Goal: Task Accomplishment & Management: Use online tool/utility

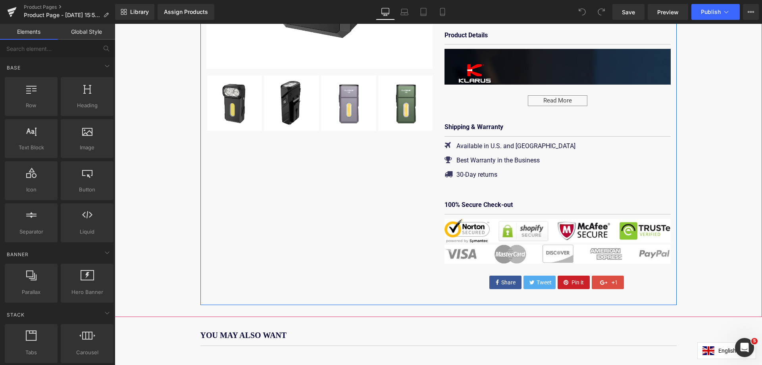
scroll to position [436, 0]
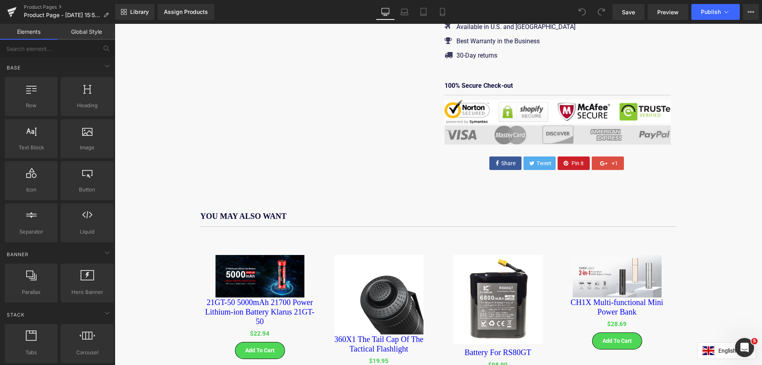
click at [505, 125] on img at bounding box center [557, 134] width 226 height 19
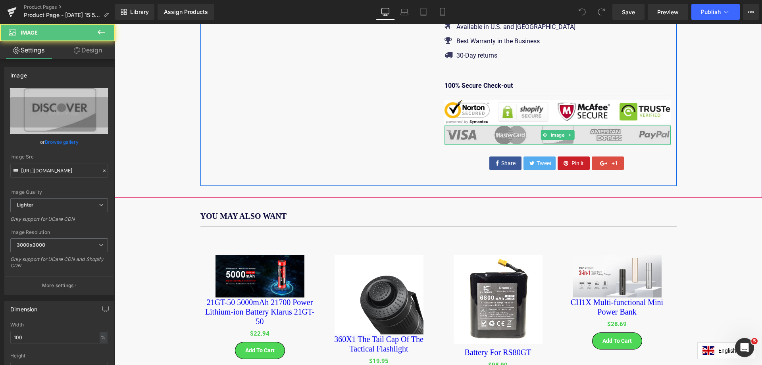
scroll to position [0, 0]
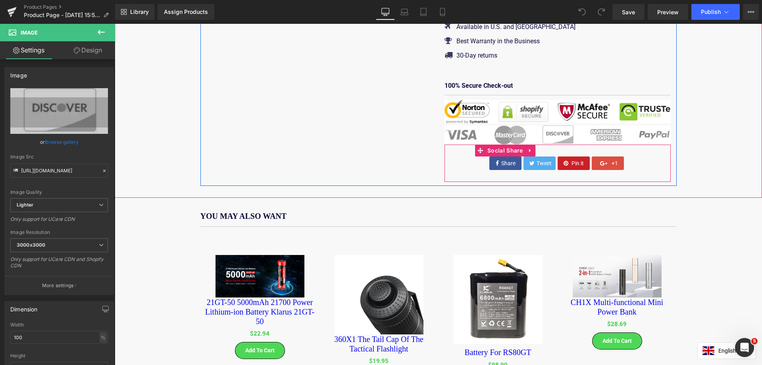
click at [630, 156] on div "Share Tweet Pin it +1" at bounding box center [557, 162] width 226 height 13
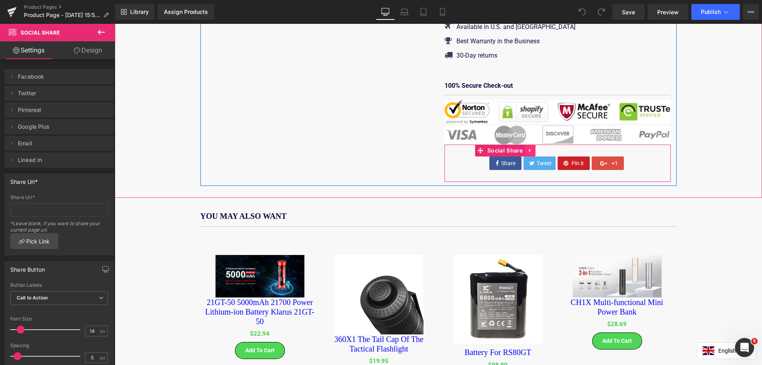
click at [528, 148] on icon at bounding box center [530, 151] width 6 height 6
click at [532, 148] on icon at bounding box center [535, 151] width 6 height 6
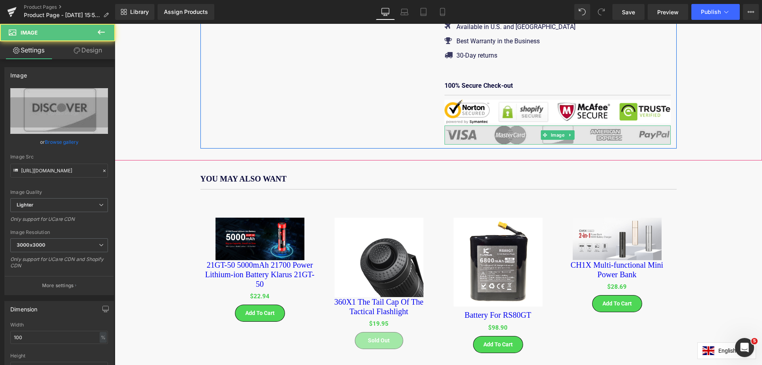
click at [517, 125] on img at bounding box center [557, 134] width 226 height 19
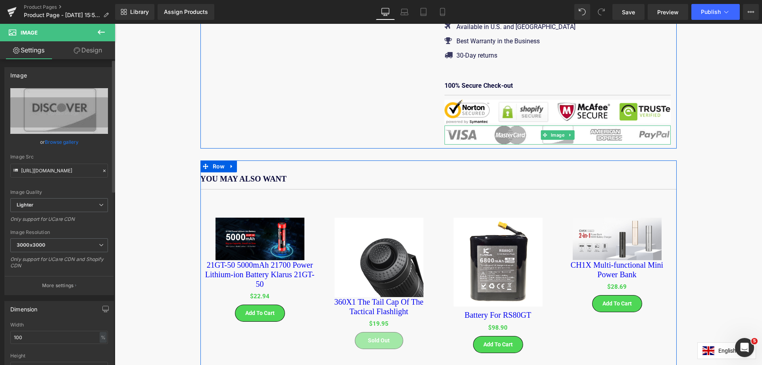
click at [74, 152] on div "Image Quality Lighter Lightest Lighter Lighter Lightest Only support for UCare …" at bounding box center [59, 143] width 98 height 110
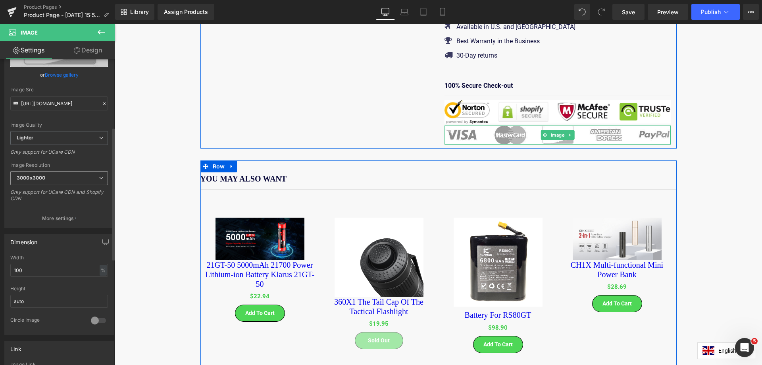
scroll to position [198, 0]
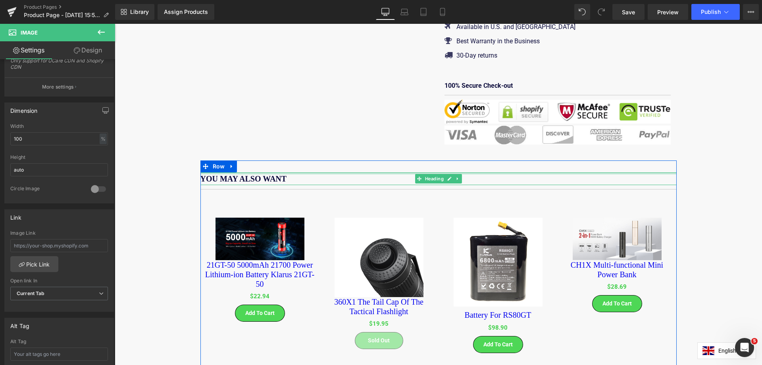
click at [390, 172] on div at bounding box center [438, 173] width 476 height 2
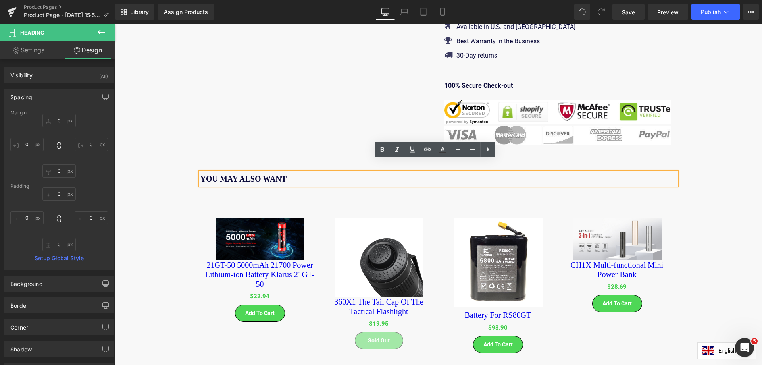
click at [145, 215] on div "For a limited period only - FREE Standard Shipping Worldwide with the code FS20…" at bounding box center [438, 113] width 647 height 838
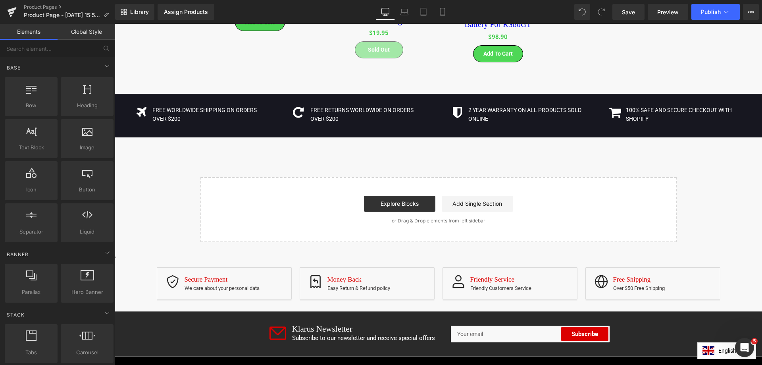
scroll to position [635, 0]
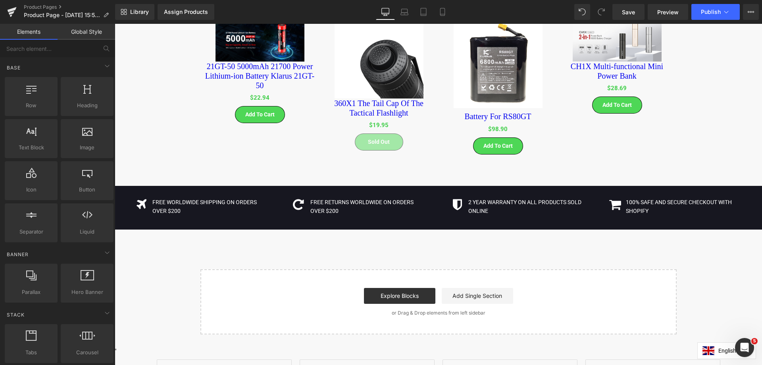
click at [603, 273] on div "Start building your page Explore Blocks Add Single Section or Drag & Drop eleme…" at bounding box center [438, 301] width 474 height 63
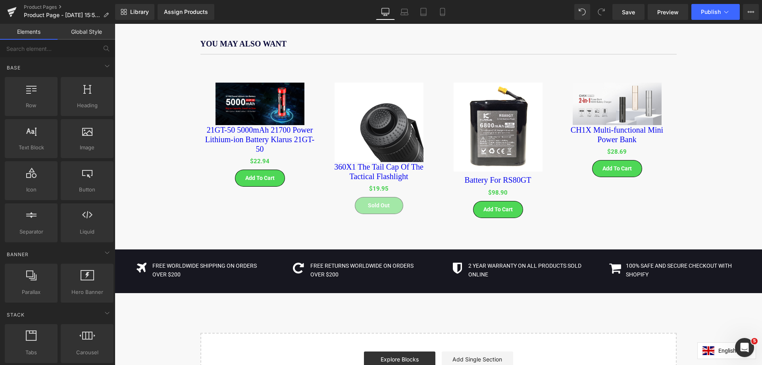
scroll to position [476, 0]
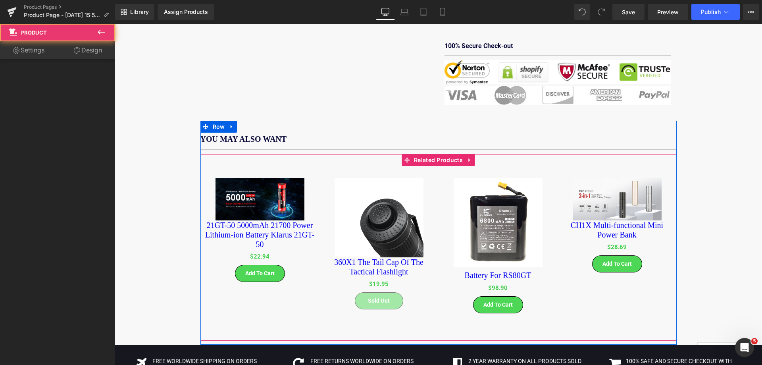
click at [308, 166] on div "(P) Image 21GT-50 5000mAh 21700 Power Lithium-ion Battery Klarus 21GT-50 (P) Ti…" at bounding box center [259, 229] width 119 height 127
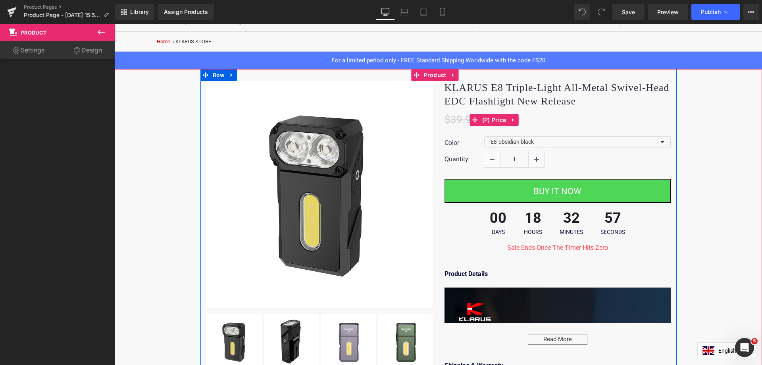
scroll to position [79, 0]
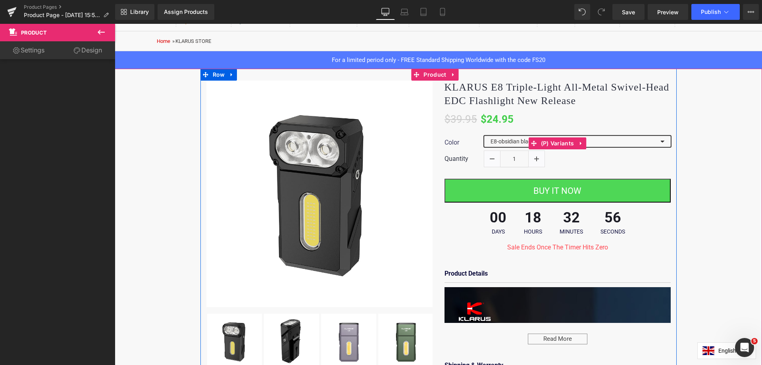
click at [608, 142] on select "E8-obsidian black E8-twilight silver E8-[PERSON_NAME] purple E8-Jungle green" at bounding box center [577, 141] width 186 height 11
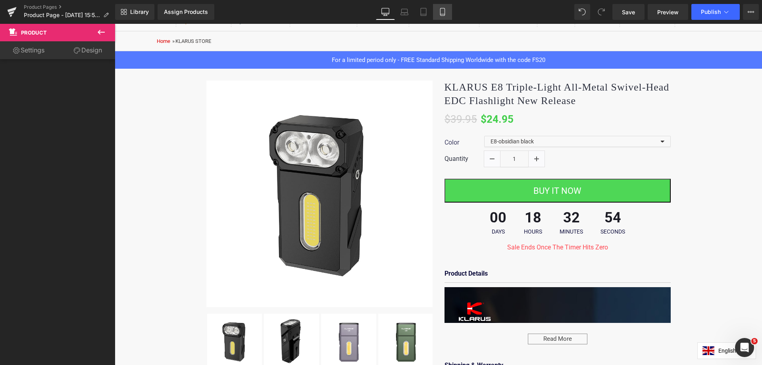
click at [443, 13] on icon at bounding box center [442, 12] width 8 height 8
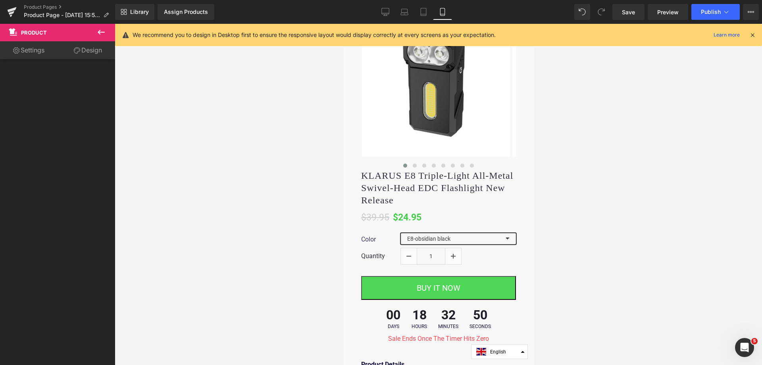
scroll to position [119, 0]
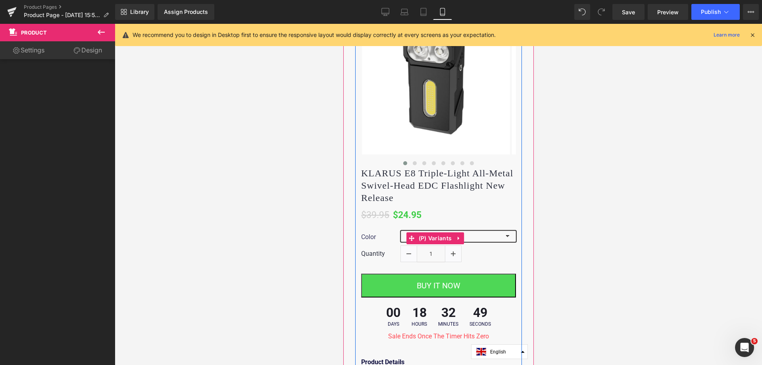
click at [487, 233] on select "E8-obsidian black E8-twilight silver E8-[PERSON_NAME] purple E8-Jungle green" at bounding box center [457, 235] width 115 height 11
click at [488, 234] on select "E8-obsidian black E8-twilight silver E8-[PERSON_NAME] purple E8-Jungle green" at bounding box center [457, 235] width 115 height 11
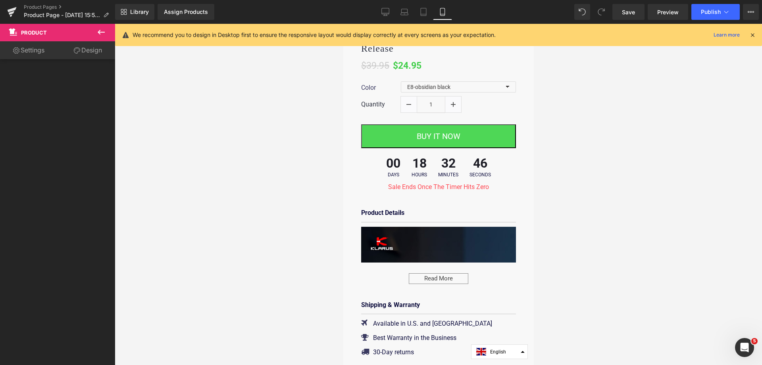
scroll to position [278, 0]
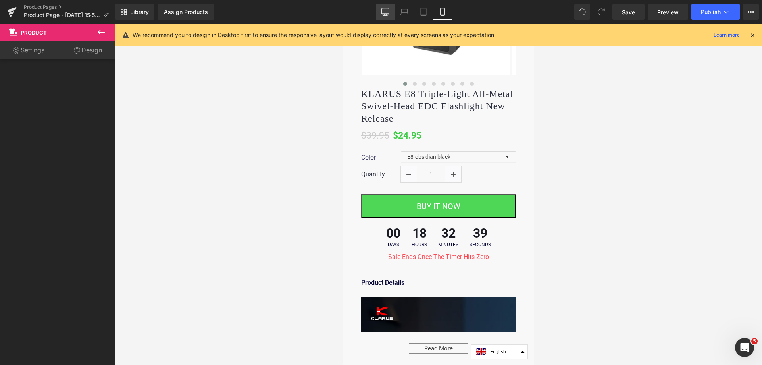
click at [386, 10] on icon at bounding box center [385, 12] width 8 height 8
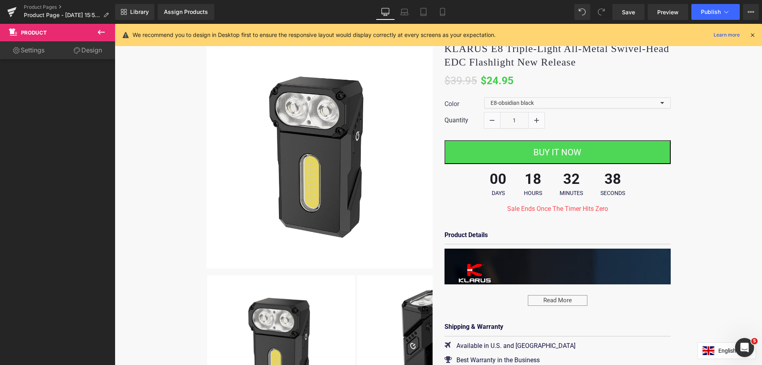
scroll to position [67, 0]
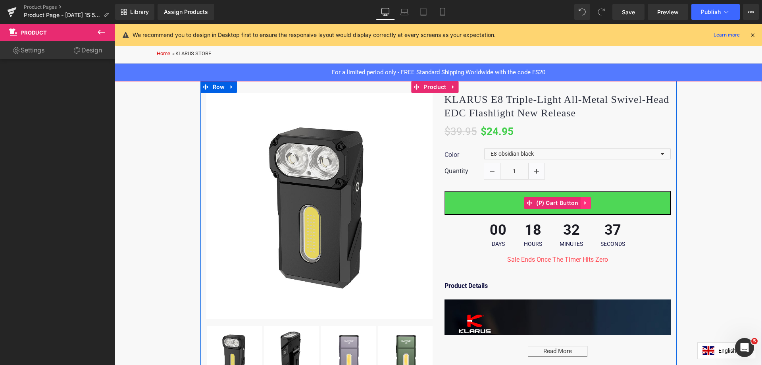
click at [585, 205] on link at bounding box center [585, 203] width 10 height 12
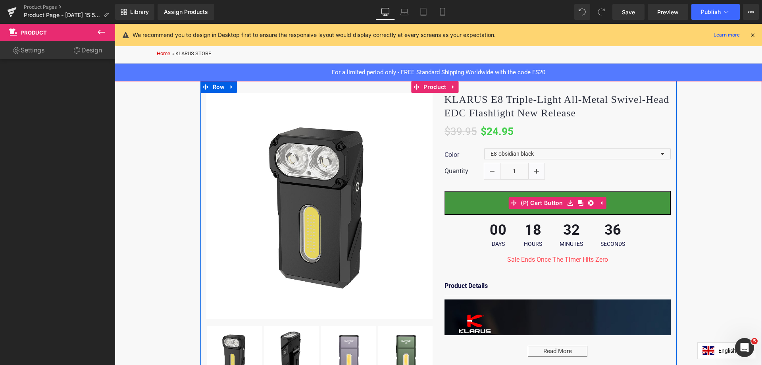
click at [633, 209] on button "BUY IT NOW" at bounding box center [557, 203] width 226 height 24
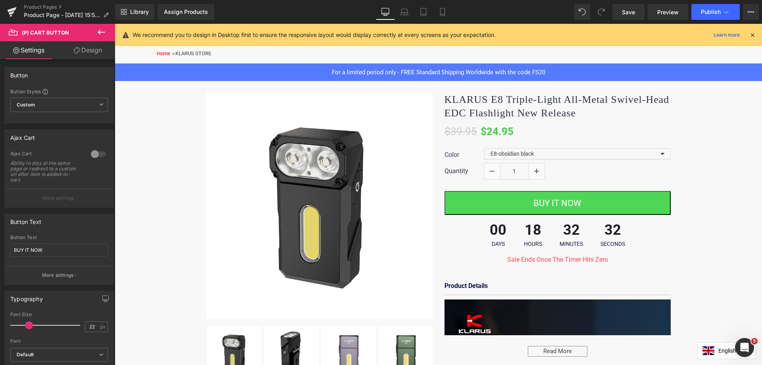
click at [89, 49] on link "Design" at bounding box center [88, 50] width 58 height 18
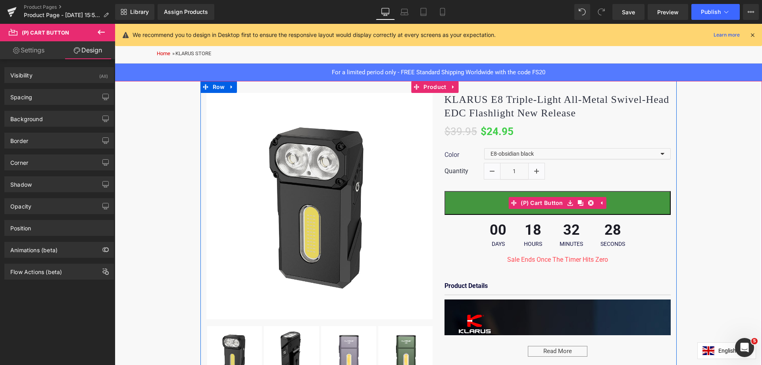
click at [454, 203] on button "BUY IT NOW" at bounding box center [557, 203] width 226 height 24
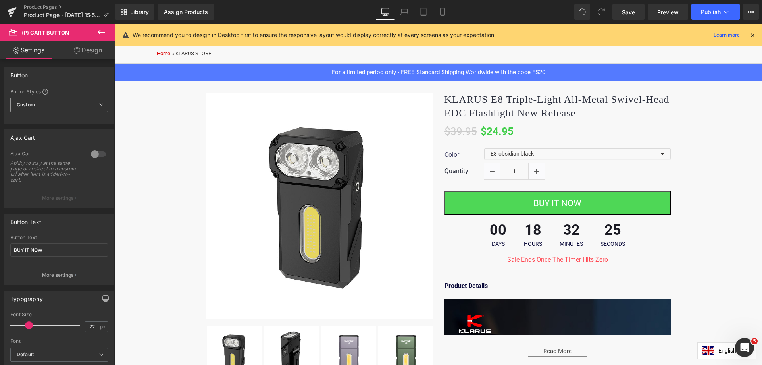
click at [55, 108] on span "Custom Setup Global Style" at bounding box center [59, 105] width 98 height 14
click at [58, 103] on span "Custom Setup Global Style" at bounding box center [57, 105] width 94 height 14
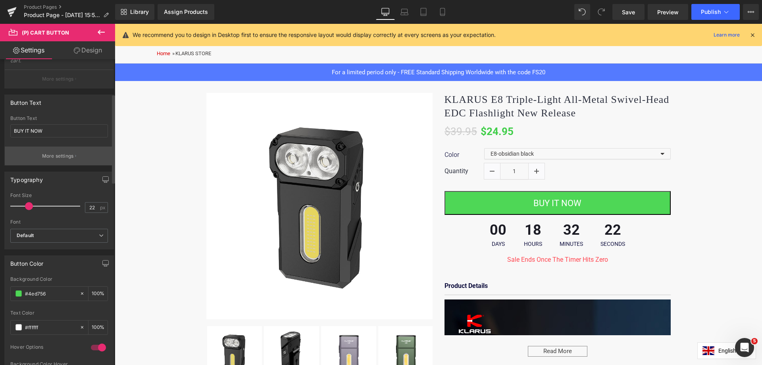
scroll to position [159, 0]
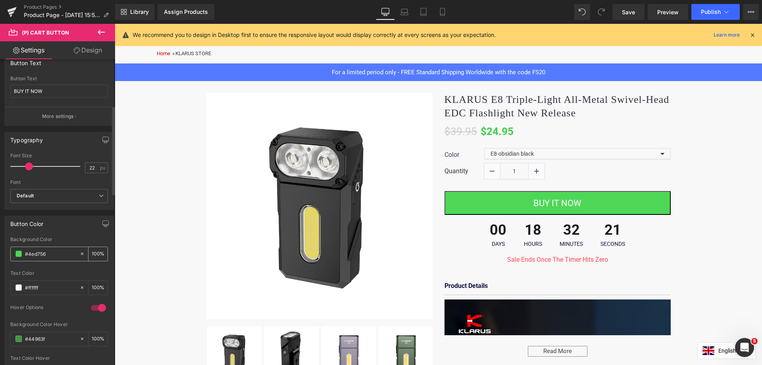
click at [95, 251] on input "100" at bounding box center [96, 253] width 8 height 9
click at [39, 249] on div "#4ed756" at bounding box center [45, 254] width 69 height 14
click at [20, 254] on span at bounding box center [18, 253] width 6 height 6
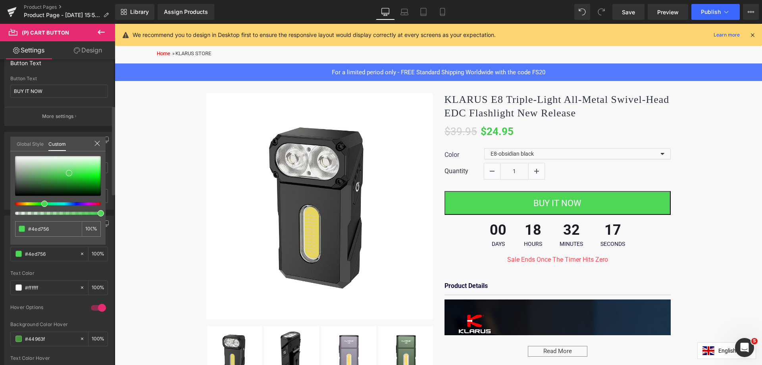
type input "#d6734c"
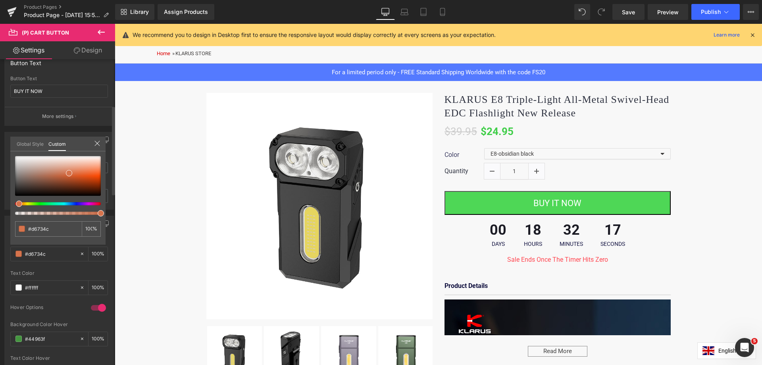
click at [16, 203] on div at bounding box center [55, 203] width 86 height 3
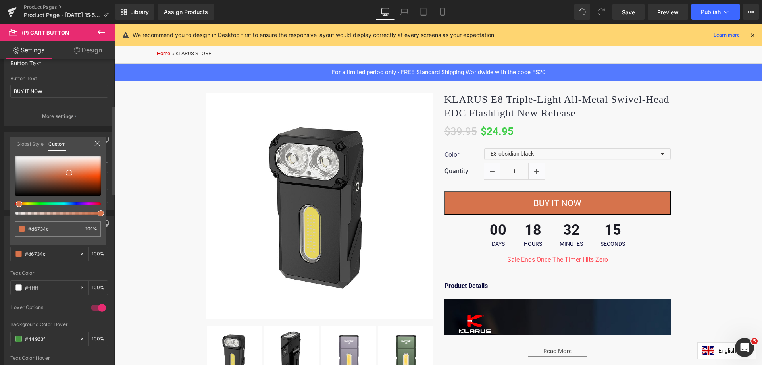
type input "#d68a4c"
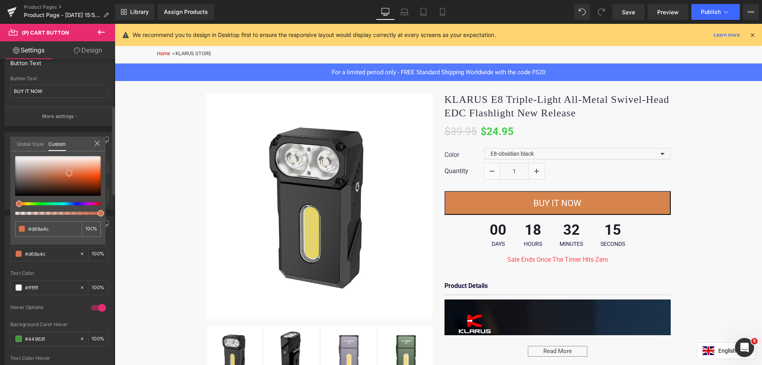
type input "#d6834c"
type input "#d6784c"
type input "#d66e4c"
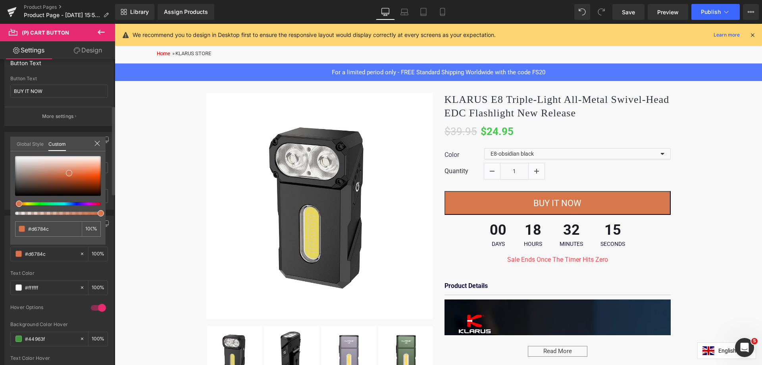
type input "#d66e4c"
type input "#d6634c"
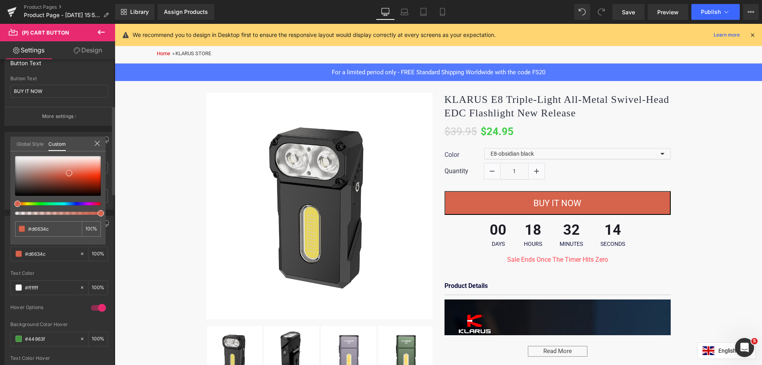
type input "#d6604c"
type input "#d65c4c"
type input "#d6574c"
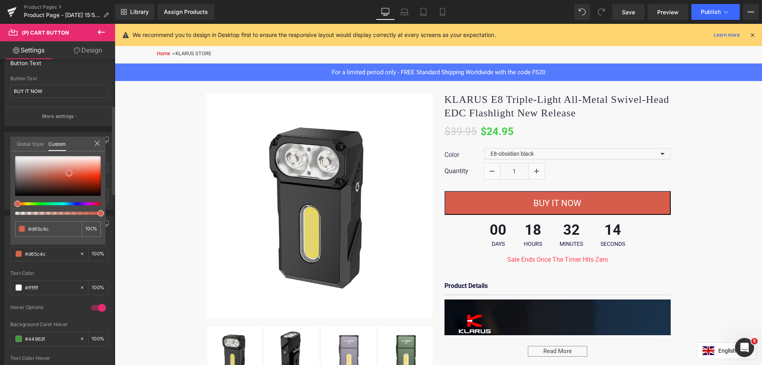
type input "#d6574c"
type input "#d6554c"
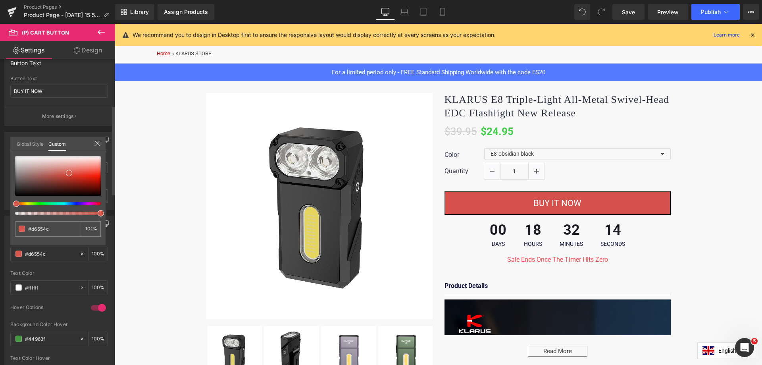
type input "#d6504c"
type input "#d64c4c"
type input "#d6604c"
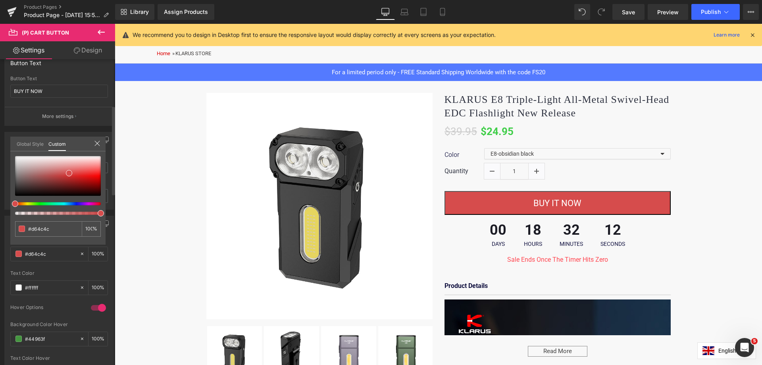
type input "#d6604c"
type input "#c1d64c"
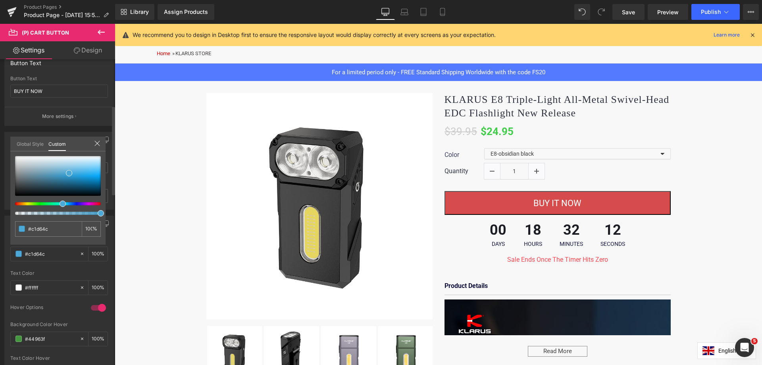
type input "#4cd69c"
type input "#4caad6"
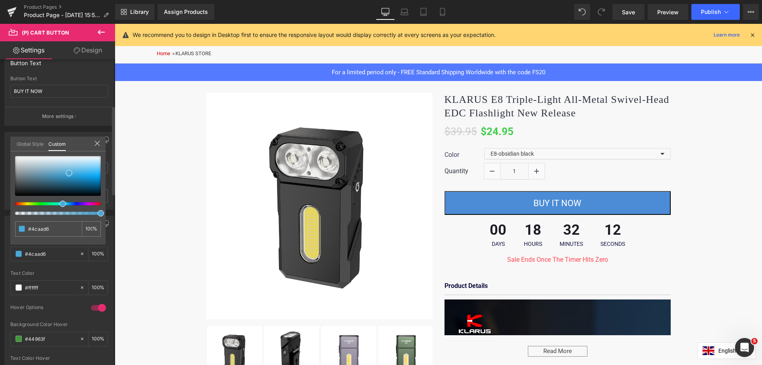
type input "#4c8cd6"
type input "#734cd6"
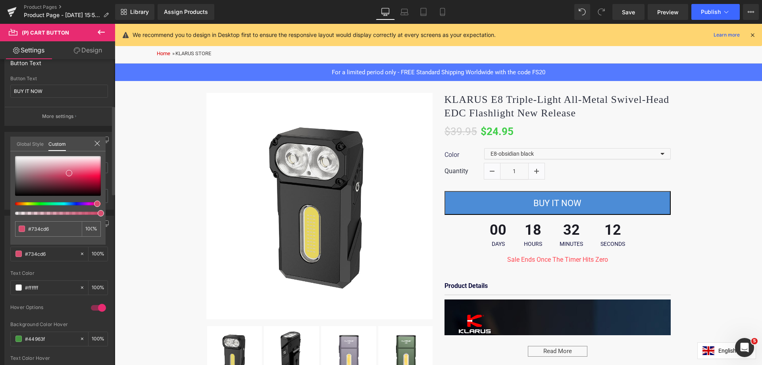
type input "#d64cd1"
type input "#d64c71"
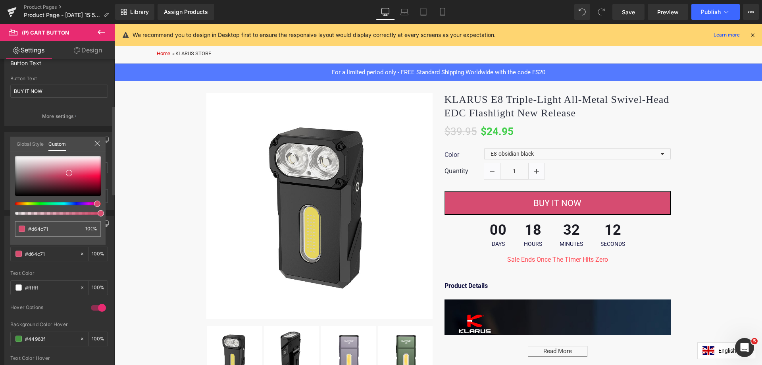
type input "#d64c6a"
type input "#d64c5e"
type input "#d64c53"
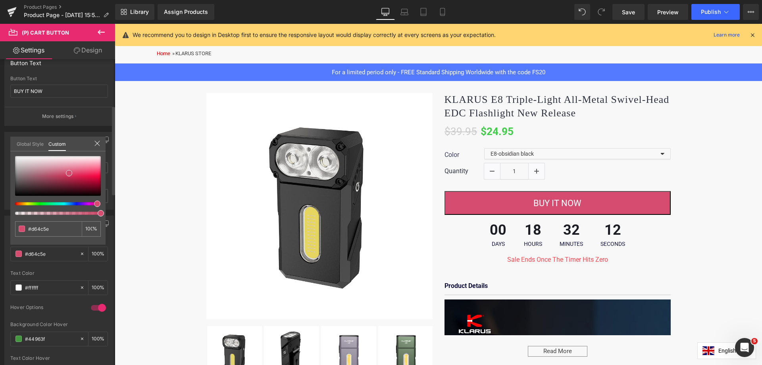
type input "#d64c53"
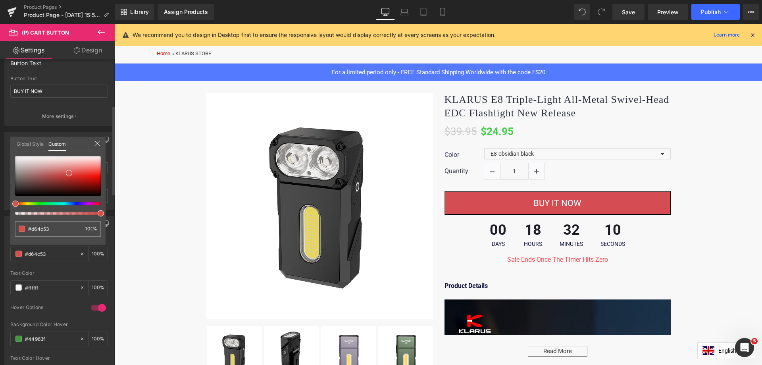
type input "#d64c5a"
type input "#d64c4c"
drag, startPoint x: 16, startPoint y: 203, endPoint x: 0, endPoint y: 211, distance: 17.6
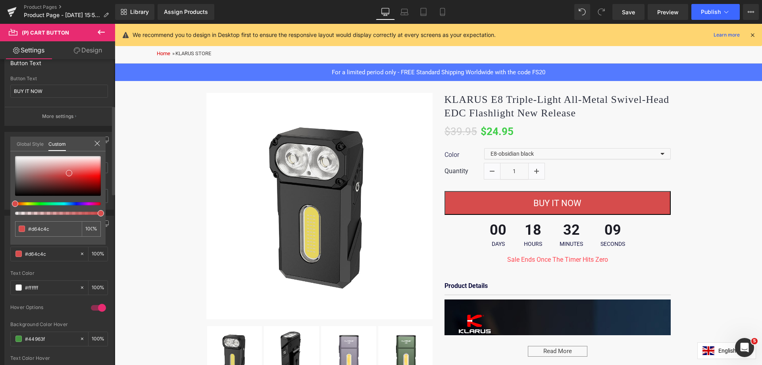
click at [0, 211] on div "Button Color rgba(214, 76, 76, 1) Background Color #d64c4c 100 % #ffffff Text C…" at bounding box center [59, 299] width 119 height 180
type input "#f30606"
click at [97, 176] on div at bounding box center [58, 176] width 86 height 40
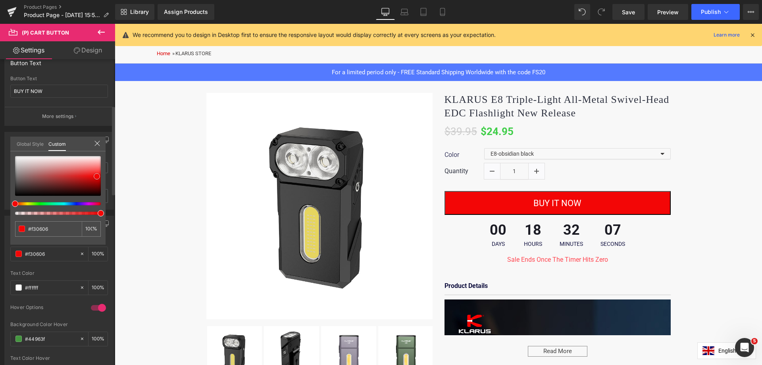
type input "#ef1a1a"
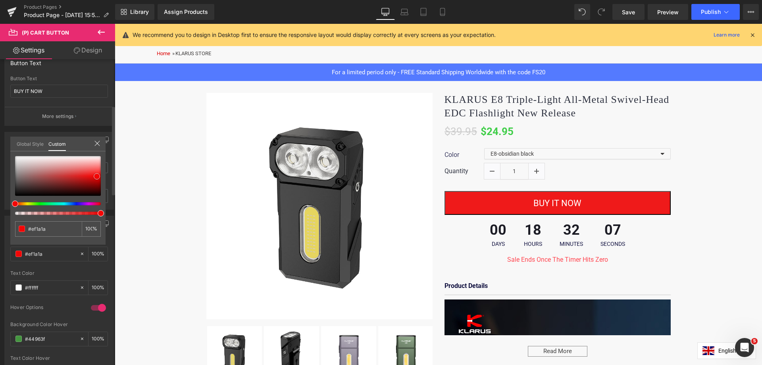
click at [89, 175] on div at bounding box center [58, 176] width 86 height 40
type input "#e72b2b"
click at [84, 174] on div at bounding box center [58, 176] width 86 height 40
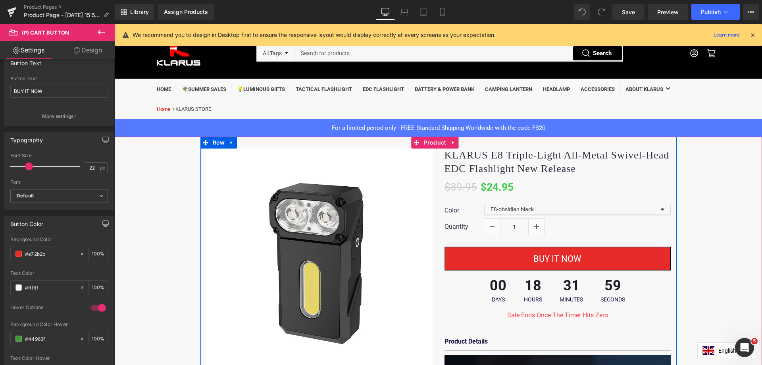
scroll to position [0, 0]
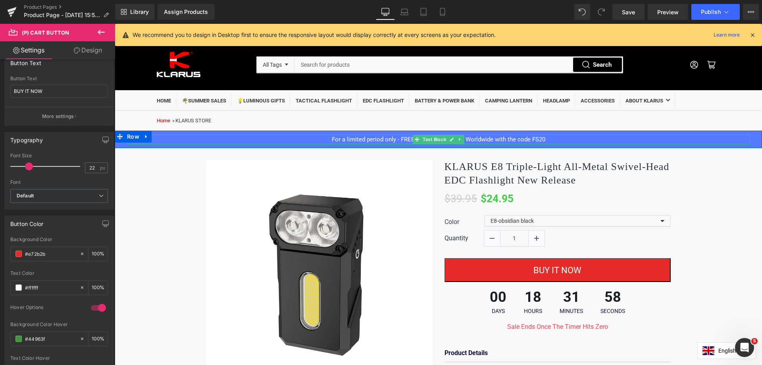
click at [573, 140] on p "For a limited period only - FREE Standard Shipping Worldwide with the code FS20" at bounding box center [438, 139] width 623 height 10
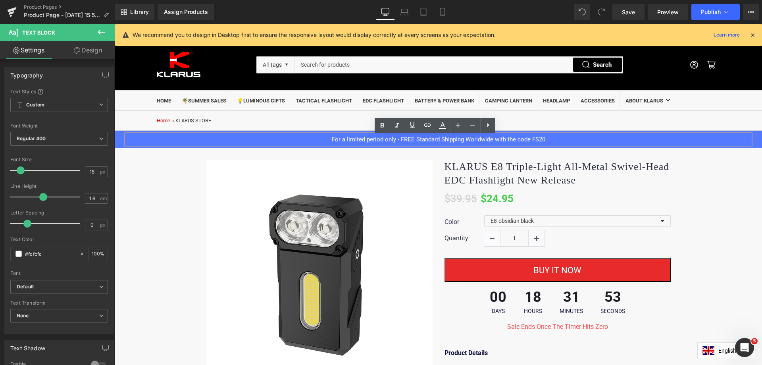
click at [389, 144] on p "For a limited period only - FREE Standard Shipping Worldwide with the code FS20" at bounding box center [438, 139] width 623 height 10
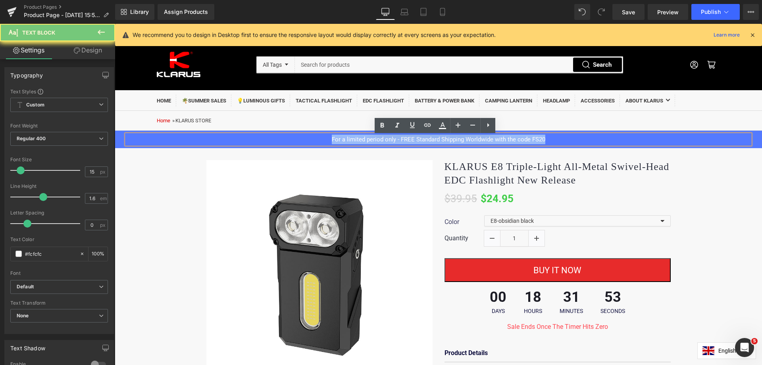
click at [389, 144] on p "For a limited period only - FREE Standard Shipping Worldwide with the code FS20" at bounding box center [438, 139] width 623 height 10
click at [390, 141] on p "For a limited period only - FREE Standard Shipping Worldwide with the code FS20" at bounding box center [438, 139] width 623 height 10
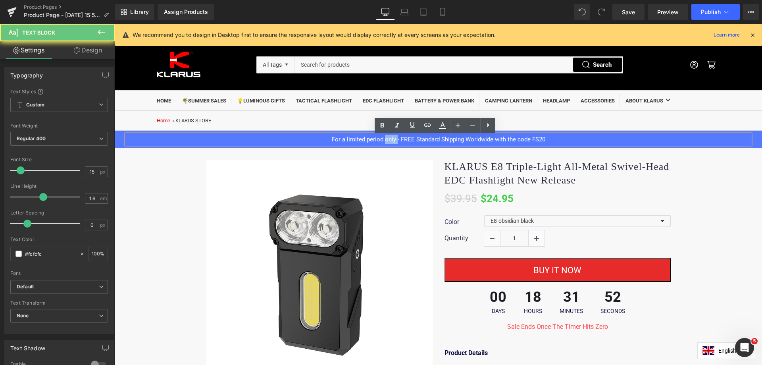
click at [390, 141] on p "For a limited period only - FREE Standard Shipping Worldwide with the code FS20" at bounding box center [438, 139] width 623 height 10
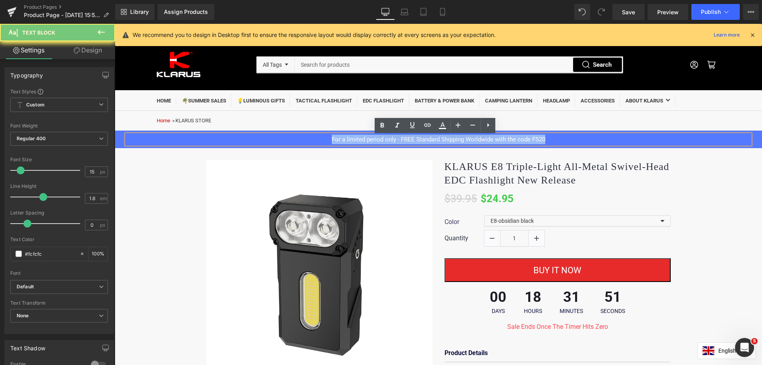
click at [390, 141] on p "For a limited period only - FREE Standard Shipping Worldwide with the code FS20" at bounding box center [438, 139] width 623 height 10
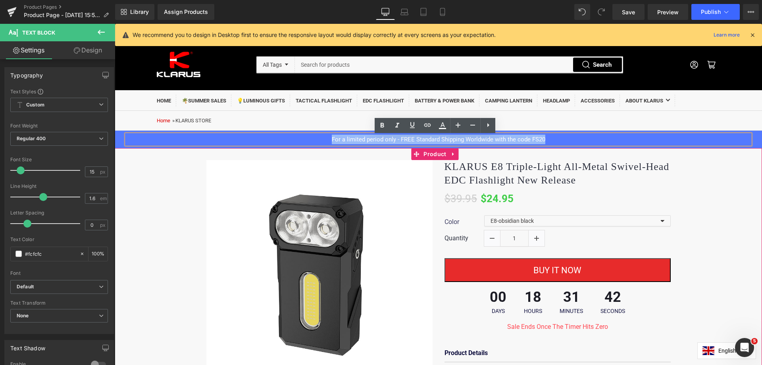
click at [707, 198] on div "(P) Image ‹ ›" at bounding box center [438, 366] width 647 height 437
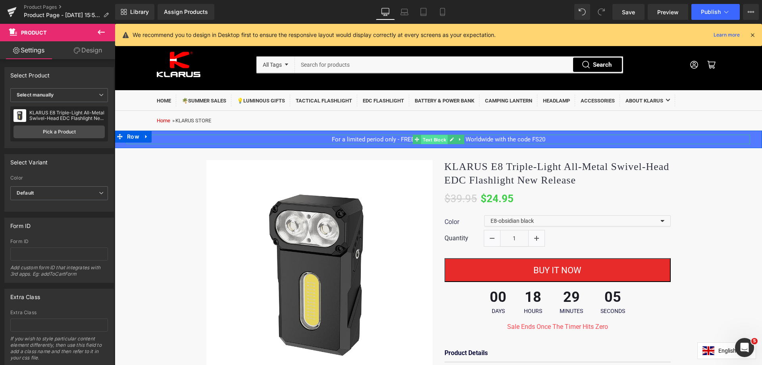
click at [421, 140] on span "Text Block" at bounding box center [434, 140] width 27 height 10
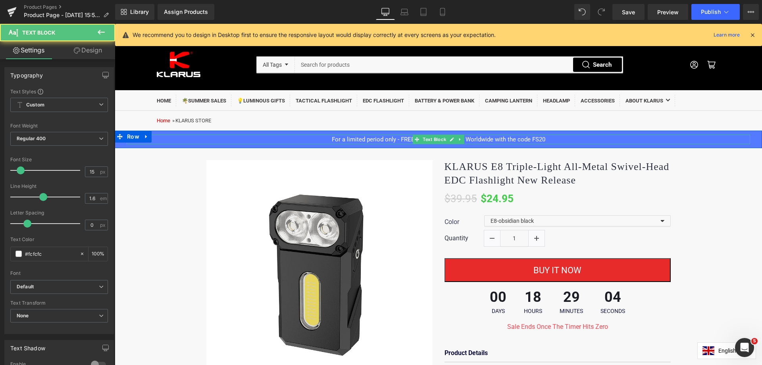
click at [363, 139] on p "For a limited period only - FREE Standard Shipping Worldwide with the code FS20" at bounding box center [438, 139] width 623 height 10
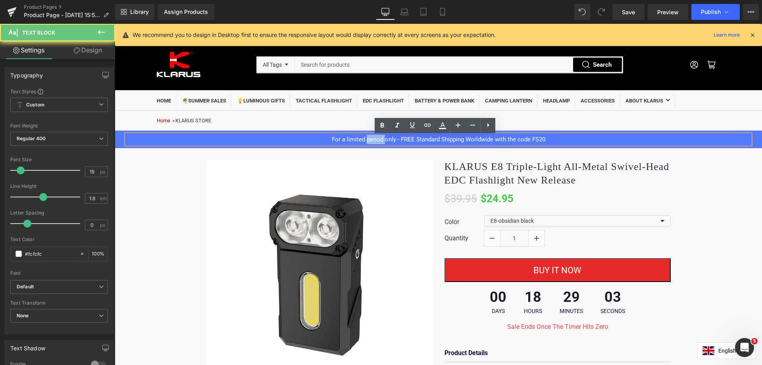
click at [363, 139] on p "For a limited period only - FREE Standard Shipping Worldwide with the code FS20" at bounding box center [438, 139] width 623 height 10
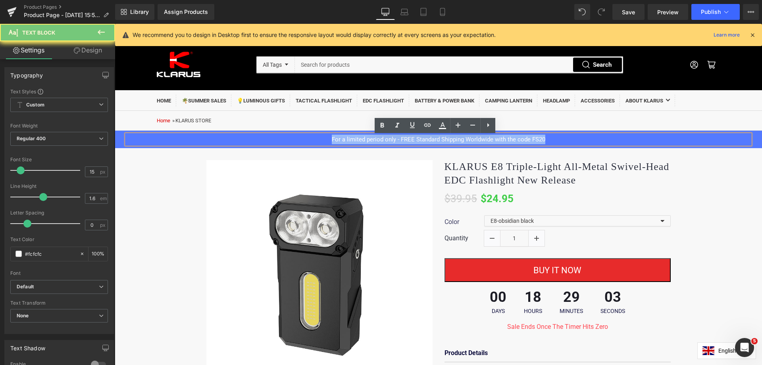
click at [363, 139] on p "For a limited period only - FREE Standard Shipping Worldwide with the code FS20" at bounding box center [438, 139] width 623 height 10
click at [598, 139] on p "For a limited period only - FREE Standard Shipping Worldwide with the code FS20" at bounding box center [438, 139] width 623 height 10
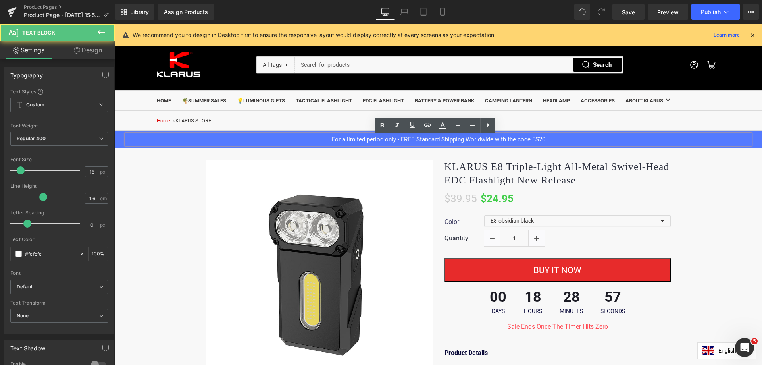
click at [465, 142] on p "For a limited period only - FREE Standard Shipping Worldwide with the code FS20" at bounding box center [438, 139] width 623 height 10
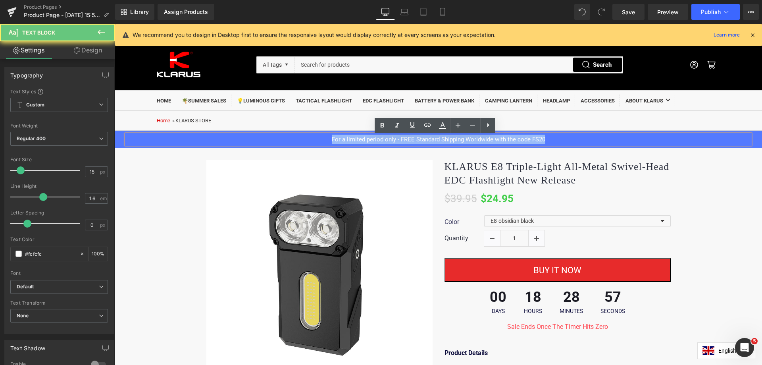
click at [465, 142] on p "For a limited period only - FREE Standard Shipping Worldwide with the code FS20" at bounding box center [438, 139] width 623 height 10
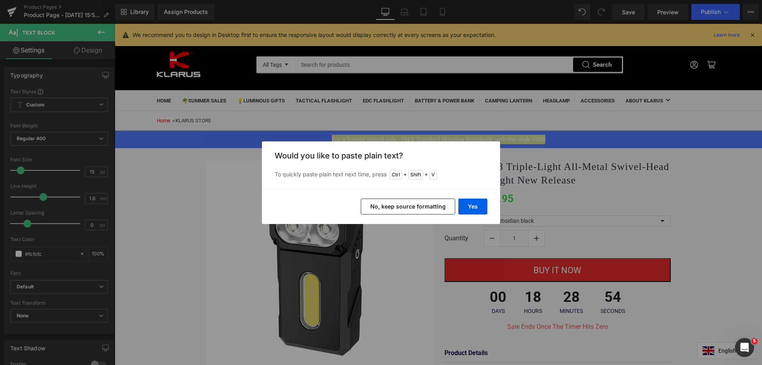
click at [418, 206] on button "No, keep source formatting" at bounding box center [408, 206] width 94 height 16
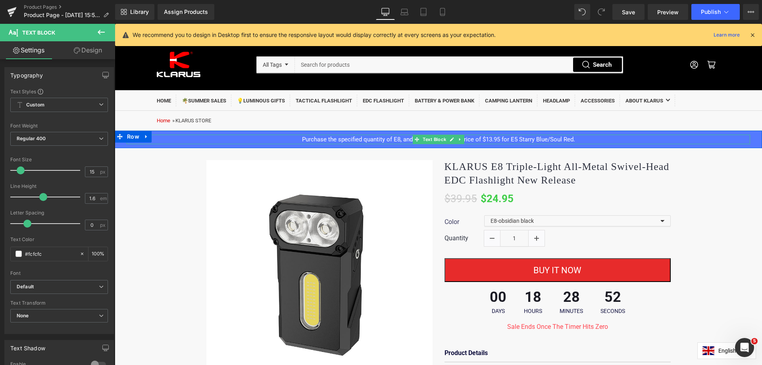
click at [377, 141] on p "Purchase the specified quantity of E8, and enjoy the special price of $13.95 fo…" at bounding box center [438, 139] width 623 height 10
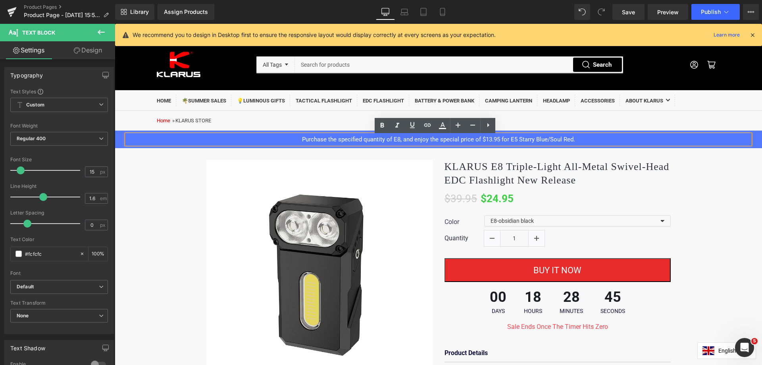
click at [403, 142] on p "Purchase the specified quantity of E8, and enjoy the special price of $13.95 fo…" at bounding box center [438, 139] width 623 height 10
click at [735, 206] on div "(P) Image ‹ › $39.95" at bounding box center [438, 366] width 647 height 437
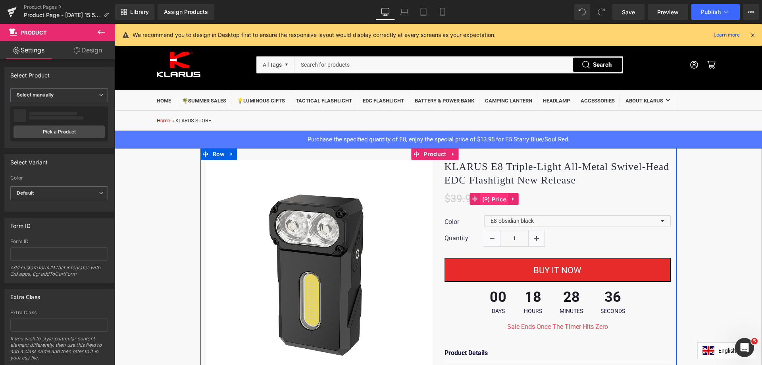
click at [491, 202] on span "(P) Price" at bounding box center [494, 199] width 28 height 12
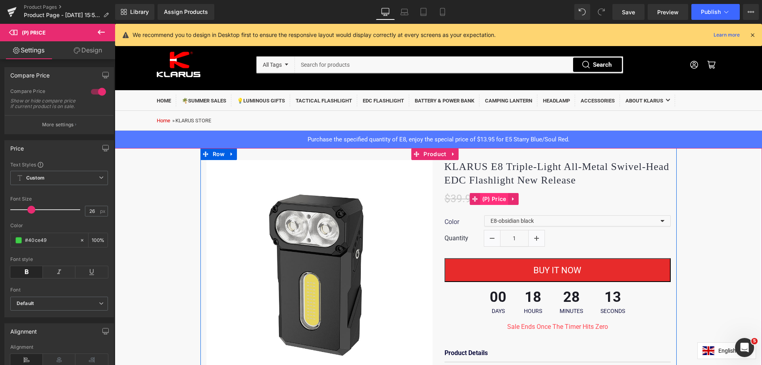
click at [493, 203] on span "(P) Price" at bounding box center [494, 199] width 28 height 12
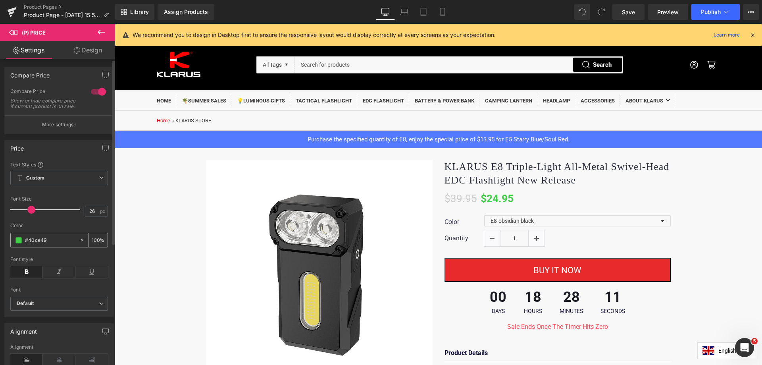
click at [19, 243] on span at bounding box center [18, 240] width 6 height 6
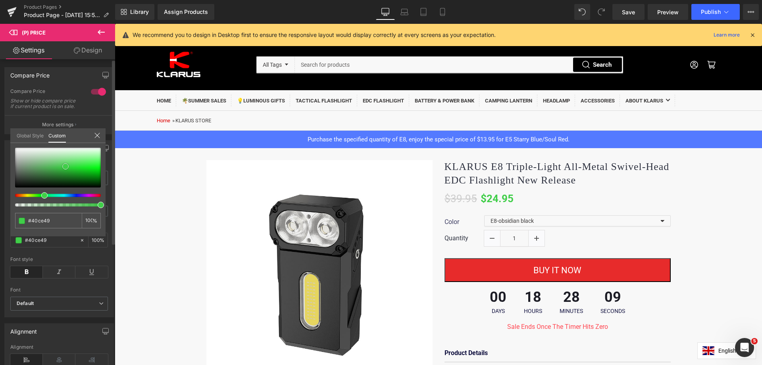
type input "#172b18"
click at [41, 182] on div at bounding box center [58, 168] width 86 height 40
type input "#151815"
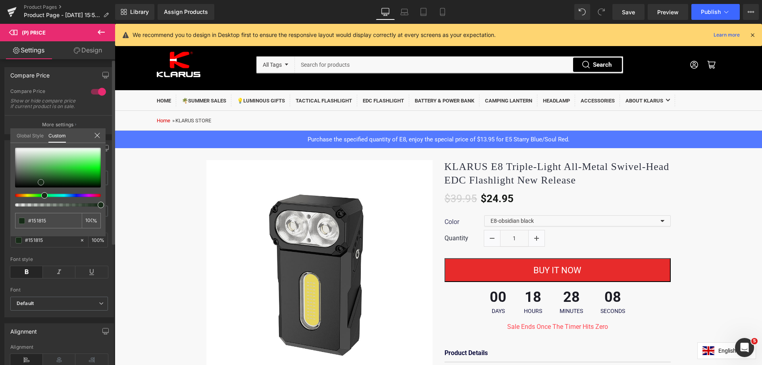
click at [18, 184] on div at bounding box center [58, 168] width 86 height 40
type input "#111211"
type input "#000000"
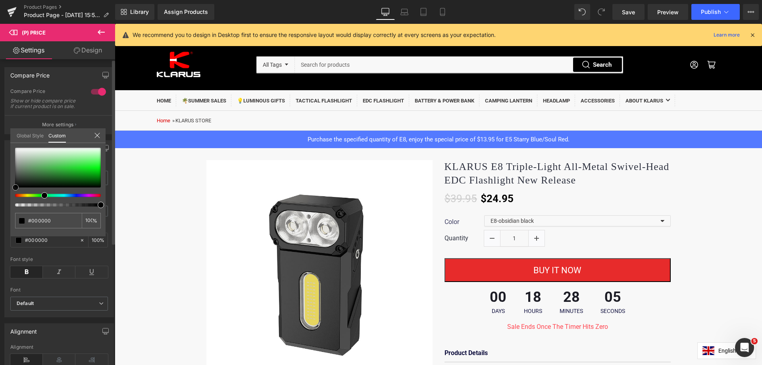
drag, startPoint x: 15, startPoint y: 185, endPoint x: 13, endPoint y: 189, distance: 4.8
click at [13, 189] on span at bounding box center [15, 187] width 6 height 6
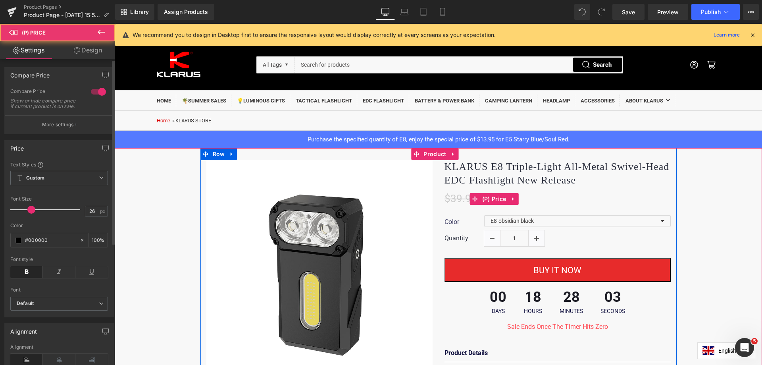
click at [449, 201] on span "$39.95" at bounding box center [460, 198] width 33 height 12
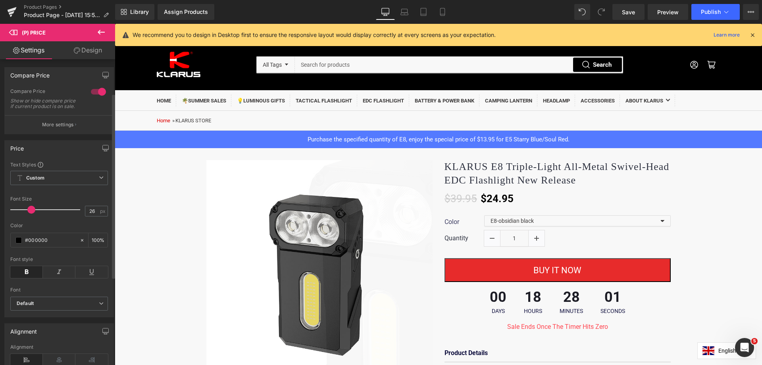
scroll to position [159, 0]
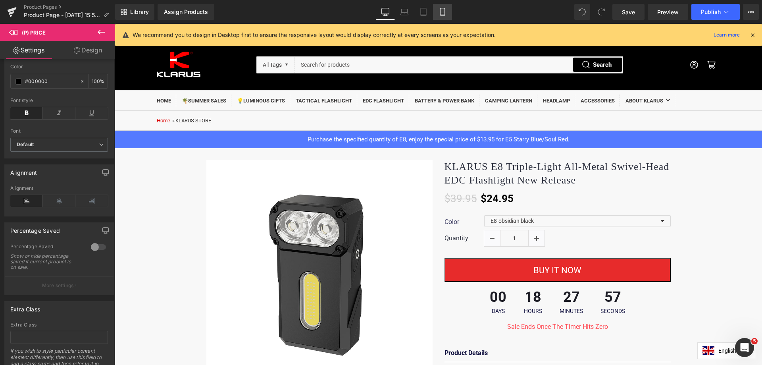
click at [444, 10] on icon at bounding box center [442, 12] width 4 height 8
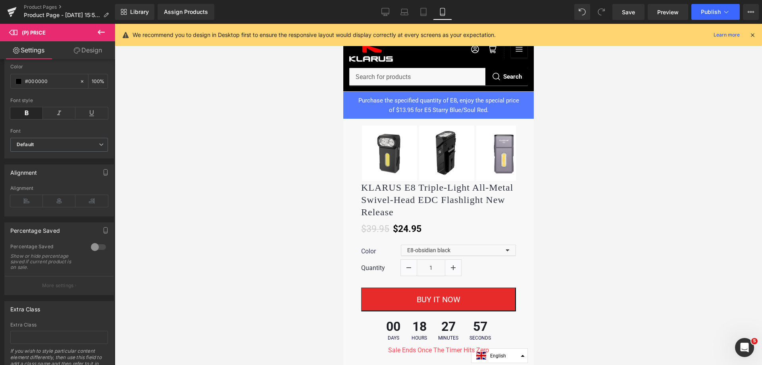
type input "23"
type input "100"
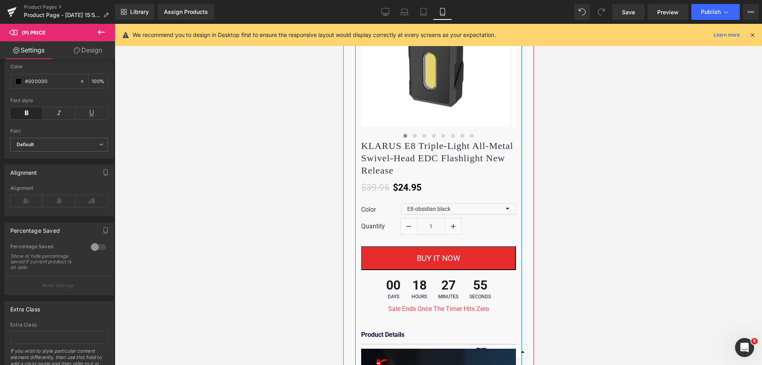
scroll to position [149, 0]
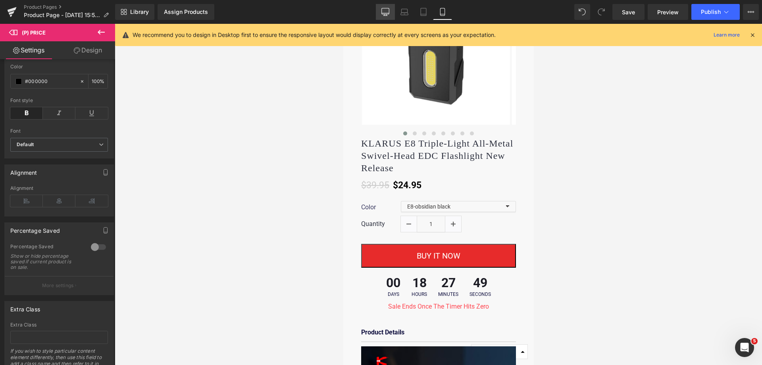
click at [382, 10] on icon at bounding box center [386, 11] width 8 height 6
type input "26"
type input "100"
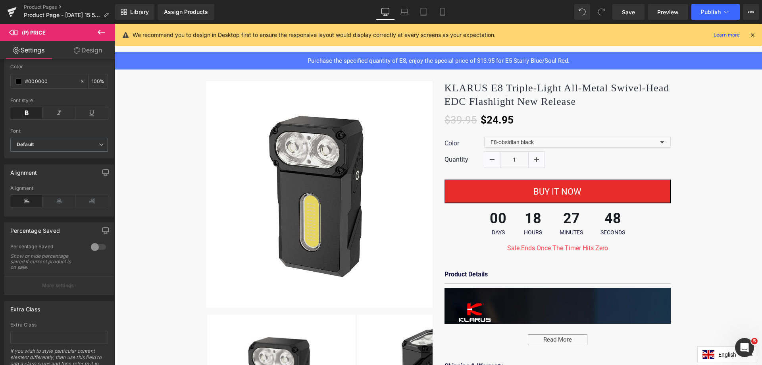
scroll to position [0, 0]
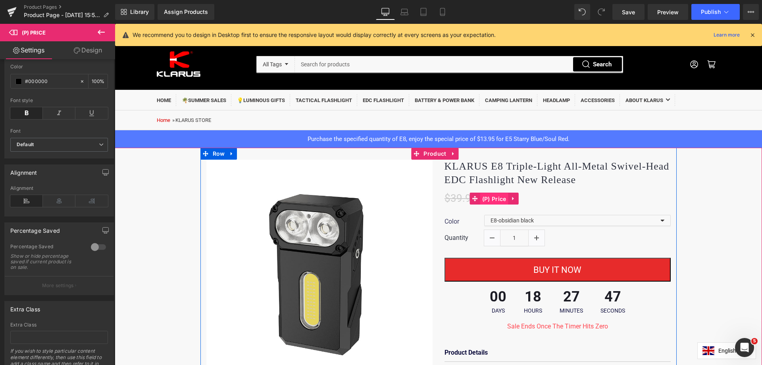
click at [493, 200] on span "(P) Price" at bounding box center [494, 199] width 28 height 12
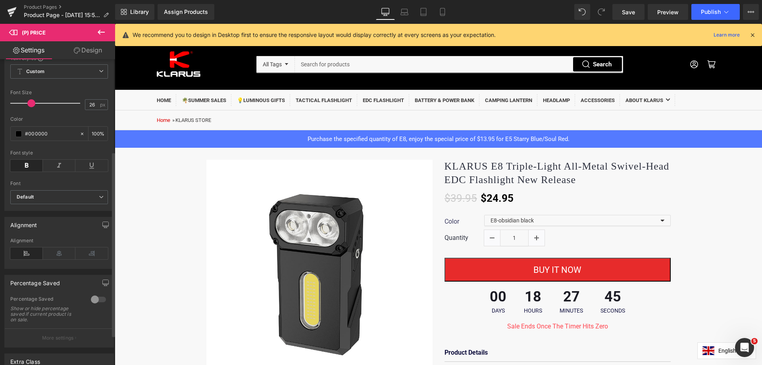
scroll to position [0, 0]
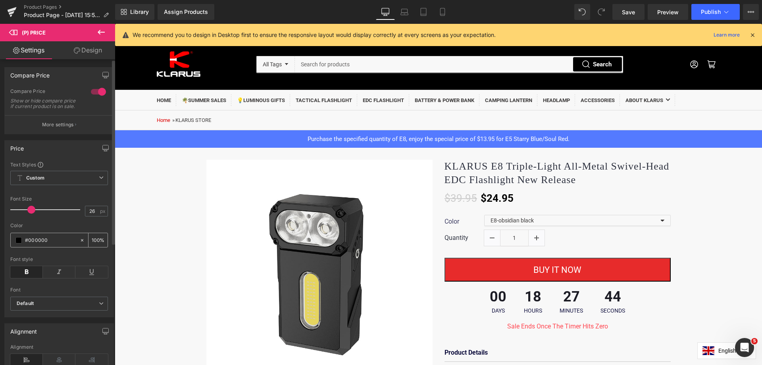
click at [17, 243] on span at bounding box center [18, 240] width 6 height 6
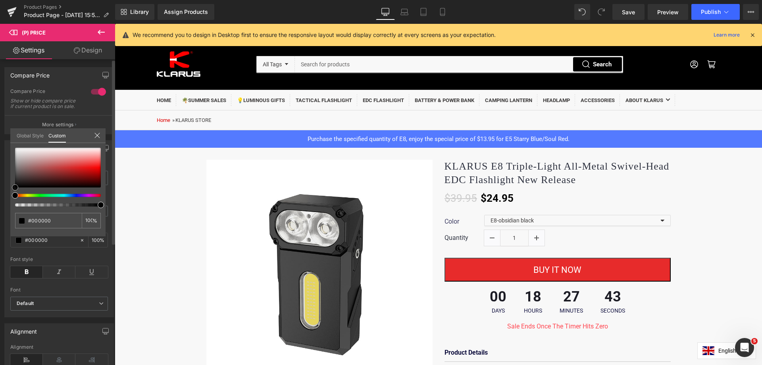
type input "#9a0303"
click at [97, 175] on div at bounding box center [58, 168] width 86 height 40
type input "#d60000"
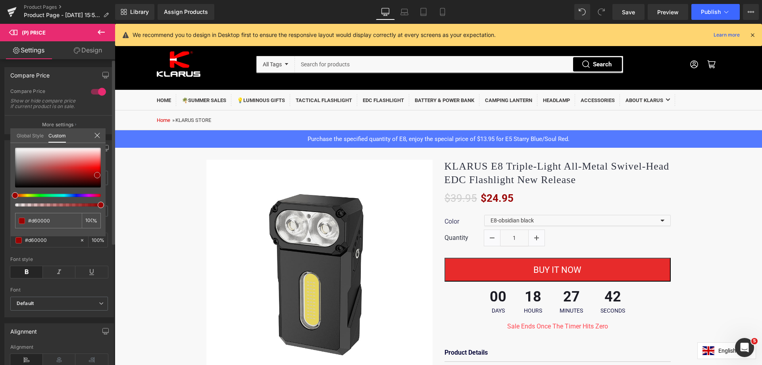
click at [100, 171] on div at bounding box center [58, 168] width 86 height 40
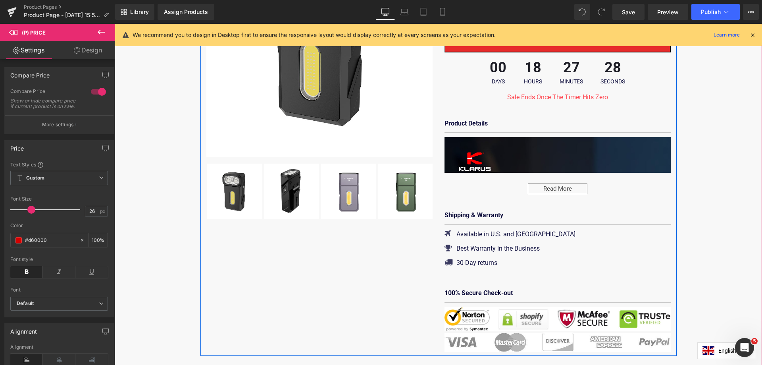
scroll to position [238, 0]
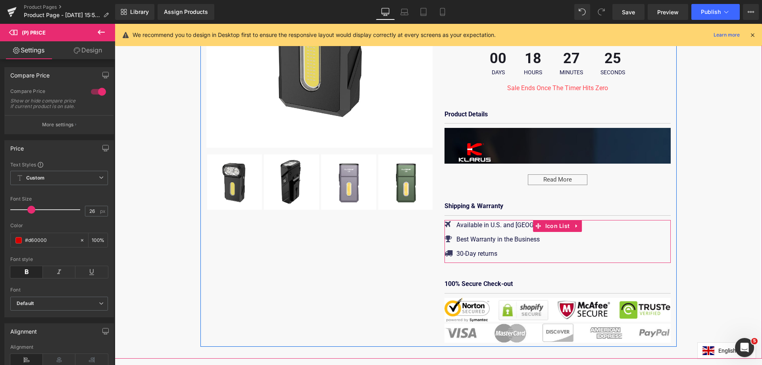
drag, startPoint x: 598, startPoint y: 238, endPoint x: 490, endPoint y: 237, distance: 107.9
click at [598, 238] on div "Icon Available in U.S. and [GEOGRAPHIC_DATA] Text Block Icon Best Warranty in t…" at bounding box center [557, 241] width 226 height 43
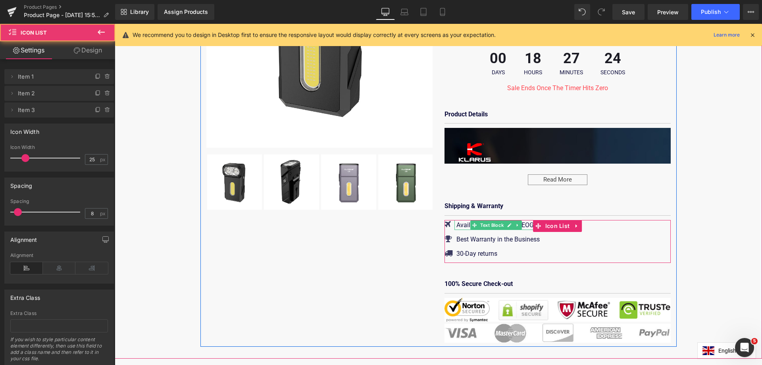
click at [462, 226] on p "Available in U.S. and [GEOGRAPHIC_DATA]" at bounding box center [515, 225] width 119 height 10
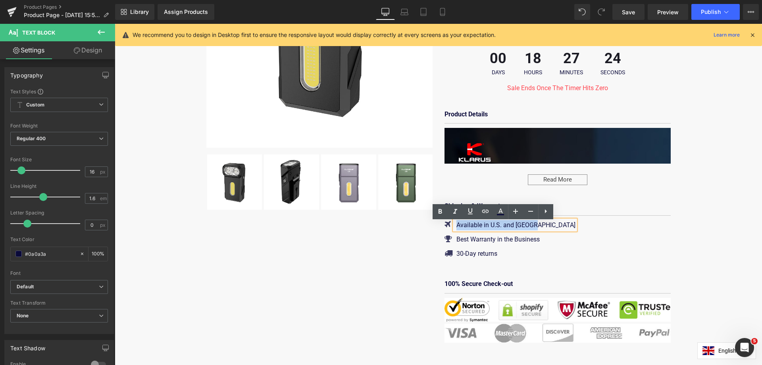
click at [462, 226] on p "Available in U.S. and [GEOGRAPHIC_DATA]" at bounding box center [515, 225] width 119 height 10
paste div
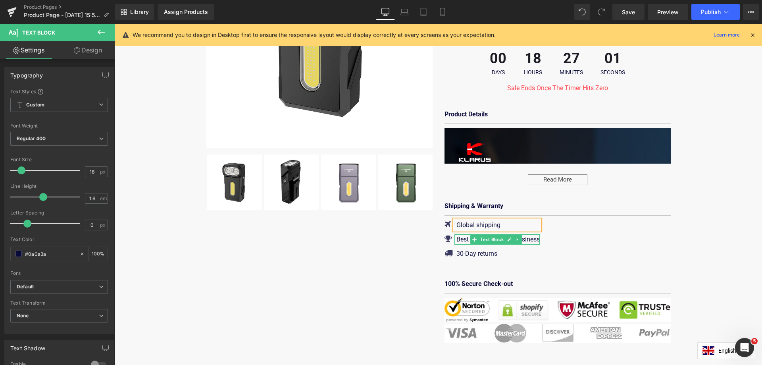
click at [460, 243] on p "Best Warranty in the Business" at bounding box center [497, 239] width 83 height 10
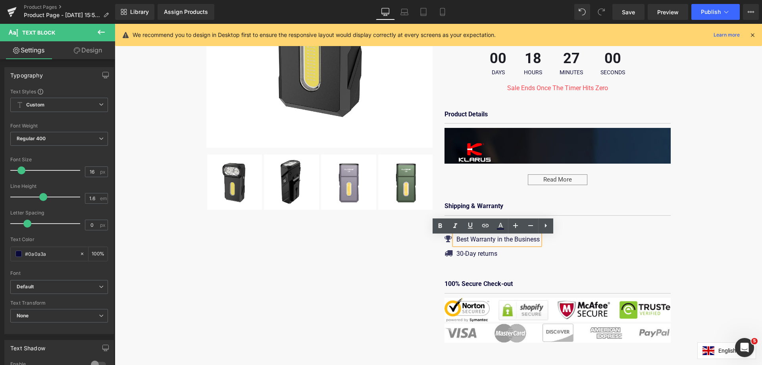
click at [580, 248] on div "Icon Global shipping Text Block Icon Best Warranty in the Business Text Block I…" at bounding box center [557, 241] width 226 height 43
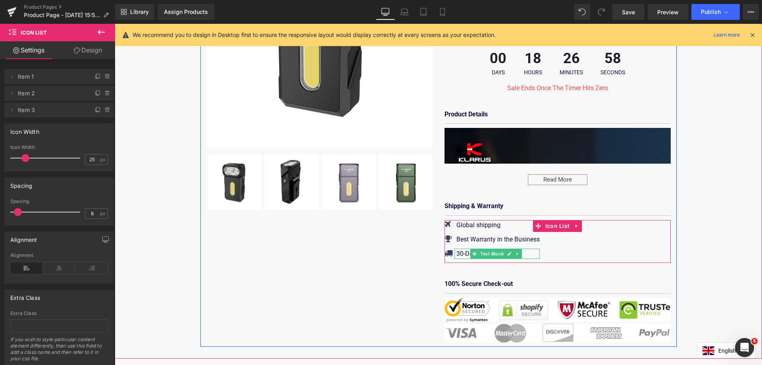
click at [461, 255] on p "30-Day returns" at bounding box center [497, 253] width 83 height 10
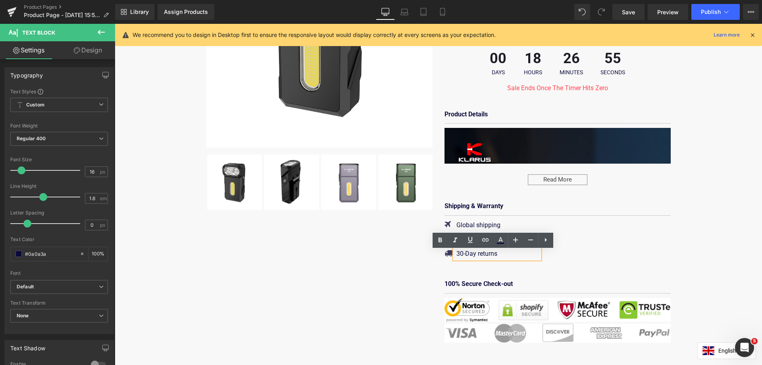
click at [668, 252] on div "KLARUS E8 Triple-Light All-Metal Swivel-Head EDC Flashlight New Release (P) Tit…" at bounding box center [557, 131] width 238 height 421
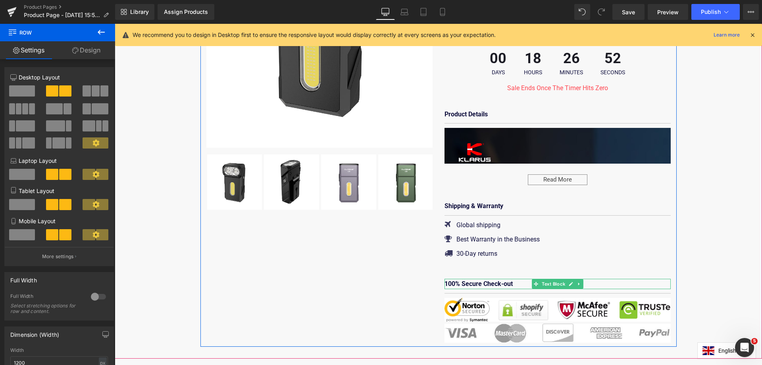
click at [491, 287] on b "100% Secure Check-out" at bounding box center [478, 284] width 68 height 8
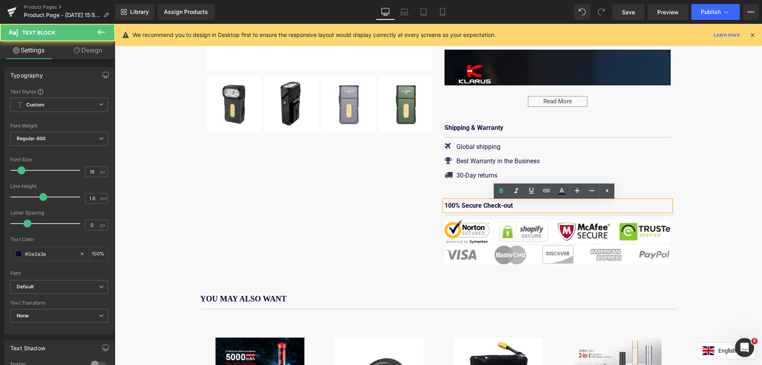
scroll to position [318, 0]
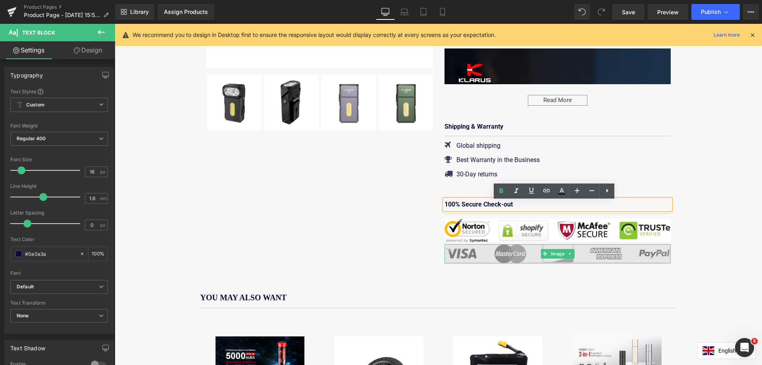
click at [461, 244] on img at bounding box center [557, 253] width 226 height 19
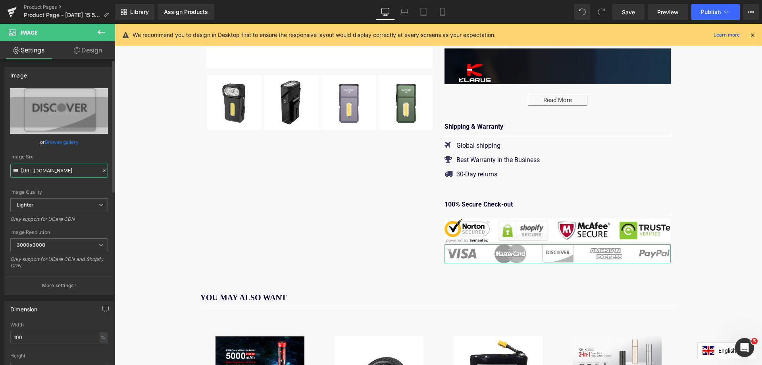
click at [45, 172] on input "[URL][DOMAIN_NAME]" at bounding box center [59, 170] width 98 height 14
click at [72, 203] on span "Lighter" at bounding box center [59, 205] width 98 height 14
click at [46, 228] on li "Lightest" at bounding box center [57, 231] width 94 height 12
click at [57, 200] on span "Lightest" at bounding box center [59, 205] width 98 height 14
click at [47, 216] on li "Lighter" at bounding box center [57, 219] width 94 height 12
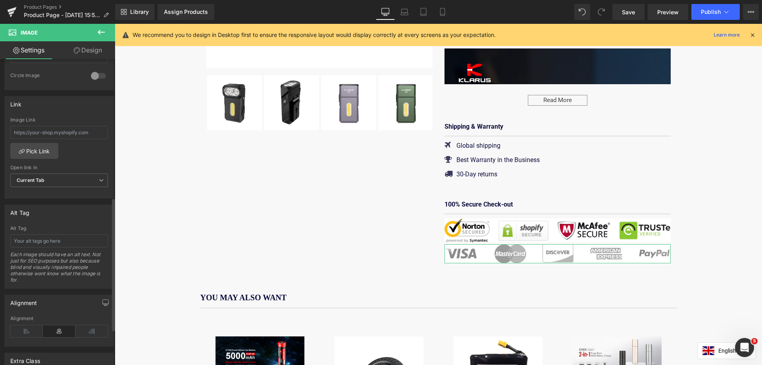
scroll to position [317, 0]
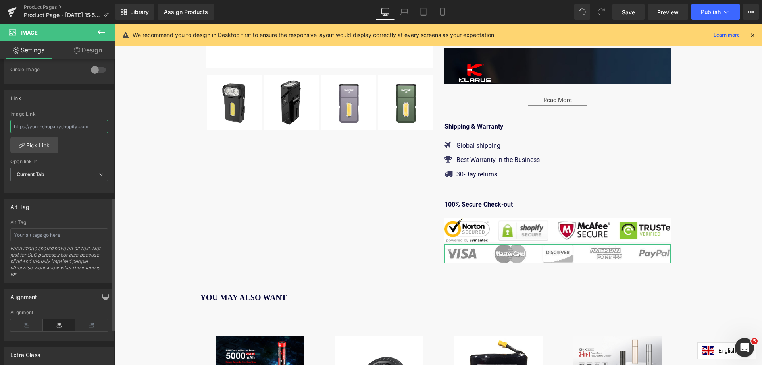
click at [76, 125] on input "text" at bounding box center [59, 126] width 98 height 13
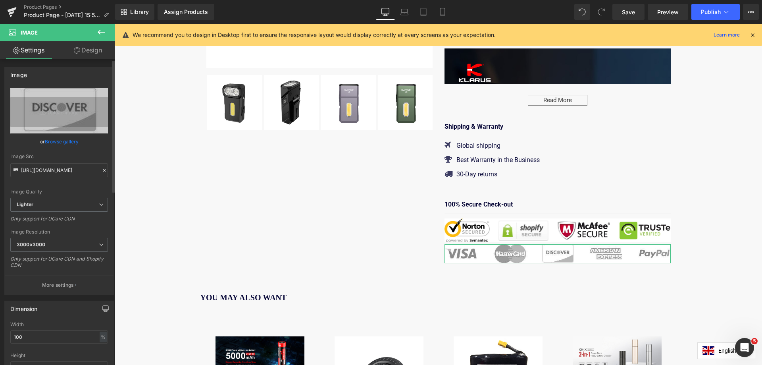
scroll to position [0, 0]
click at [52, 167] on input "[URL][DOMAIN_NAME]" at bounding box center [59, 170] width 98 height 14
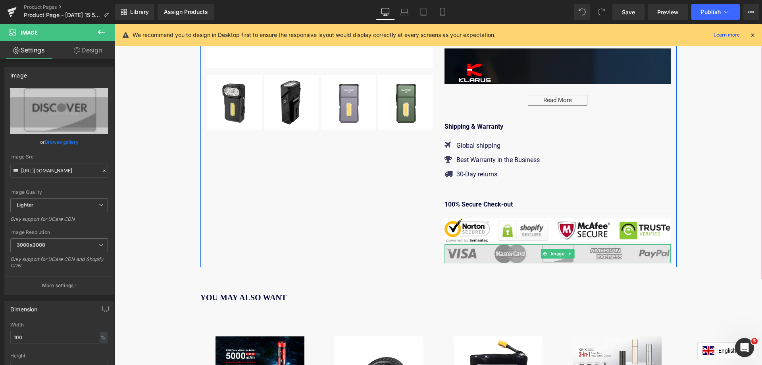
click at [520, 244] on img at bounding box center [557, 253] width 226 height 19
click at [551, 249] on span "Image" at bounding box center [557, 254] width 17 height 10
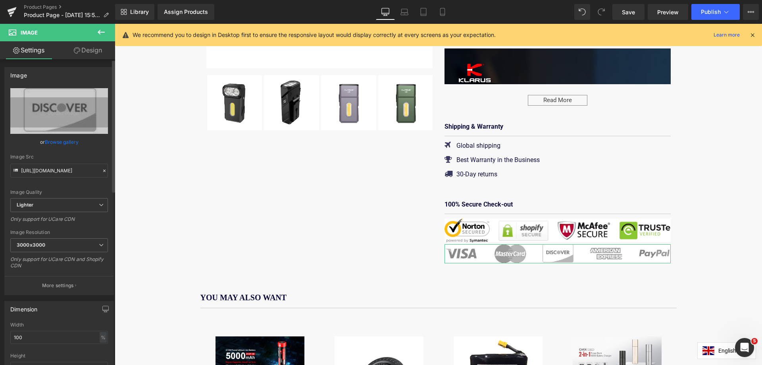
click at [61, 140] on link "Browse gallery" at bounding box center [62, 142] width 34 height 14
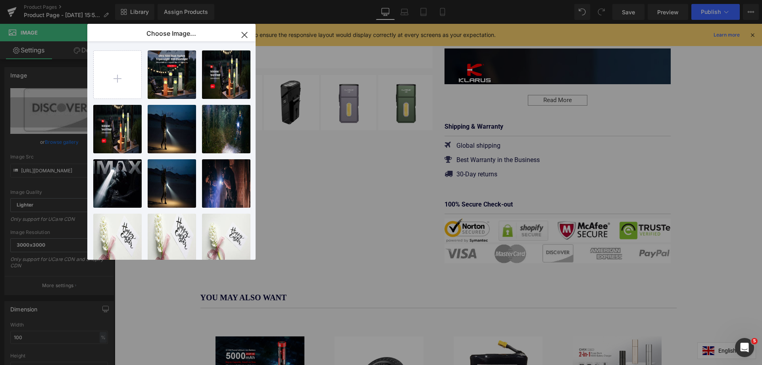
click at [244, 33] on icon "button" at bounding box center [244, 35] width 13 height 13
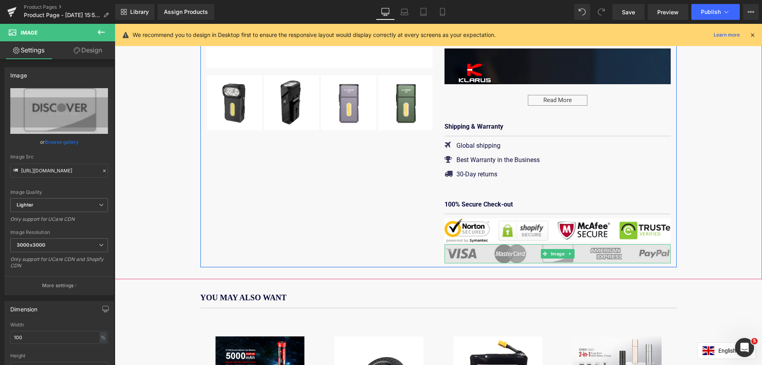
click at [449, 244] on img at bounding box center [557, 253] width 226 height 19
click at [568, 249] on link at bounding box center [570, 254] width 8 height 10
click at [580, 251] on icon at bounding box center [582, 253] width 4 height 5
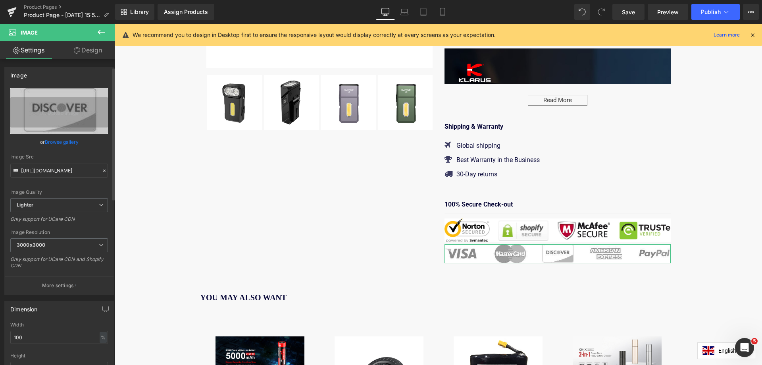
scroll to position [40, 0]
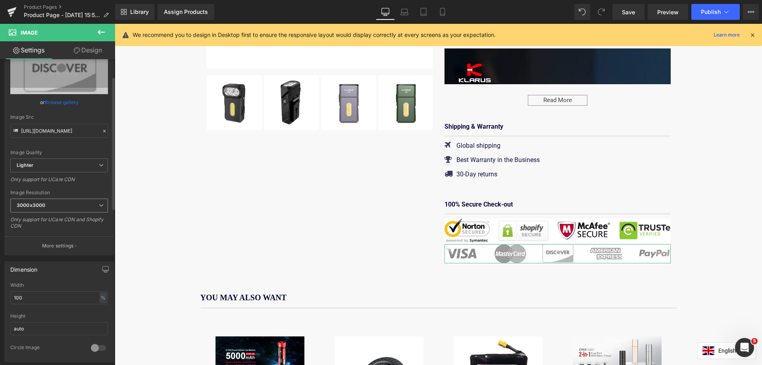
click at [58, 208] on span "3000x3000" at bounding box center [59, 205] width 98 height 14
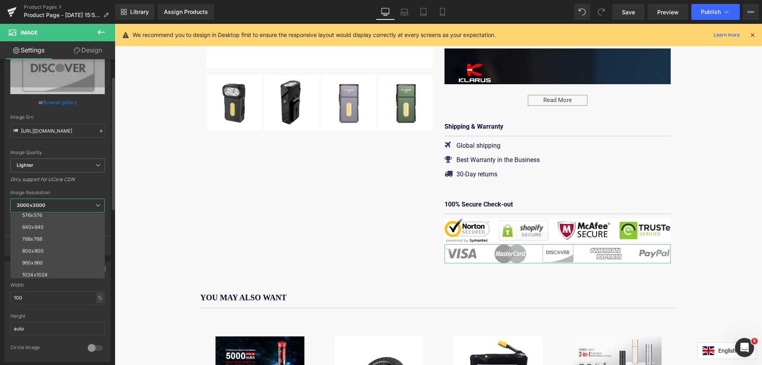
scroll to position [113, 0]
click at [46, 260] on div "2560x2560" at bounding box center [35, 260] width 26 height 6
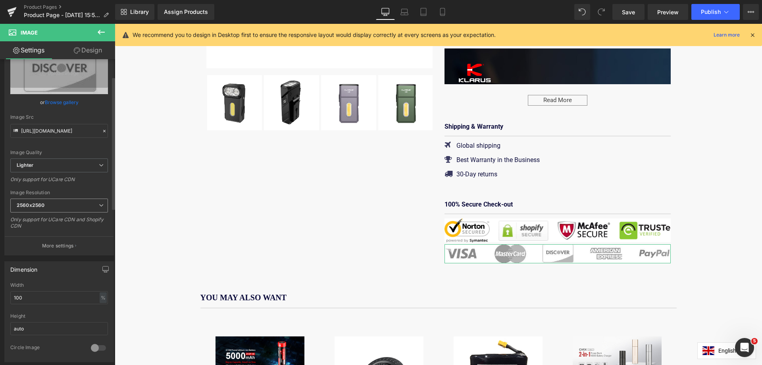
type input "[URL][DOMAIN_NAME]"
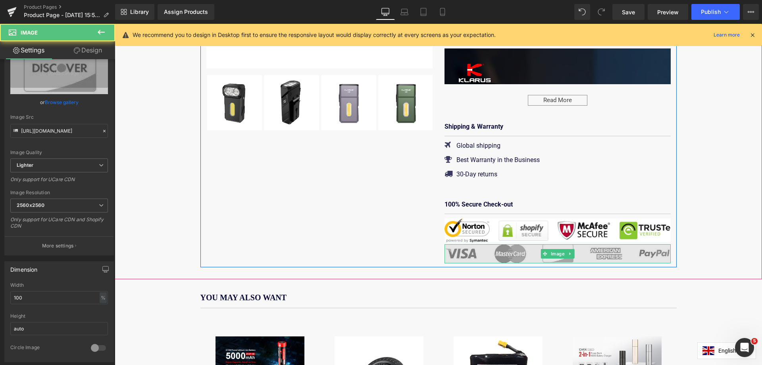
click at [480, 244] on img at bounding box center [557, 253] width 226 height 19
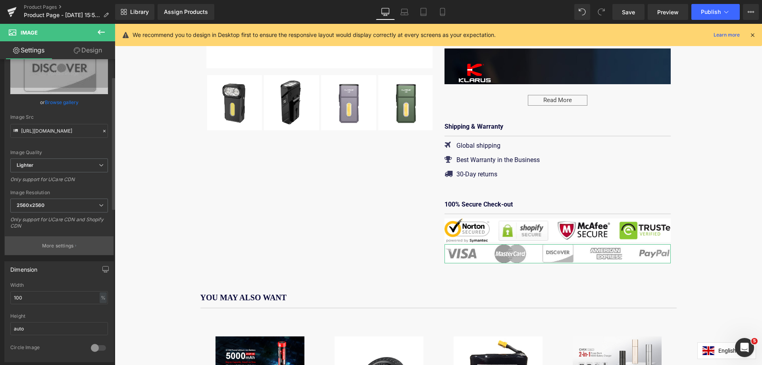
drag, startPoint x: 64, startPoint y: 246, endPoint x: 107, endPoint y: 163, distance: 93.3
click at [79, 249] on button "More settings" at bounding box center [59, 245] width 109 height 19
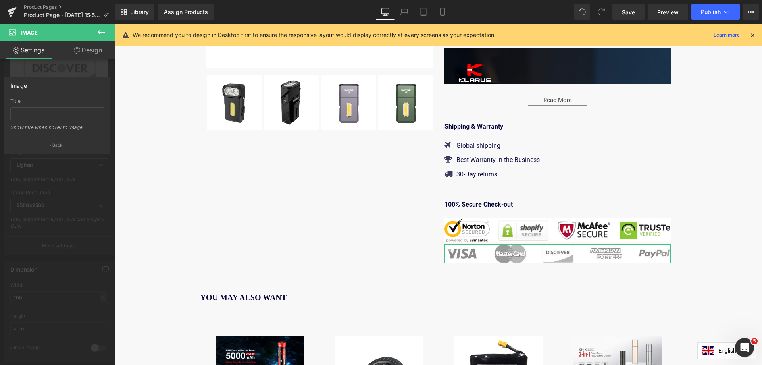
click at [90, 46] on link "Design" at bounding box center [88, 50] width 58 height 18
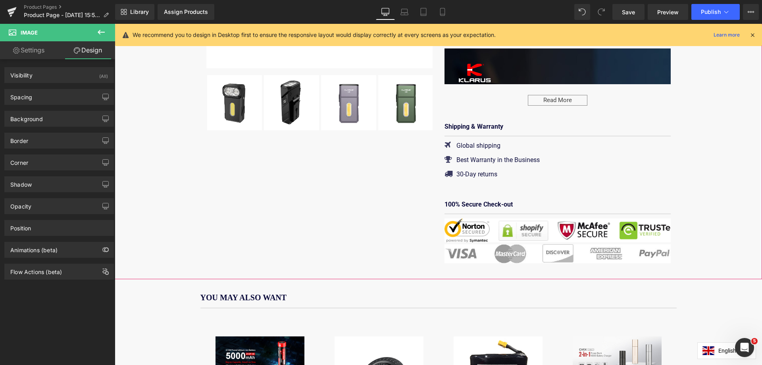
click at [739, 172] on div "(P) Image ‹ › $39.95" at bounding box center [438, 48] width 647 height 437
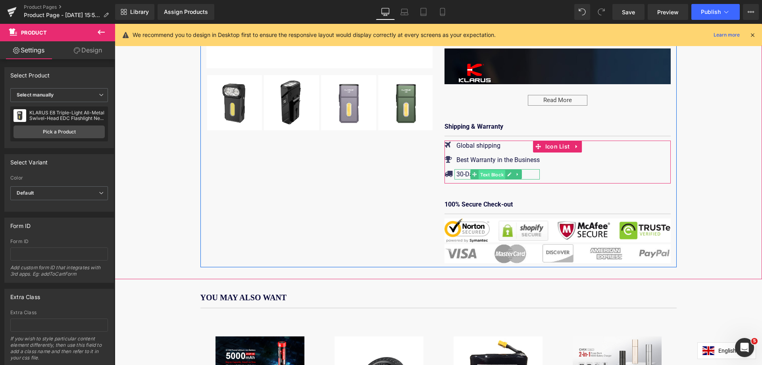
click at [483, 178] on span "Text Block" at bounding box center [491, 175] width 27 height 10
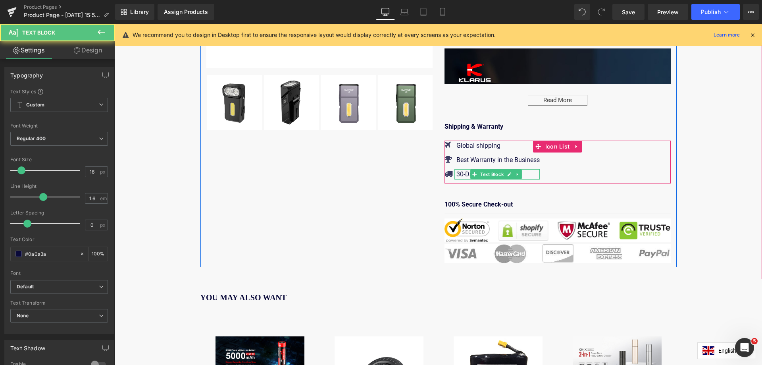
click at [459, 178] on p "30-Day returns" at bounding box center [497, 174] width 83 height 10
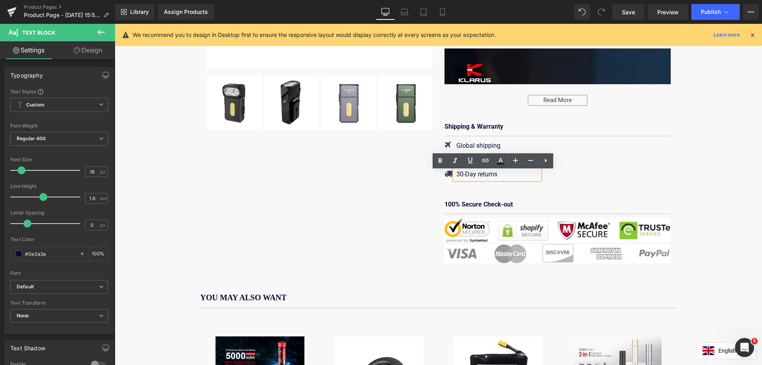
click at [591, 183] on div "Icon Global shipping Text Block Icon Best Warranty in the Business Text Block I…" at bounding box center [557, 161] width 226 height 43
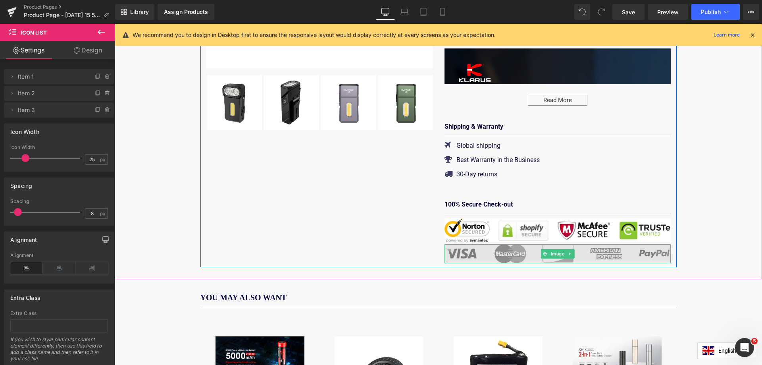
click at [505, 244] on img at bounding box center [557, 253] width 226 height 19
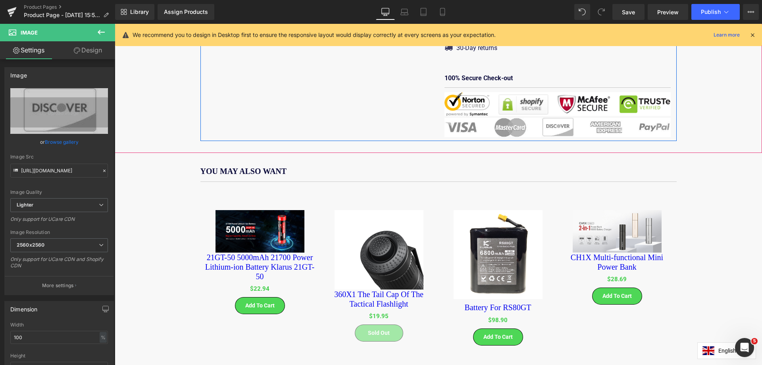
scroll to position [476, 0]
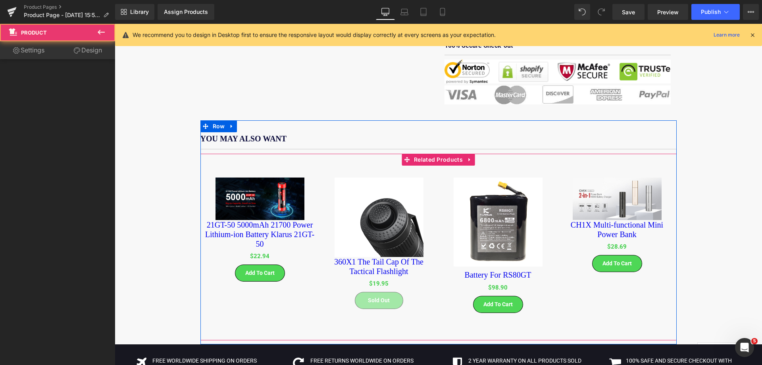
click at [340, 165] on div "(P) Image 360X1 The Tail Cap Of The Tactical Flashlight (P) Title $0 $19.95" at bounding box center [378, 242] width 119 height 155
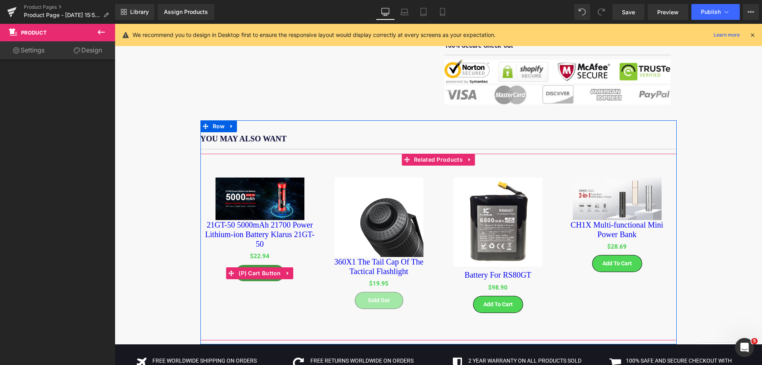
click at [256, 268] on button "Add To Cart" at bounding box center [259, 273] width 49 height 16
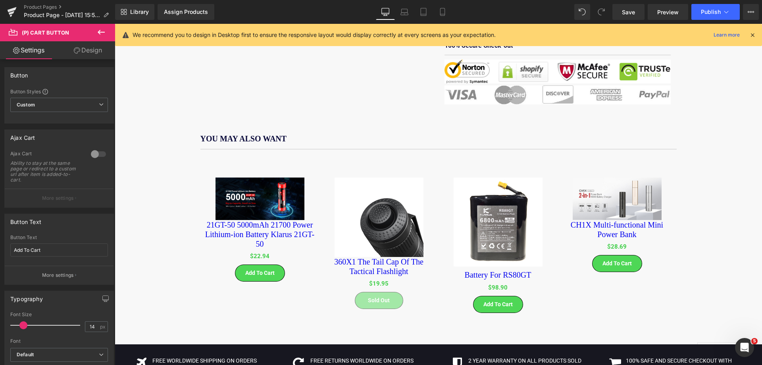
scroll to position [159, 0]
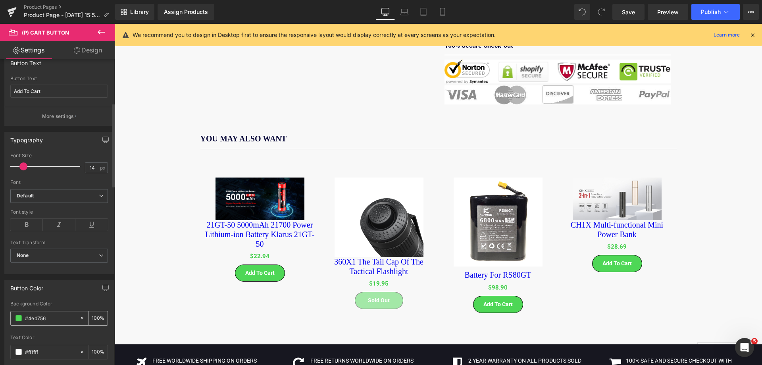
click at [19, 319] on span at bounding box center [18, 318] width 6 height 6
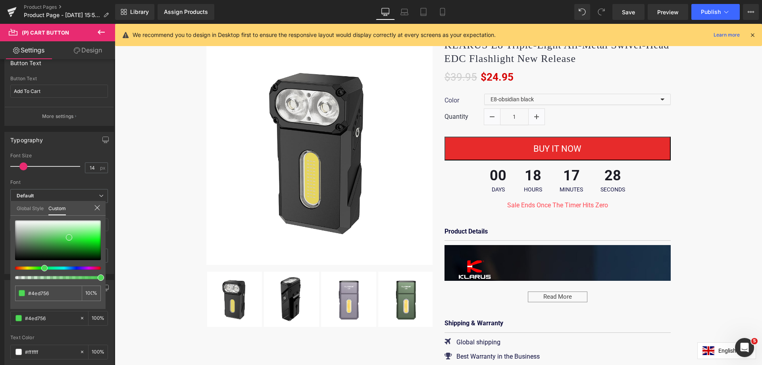
scroll to position [119, 0]
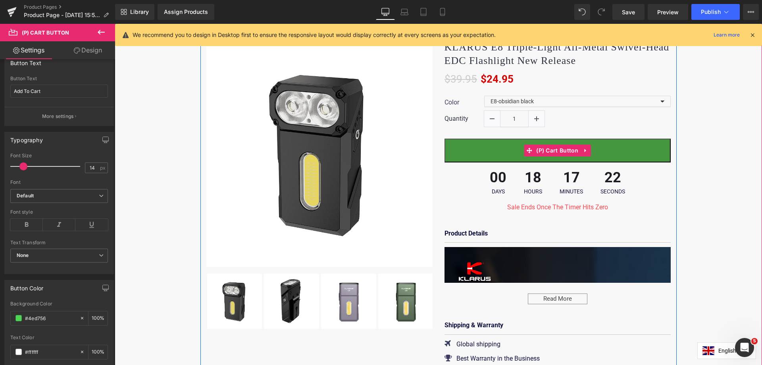
click at [453, 151] on button "BUY IT NOW" at bounding box center [557, 150] width 226 height 24
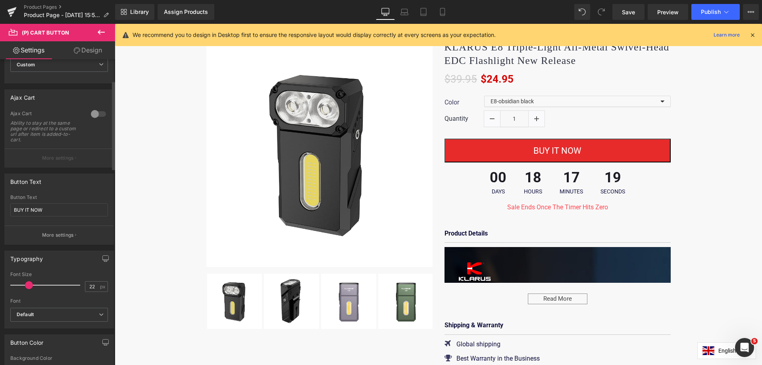
scroll to position [159, 0]
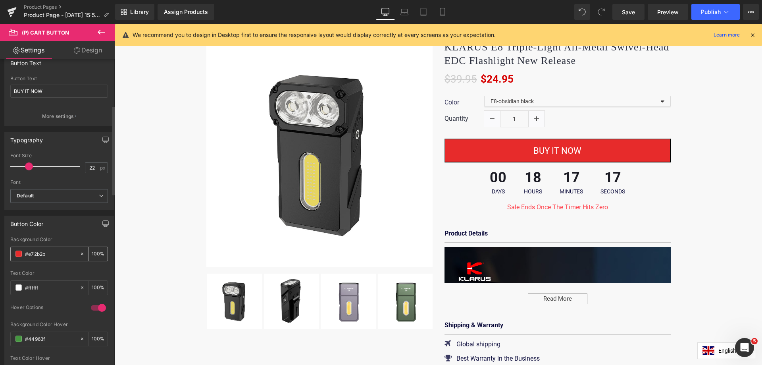
drag, startPoint x: 50, startPoint y: 254, endPoint x: 24, endPoint y: 257, distance: 26.8
click at [24, 257] on div "#e72b2b" at bounding box center [45, 254] width 69 height 14
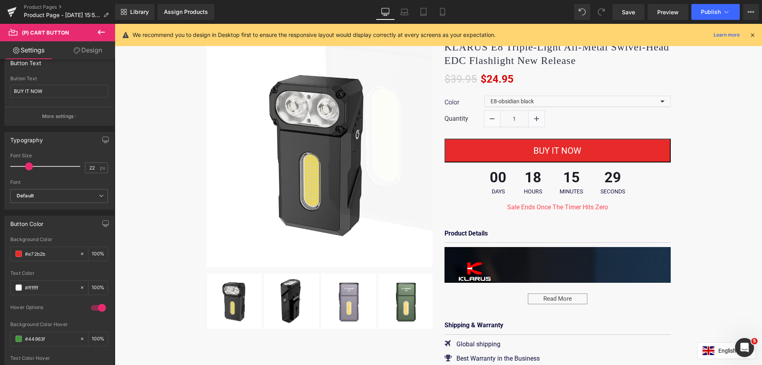
drag, startPoint x: 185, startPoint y: 191, endPoint x: 487, endPoint y: 236, distance: 305.2
click at [185, 191] on div "(P) Image ‹ › $39.95" at bounding box center [438, 247] width 647 height 437
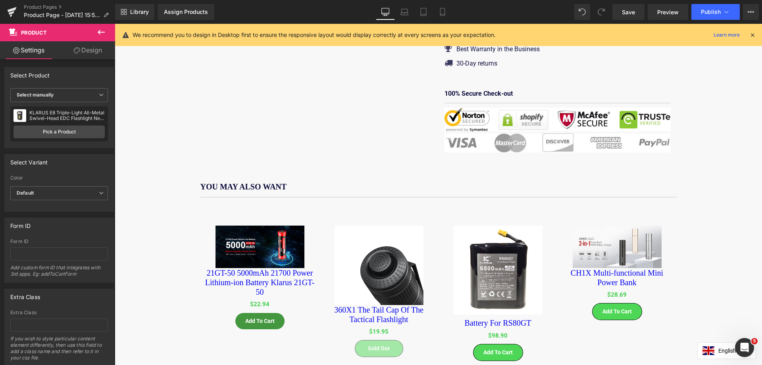
scroll to position [556, 0]
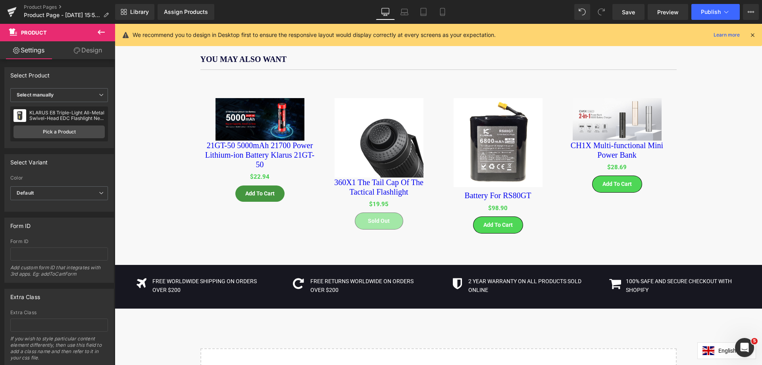
click at [252, 185] on div "Add To Cart (P) Cart Button" at bounding box center [259, 193] width 111 height 16
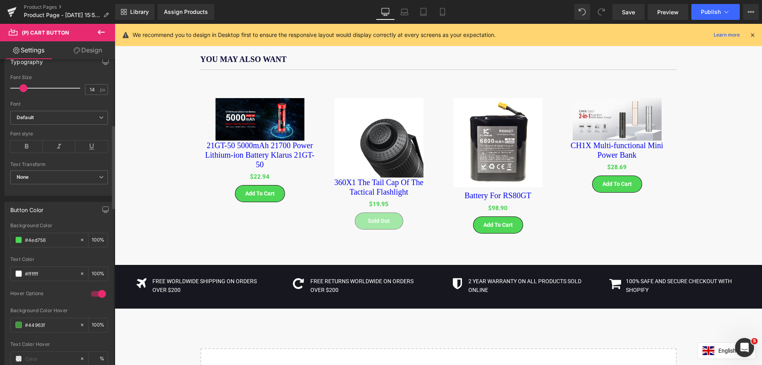
scroll to position [238, 0]
click at [49, 235] on input "#4ed756" at bounding box center [50, 238] width 51 height 9
type input "#e72b2b"
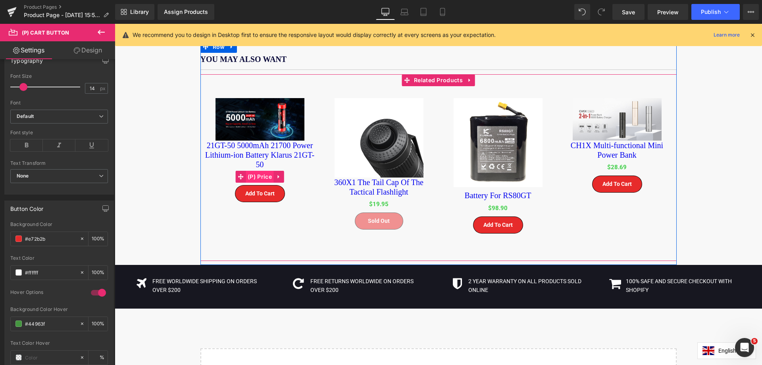
click at [263, 171] on span "(P) Price" at bounding box center [260, 177] width 28 height 12
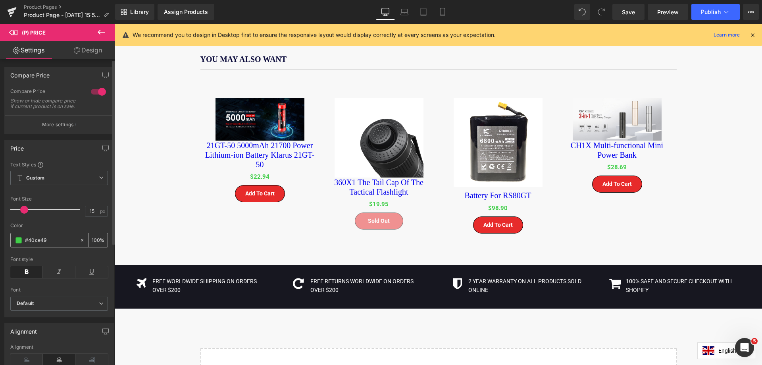
click at [34, 244] on input "#40ce49" at bounding box center [50, 240] width 51 height 9
paste input "e72b2b"
type input "#e72b2b"
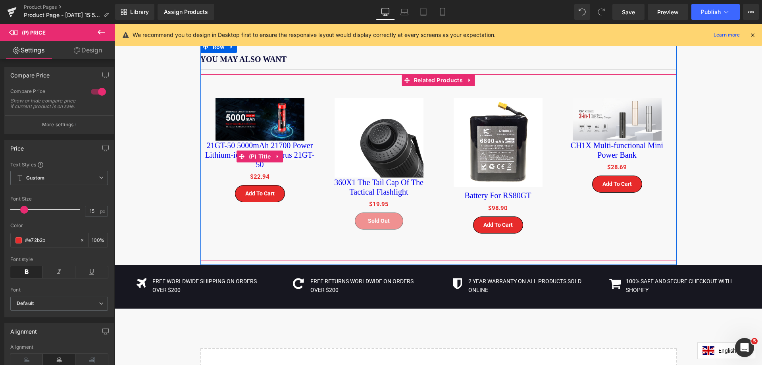
click at [292, 141] on link "21GT-50 5000mAh 21700 Power Lithium-ion Battery Klarus 21GT-50" at bounding box center [259, 154] width 111 height 29
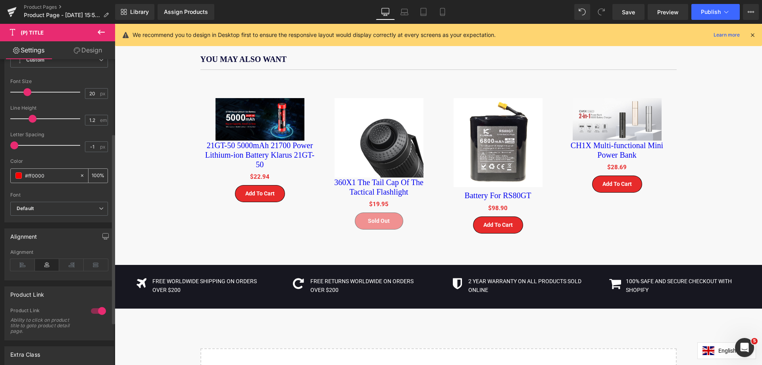
scroll to position [119, 0]
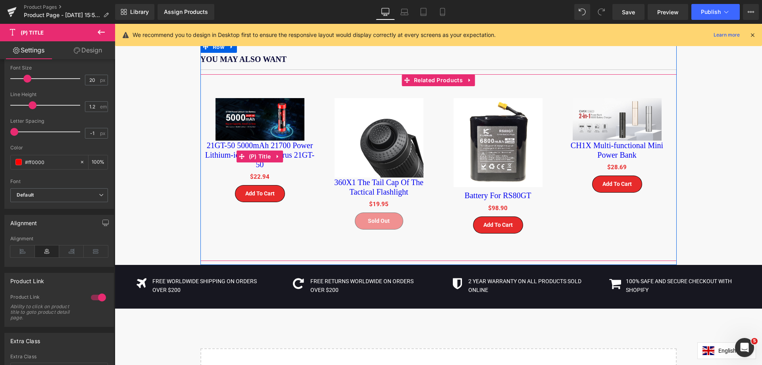
click at [299, 140] on link "21GT-50 5000mAh 21700 Power Lithium-ion Battery Klarus 21GT-50" at bounding box center [259, 154] width 111 height 29
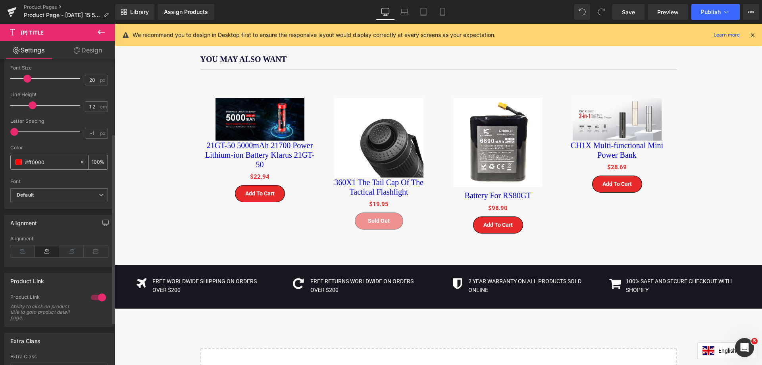
click at [44, 162] on input "#ff0000" at bounding box center [50, 161] width 51 height 9
click at [64, 163] on input "#ff0000" at bounding box center [50, 161] width 51 height 9
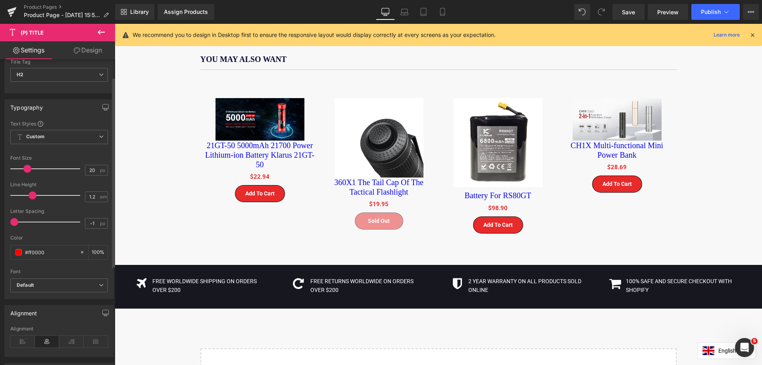
scroll to position [0, 0]
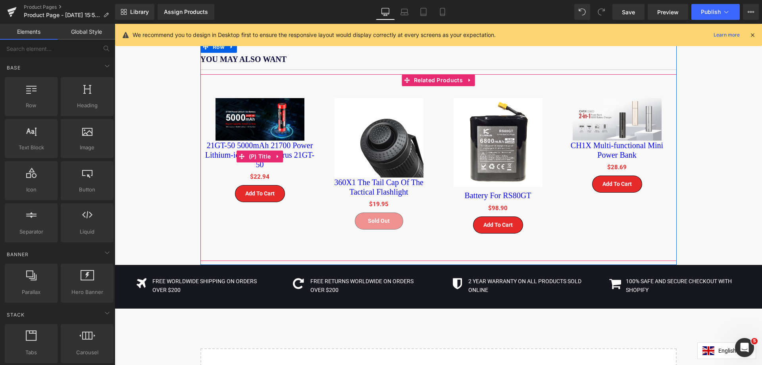
click at [292, 140] on link "21GT-50 5000mAh 21700 Power Lithium-ion Battery Klarus 21GT-50" at bounding box center [259, 154] width 111 height 29
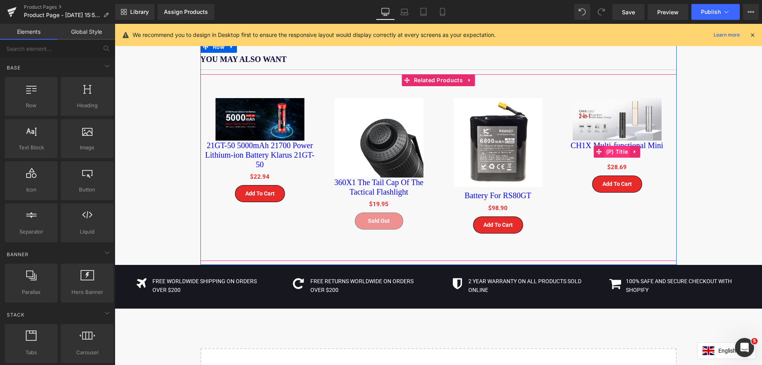
click at [618, 146] on span "(P) Title" at bounding box center [617, 152] width 26 height 12
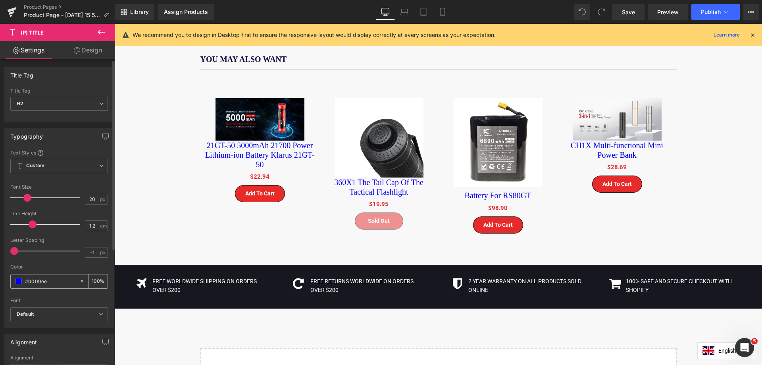
click at [29, 279] on input "#0000ee" at bounding box center [50, 280] width 51 height 9
click at [17, 282] on span at bounding box center [18, 281] width 6 height 6
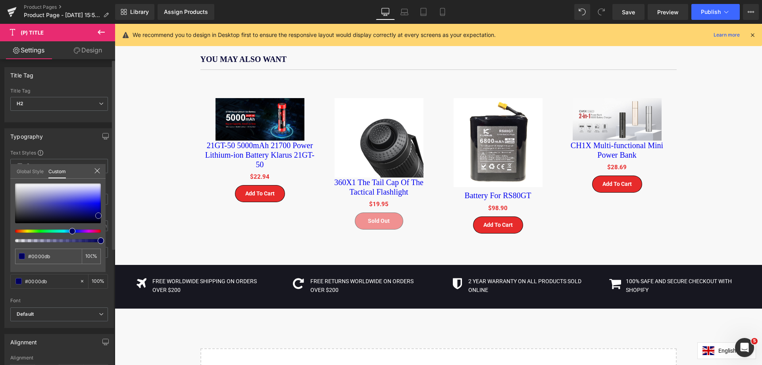
type input "#0000db"
type input "#000060"
type input "#000055"
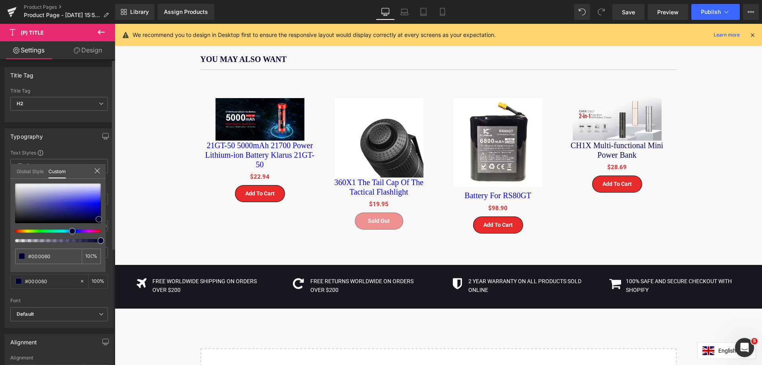
type input "#000055"
type input "#000033"
type input "#000014"
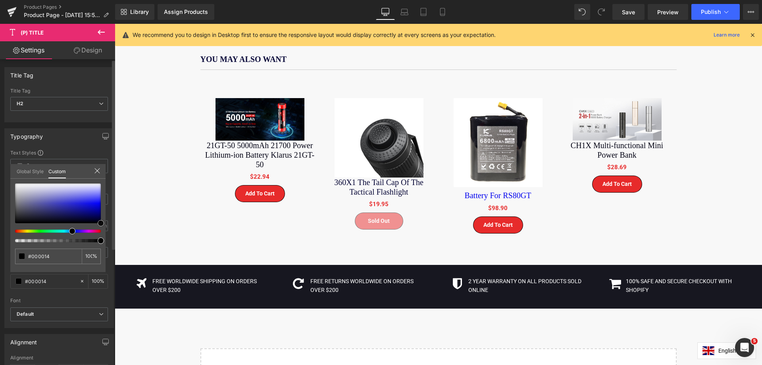
type input "#000000"
type input "#000014"
type input "#000033"
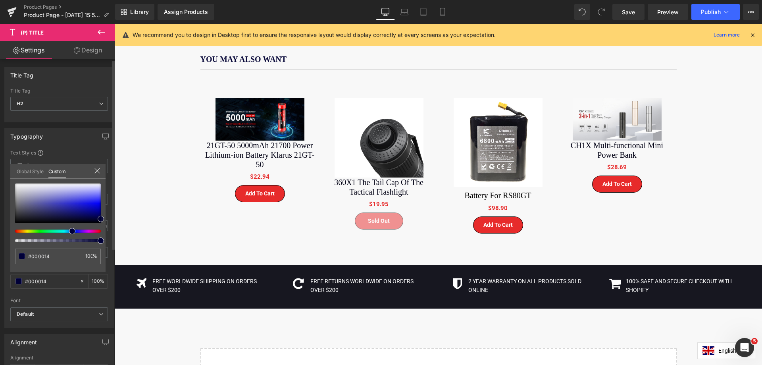
type input "#000033"
type input "#00003d"
type input "#000066"
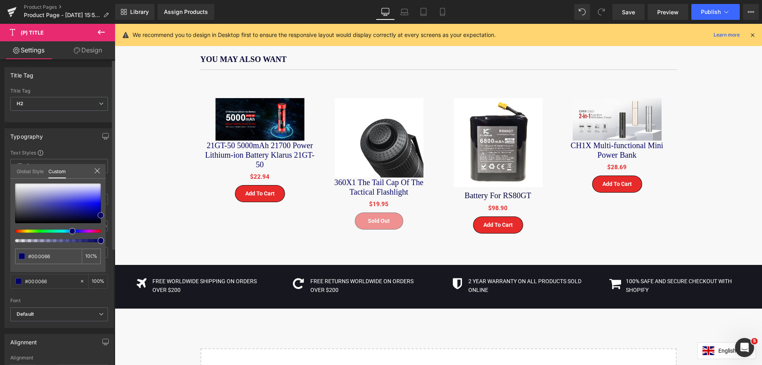
type input "#000060"
type input "#000051"
type input "#00003d"
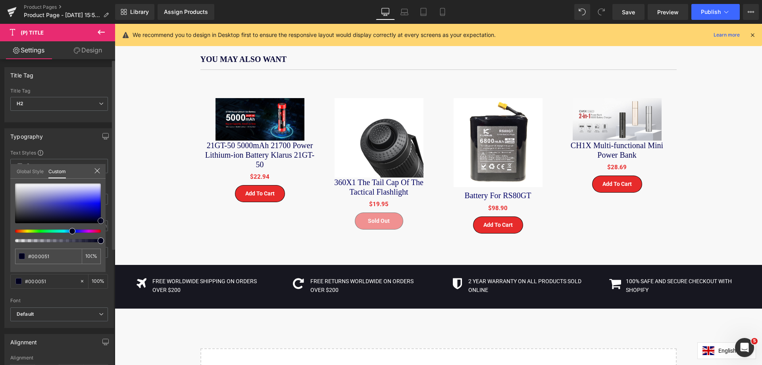
type input "#00003d"
type input "#00001e"
type input "#000005"
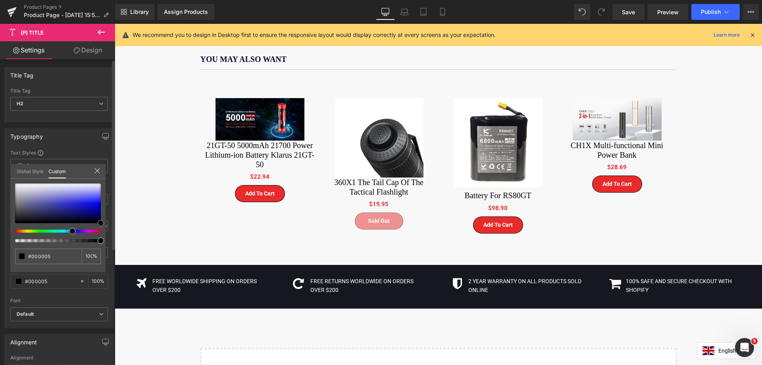
drag, startPoint x: 102, startPoint y: 205, endPoint x: 108, endPoint y: 230, distance: 26.6
click at [108, 230] on div "Typography Text Styles Custom Custom Setup Global Style Custom Setup Global Sty…" at bounding box center [59, 224] width 119 height 205
click at [648, 240] on body "Skip to the content Terms of Service Shipping Policy Privacy Policy Refund Poli…" at bounding box center [438, 58] width 647 height 1180
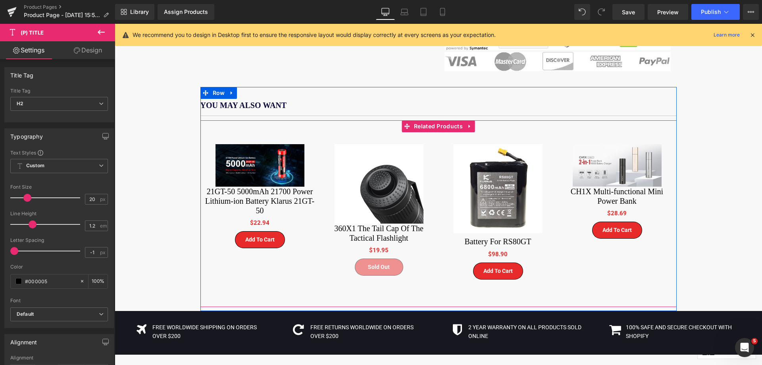
scroll to position [516, 0]
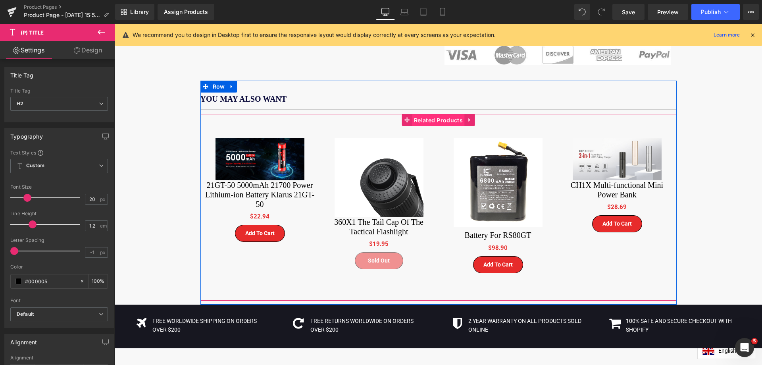
click at [433, 114] on span "Related Products" at bounding box center [438, 120] width 53 height 12
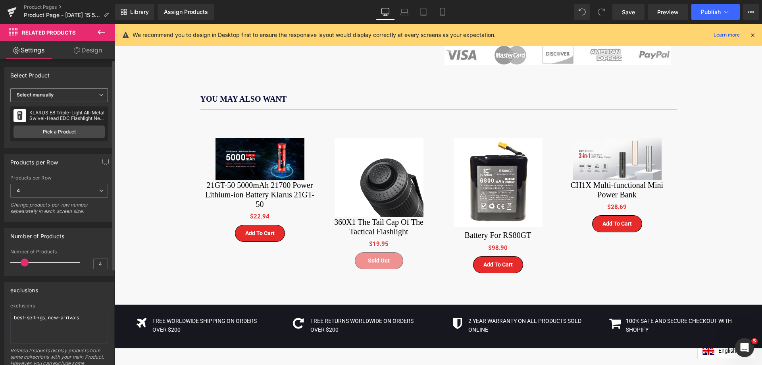
click at [52, 96] on b "Select manually" at bounding box center [35, 95] width 37 height 6
click at [63, 107] on div "Display by assigned product" at bounding box center [54, 108] width 65 height 6
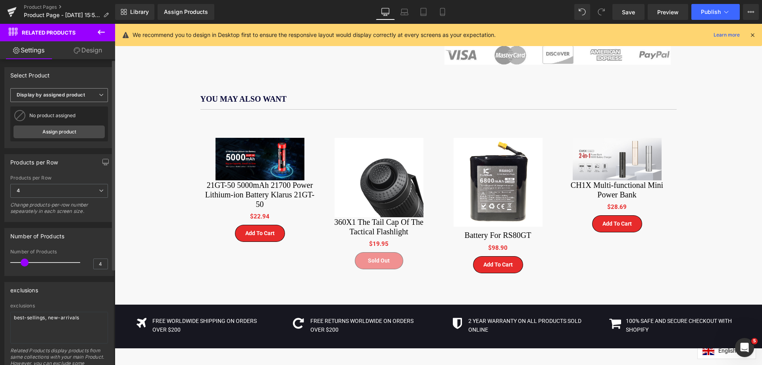
click at [57, 98] on span "Display by assigned product" at bounding box center [59, 95] width 98 height 14
click at [59, 119] on li "Select manually" at bounding box center [57, 119] width 94 height 12
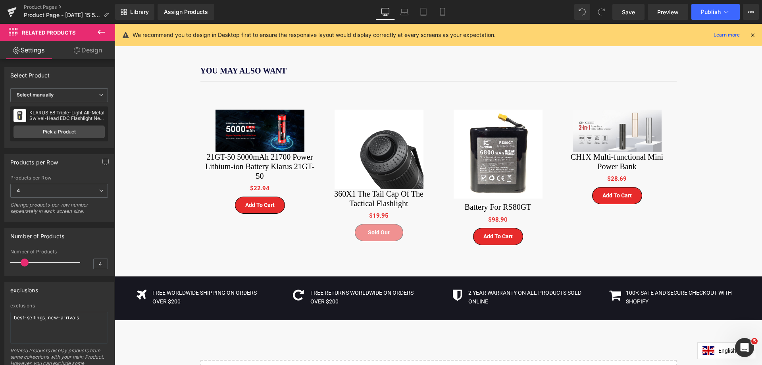
scroll to position [556, 0]
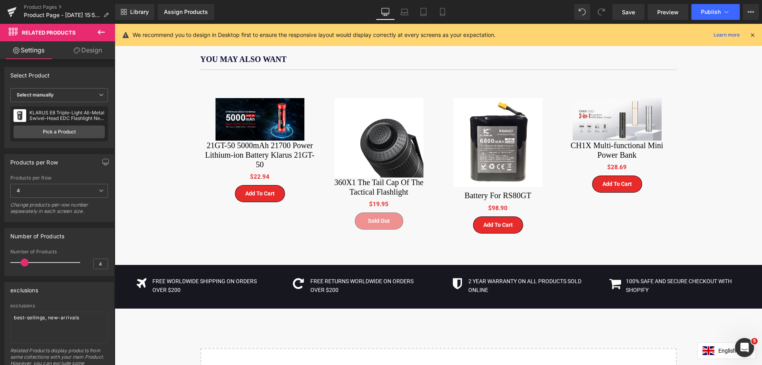
drag, startPoint x: 702, startPoint y: 193, endPoint x: 699, endPoint y: 196, distance: 4.2
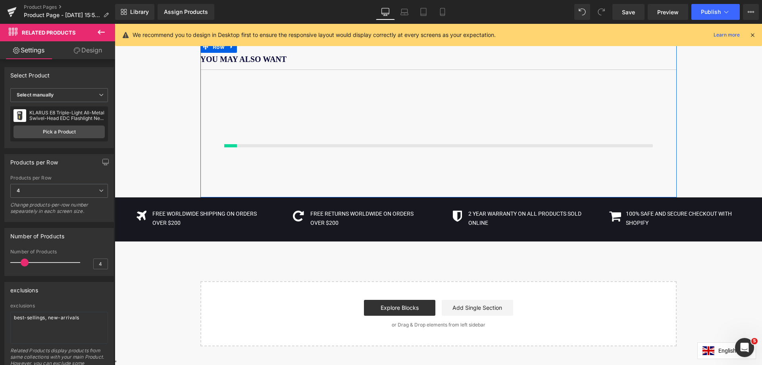
drag, startPoint x: 474, startPoint y: 245, endPoint x: 474, endPoint y: 232, distance: 13.1
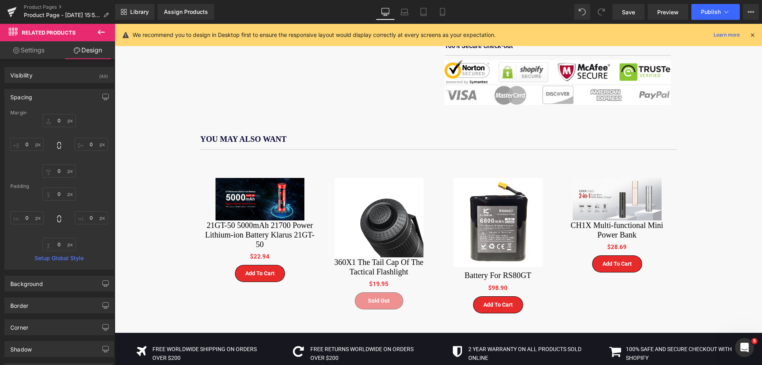
scroll to position [476, 0]
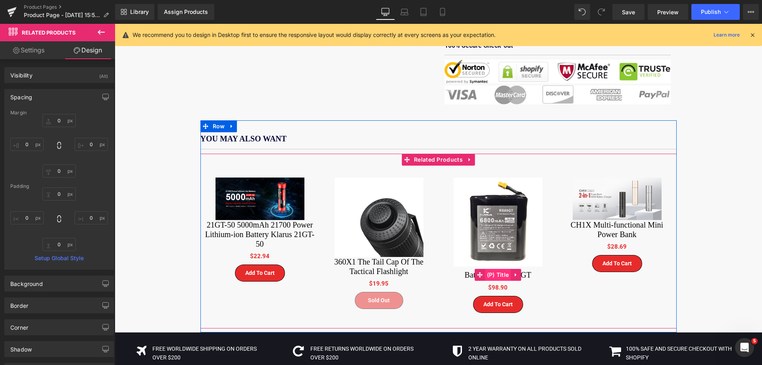
click at [502, 269] on span "(P) Title" at bounding box center [498, 275] width 26 height 12
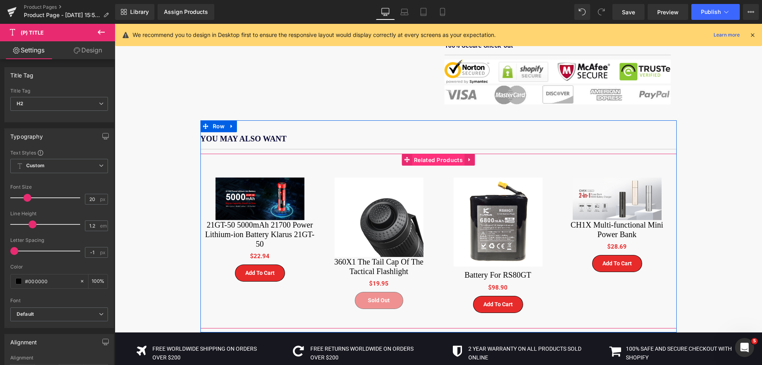
click at [434, 154] on span "Related Products" at bounding box center [438, 160] width 53 height 12
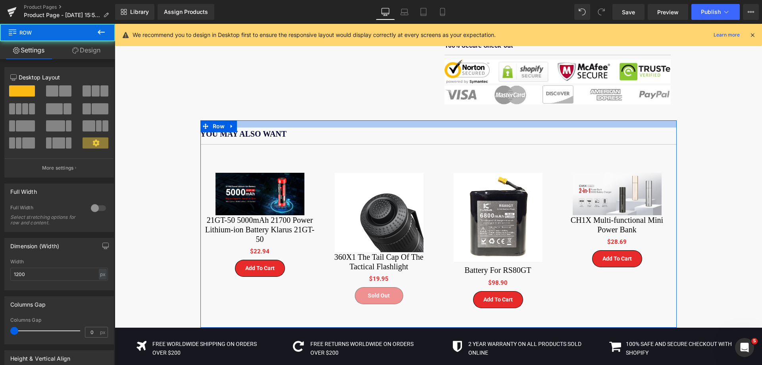
drag, startPoint x: 310, startPoint y: 117, endPoint x: 312, endPoint y: 113, distance: 5.3
click at [312, 120] on div at bounding box center [438, 123] width 476 height 7
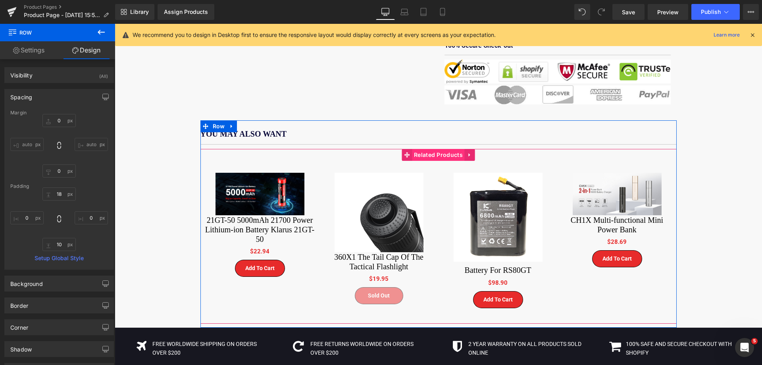
click at [439, 149] on span "Related Products" at bounding box center [438, 155] width 53 height 12
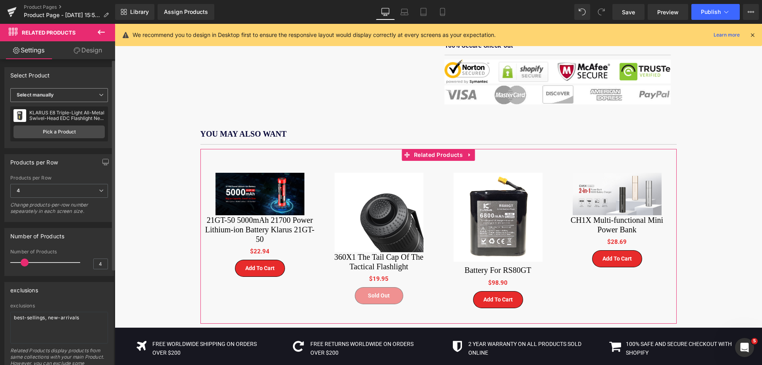
click at [68, 96] on span "Select manually" at bounding box center [59, 95] width 98 height 14
click at [67, 105] on div "Display by assigned product" at bounding box center [54, 108] width 65 height 6
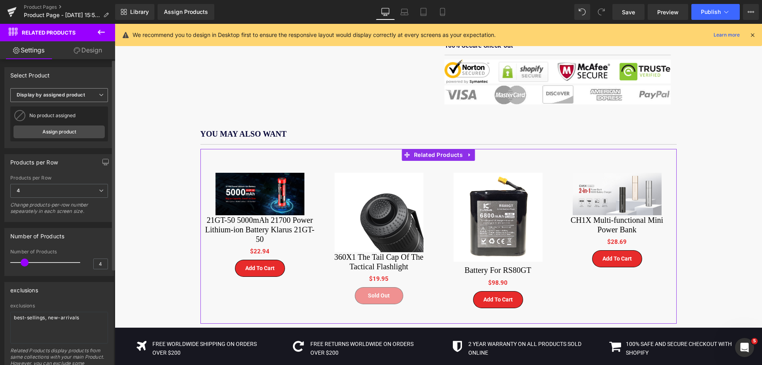
click at [65, 95] on b "Display by assigned product" at bounding box center [51, 95] width 68 height 6
click at [68, 128] on link "Assign product" at bounding box center [57, 131] width 88 height 13
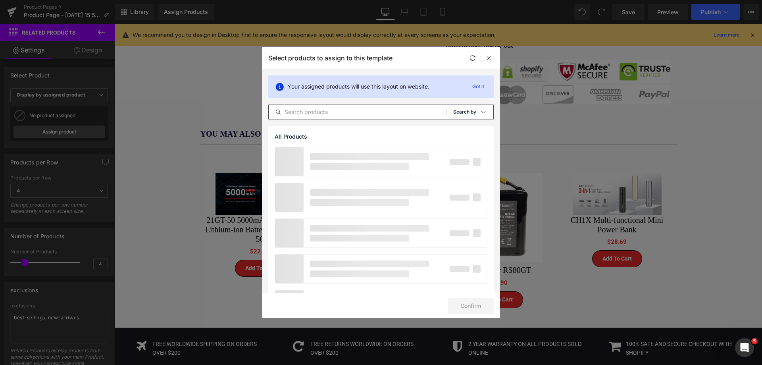
click at [482, 115] on icon at bounding box center [483, 112] width 6 height 6
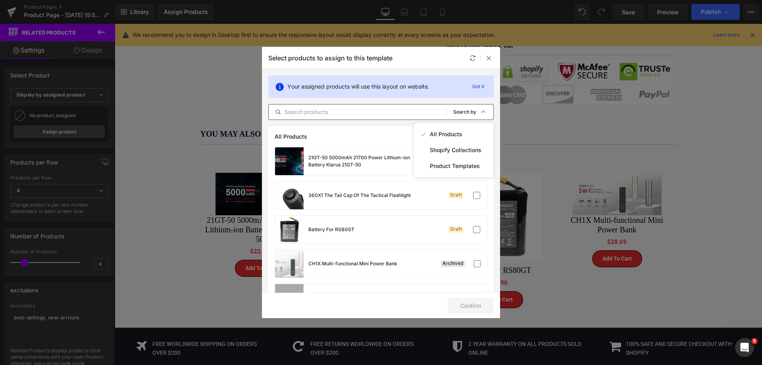
click at [482, 115] on icon at bounding box center [483, 112] width 6 height 6
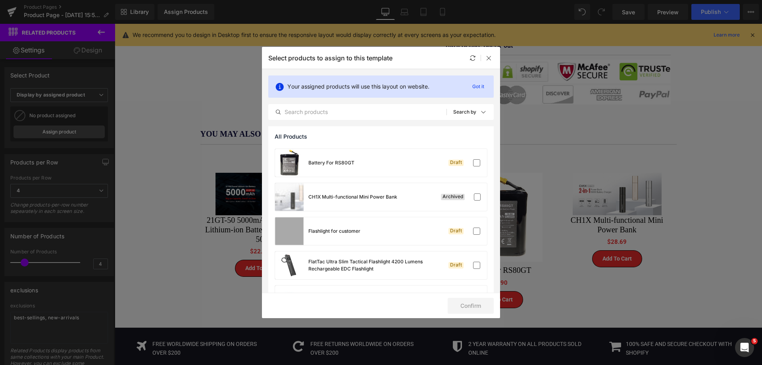
scroll to position [6, 0]
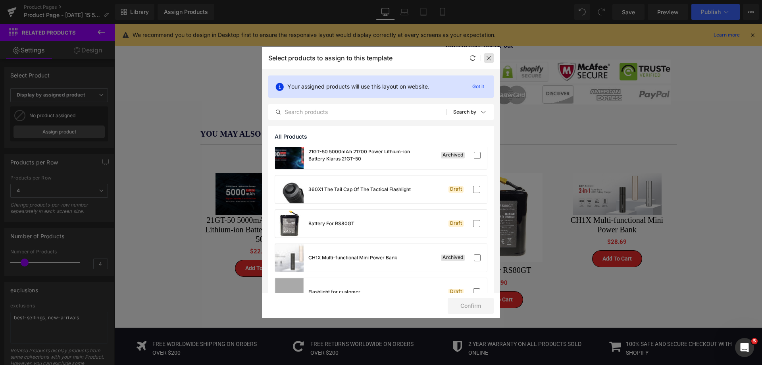
click at [492, 58] on div at bounding box center [489, 58] width 10 height 10
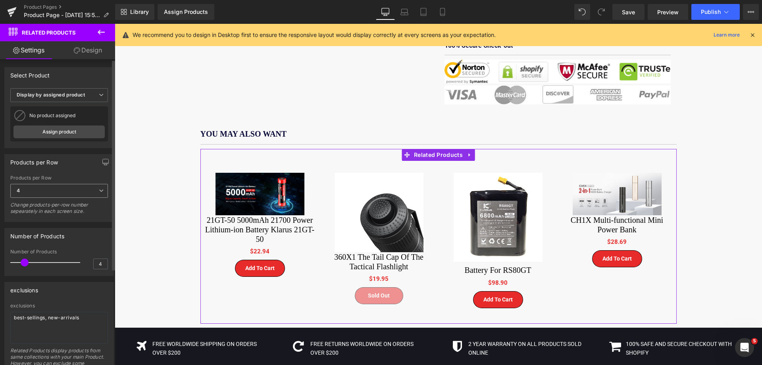
click at [53, 194] on span "4" at bounding box center [59, 191] width 98 height 14
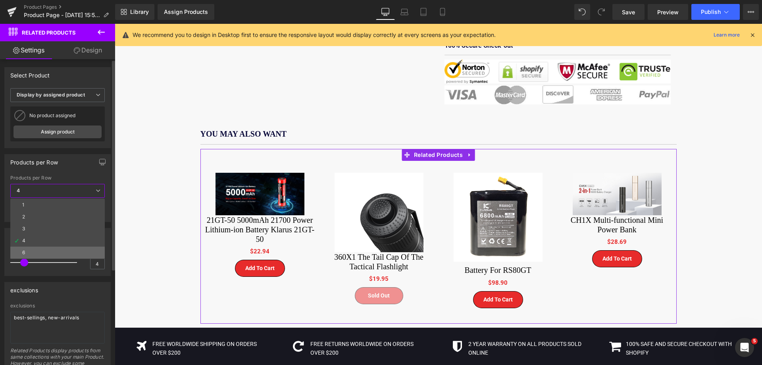
click at [32, 249] on li "6" at bounding box center [57, 252] width 94 height 12
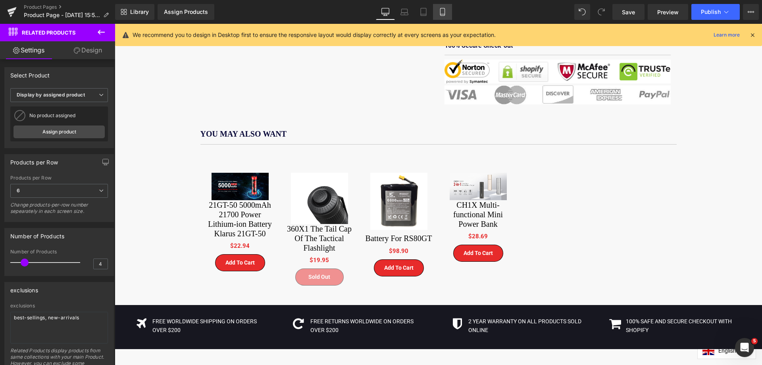
click at [444, 11] on icon at bounding box center [442, 12] width 8 height 8
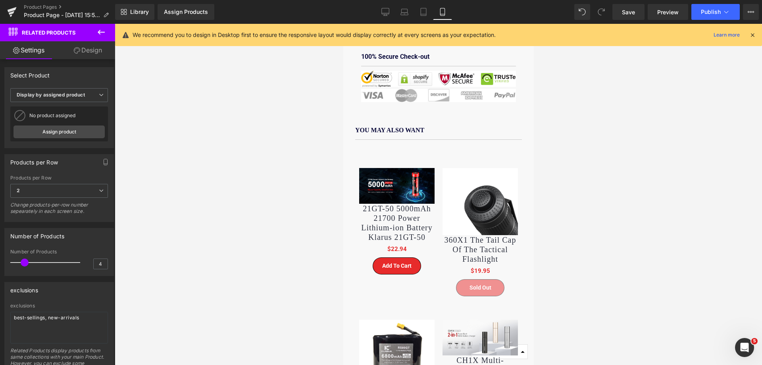
scroll to position [593, 0]
click at [383, 12] on icon at bounding box center [385, 12] width 8 height 8
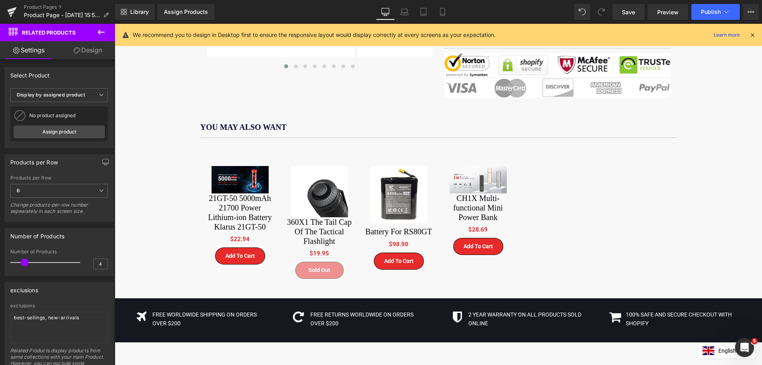
scroll to position [462, 0]
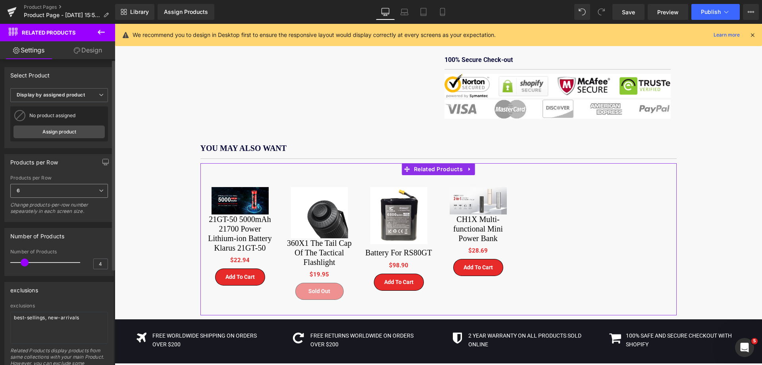
click at [48, 190] on span "6" at bounding box center [59, 191] width 98 height 14
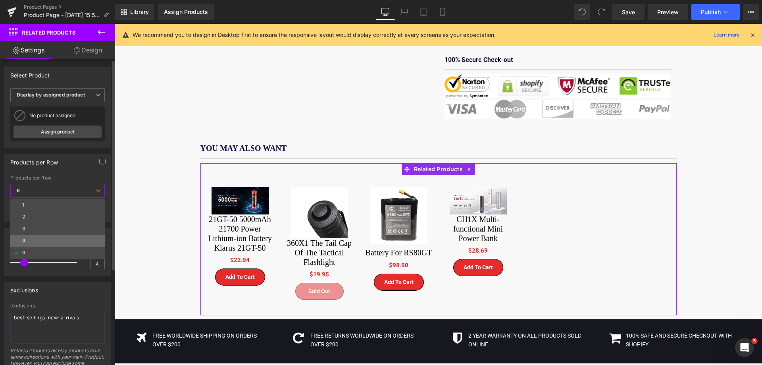
click at [32, 238] on li "4" at bounding box center [57, 240] width 94 height 12
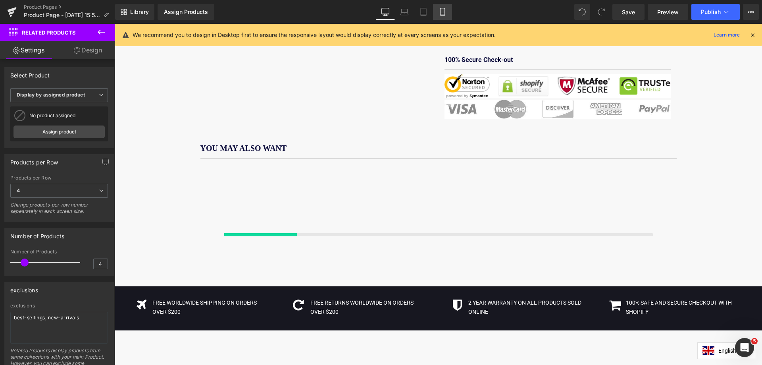
click at [443, 10] on icon at bounding box center [442, 12] width 8 height 8
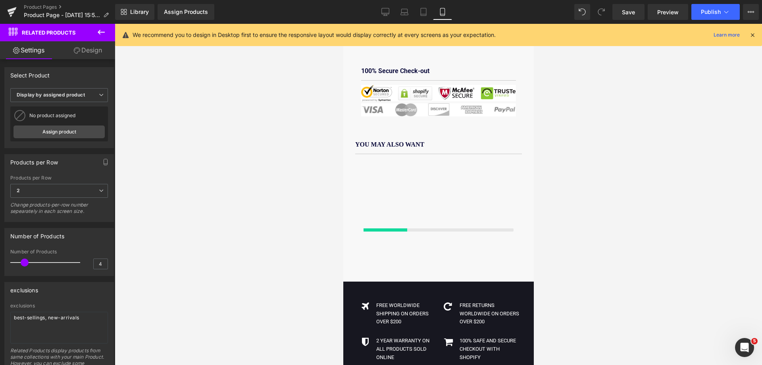
scroll to position [579, 0]
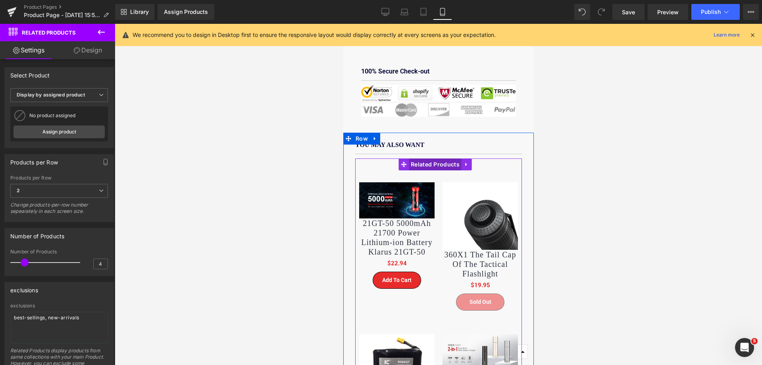
click at [443, 158] on span "Related Products" at bounding box center [434, 164] width 53 height 12
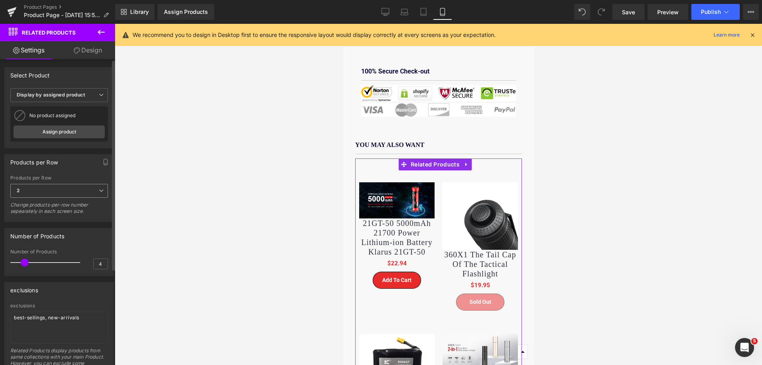
click at [62, 192] on span "2" at bounding box center [59, 191] width 98 height 14
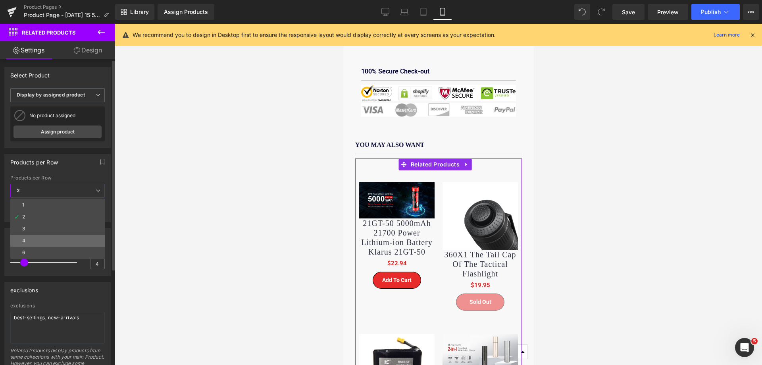
click at [38, 239] on li "4" at bounding box center [57, 240] width 94 height 12
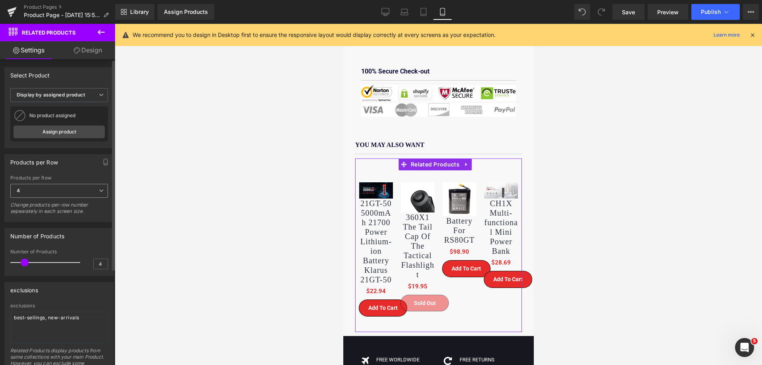
click at [56, 188] on span "4" at bounding box center [59, 191] width 98 height 14
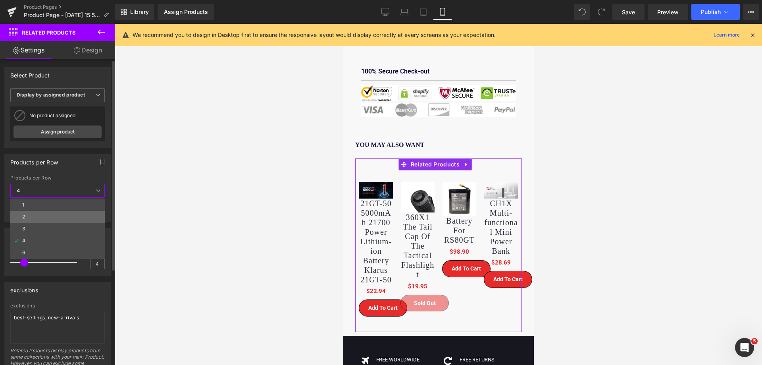
click at [34, 215] on li "2" at bounding box center [57, 217] width 94 height 12
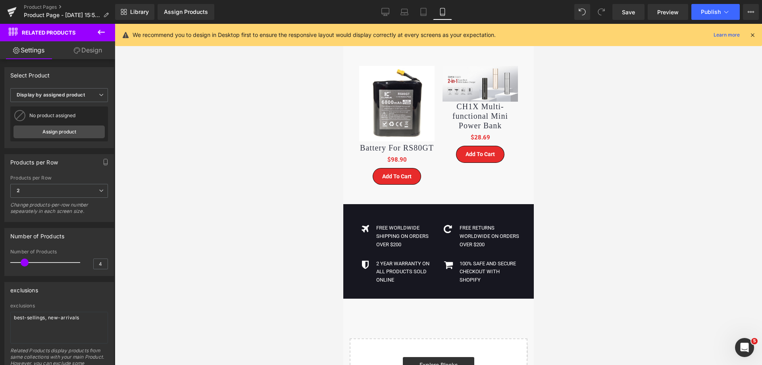
scroll to position [857, 0]
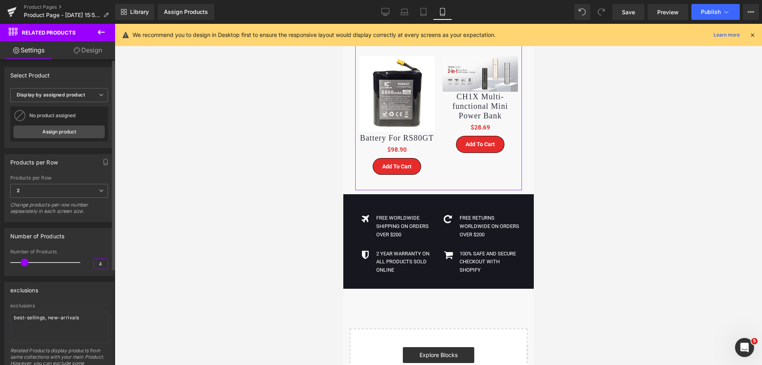
click at [100, 263] on input "4" at bounding box center [101, 264] width 14 height 10
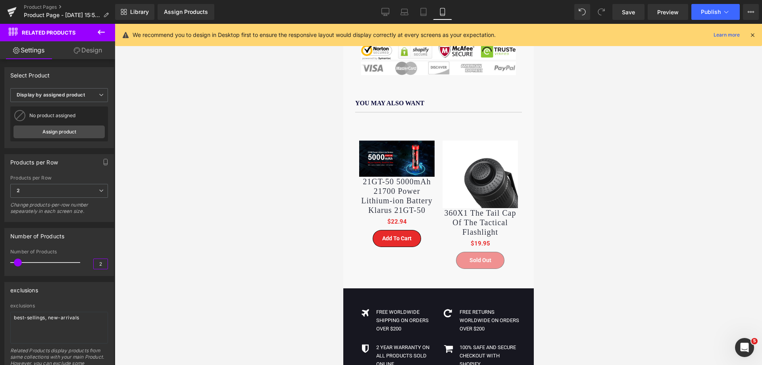
scroll to position [619, 0]
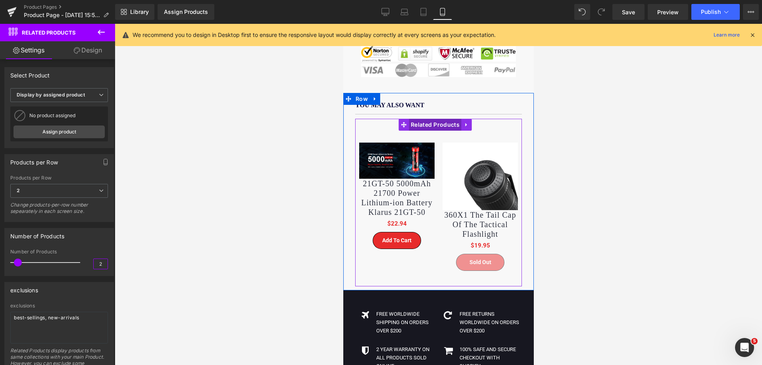
click at [436, 120] on span "Related Products" at bounding box center [434, 125] width 53 height 12
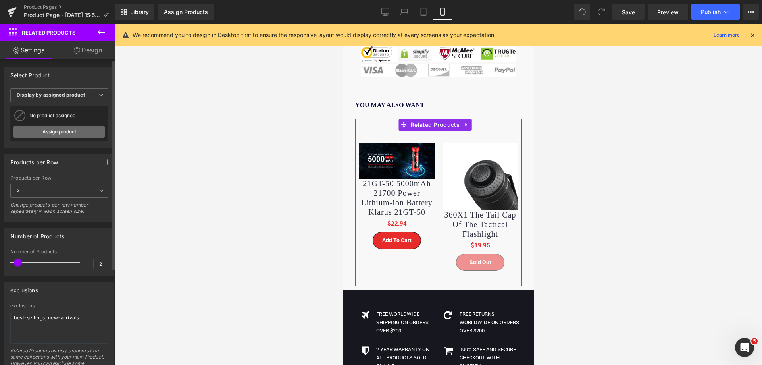
type input "2"
click at [54, 134] on link "Assign product" at bounding box center [58, 131] width 91 height 13
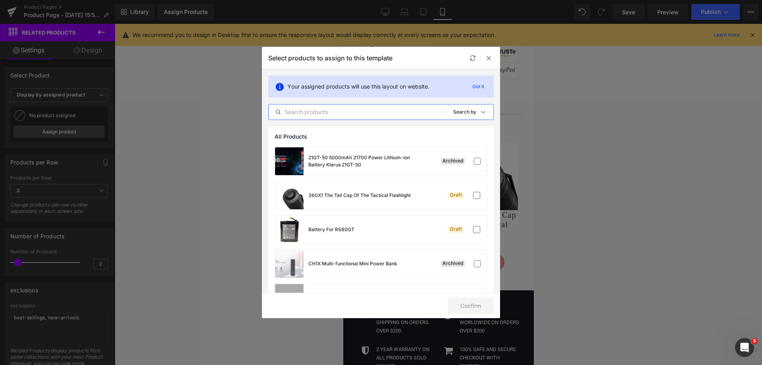
click at [311, 113] on input "text" at bounding box center [358, 112] width 178 height 10
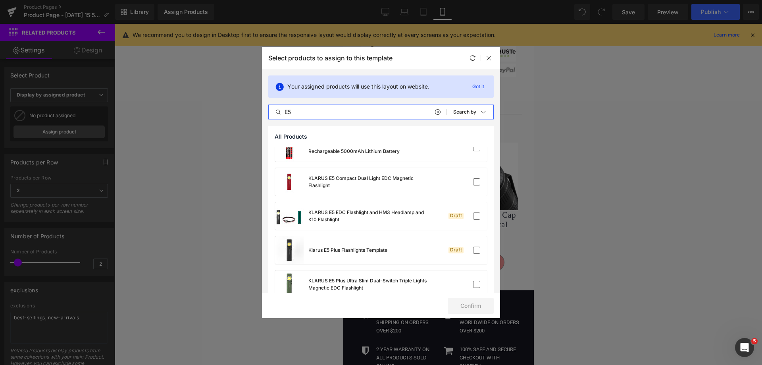
scroll to position [31, 0]
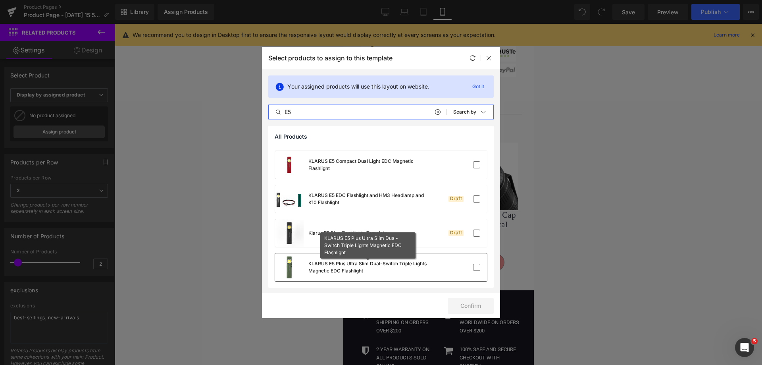
type input "E5"
click at [331, 271] on div "KLARUS E5 Plus Ultra Slim Dual-Switch Triple Lights Magnetic EDC Flashlight" at bounding box center [367, 267] width 119 height 14
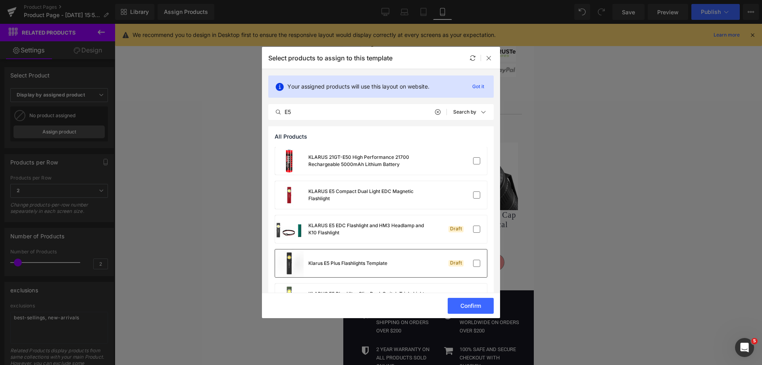
scroll to position [0, 0]
click at [473, 197] on label at bounding box center [476, 195] width 7 height 7
click at [476, 195] on input "checkbox" at bounding box center [476, 195] width 0 height 0
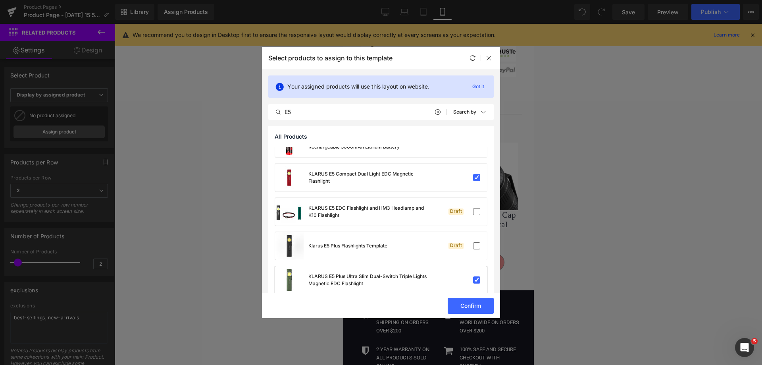
scroll to position [31, 0]
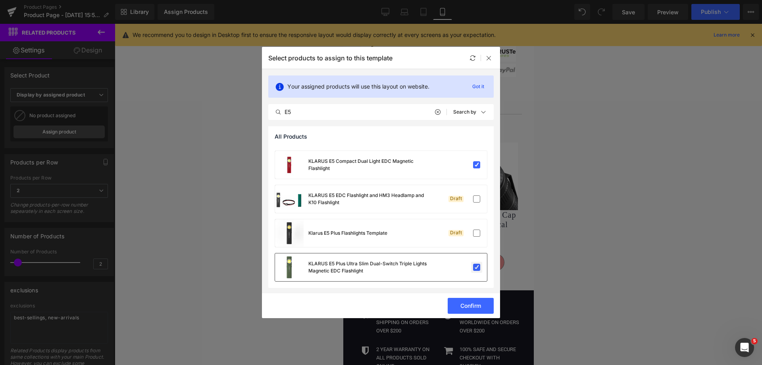
click at [473, 268] on label at bounding box center [476, 266] width 7 height 7
click at [476, 267] on input "checkbox" at bounding box center [476, 267] width 0 height 0
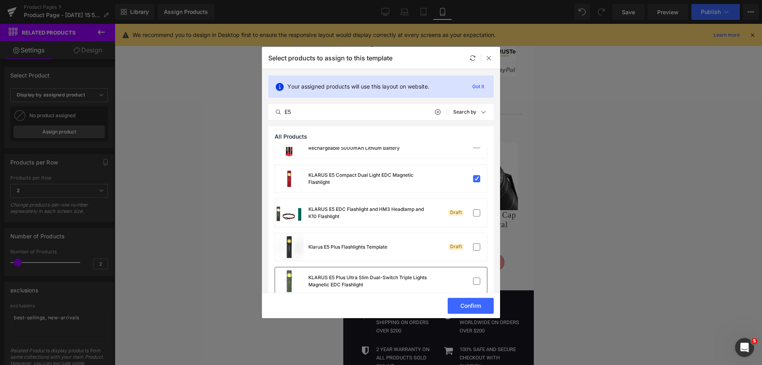
scroll to position [0, 0]
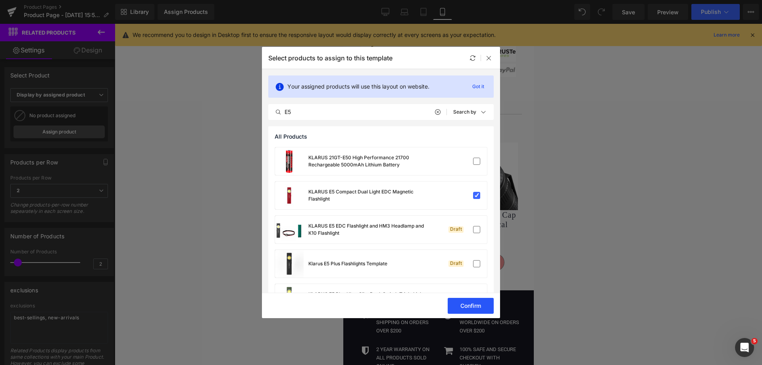
click at [471, 307] on button "Confirm" at bounding box center [470, 305] width 46 height 16
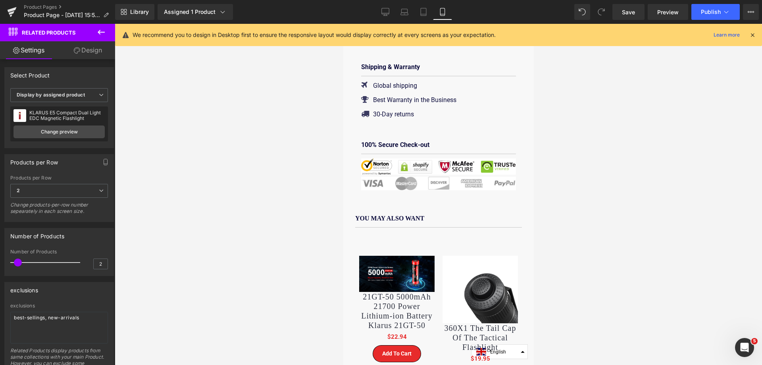
scroll to position [500, 0]
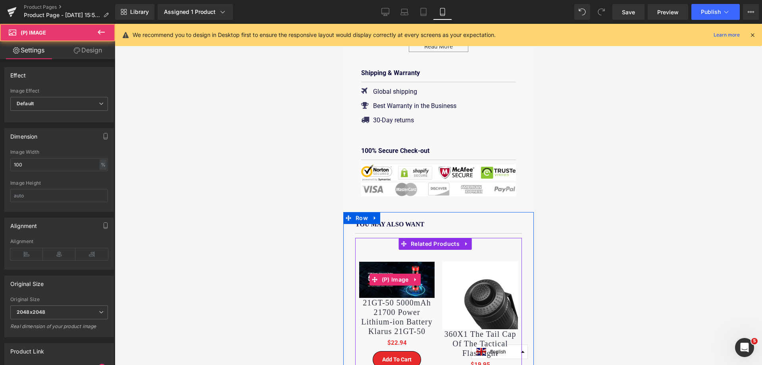
drag, startPoint x: 391, startPoint y: 259, endPoint x: 370, endPoint y: 251, distance: 21.5
click at [392, 261] on img at bounding box center [396, 279] width 75 height 36
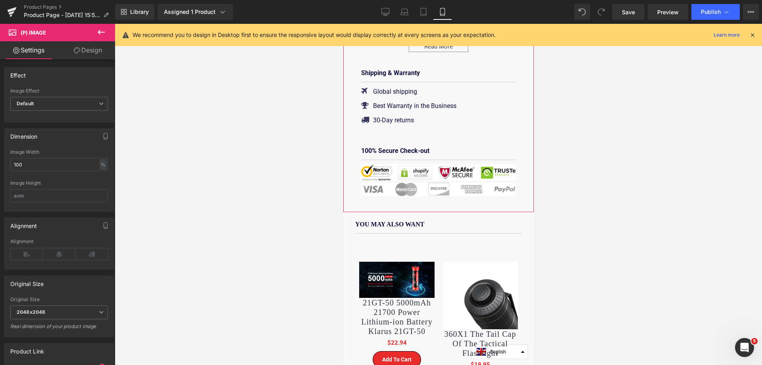
scroll to position [381, 0]
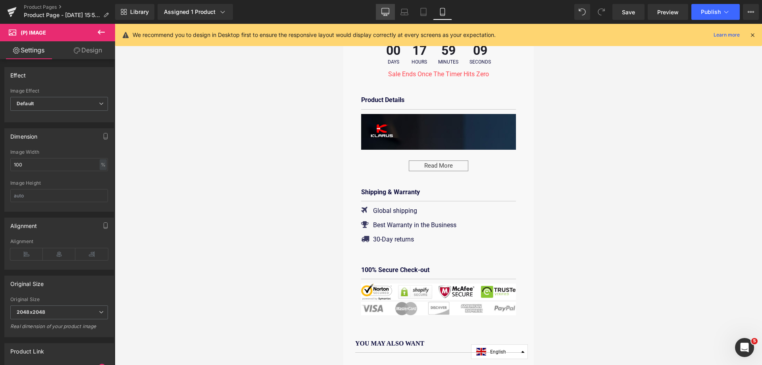
click at [384, 12] on icon at bounding box center [385, 12] width 8 height 8
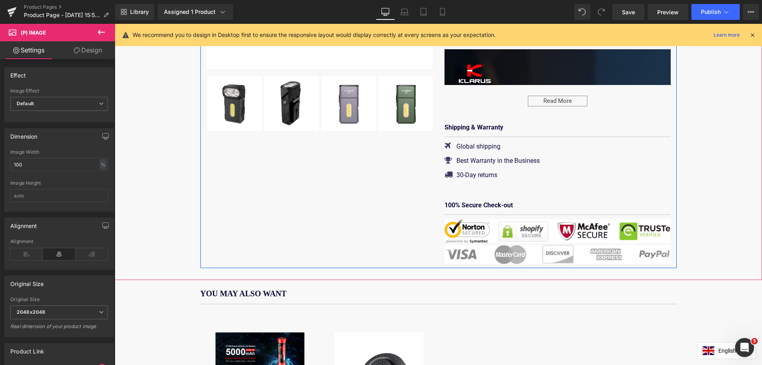
scroll to position [448, 0]
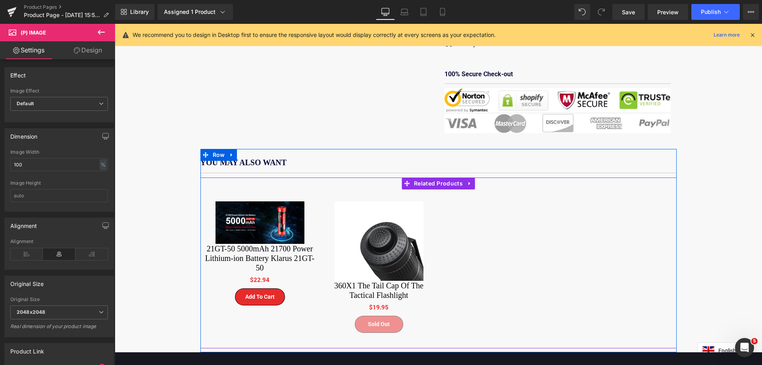
click at [517, 222] on div "(P) Image (P) Title $0 $22.94" at bounding box center [438, 262] width 476 height 171
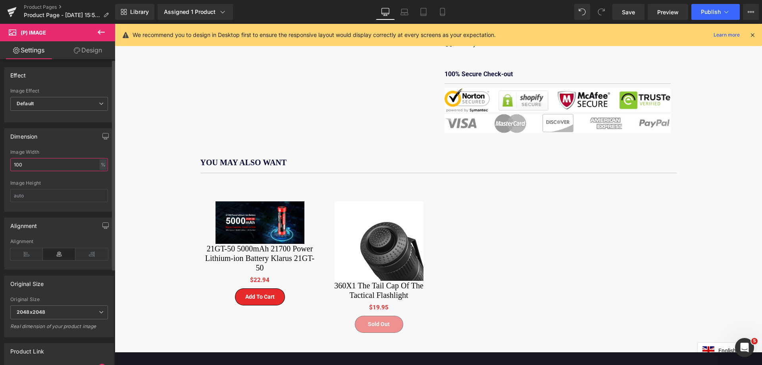
click at [57, 167] on input "100" at bounding box center [59, 164] width 98 height 13
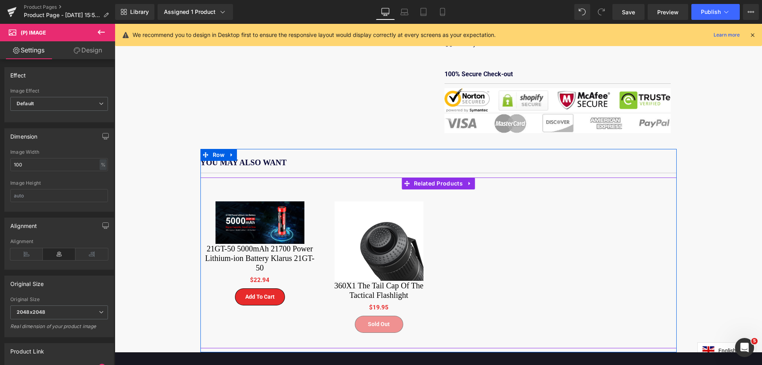
click at [550, 243] on div "(P) Image (P) Title $0 $22.94" at bounding box center [438, 262] width 476 height 171
click at [426, 178] on span "Related Products" at bounding box center [438, 184] width 53 height 12
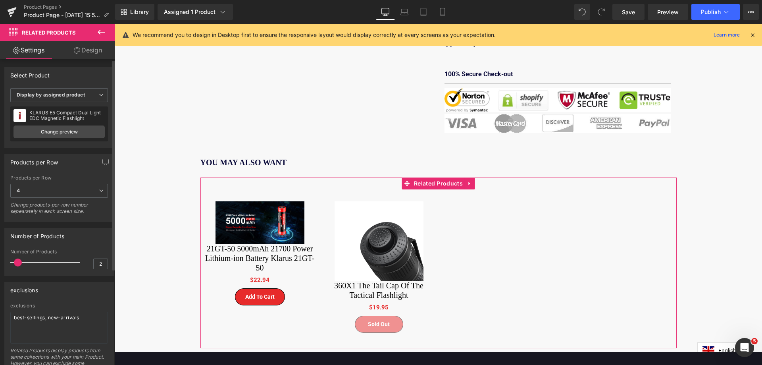
click at [66, 119] on div "KLARUS E5 Compact Dual Light EDC Magnetic Flashlight" at bounding box center [66, 115] width 75 height 11
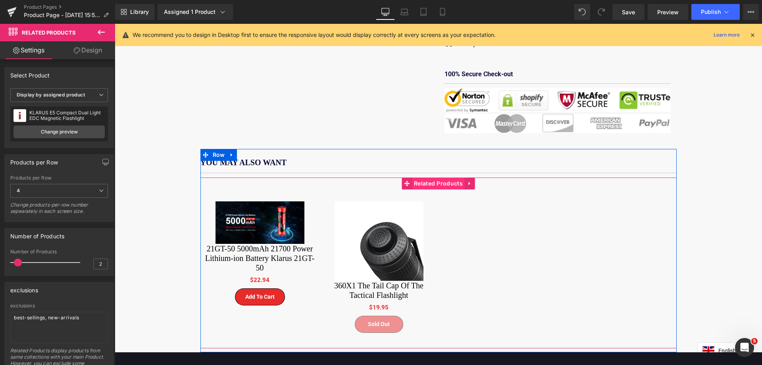
click at [424, 177] on span "Related Products" at bounding box center [438, 183] width 53 height 12
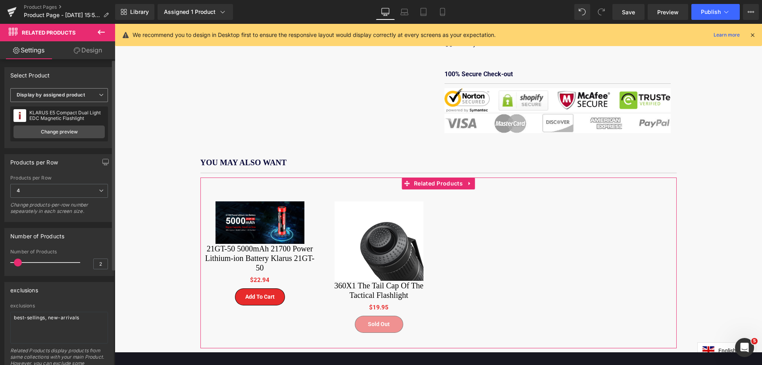
click at [41, 96] on b "Display by assigned product" at bounding box center [51, 95] width 68 height 6
click at [48, 119] on div "Select manually" at bounding box center [40, 120] width 37 height 6
click at [61, 117] on div "KLARUS E8 Triple-Light All-Metal Swivel-Head EDC Flashlight New Release" at bounding box center [66, 115] width 75 height 11
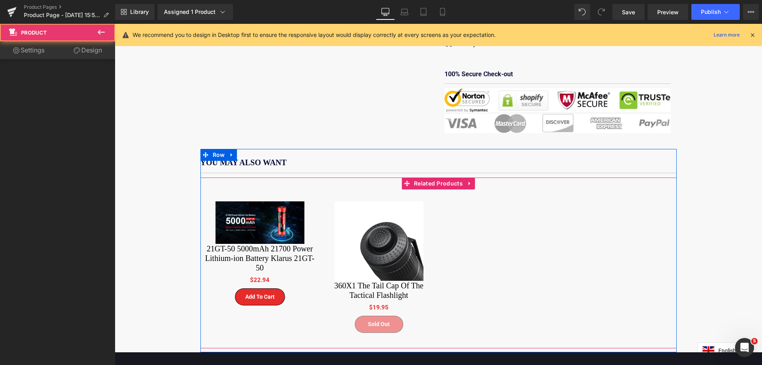
click at [247, 189] on div "(P) Image 21GT-50 5000mAh 21700 Power Lithium-ion Battery Klarus 21GT-50 (P) Ti…" at bounding box center [259, 252] width 119 height 127
click at [434, 178] on span "Related Products" at bounding box center [438, 184] width 53 height 12
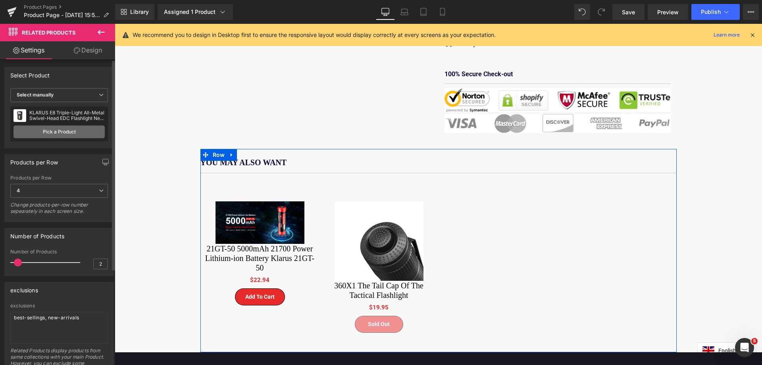
click at [61, 134] on link "Pick a Product" at bounding box center [58, 131] width 91 height 13
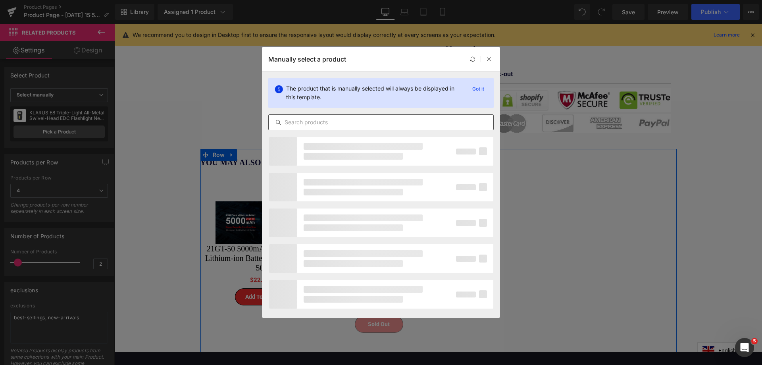
click at [315, 124] on input "text" at bounding box center [381, 122] width 224 height 10
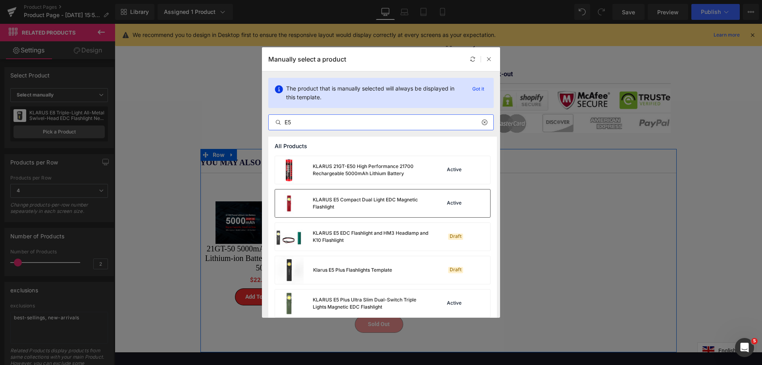
type input "E5"
click at [450, 207] on div "Active" at bounding box center [457, 203] width 54 height 11
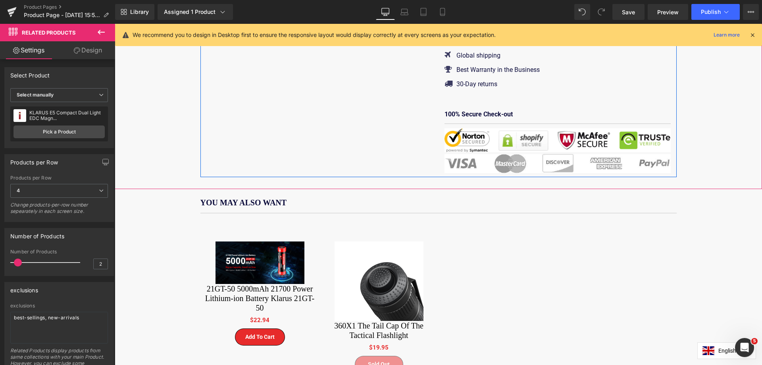
scroll to position [436, 0]
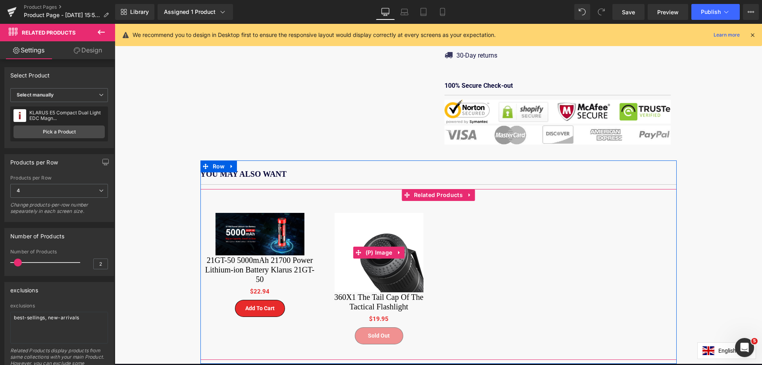
click at [395, 216] on img at bounding box center [378, 252] width 89 height 79
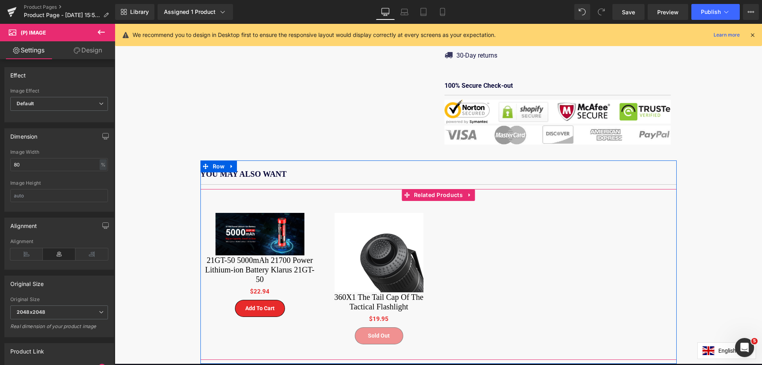
click at [378, 189] on div "(P) Image (P) Title $0 $22.94" at bounding box center [438, 274] width 476 height 171
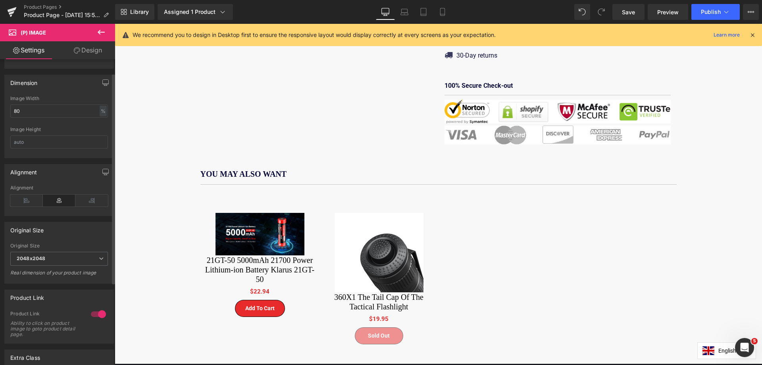
scroll to position [20, 0]
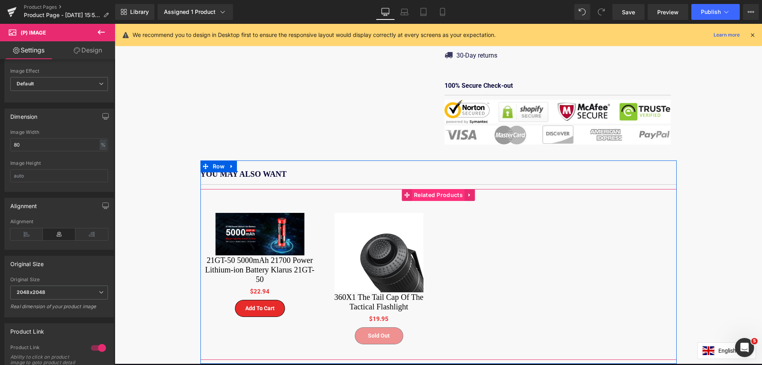
click at [436, 189] on span "Related Products" at bounding box center [438, 195] width 53 height 12
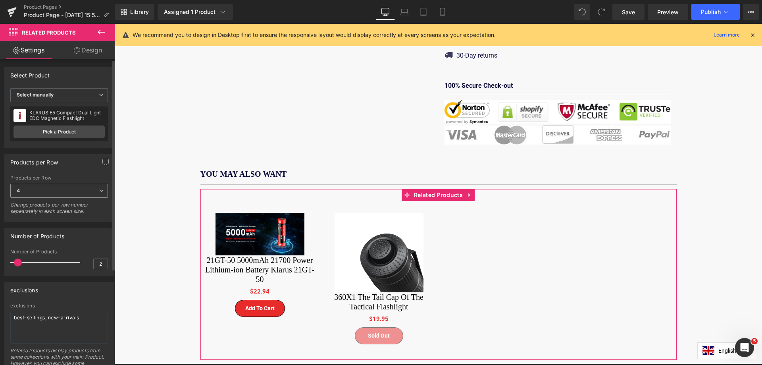
click at [66, 194] on span "4" at bounding box center [59, 191] width 98 height 14
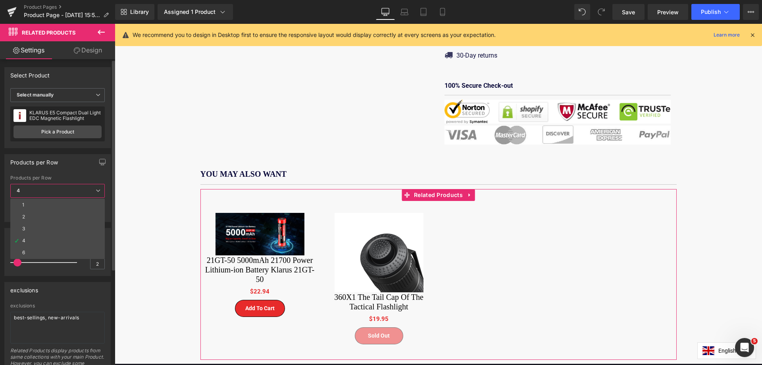
click at [66, 194] on span "4" at bounding box center [57, 191] width 94 height 14
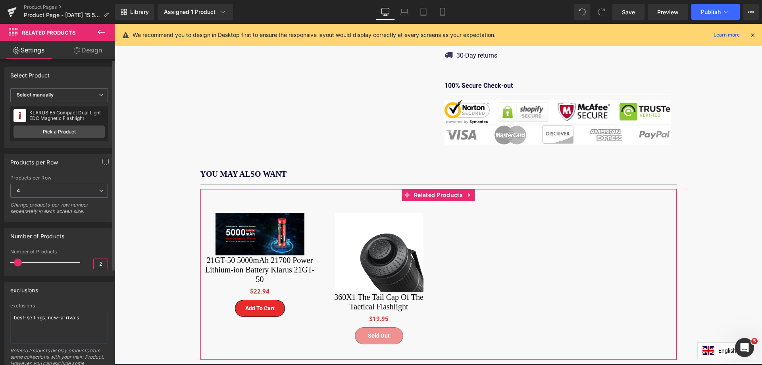
click at [94, 263] on input "2" at bounding box center [101, 264] width 14 height 10
type input "4"
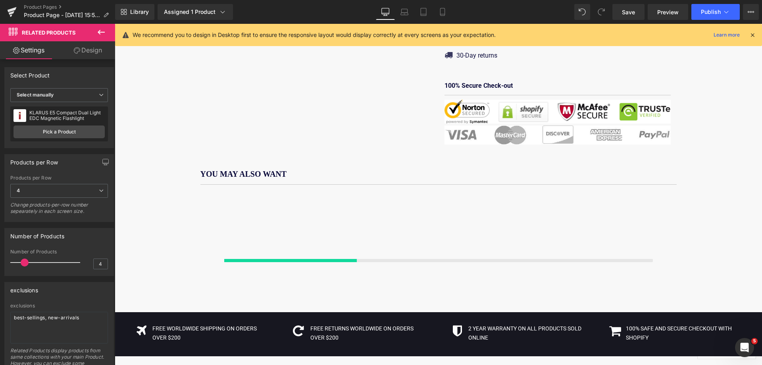
click at [165, 267] on div "Purchase the specified quantity of E8, enjoy the special price of $13.95 for E5…" at bounding box center [438, 77] width 647 height 766
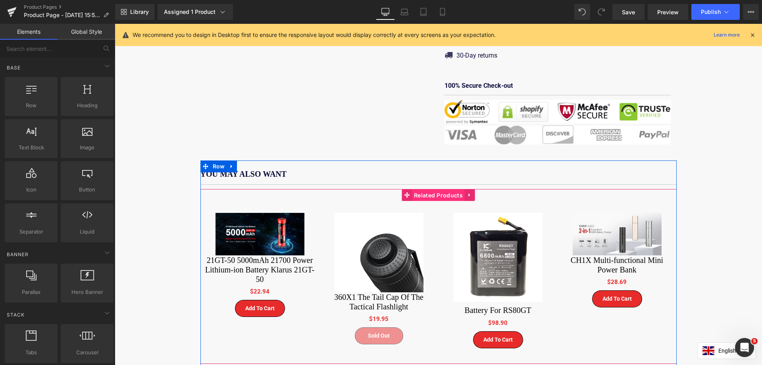
click at [432, 189] on span "Related Products" at bounding box center [438, 195] width 53 height 12
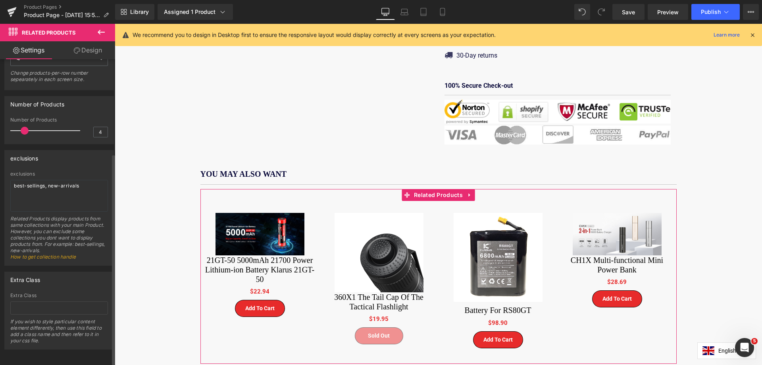
scroll to position [139, 0]
click at [70, 182] on textarea "best-sellings, new-arrivals" at bounding box center [59, 195] width 98 height 32
click at [59, 186] on textarea "best-sellings, new-arrivals" at bounding box center [59, 195] width 98 height 32
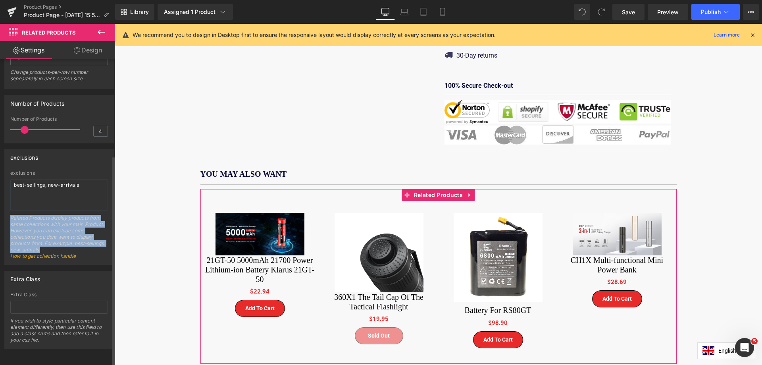
drag, startPoint x: 73, startPoint y: 244, endPoint x: 11, endPoint y: 211, distance: 70.1
click at [11, 215] on div "Related Products display products from same collections with your main Product.…" at bounding box center [59, 240] width 98 height 50
drag, startPoint x: 69, startPoint y: 226, endPoint x: 66, endPoint y: 238, distance: 12.4
click at [69, 226] on div "Related Products display products from same collections with your main Product.…" at bounding box center [59, 240] width 98 height 50
drag, startPoint x: 64, startPoint y: 242, endPoint x: 11, endPoint y: 213, distance: 60.5
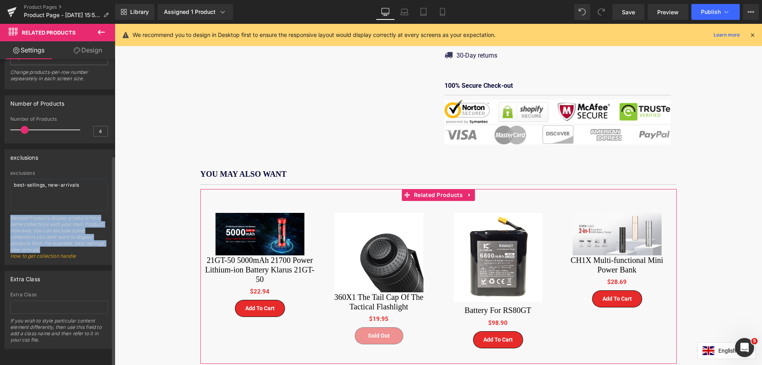
click at [11, 215] on div "Related Products display products from same collections with your main Product.…" at bounding box center [59, 240] width 98 height 50
click at [96, 234] on div "Related Products display products from same collections with your main Product.…" at bounding box center [59, 240] width 98 height 50
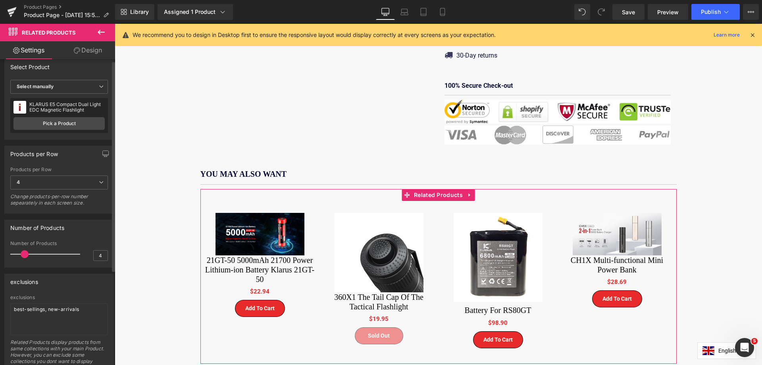
scroll to position [0, 0]
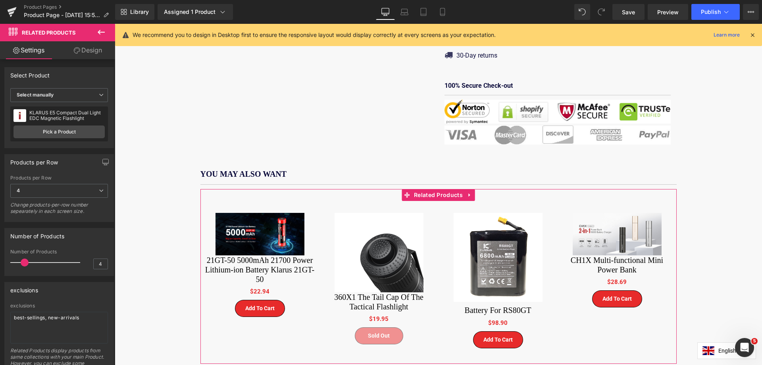
click at [92, 51] on link "Design" at bounding box center [88, 50] width 58 height 18
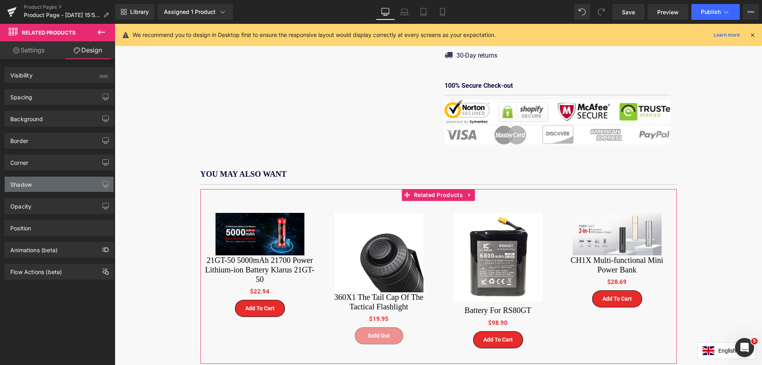
click at [46, 185] on div "Shadow" at bounding box center [59, 184] width 109 height 15
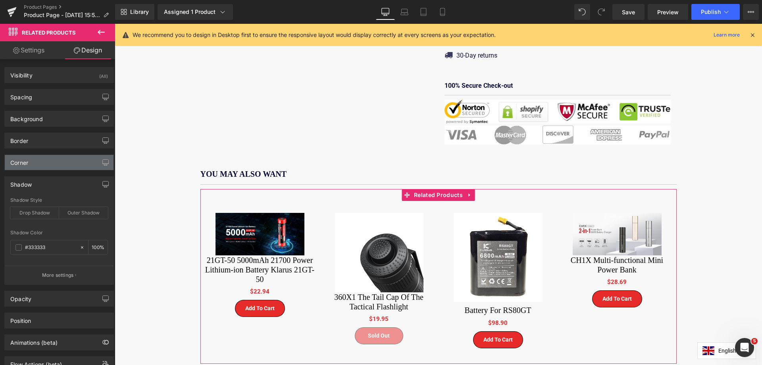
click at [55, 165] on div "Corner" at bounding box center [59, 162] width 109 height 15
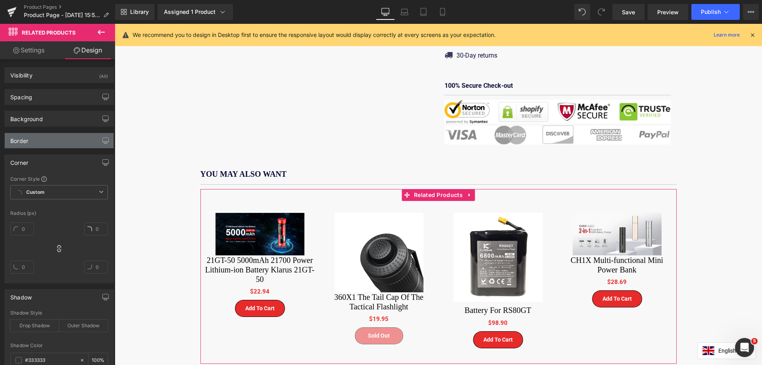
click at [67, 140] on div "Border" at bounding box center [59, 140] width 109 height 15
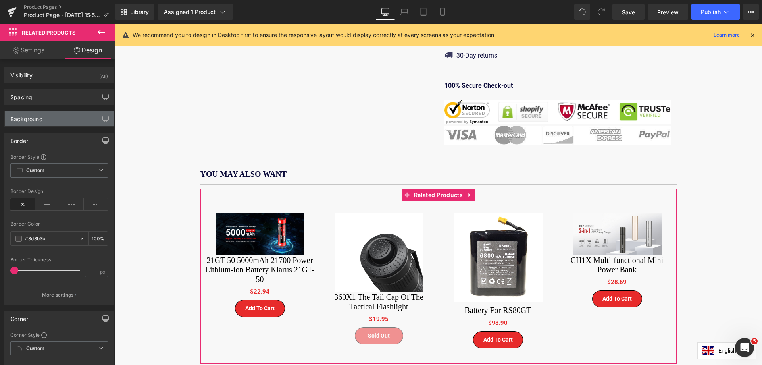
click at [72, 116] on div "Background" at bounding box center [59, 118] width 109 height 15
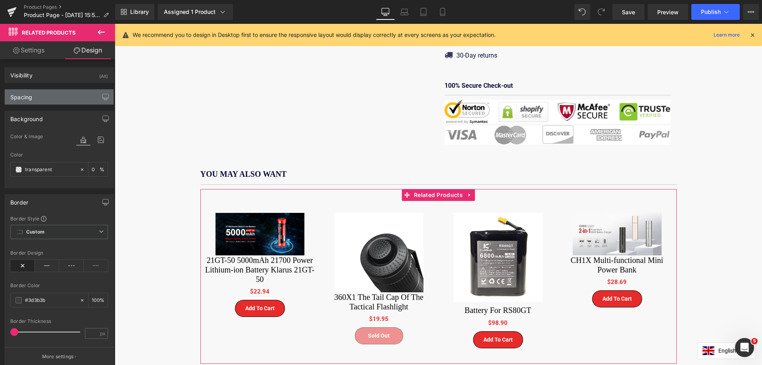
click at [76, 97] on div "Spacing" at bounding box center [59, 96] width 109 height 15
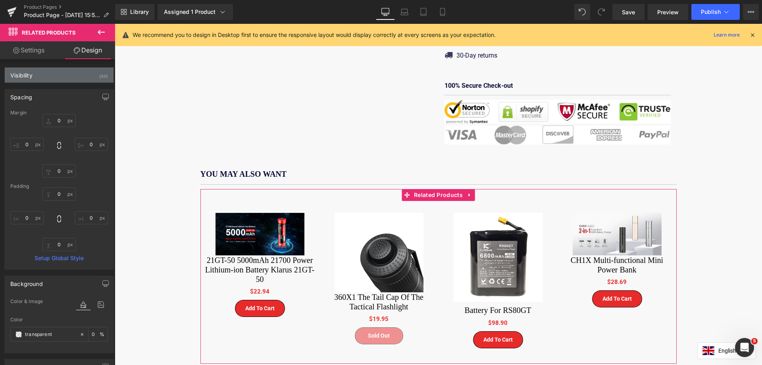
click at [71, 72] on div "Visibility (All)" at bounding box center [59, 74] width 109 height 15
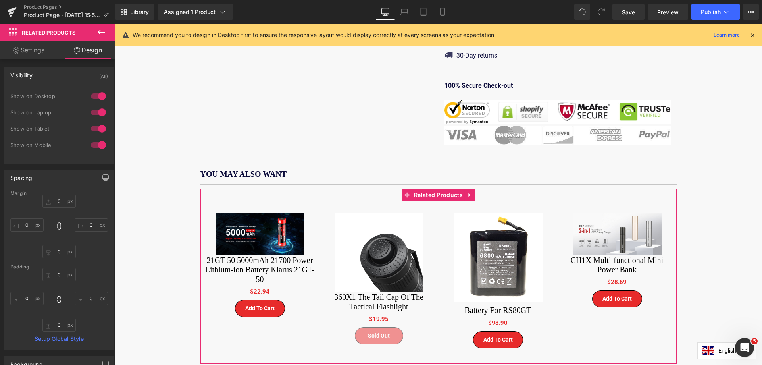
click at [44, 49] on link "Settings" at bounding box center [29, 50] width 58 height 18
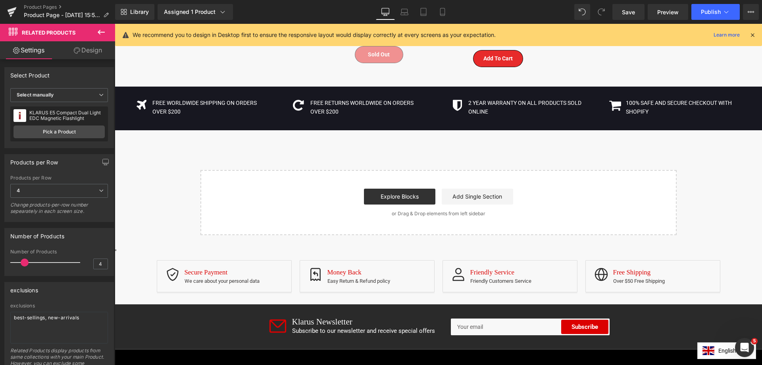
scroll to position [674, 0]
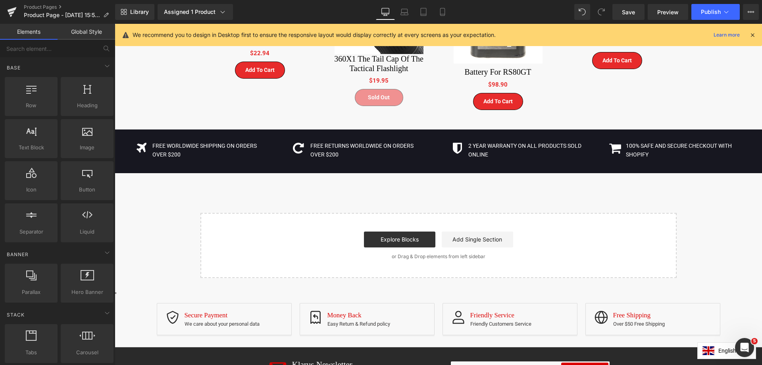
click at [583, 217] on div "Start building your page Explore Blocks Add Single Section or Drag & Drop eleme…" at bounding box center [438, 244] width 474 height 63
click at [570, 213] on div "Start building your page Explore Blocks Add Single Section or Drag & Drop eleme…" at bounding box center [438, 244] width 474 height 63
click at [290, 145] on div "FREE RETURNS WORLDWIDE ON ORDERS OVER $200 Text Block" at bounding box center [359, 150] width 138 height 18
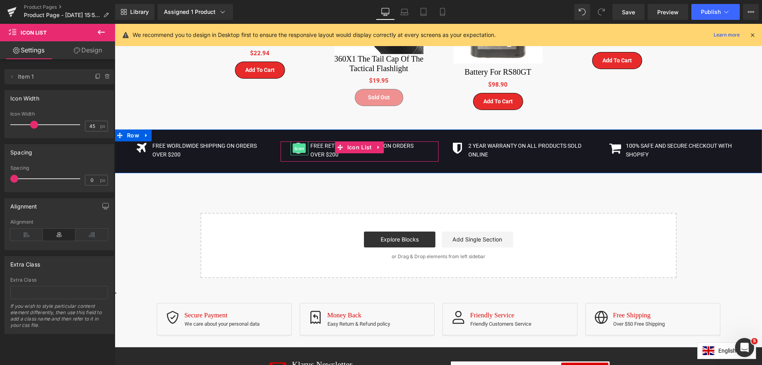
click at [293, 144] on span "Icon" at bounding box center [299, 149] width 13 height 10
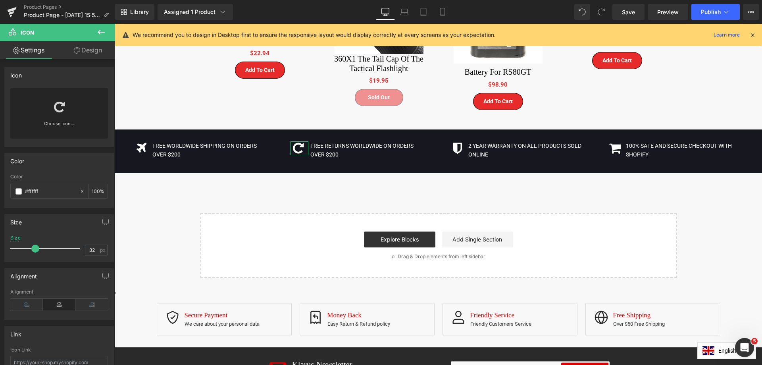
click at [59, 107] on icon at bounding box center [59, 107] width 11 height 13
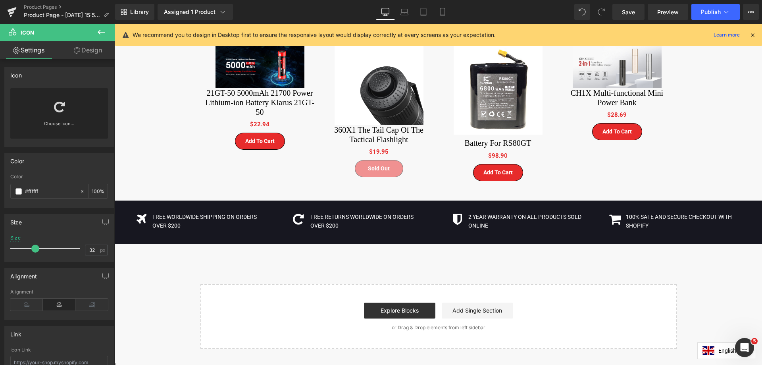
scroll to position [595, 0]
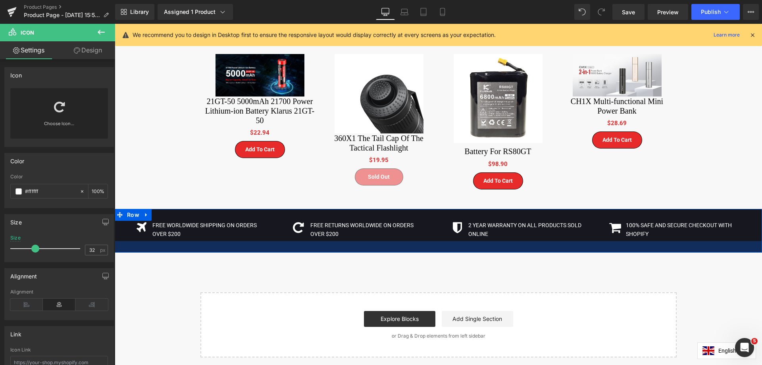
click at [366, 241] on div at bounding box center [438, 247] width 647 height 12
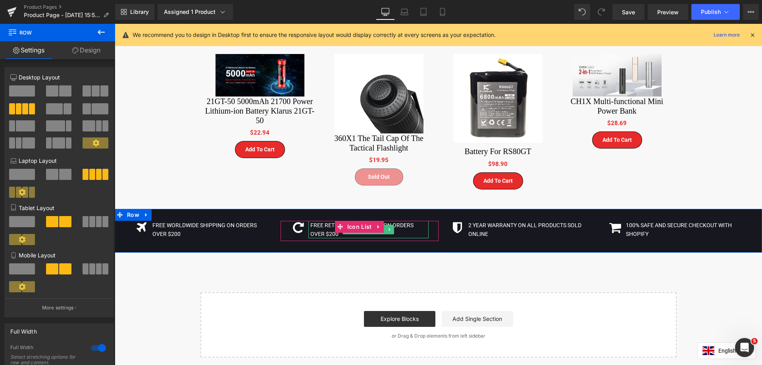
click at [367, 222] on p "FREE RETURNS WORLDWIDE ON ORDERS OVER $200" at bounding box center [369, 230] width 118 height 18
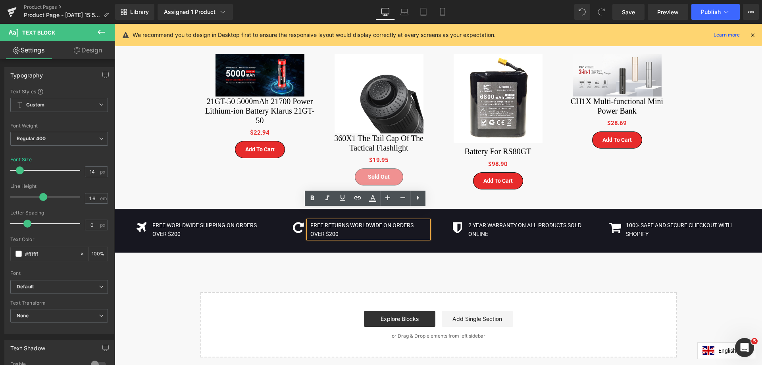
click at [440, 209] on div "Icon FREE WORLDWIDE SHIPPING ON ORDERS OVER $200 Text Block Icon List Icon FREE…" at bounding box center [438, 231] width 647 height 44
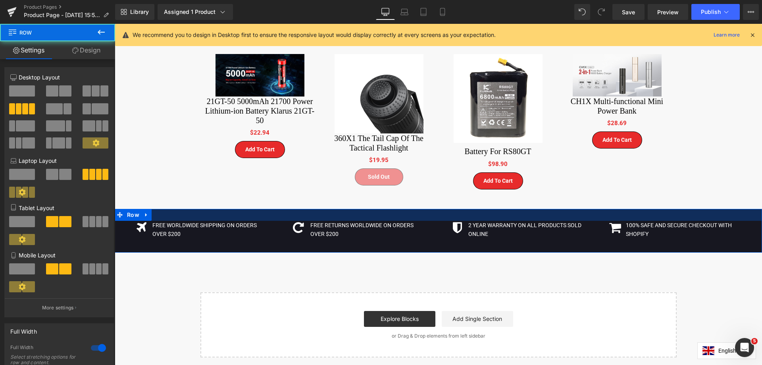
click at [443, 209] on div "Icon FREE WORLDWIDE SHIPPING ON ORDERS OVER $200 Text Block Icon List Icon FREE…" at bounding box center [438, 231] width 647 height 44
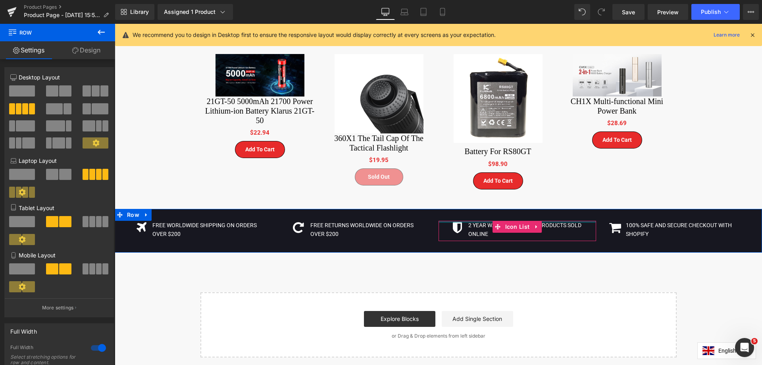
click at [442, 221] on div at bounding box center [517, 222] width 158 height 2
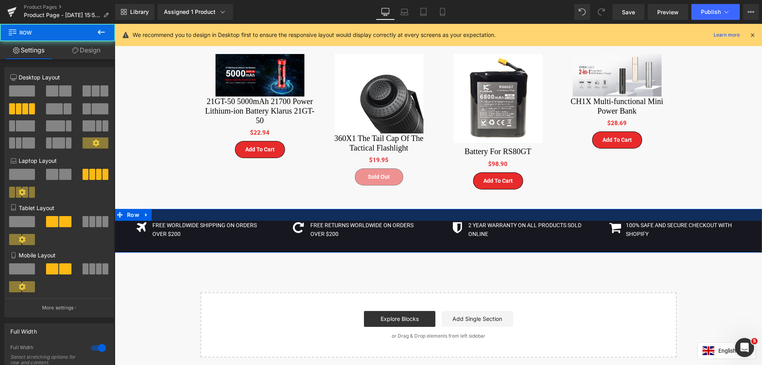
click at [435, 209] on div at bounding box center [438, 215] width 647 height 12
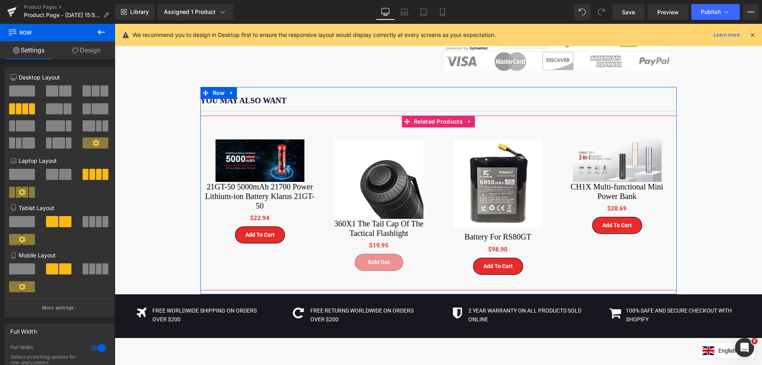
scroll to position [516, 0]
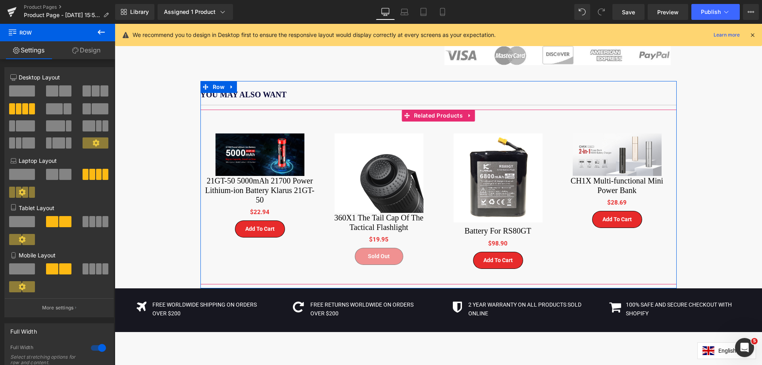
click at [557, 229] on div at bounding box center [438, 200] width 476 height 158
click at [619, 149] on span "(P) Image" at bounding box center [616, 155] width 31 height 12
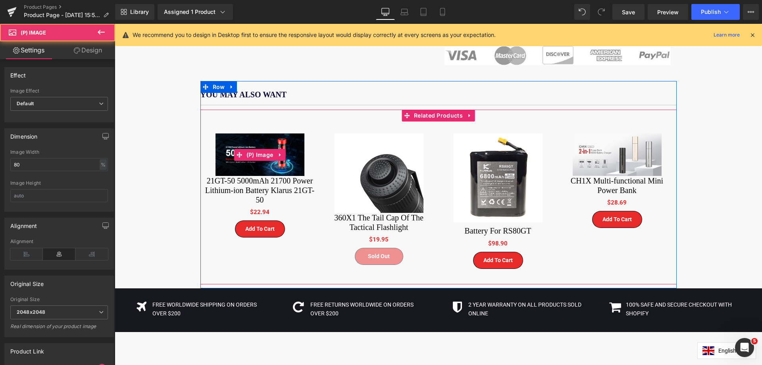
click at [221, 142] on img at bounding box center [259, 154] width 89 height 42
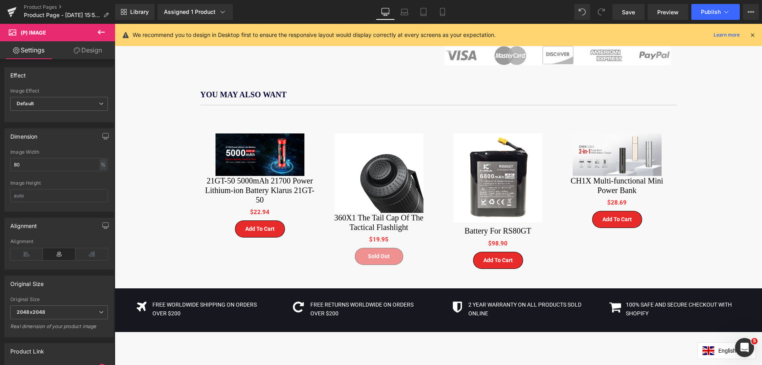
click at [86, 53] on link "Design" at bounding box center [88, 50] width 58 height 18
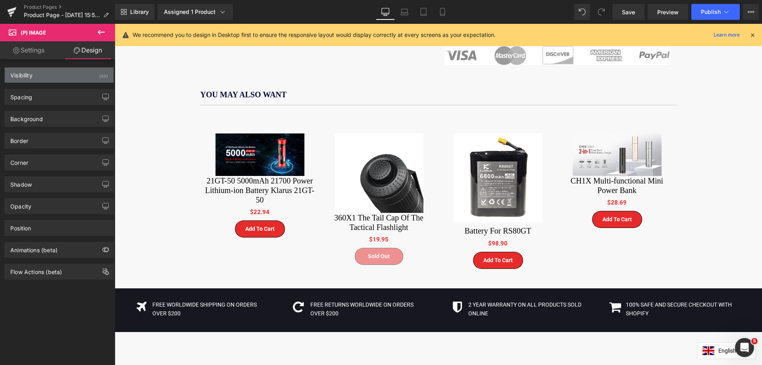
click at [71, 77] on div "Visibility (All)" at bounding box center [59, 74] width 109 height 15
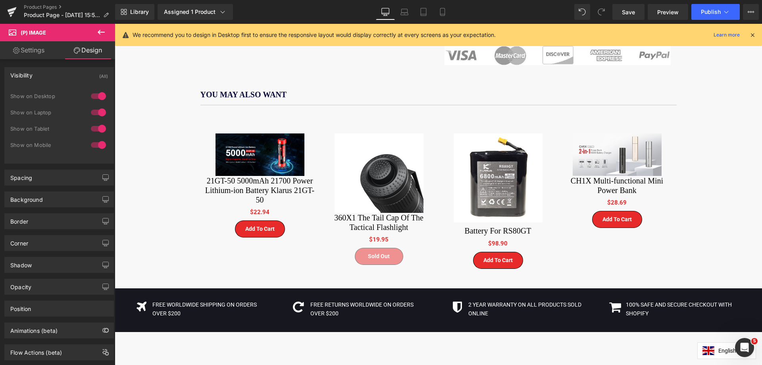
click at [71, 77] on div "Visibility (All)" at bounding box center [59, 74] width 109 height 15
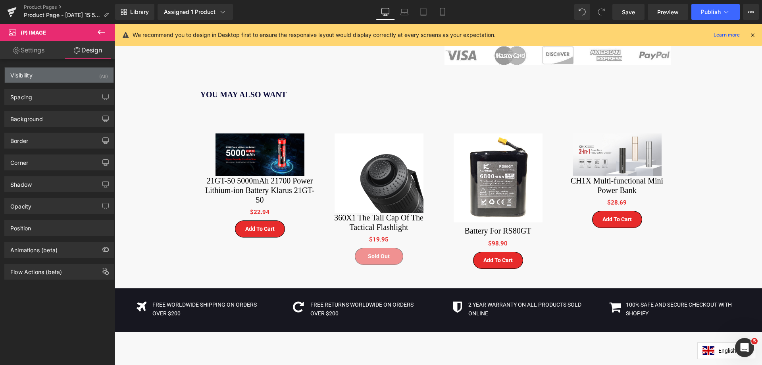
drag, startPoint x: 37, startPoint y: 74, endPoint x: 8, endPoint y: 73, distance: 29.4
click at [8, 73] on div "Visibility (All)" at bounding box center [59, 74] width 109 height 15
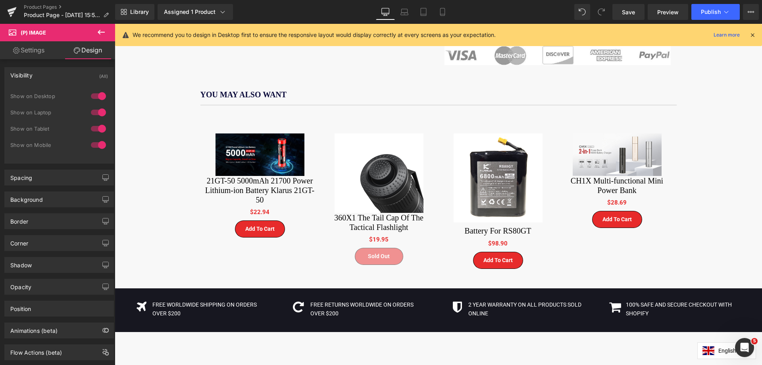
click at [51, 75] on div "Visibility (All)" at bounding box center [59, 74] width 109 height 15
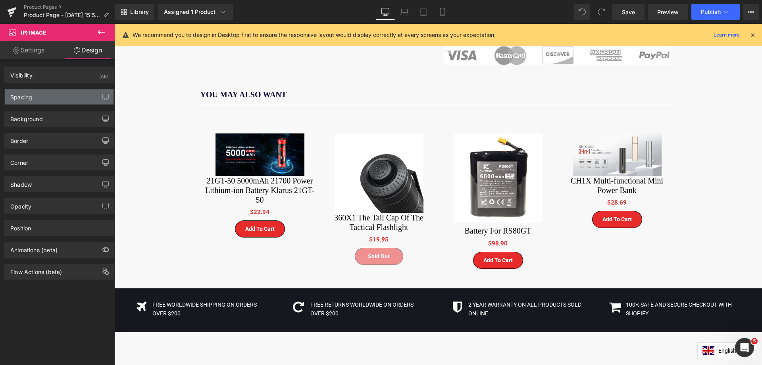
click at [65, 99] on div "Spacing" at bounding box center [59, 96] width 109 height 15
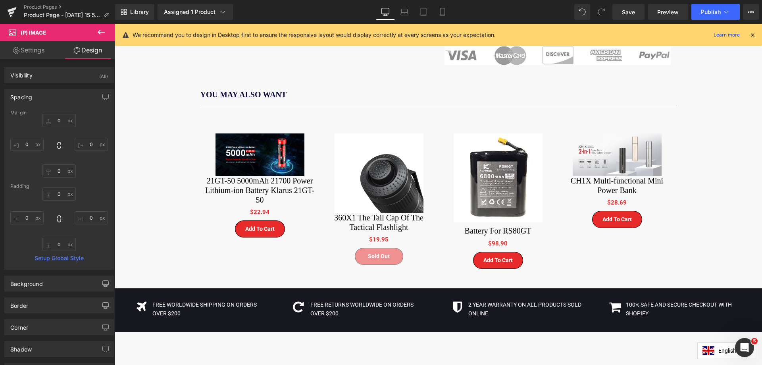
click at [65, 99] on div "Spacing" at bounding box center [59, 96] width 109 height 15
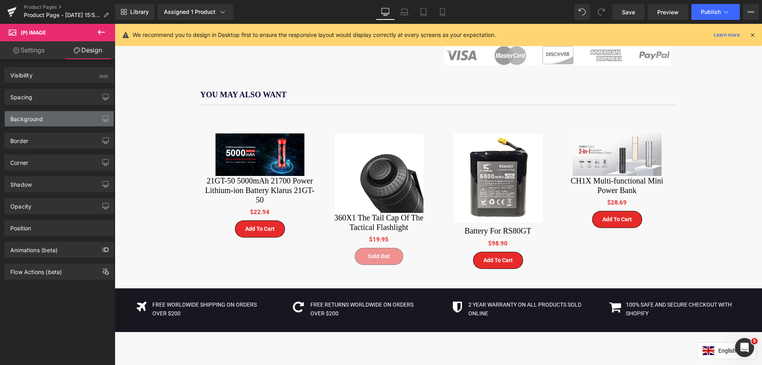
click at [52, 121] on div "Background" at bounding box center [59, 118] width 109 height 15
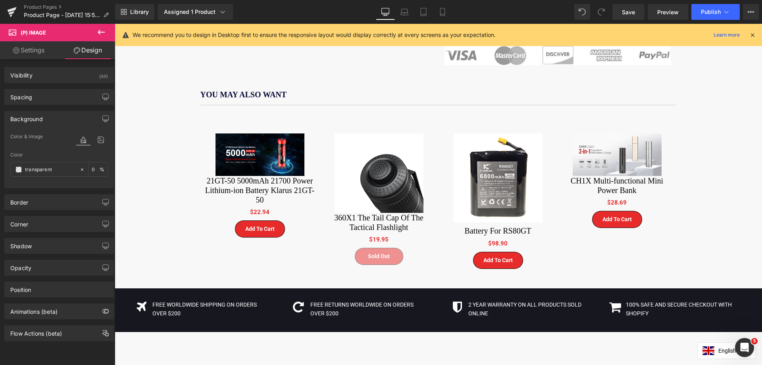
click at [52, 121] on div "Background" at bounding box center [59, 118] width 109 height 15
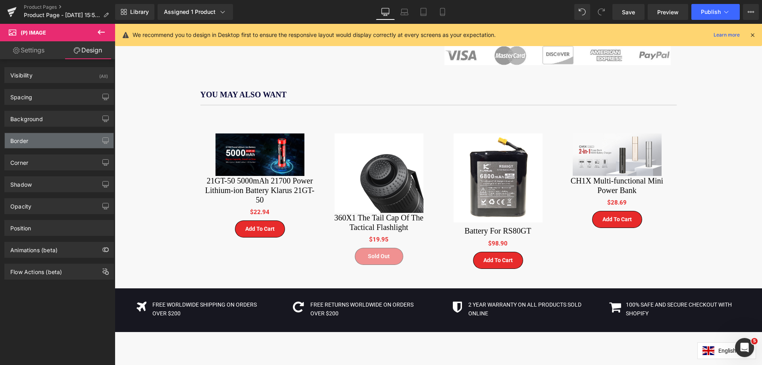
click at [41, 140] on div "Border" at bounding box center [59, 140] width 109 height 15
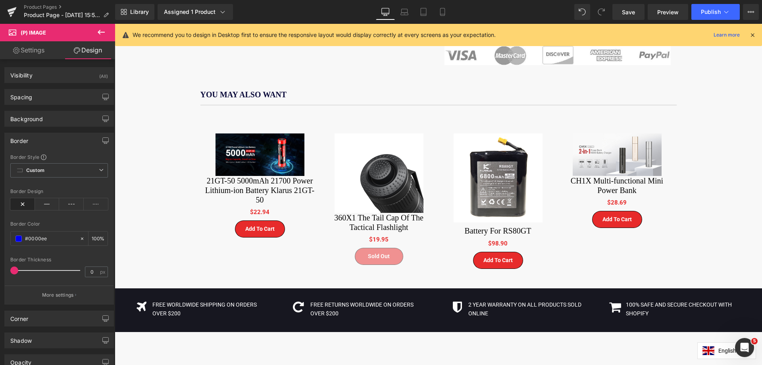
click at [41, 140] on div "Border" at bounding box center [59, 140] width 109 height 15
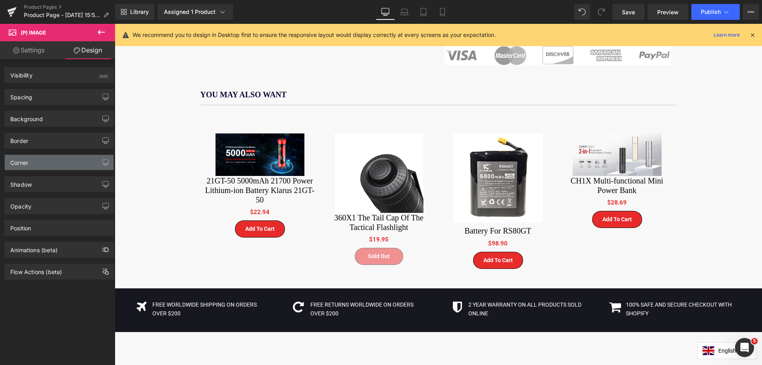
drag, startPoint x: 47, startPoint y: 161, endPoint x: 40, endPoint y: 155, distance: 8.2
click at [43, 158] on div "Corner" at bounding box center [59, 162] width 109 height 15
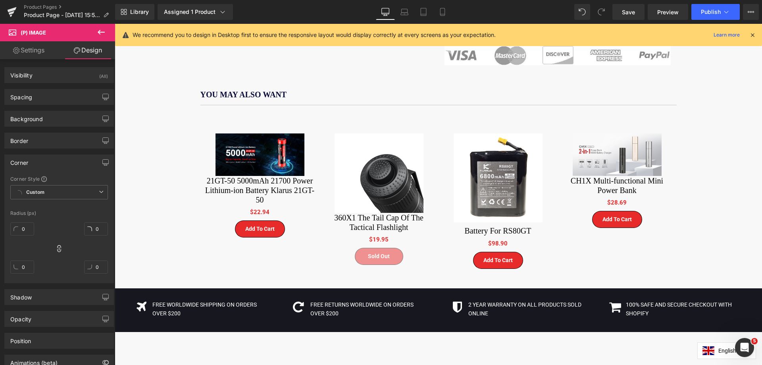
click at [86, 164] on div "Corner" at bounding box center [59, 162] width 109 height 15
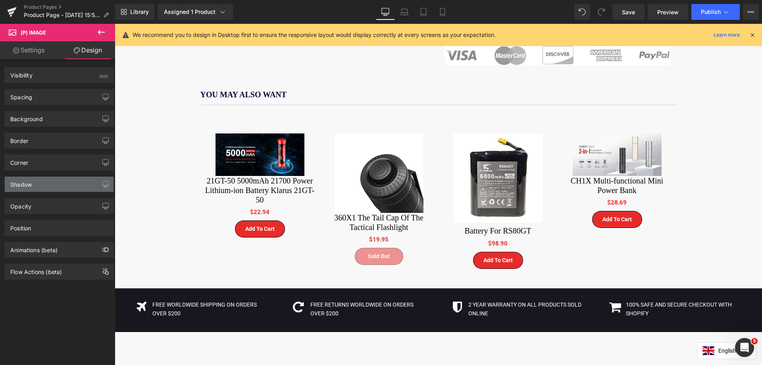
click at [58, 184] on div "Shadow" at bounding box center [59, 184] width 109 height 15
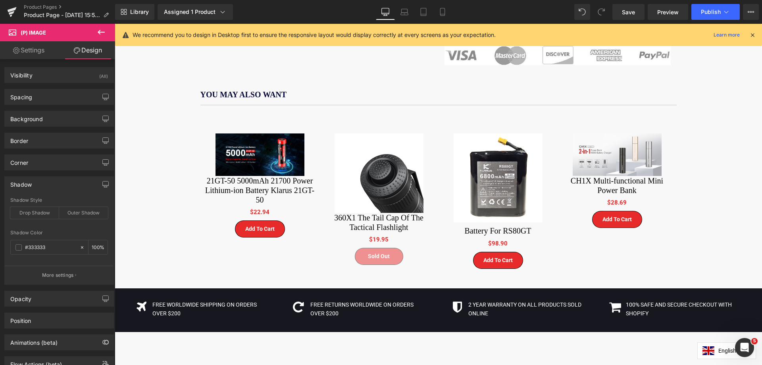
click at [58, 184] on div "Shadow" at bounding box center [59, 184] width 109 height 15
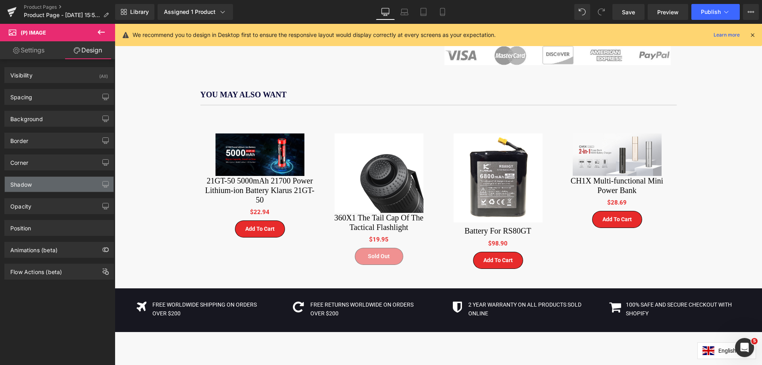
click at [65, 188] on div "Shadow" at bounding box center [59, 184] width 109 height 15
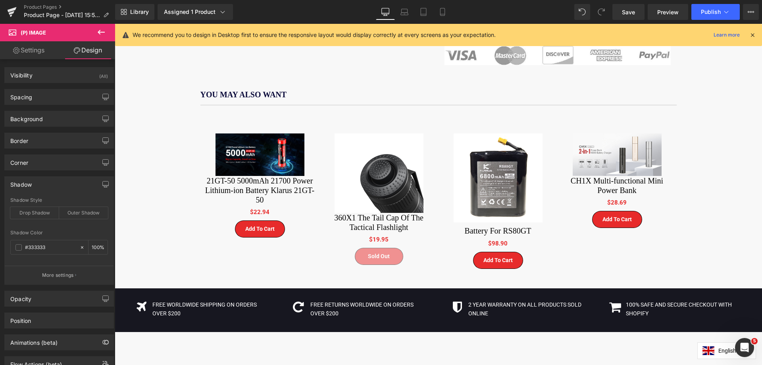
click at [65, 188] on div "Shadow" at bounding box center [59, 184] width 109 height 15
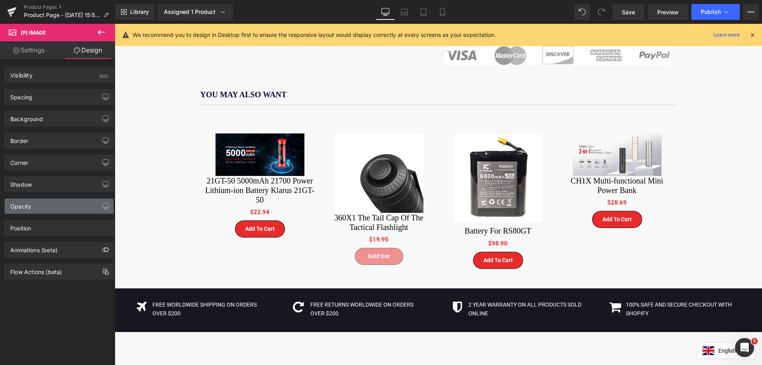
click at [60, 209] on div "Opacity" at bounding box center [59, 205] width 109 height 15
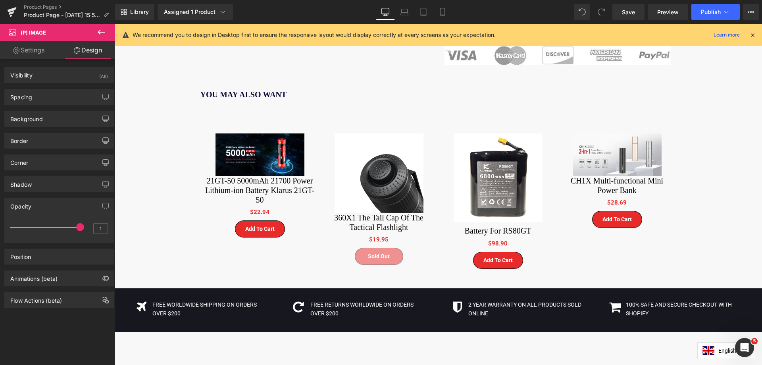
click at [60, 209] on div "Opacity" at bounding box center [59, 205] width 109 height 15
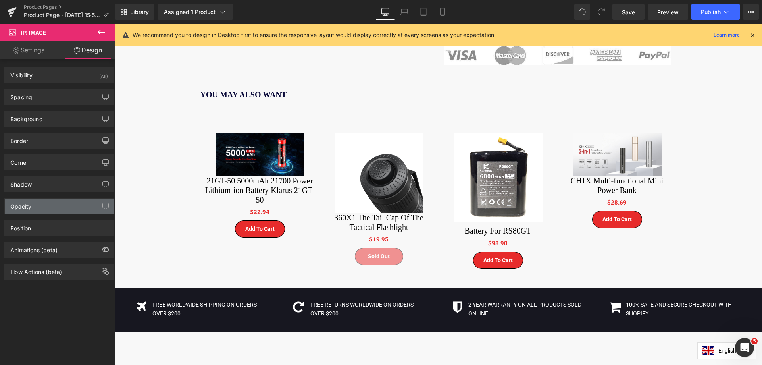
click at [58, 205] on div "Opacity" at bounding box center [59, 205] width 109 height 15
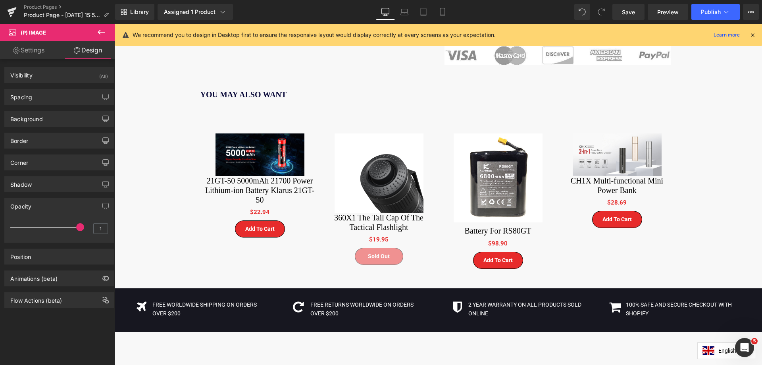
drag, startPoint x: 76, startPoint y: 226, endPoint x: 84, endPoint y: 238, distance: 14.4
click at [84, 238] on div "1" at bounding box center [59, 229] width 98 height 21
click at [65, 257] on div "Position" at bounding box center [59, 256] width 109 height 15
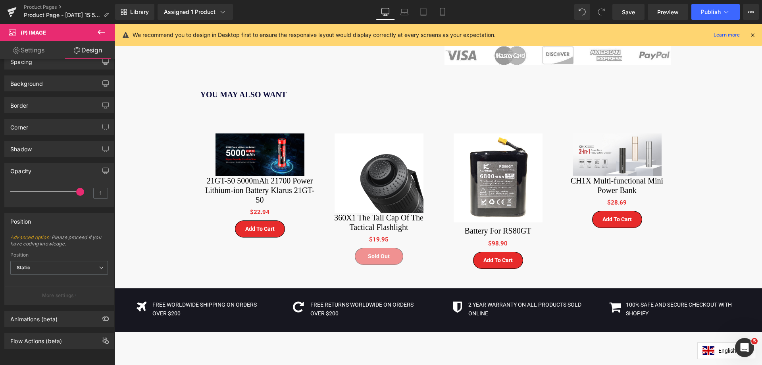
scroll to position [42, 0]
click at [55, 314] on div "Animations (beta)" at bounding box center [33, 316] width 47 height 11
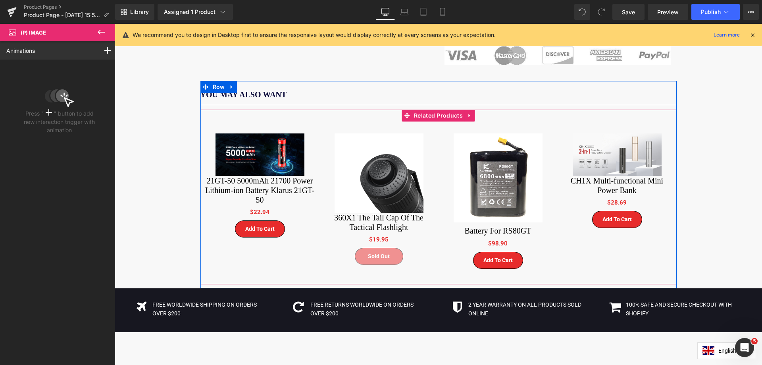
drag, startPoint x: 278, startPoint y: 111, endPoint x: 263, endPoint y: 118, distance: 17.0
click at [279, 121] on div "(P) Image 21GT-50 5000mAh 21700 Power Lithium-ion Battery Klarus 21GT-50 (P) Ti…" at bounding box center [259, 184] width 119 height 127
click at [423, 109] on span "Related Products" at bounding box center [438, 115] width 53 height 12
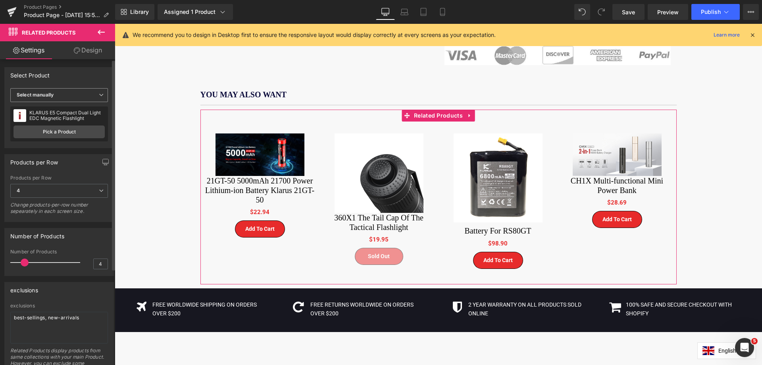
click at [74, 98] on span "Select manually" at bounding box center [59, 95] width 98 height 14
click at [127, 97] on body "Skip to the content Terms of Service Shipping Policy Privacy Policy Refund Poli…" at bounding box center [438, 89] width 647 height 1163
click at [61, 131] on link "Pick a Product" at bounding box center [58, 131] width 91 height 13
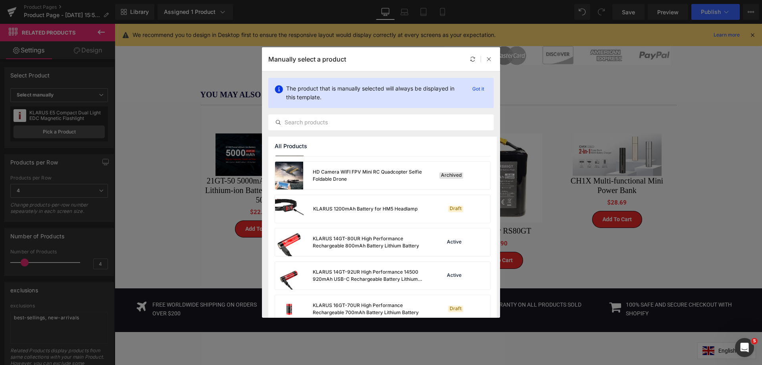
scroll to position [357, 0]
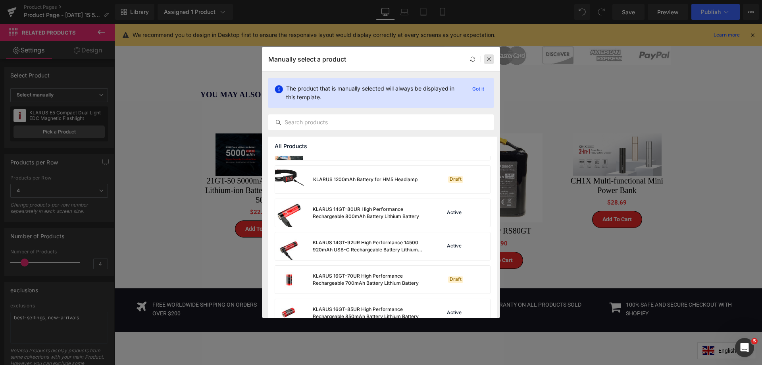
click at [489, 58] on icon at bounding box center [489, 59] width 6 height 6
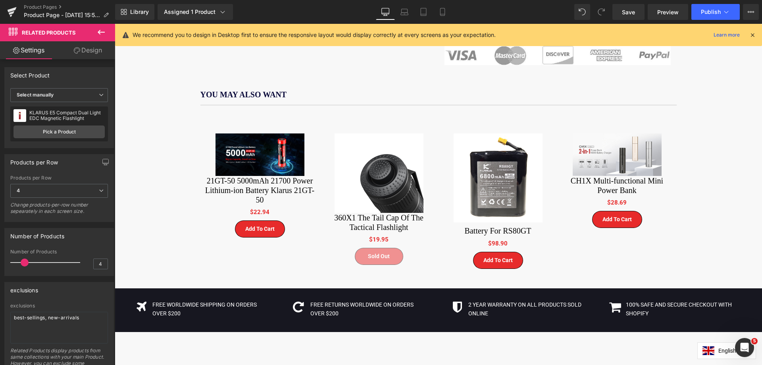
click at [699, 183] on div "Purchase the specified quantity of E8, enjoy the special price of $13.95 for E5…" at bounding box center [438, 25] width 647 height 821
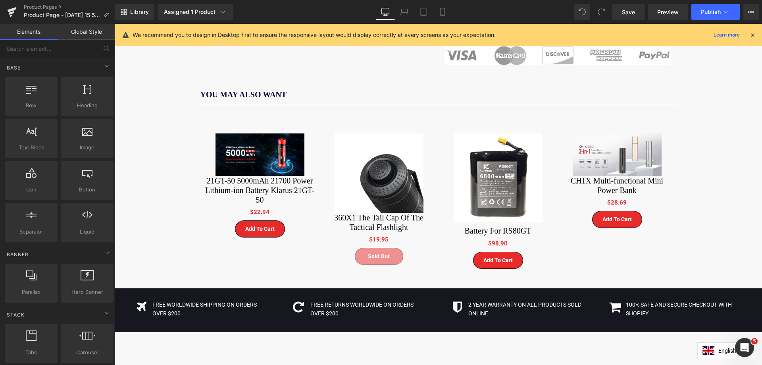
drag, startPoint x: 443, startPoint y: 12, endPoint x: 436, endPoint y: 42, distance: 30.3
click at [443, 12] on icon at bounding box center [442, 12] width 8 height 8
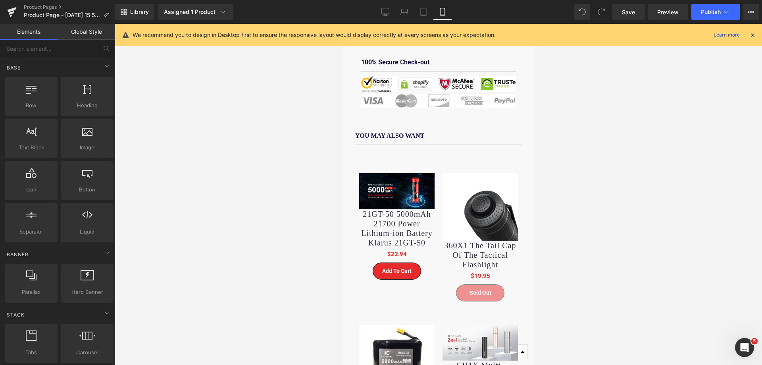
scroll to position [616, 0]
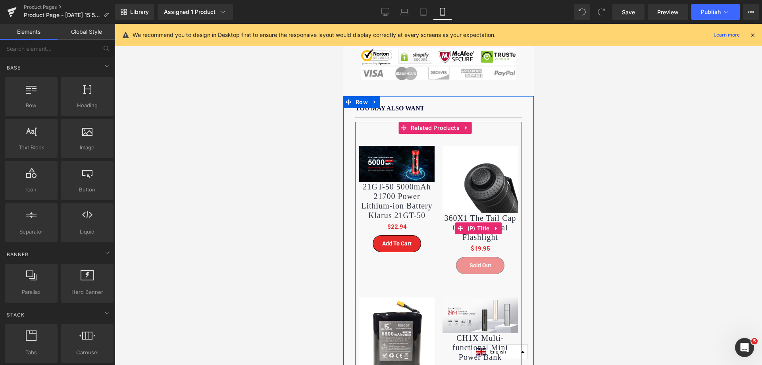
click at [505, 230] on link "360X1 The Tail Cap Of The Tactical Flashlight" at bounding box center [479, 227] width 75 height 29
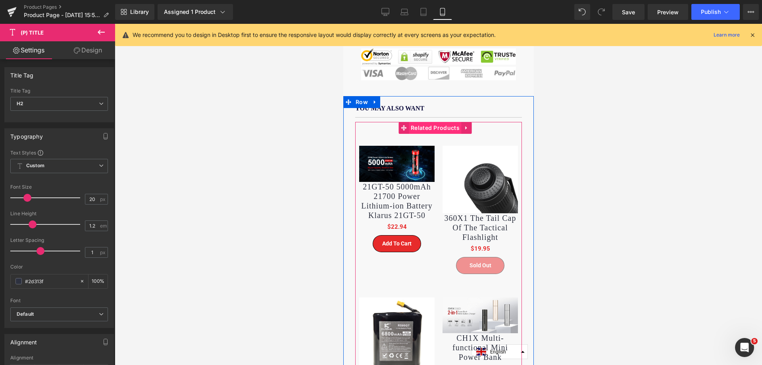
click at [434, 122] on span "Related Products" at bounding box center [434, 128] width 53 height 12
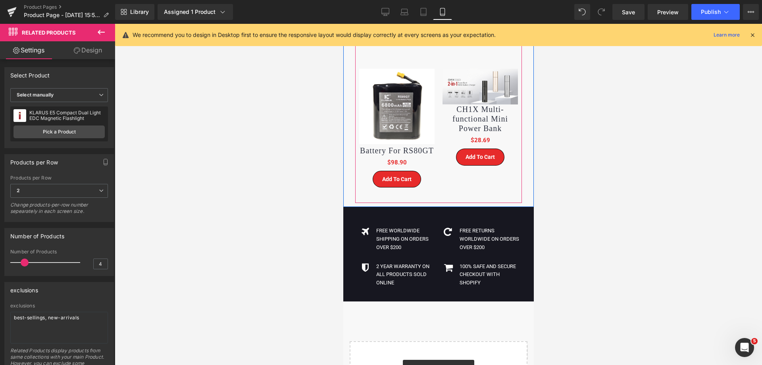
scroll to position [854, 0]
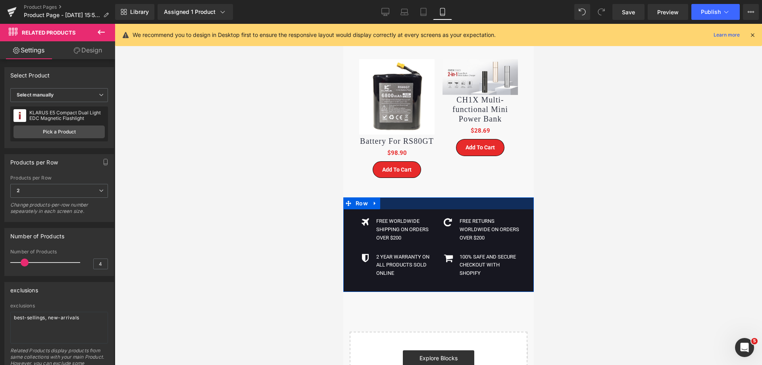
click at [416, 201] on div at bounding box center [438, 203] width 190 height 12
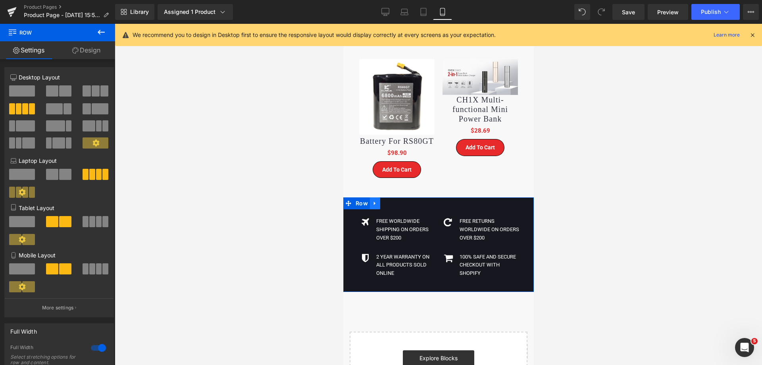
click at [372, 200] on icon at bounding box center [375, 203] width 6 height 6
click at [392, 200] on icon at bounding box center [395, 203] width 6 height 6
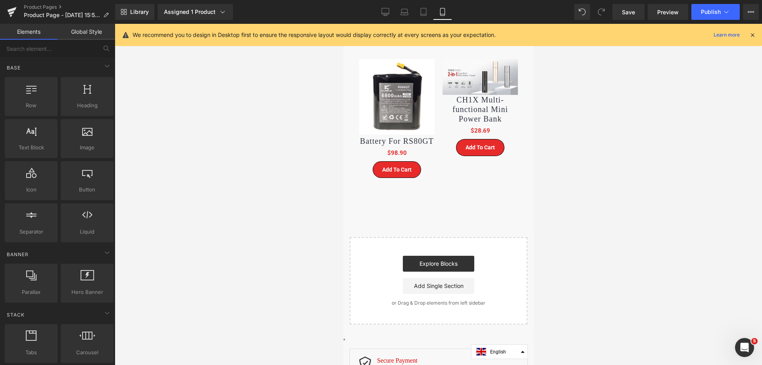
click at [437, 239] on div "Start building your page Explore Blocks Add Single Section or Drag & Drop eleme…" at bounding box center [438, 281] width 176 height 86
drag, startPoint x: 376, startPoint y: 271, endPoint x: 371, endPoint y: 269, distance: 5.3
click at [376, 271] on div "Explore Blocks Add Single Section" at bounding box center [438, 274] width 152 height 38
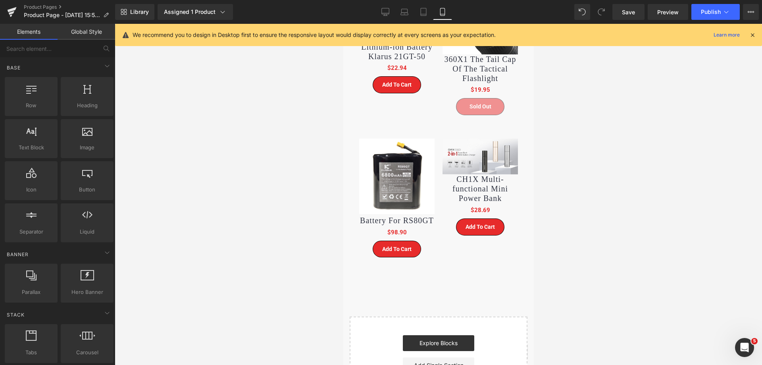
scroll to position [497, 0]
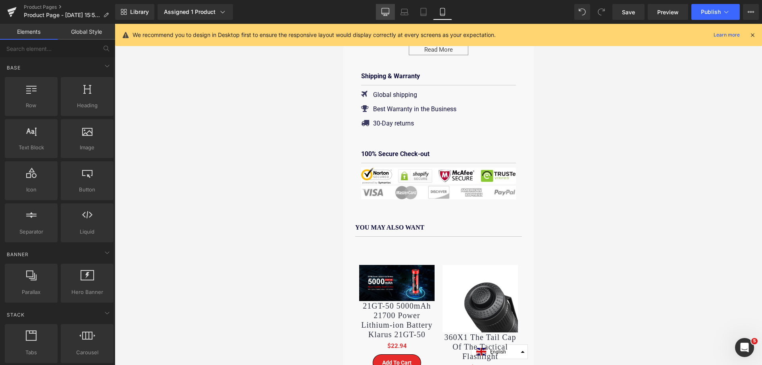
click at [389, 12] on icon at bounding box center [386, 11] width 8 height 6
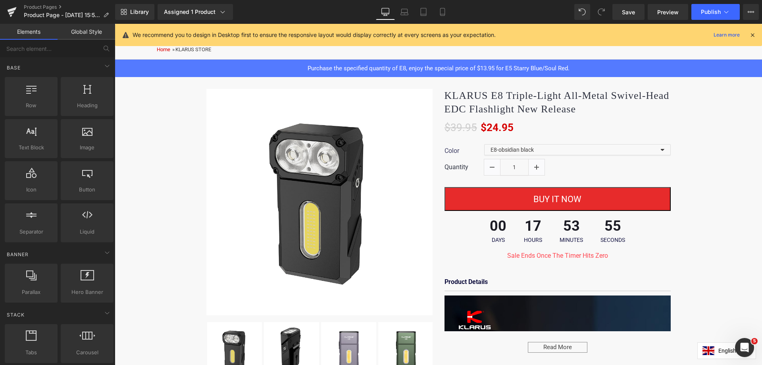
scroll to position [0, 0]
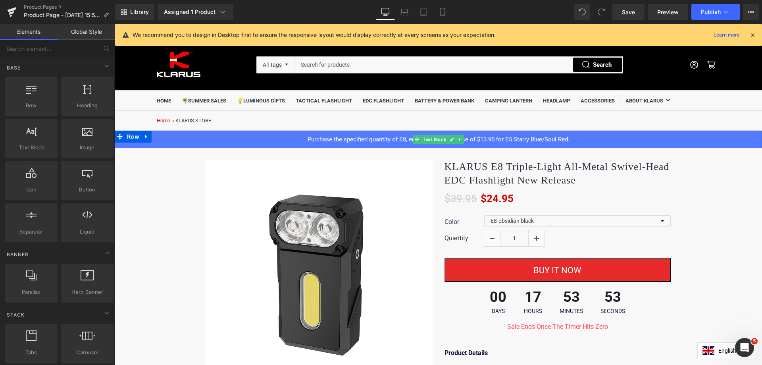
click at [582, 142] on p "Purchase the specified quantity of E8, enjoy the special price of $13.95 for E5…" at bounding box center [438, 139] width 623 height 10
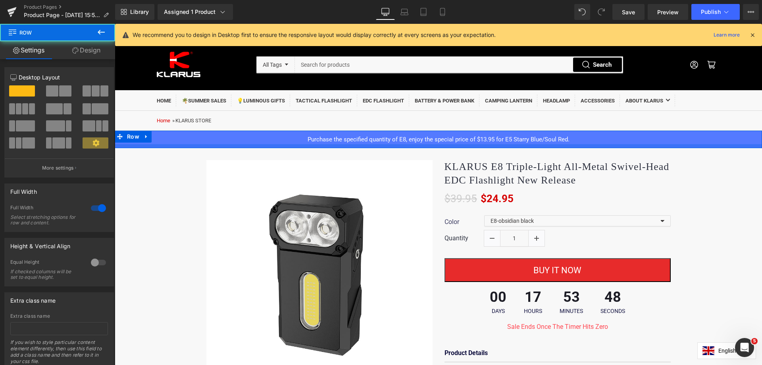
click at [121, 147] on div at bounding box center [438, 146] width 647 height 4
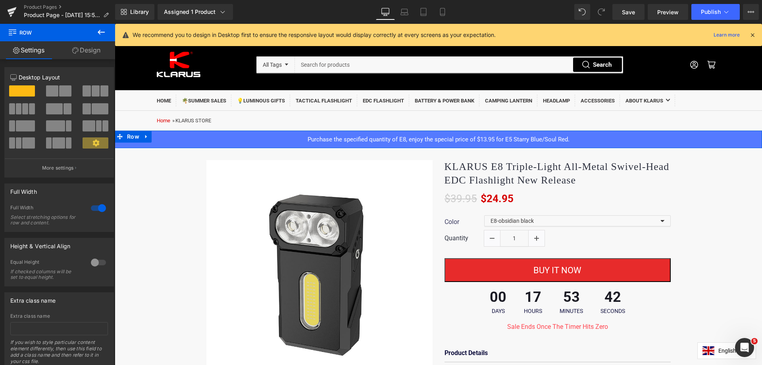
click at [752, 140] on div "Purchase the specified quantity of E8, enjoy the special price of $13.95 for E5…" at bounding box center [438, 138] width 647 height 17
drag, startPoint x: 84, startPoint y: 54, endPoint x: 75, endPoint y: 134, distance: 81.4
click at [84, 54] on link "Design" at bounding box center [87, 50] width 58 height 18
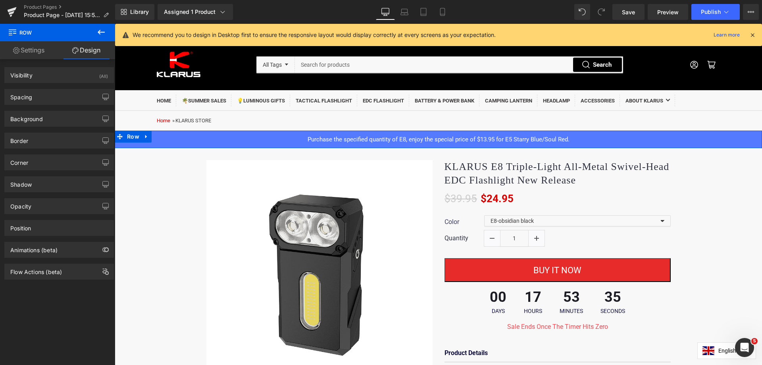
click at [33, 53] on link "Settings" at bounding box center [29, 50] width 58 height 18
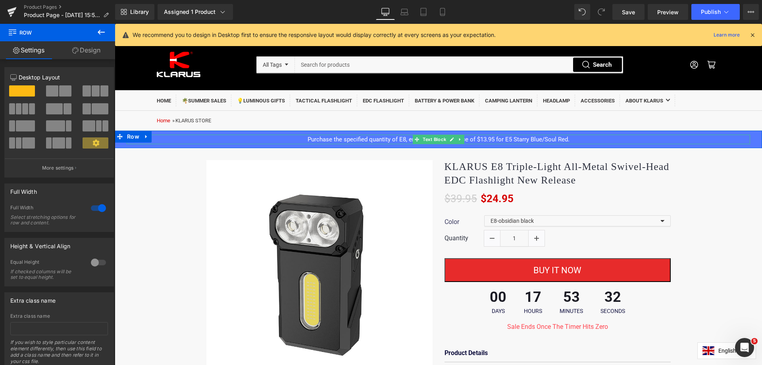
click at [191, 142] on p "Purchase the specified quantity of E8, enjoy the special price of $13.95 for E5…" at bounding box center [438, 139] width 623 height 10
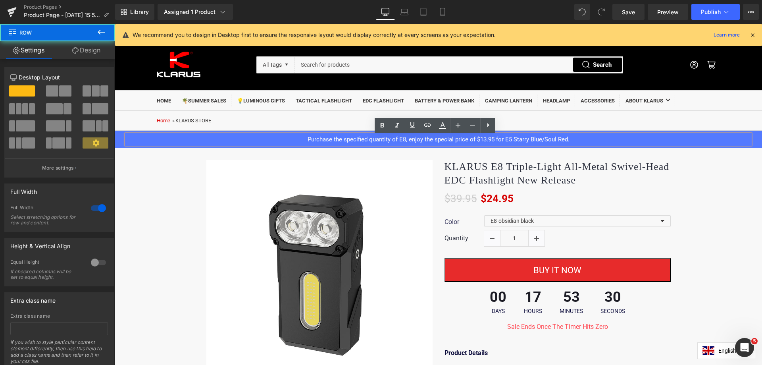
click at [753, 143] on div "Purchase the specified quantity of E8, enjoy the special price of $13.95 for E5…" at bounding box center [438, 138] width 647 height 17
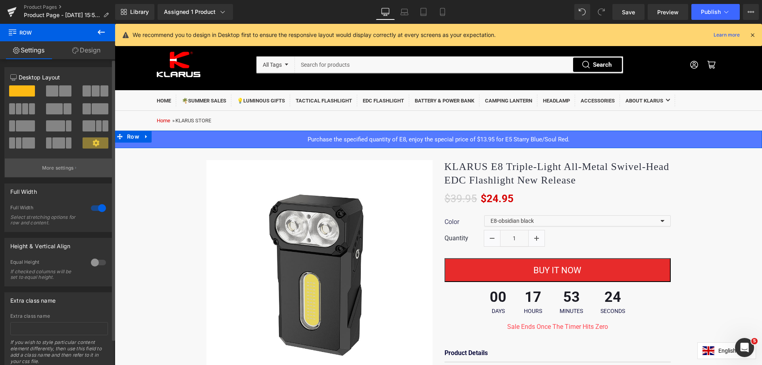
click at [66, 169] on p "More settings" at bounding box center [58, 167] width 32 height 7
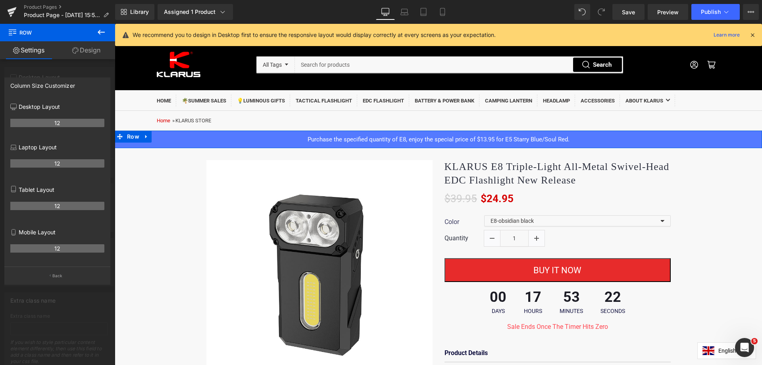
drag, startPoint x: 86, startPoint y: 46, endPoint x: 69, endPoint y: 58, distance: 21.0
click at [86, 46] on link "Design" at bounding box center [87, 50] width 58 height 18
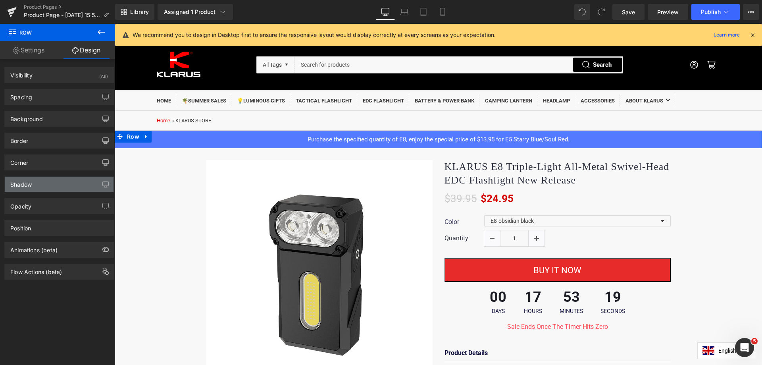
click at [41, 185] on div "Shadow" at bounding box center [59, 184] width 109 height 15
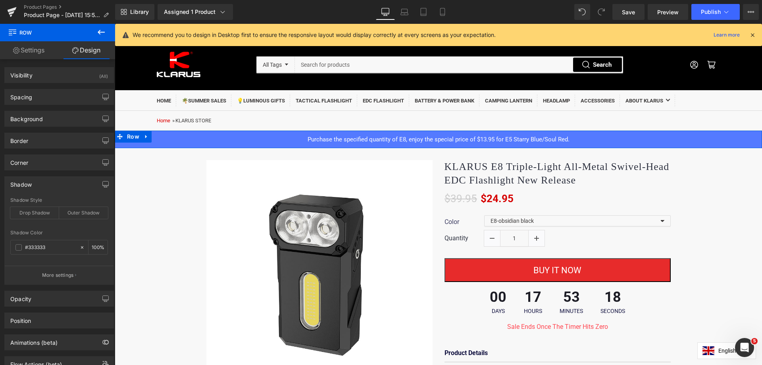
click at [41, 185] on div "Shadow" at bounding box center [59, 184] width 109 height 15
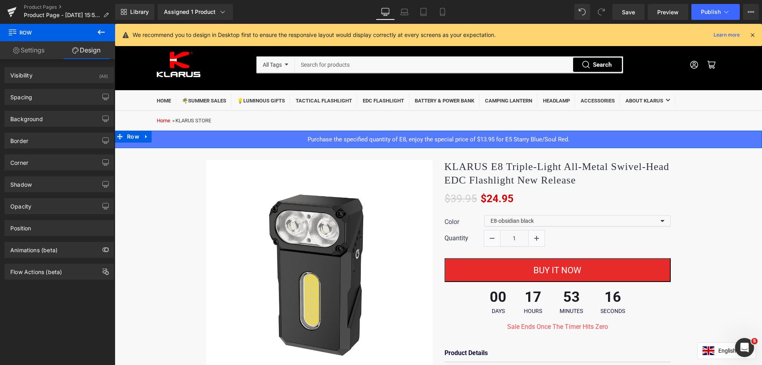
click at [34, 52] on link "Settings" at bounding box center [29, 50] width 58 height 18
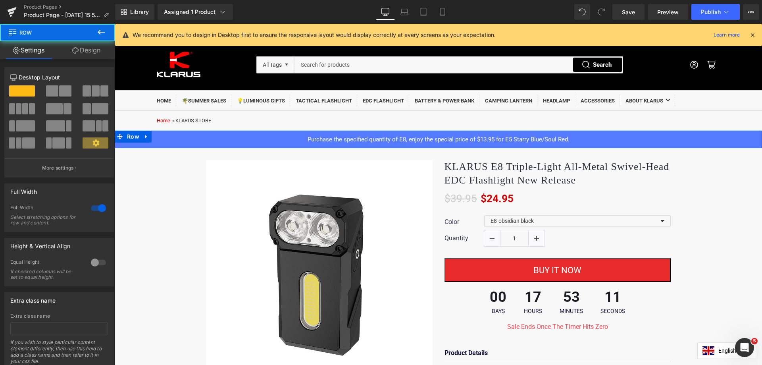
click at [748, 142] on div "Purchase the specified quantity of E8, enjoy the special price of $13.95 for E5…" at bounding box center [438, 138] width 647 height 17
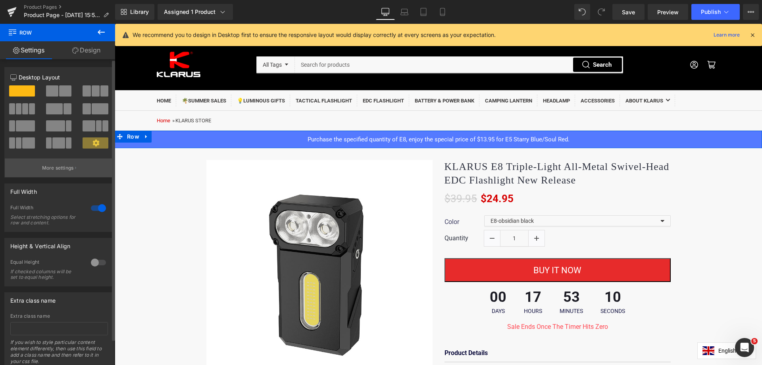
click at [59, 168] on p "More settings" at bounding box center [58, 167] width 32 height 7
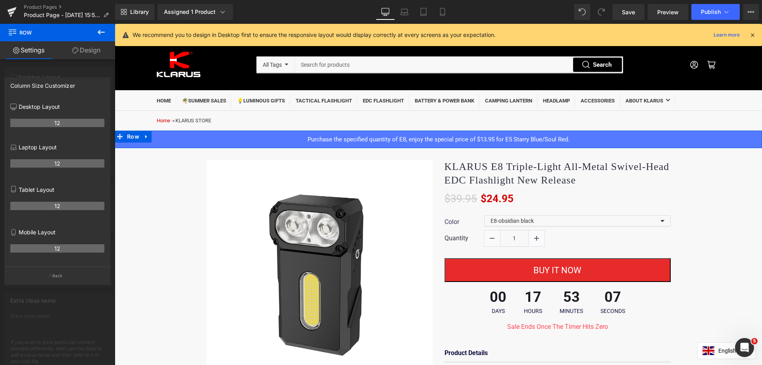
click at [75, 301] on div at bounding box center [57, 196] width 115 height 345
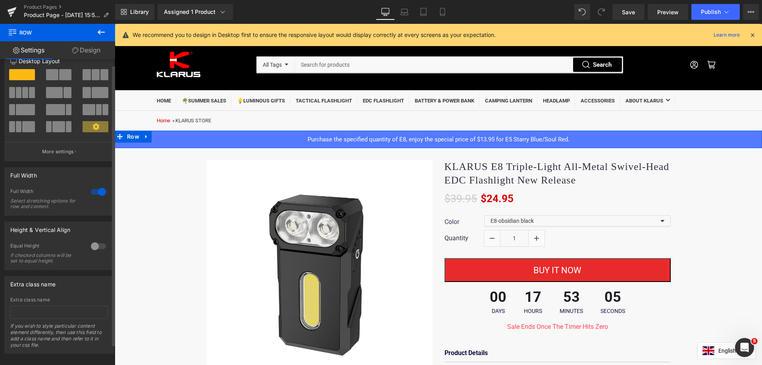
scroll to position [28, 0]
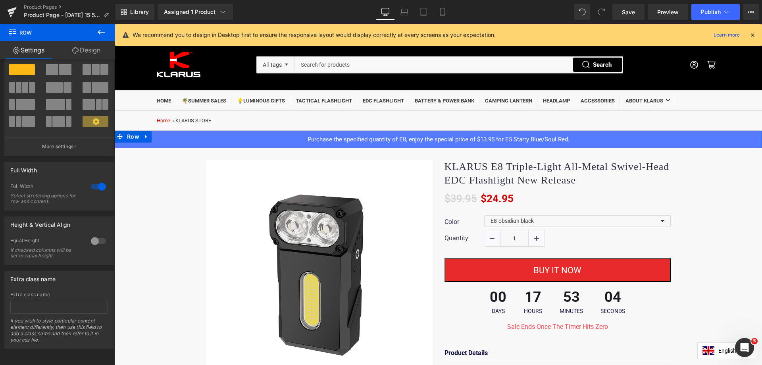
click at [82, 49] on link "Design" at bounding box center [87, 50] width 58 height 18
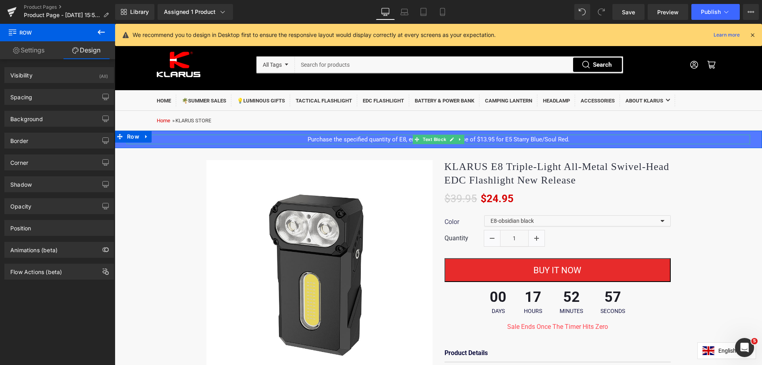
click at [228, 143] on p "Purchase the specified quantity of E8, enjoy the special price of $13.95 for E5…" at bounding box center [438, 139] width 623 height 10
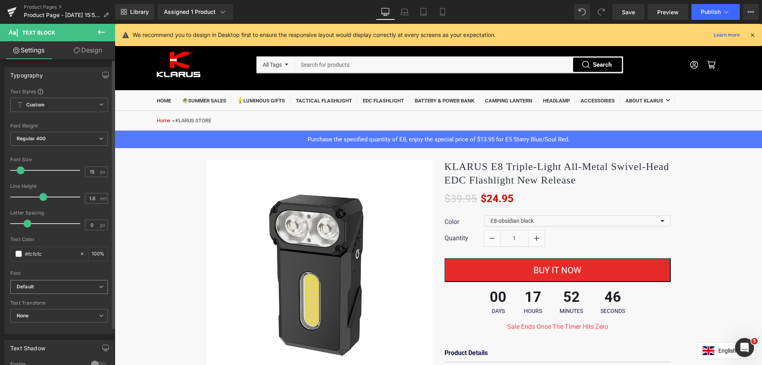
click at [35, 291] on span "Default" at bounding box center [59, 287] width 98 height 14
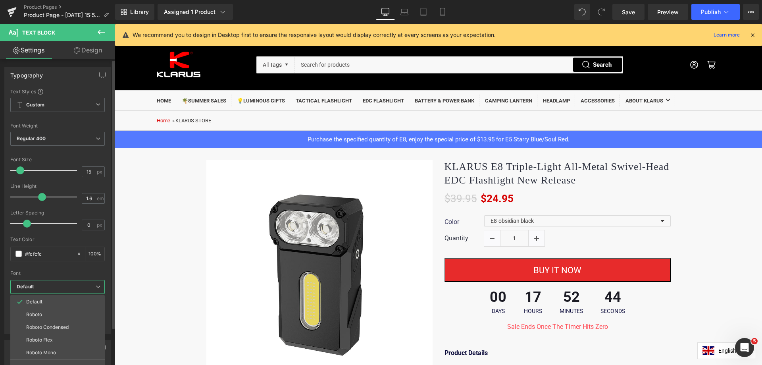
click at [35, 291] on span "Default" at bounding box center [57, 287] width 94 height 14
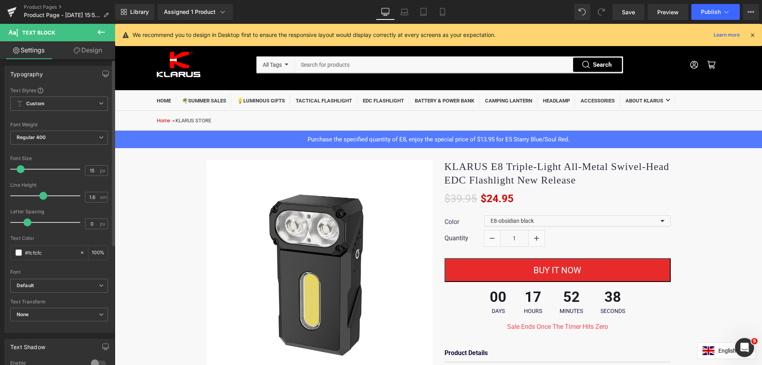
scroll to position [0, 0]
click at [41, 196] on span at bounding box center [43, 197] width 8 height 8
click at [62, 141] on span "Regular 400" at bounding box center [59, 139] width 98 height 14
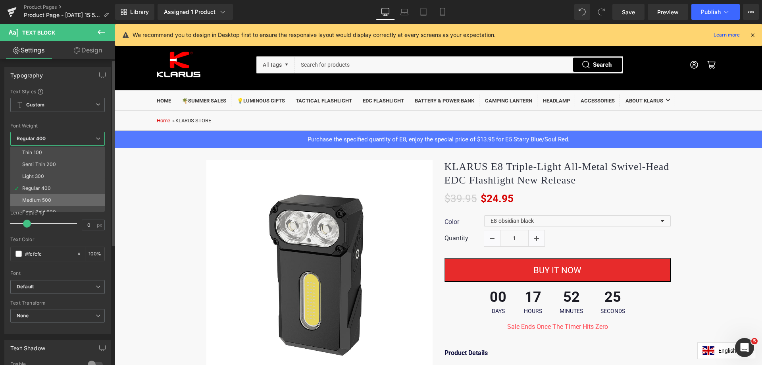
click at [32, 200] on div "Medium 500" at bounding box center [36, 200] width 29 height 6
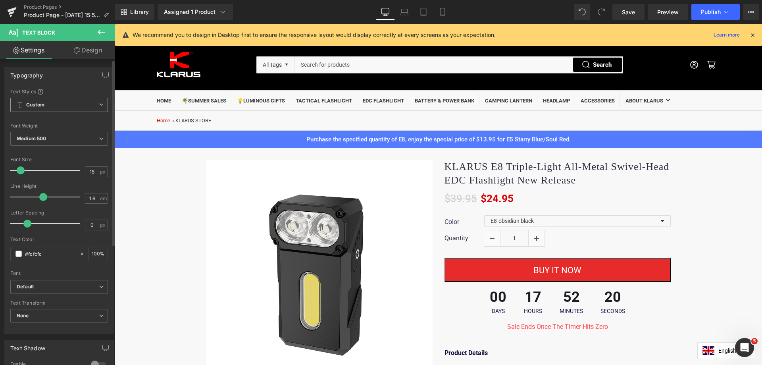
click at [73, 107] on span "Custom Setup Global Style" at bounding box center [59, 105] width 98 height 14
click at [73, 107] on span "Custom Setup Global Style" at bounding box center [57, 105] width 94 height 14
click at [93, 51] on link "Design" at bounding box center [88, 50] width 58 height 18
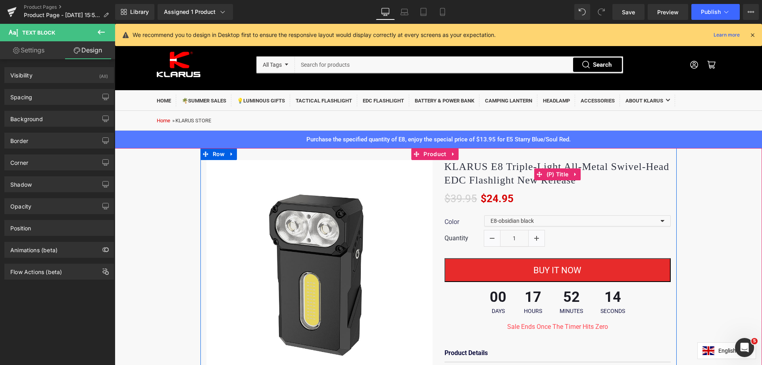
click at [482, 173] on link "KLARUS E8 Triple-Light All-Metal Swivel-Head EDC Flashlight New Release" at bounding box center [557, 173] width 226 height 27
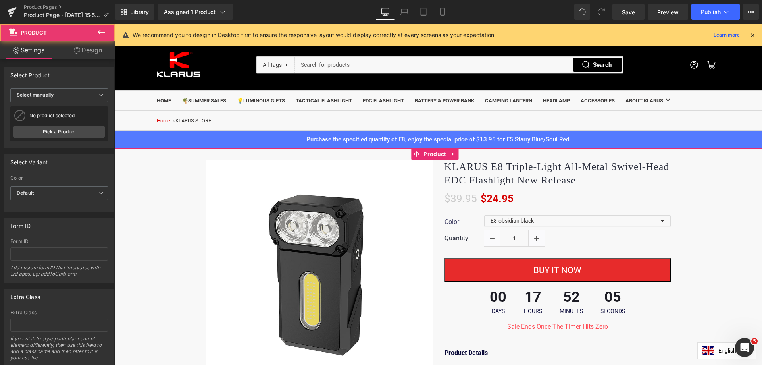
click at [712, 237] on div "(P) Image ‹ › $39.95" at bounding box center [438, 366] width 647 height 437
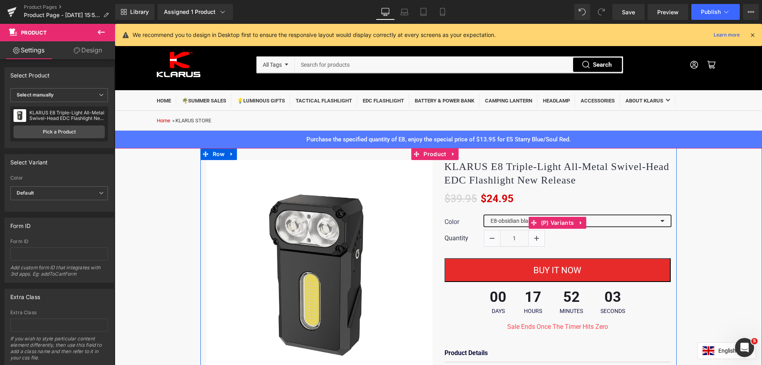
click at [646, 220] on select "E8-obsidian black E8-twilight silver E8-[PERSON_NAME] purple E8-Jungle green" at bounding box center [577, 220] width 186 height 11
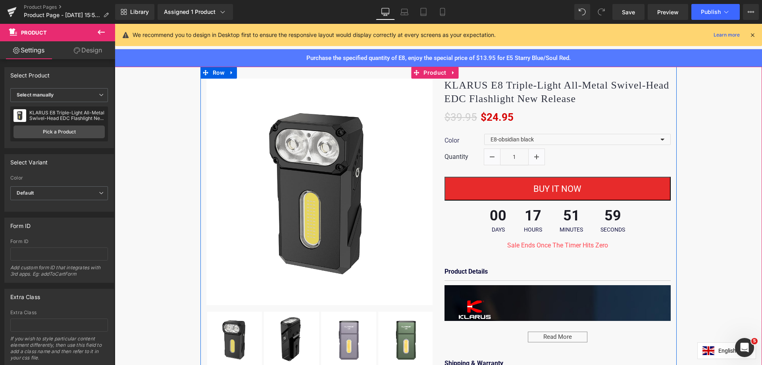
scroll to position [119, 0]
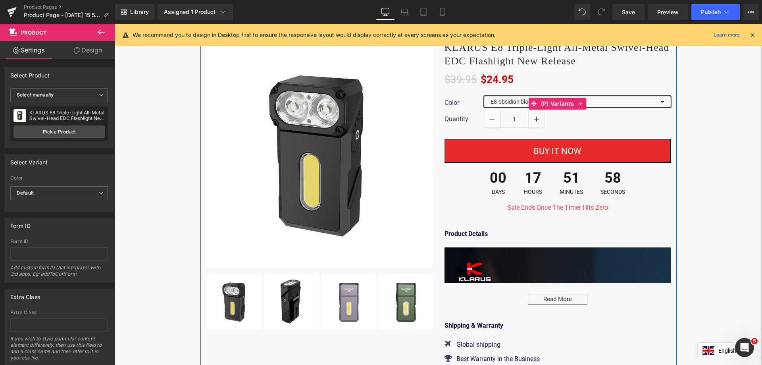
click at [601, 101] on select "E8-obsidian black E8-twilight silver E8-[PERSON_NAME] purple E8-Jungle green" at bounding box center [577, 101] width 186 height 11
click at [484, 96] on select "E8-obsidian black E8-twilight silver E8-[PERSON_NAME] purple E8-Jungle green" at bounding box center [577, 101] width 186 height 11
click at [619, 104] on select "E8-obsidian black E8-twilight silver E8-[PERSON_NAME] purple E8-Jungle green" at bounding box center [577, 101] width 186 height 11
click at [484, 96] on select "E8-obsidian black E8-twilight silver E8-[PERSON_NAME] purple E8-Jungle green" at bounding box center [577, 101] width 186 height 11
click at [606, 98] on select "E8-obsidian black E8-twilight silver E8-[PERSON_NAME] purple E8-Jungle green" at bounding box center [577, 101] width 186 height 11
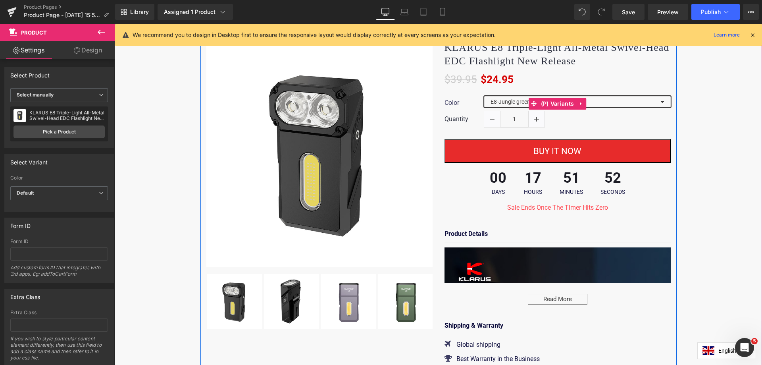
click at [484, 96] on select "E8-obsidian black E8-twilight silver E8-[PERSON_NAME] purple E8-Jungle green" at bounding box center [577, 101] width 186 height 11
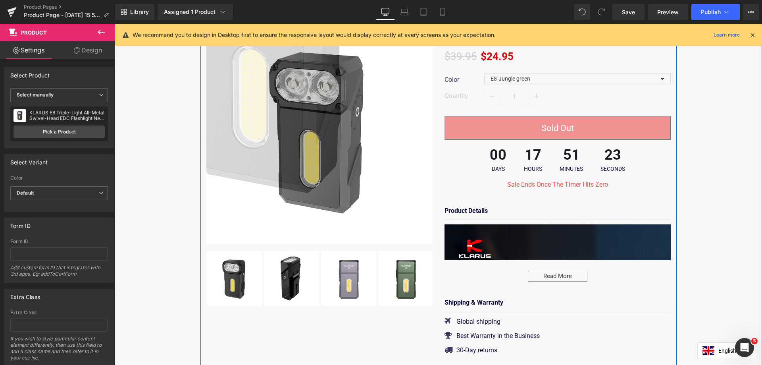
scroll to position [159, 0]
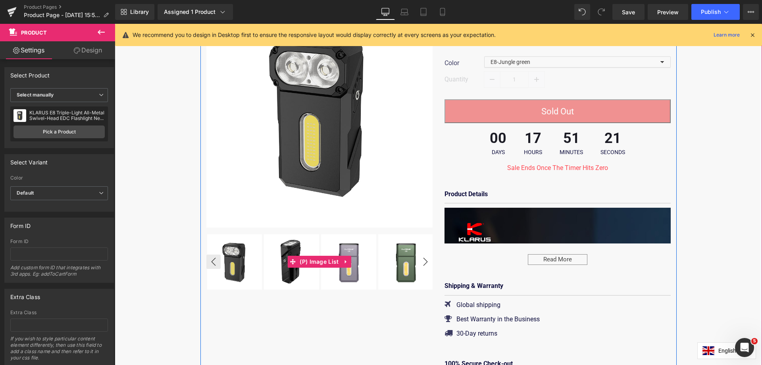
click at [424, 264] on button "›" at bounding box center [425, 261] width 14 height 14
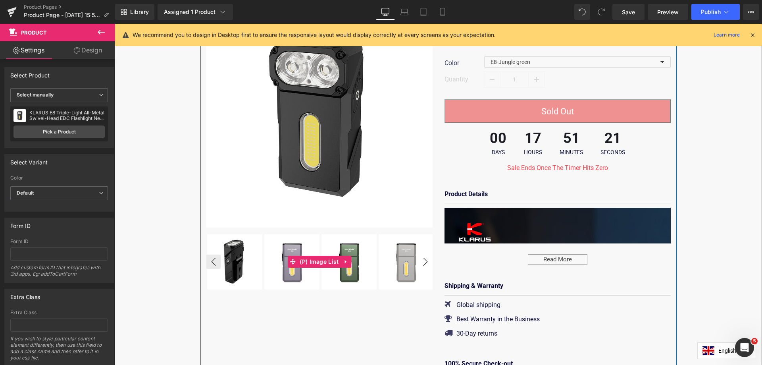
click at [424, 264] on button "›" at bounding box center [425, 261] width 14 height 14
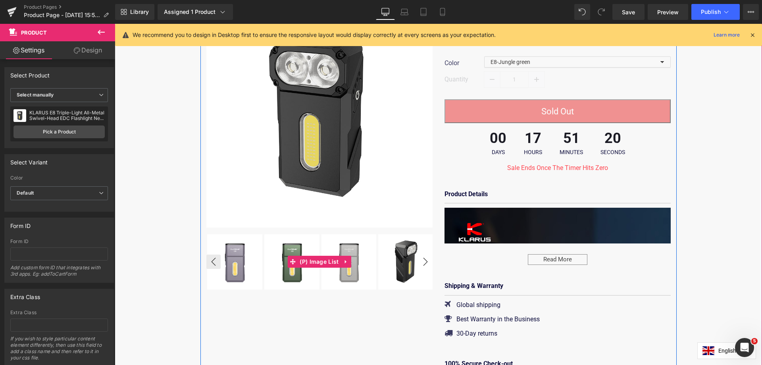
click at [424, 264] on button "›" at bounding box center [425, 261] width 14 height 14
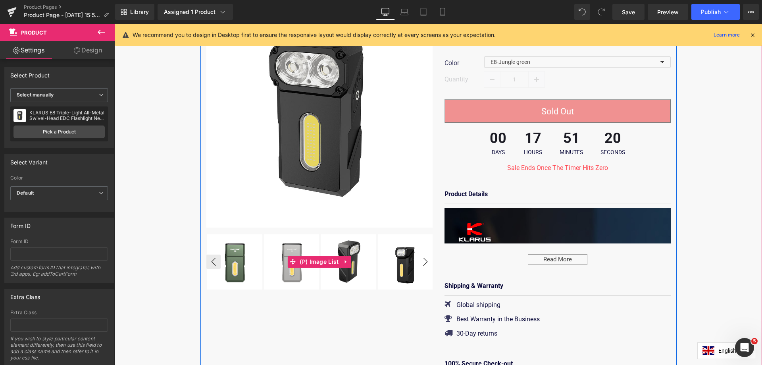
click at [424, 264] on button "›" at bounding box center [425, 261] width 14 height 14
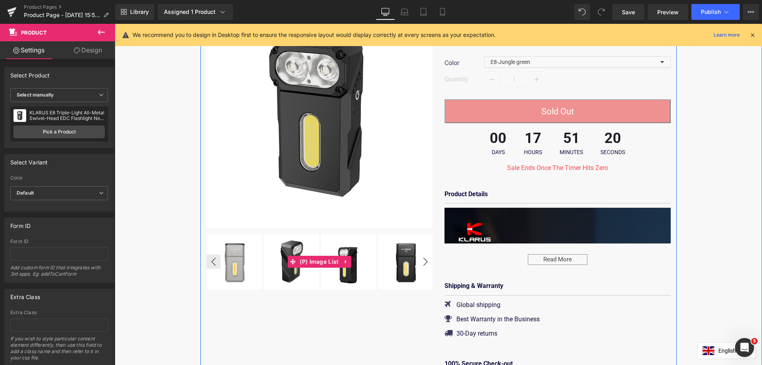
click at [424, 264] on button "›" at bounding box center [425, 261] width 14 height 14
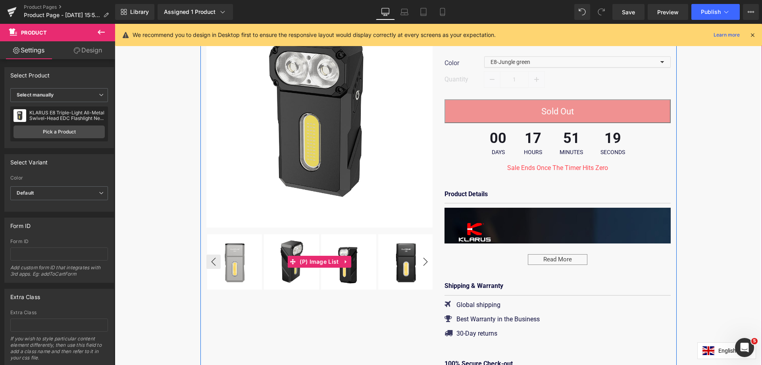
click at [424, 264] on button "›" at bounding box center [425, 261] width 14 height 14
click at [546, 261] on div "Read More" at bounding box center [557, 259] width 59 height 11
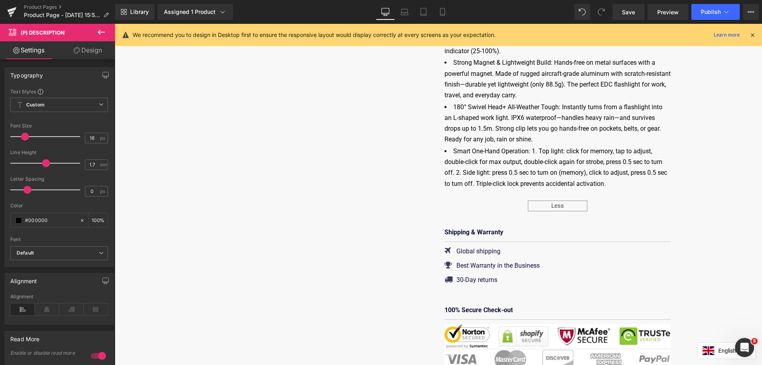
scroll to position [5656, 0]
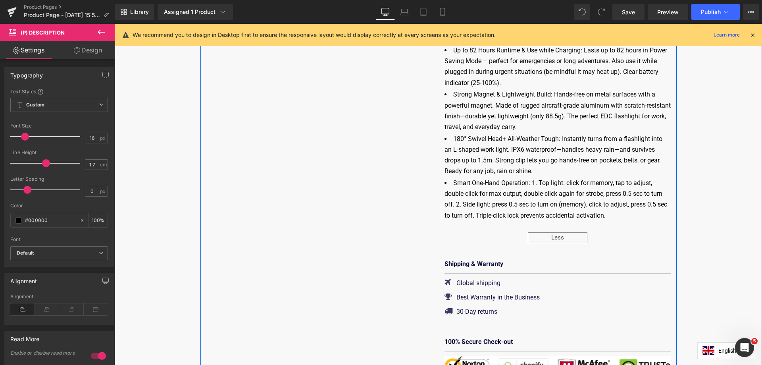
click at [573, 242] on div "Less" at bounding box center [557, 237] width 59 height 11
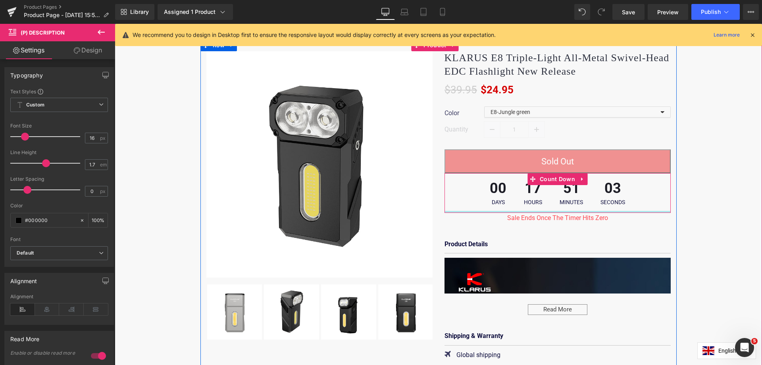
scroll to position [92, 0]
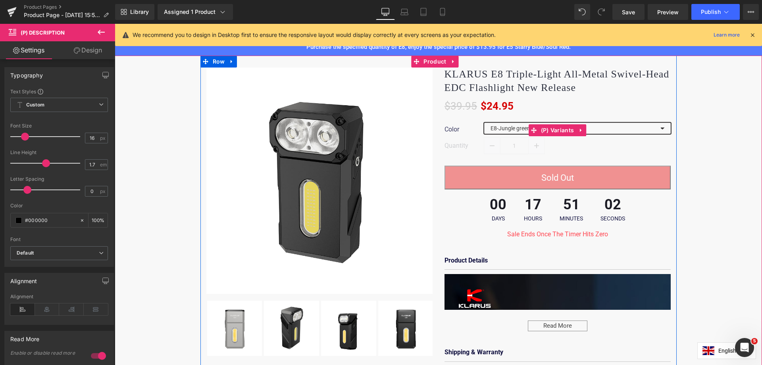
click at [520, 129] on select "E8-obsidian black E8-twilight silver E8-[PERSON_NAME] purple E8-Jungle green" at bounding box center [577, 128] width 186 height 11
select select "E8-obsidian black"
click at [484, 123] on select "E8-obsidian black E8-twilight silver E8-[PERSON_NAME] purple E8-Jungle green" at bounding box center [577, 128] width 186 height 11
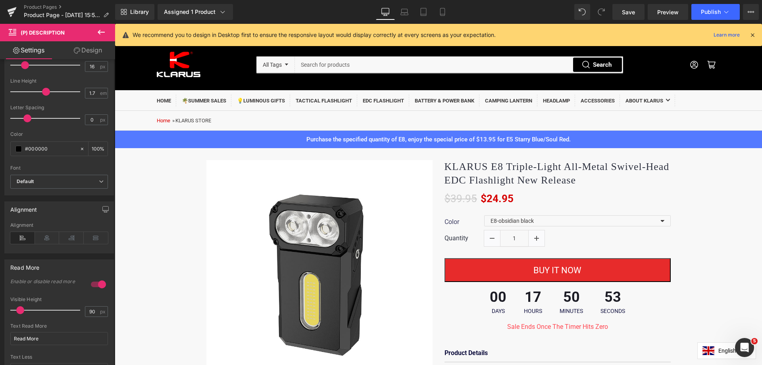
scroll to position [199, 0]
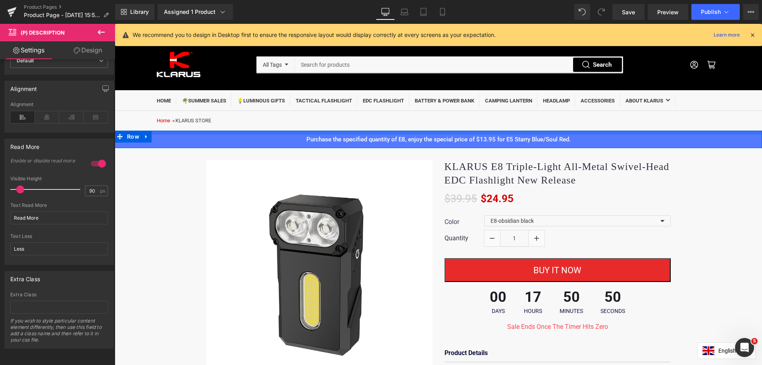
click at [115, 24] on div at bounding box center [115, 24] width 0 height 0
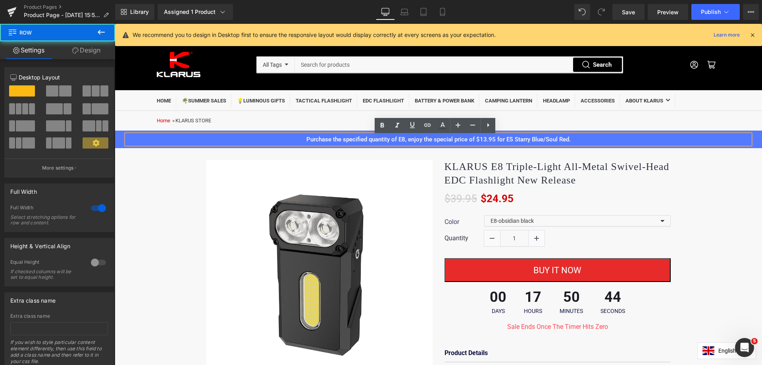
click at [749, 137] on div "Purchase the specified quantity of E8, enjoy the special price of $13.95 for E5…" at bounding box center [438, 138] width 647 height 17
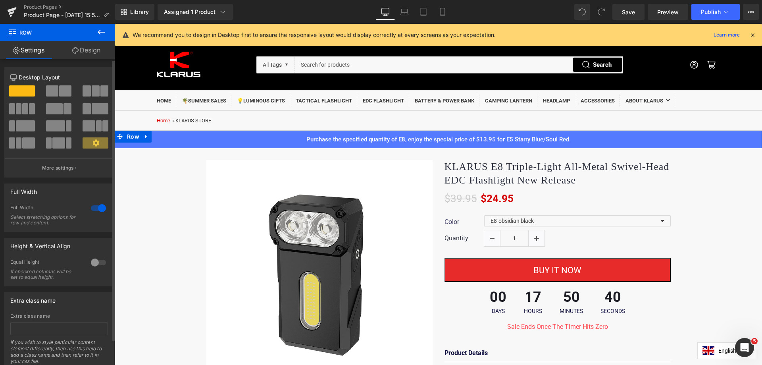
click at [48, 94] on span at bounding box center [52, 90] width 12 height 11
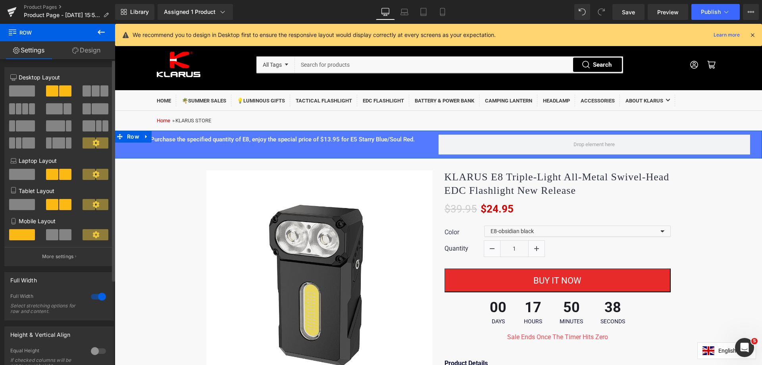
click at [26, 90] on span at bounding box center [22, 90] width 26 height 11
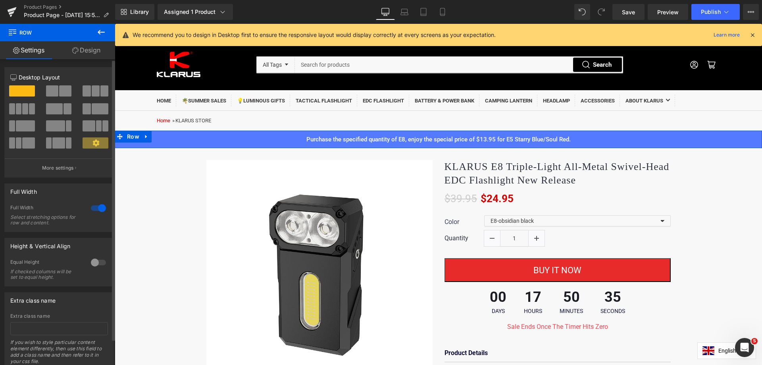
click at [93, 209] on div at bounding box center [98, 207] width 19 height 13
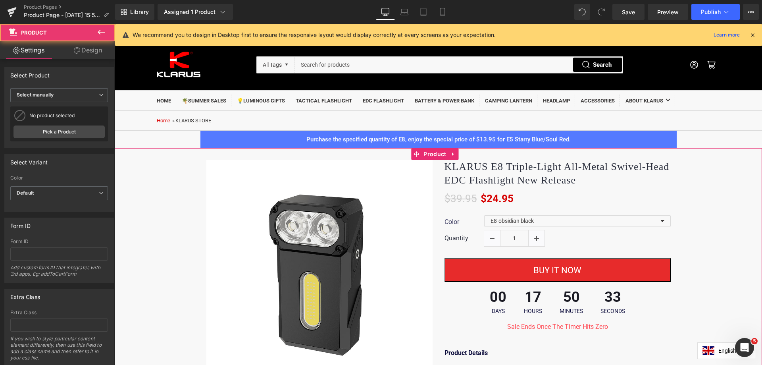
click at [152, 214] on div "(P) Image ‹ › $39.95" at bounding box center [438, 366] width 647 height 437
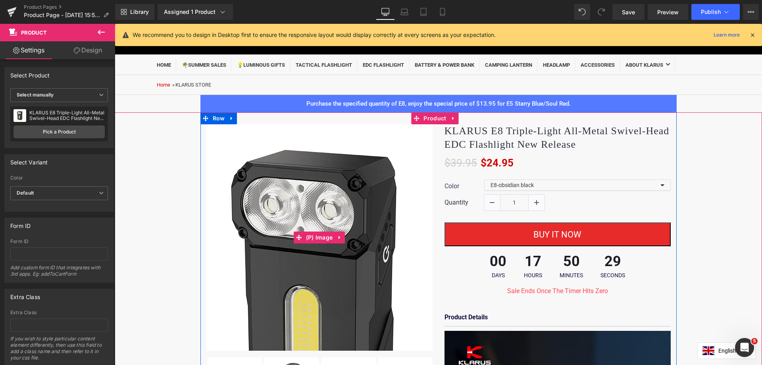
scroll to position [0, 0]
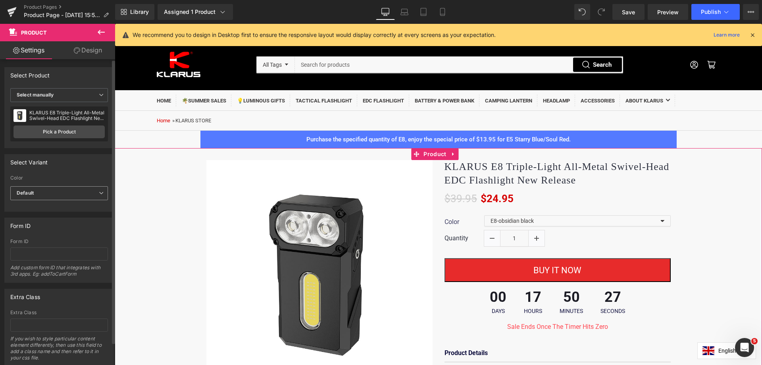
click at [59, 194] on span "Default" at bounding box center [59, 193] width 98 height 14
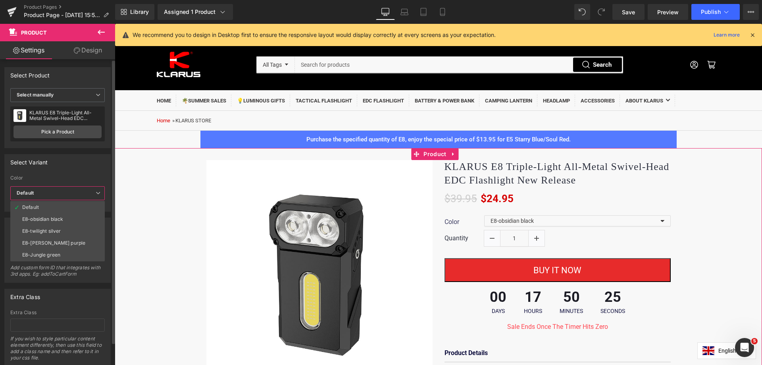
click at [59, 194] on span "Default" at bounding box center [57, 193] width 94 height 14
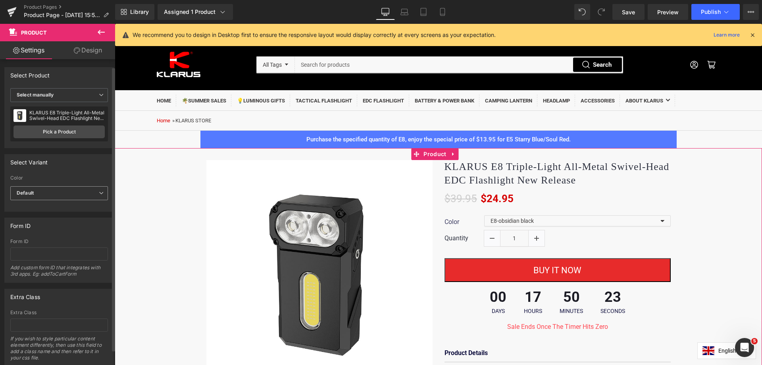
scroll to position [25, 0]
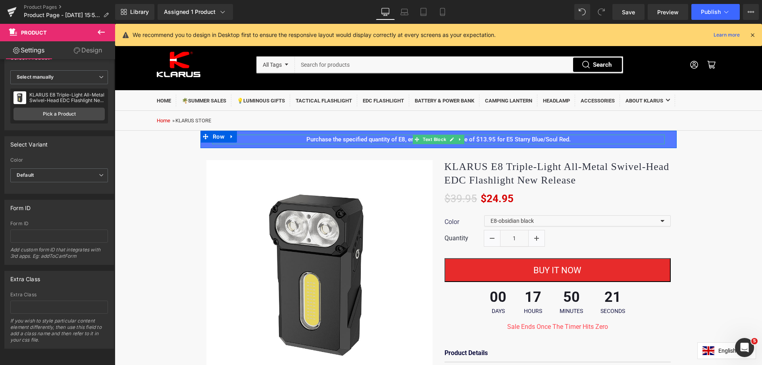
click at [248, 140] on p "Purchase the specified quantity of E8, enjoy the special price of $13.95 for E5…" at bounding box center [438, 139] width 452 height 10
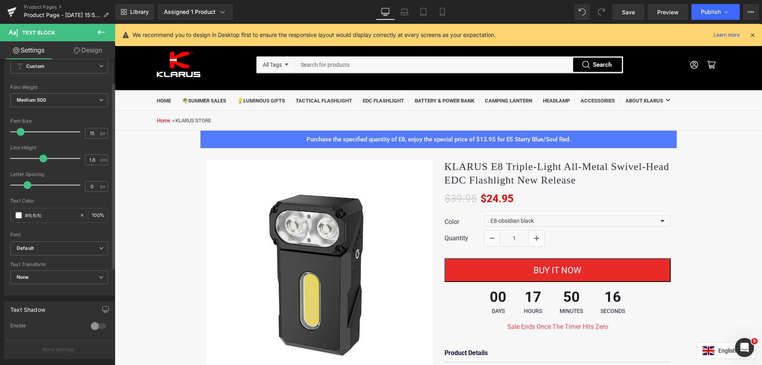
scroll to position [0, 0]
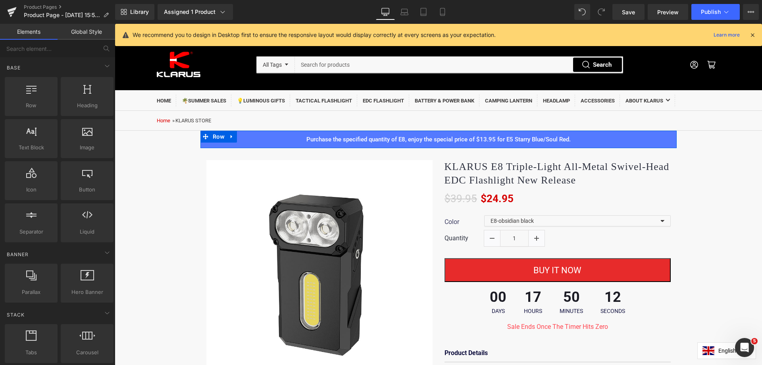
click at [200, 142] on span at bounding box center [205, 136] width 10 height 12
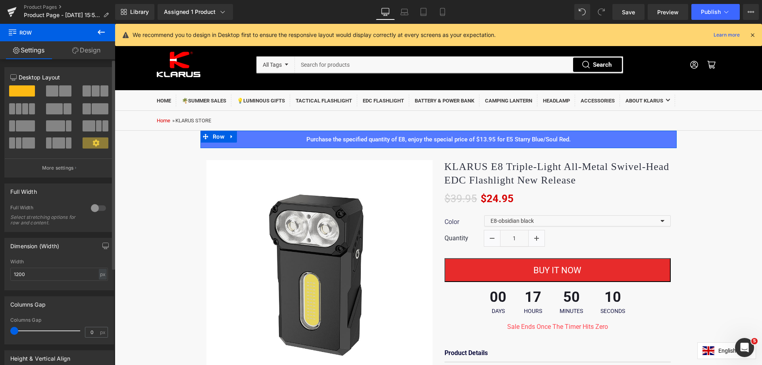
click at [93, 207] on div at bounding box center [98, 207] width 19 height 13
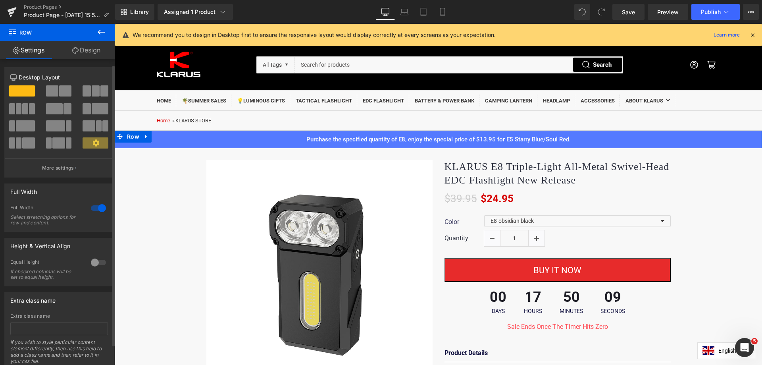
scroll to position [28, 0]
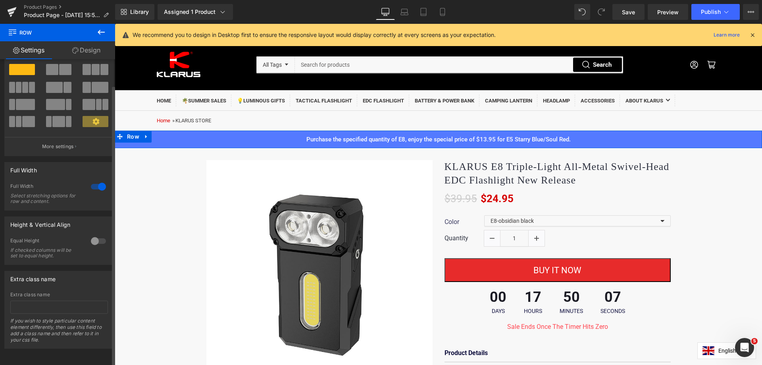
click at [91, 235] on div at bounding box center [98, 240] width 19 height 13
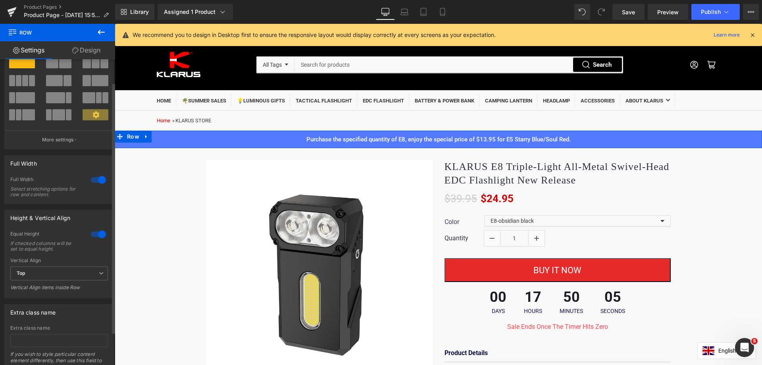
click at [91, 235] on div at bounding box center [98, 234] width 19 height 13
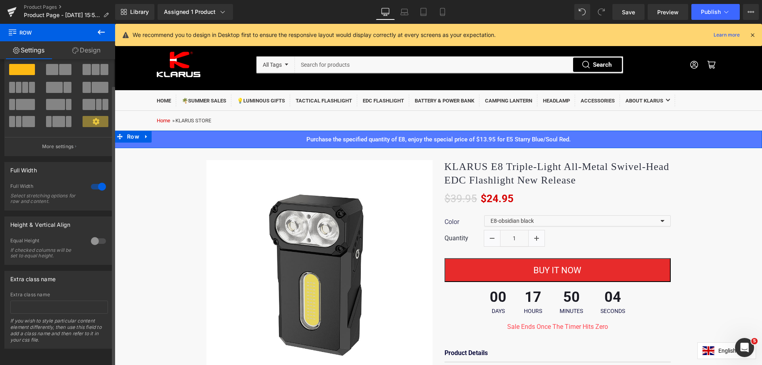
click at [91, 235] on div at bounding box center [98, 240] width 19 height 13
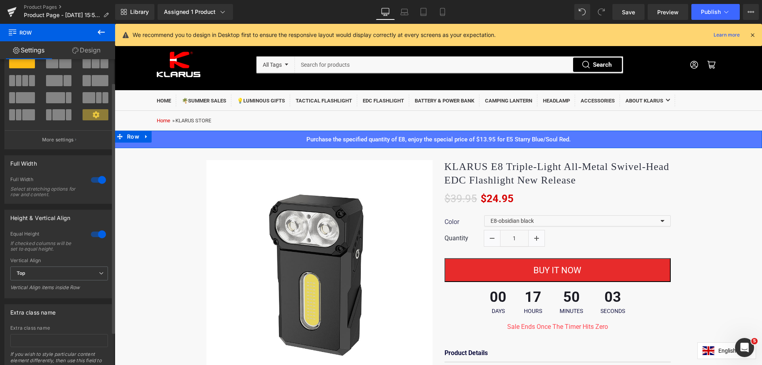
click at [91, 235] on div at bounding box center [98, 234] width 19 height 13
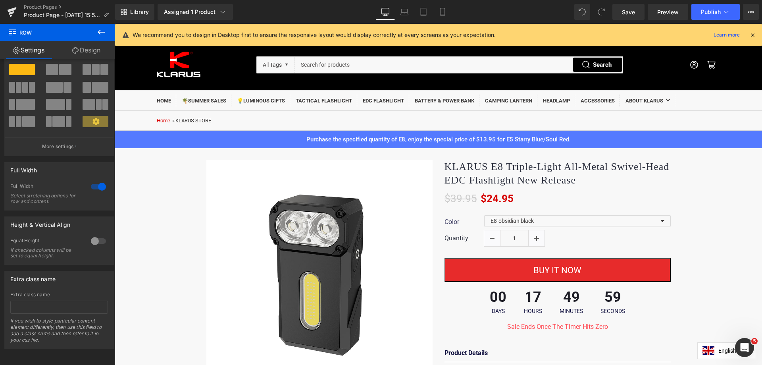
click at [215, 33] on p "We recommend you to design in Desktop first to ensure the responsive layout wou…" at bounding box center [313, 35] width 363 height 9
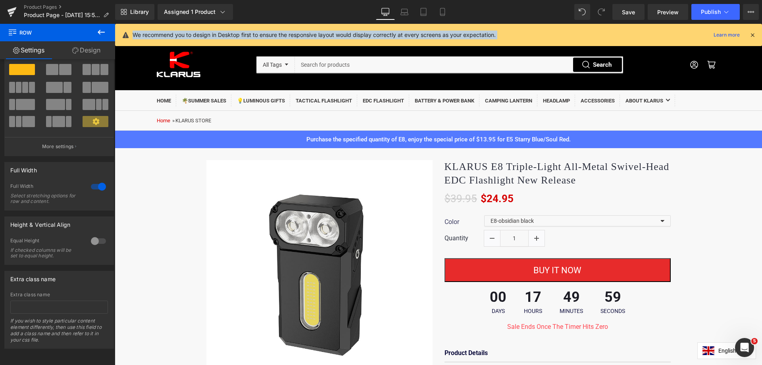
click at [215, 33] on p "We recommend you to design in Desktop first to ensure the responsive layout wou…" at bounding box center [313, 35] width 363 height 9
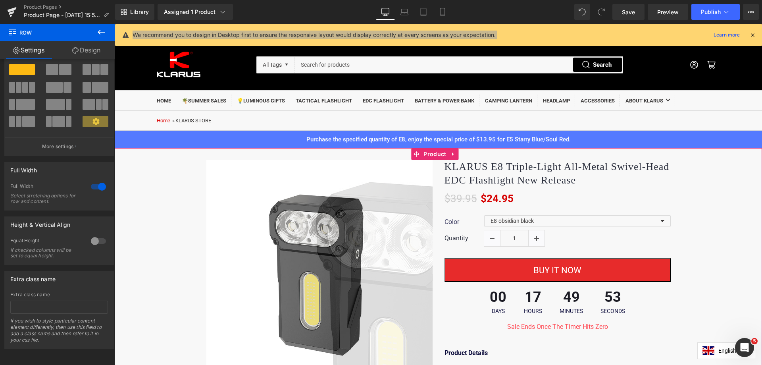
click at [173, 210] on div "(P) Image ‹ › $39.95" at bounding box center [438, 366] width 647 height 437
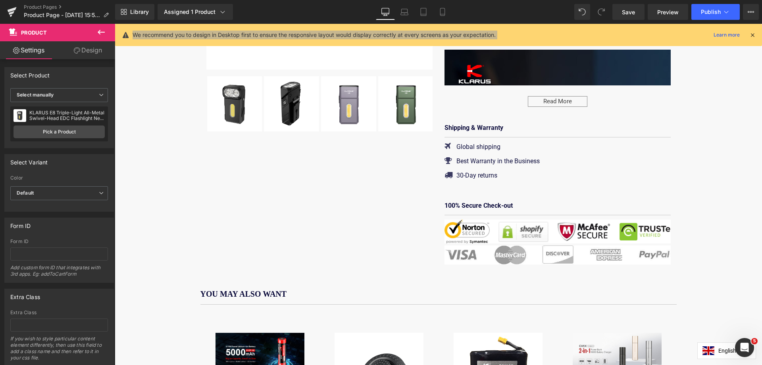
scroll to position [317, 0]
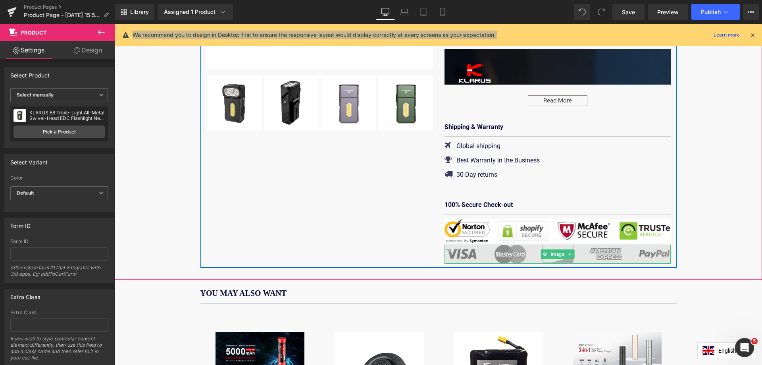
click at [468, 244] on img at bounding box center [557, 253] width 226 height 19
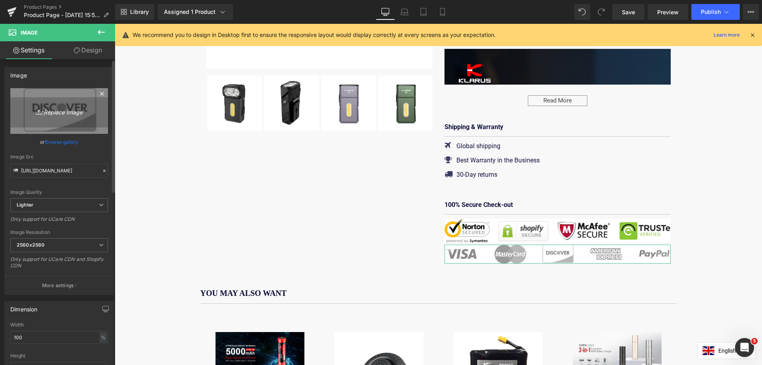
click at [61, 111] on icon "Replace Image" at bounding box center [58, 111] width 63 height 10
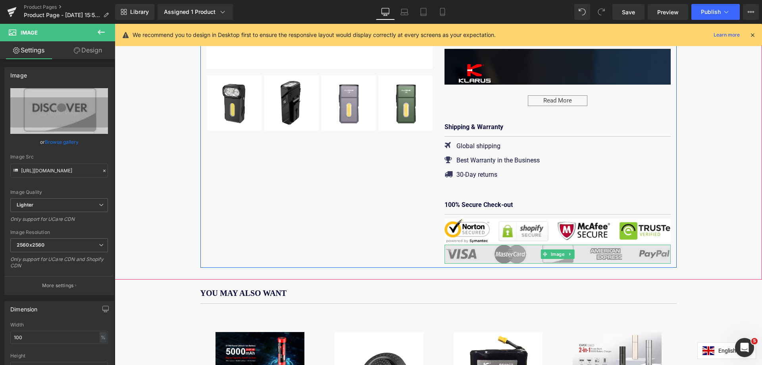
click at [607, 245] on img at bounding box center [557, 253] width 226 height 19
click at [569, 253] on icon at bounding box center [569, 254] width 1 height 3
click at [572, 251] on icon at bounding box center [574, 253] width 4 height 4
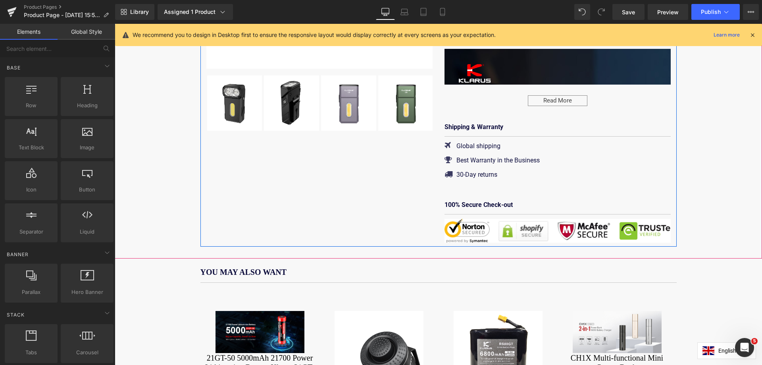
click at [497, 208] on b "100% Secure Check-out" at bounding box center [478, 205] width 68 height 8
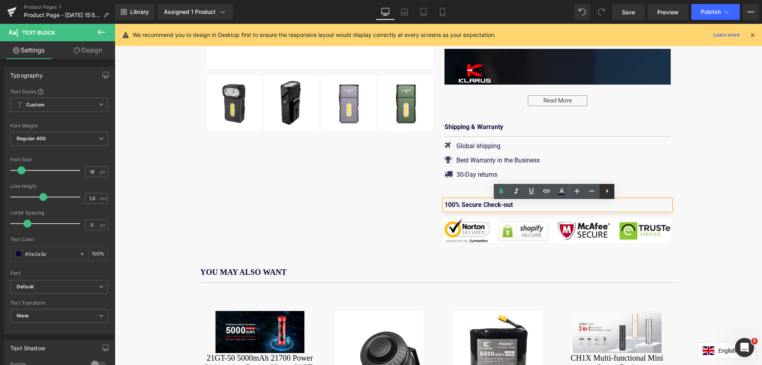
click at [606, 192] on icon at bounding box center [607, 191] width 2 height 4
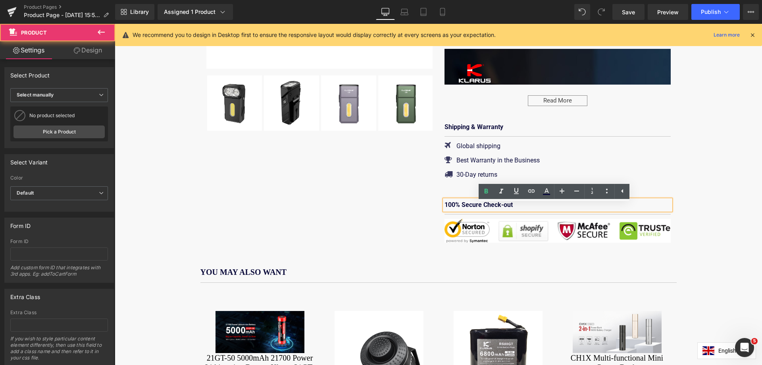
drag, startPoint x: 550, startPoint y: 240, endPoint x: 521, endPoint y: 226, distance: 32.1
click at [550, 240] on div "(P) Image ‹ › 1" at bounding box center [438, 45] width 647 height 428
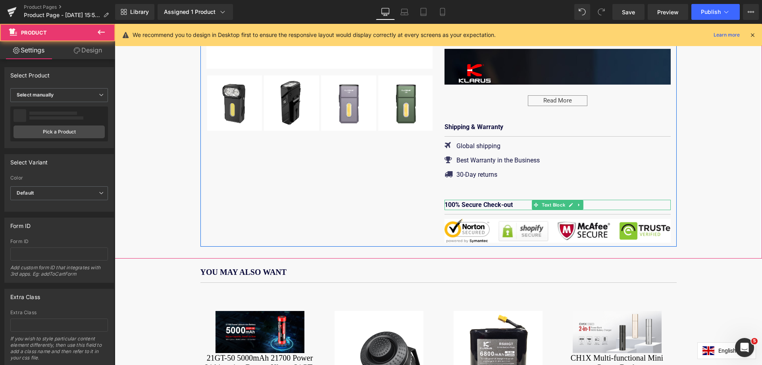
click at [470, 207] on b "100% Secure Check-out" at bounding box center [478, 205] width 68 height 8
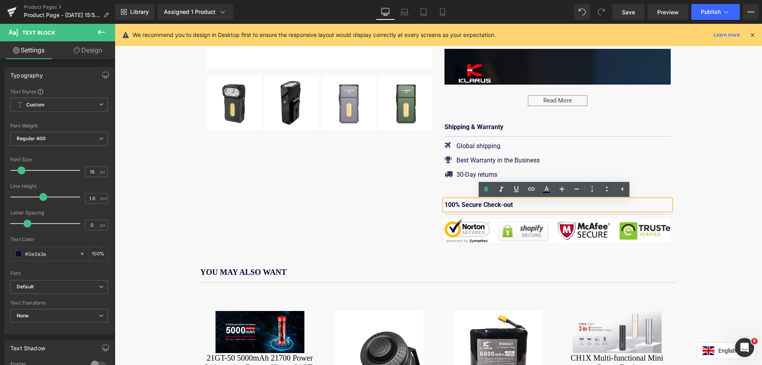
drag, startPoint x: 488, startPoint y: 244, endPoint x: 513, endPoint y: 211, distance: 41.1
click at [488, 244] on div "(P) Image ‹ › 1" at bounding box center [438, 45] width 647 height 428
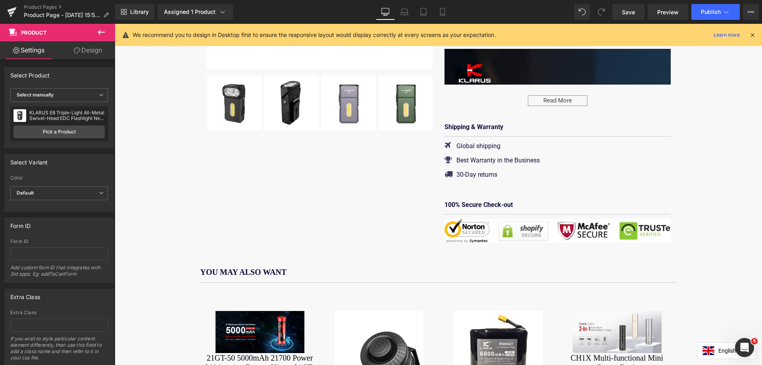
click at [578, 205] on div "100% Secure Check-out Text Block" at bounding box center [557, 205] width 226 height 10
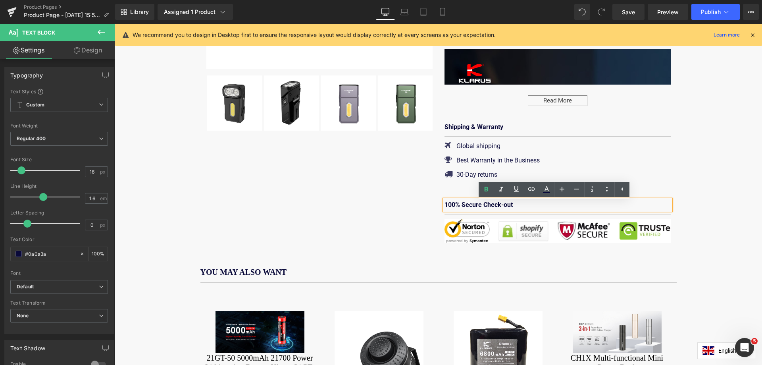
click at [507, 237] on div "(P) Image ‹ ›" at bounding box center [438, 45] width 647 height 428
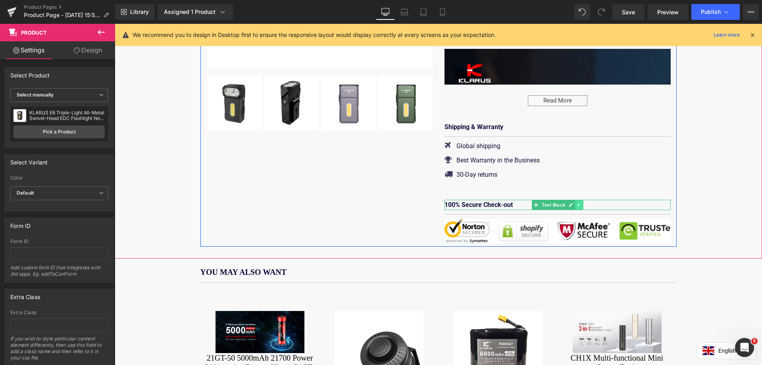
click at [576, 207] on icon at bounding box center [578, 204] width 4 height 5
click at [581, 207] on icon at bounding box center [583, 204] width 4 height 4
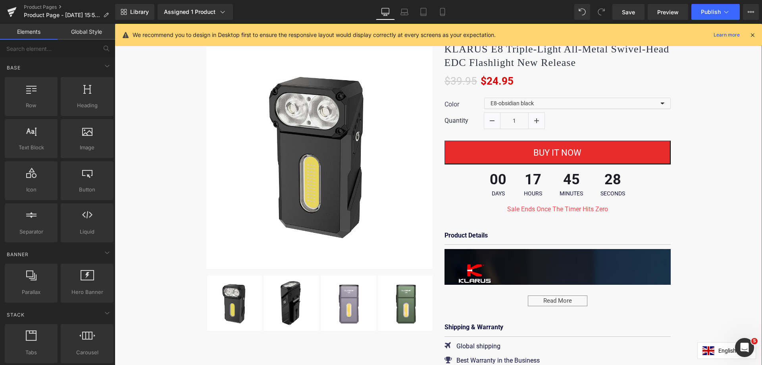
scroll to position [119, 0]
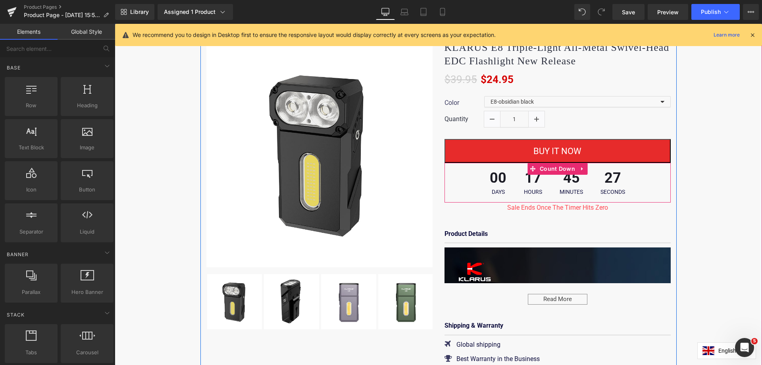
click at [574, 186] on span "45" at bounding box center [570, 180] width 23 height 18
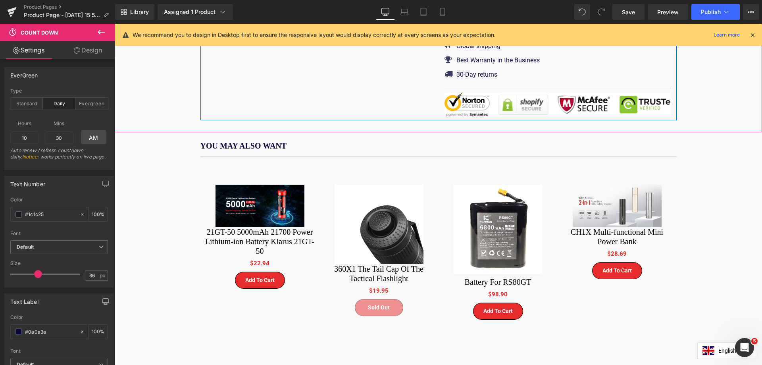
scroll to position [436, 0]
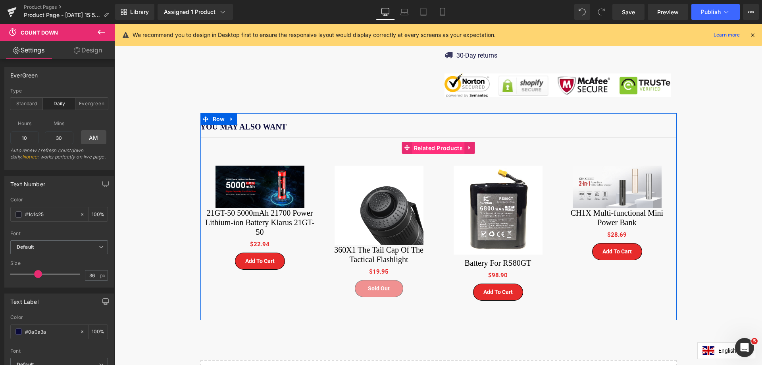
click at [433, 142] on span "Related Products" at bounding box center [438, 148] width 53 height 12
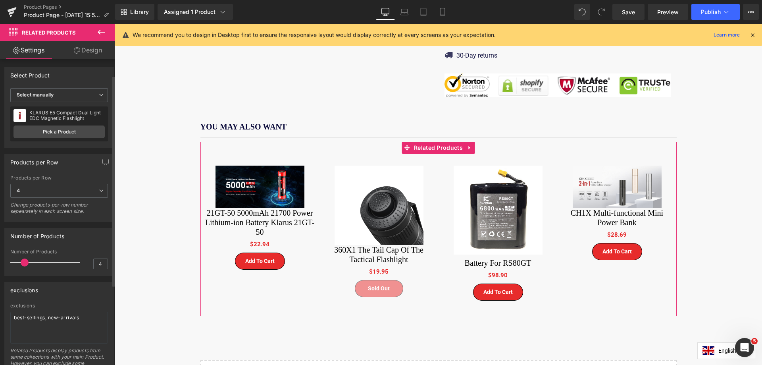
scroll to position [79, 0]
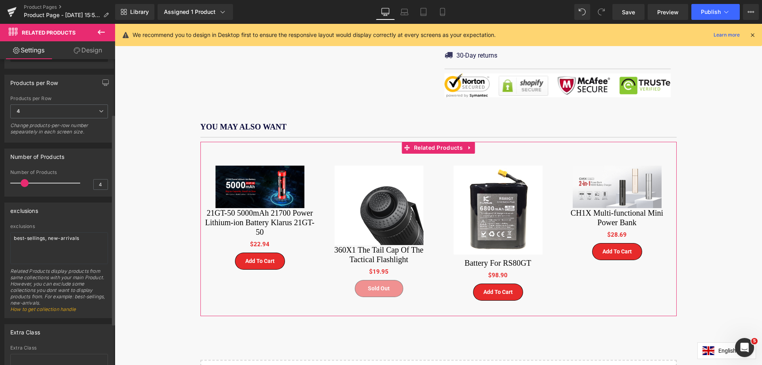
click at [18, 223] on div "exclusions" at bounding box center [59, 226] width 98 height 6
click at [24, 211] on div "exclusions" at bounding box center [24, 208] width 28 height 11
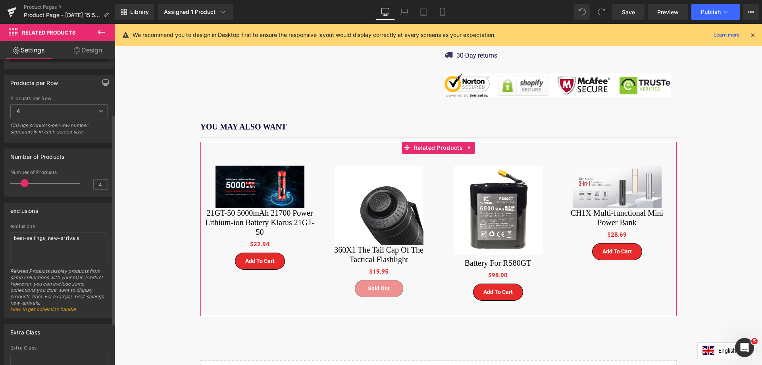
click at [24, 211] on div "exclusions" at bounding box center [24, 208] width 28 height 11
click at [166, 295] on div "Purchase the specified quantity of E8, enjoy the special price of $13.95 for E5…" at bounding box center [438, 59] width 647 height 730
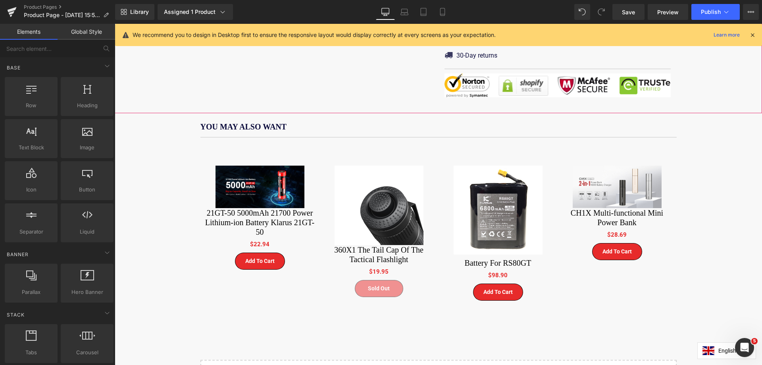
drag, startPoint x: 141, startPoint y: 90, endPoint x: 136, endPoint y: 98, distance: 8.6
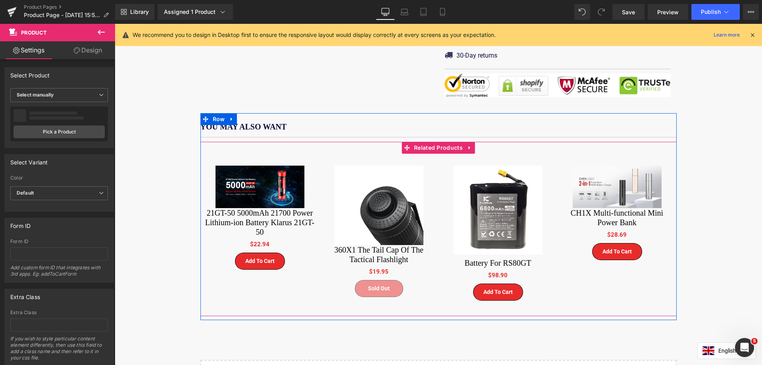
click at [214, 139] on div "Purchase the specified quantity of E8, enjoy the special price of $13.95 for E5…" at bounding box center [438, 59] width 647 height 730
click at [437, 142] on span "Related Products" at bounding box center [438, 148] width 53 height 12
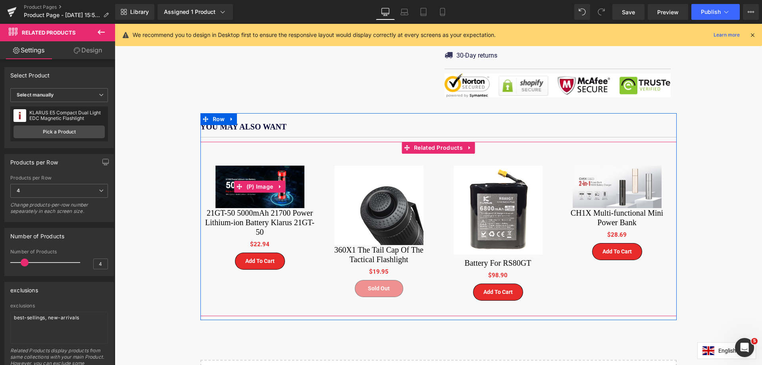
click at [263, 165] on img at bounding box center [259, 186] width 89 height 42
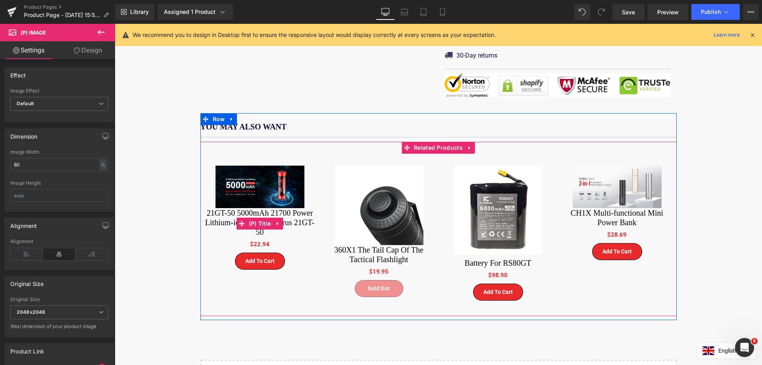
click at [249, 208] on link "21GT-50 5000mAh 21700 Power Lithium-ion Battery Klarus 21GT-50" at bounding box center [259, 222] width 111 height 29
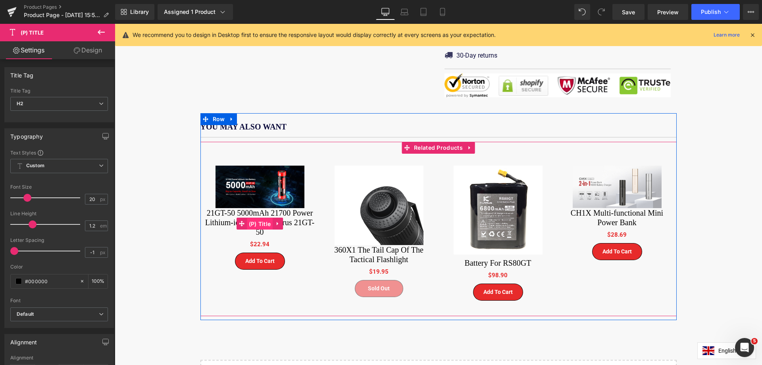
click at [255, 218] on span "(P) Title" at bounding box center [260, 224] width 26 height 12
click at [259, 180] on span "(P) Image" at bounding box center [259, 186] width 31 height 12
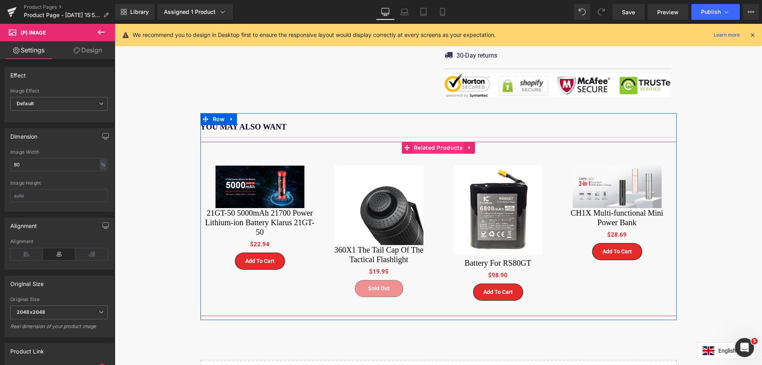
click at [431, 142] on span "Related Products" at bounding box center [438, 148] width 53 height 12
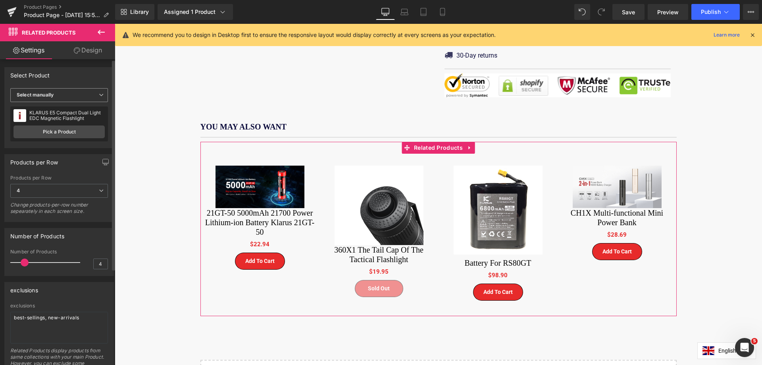
click at [69, 95] on span "Select manually" at bounding box center [59, 95] width 98 height 14
click at [71, 105] on div "Display by assigned product" at bounding box center [54, 108] width 65 height 6
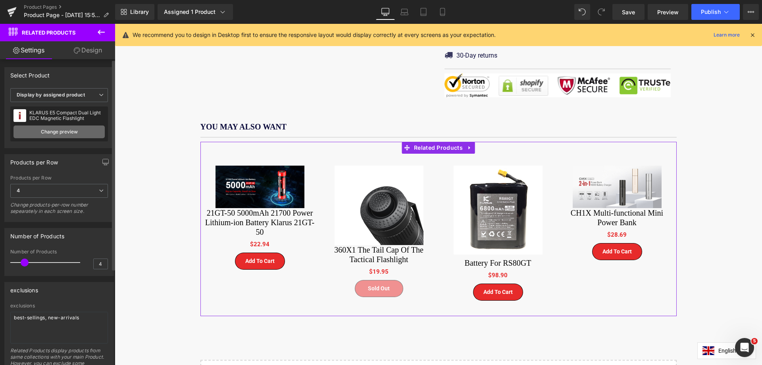
click at [50, 131] on link "Change preview" at bounding box center [58, 131] width 91 height 13
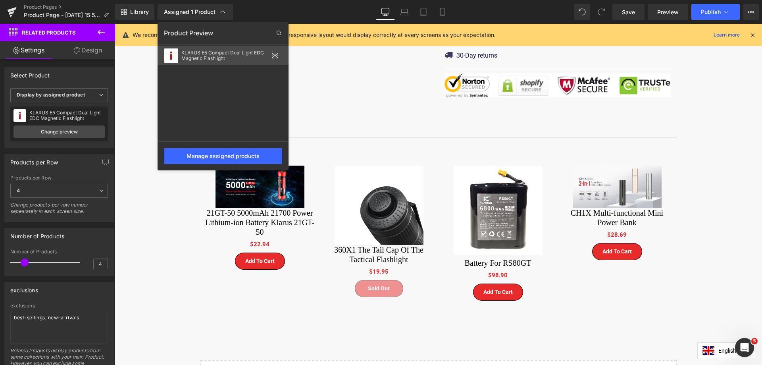
click at [274, 55] on icon at bounding box center [275, 55] width 6 height 6
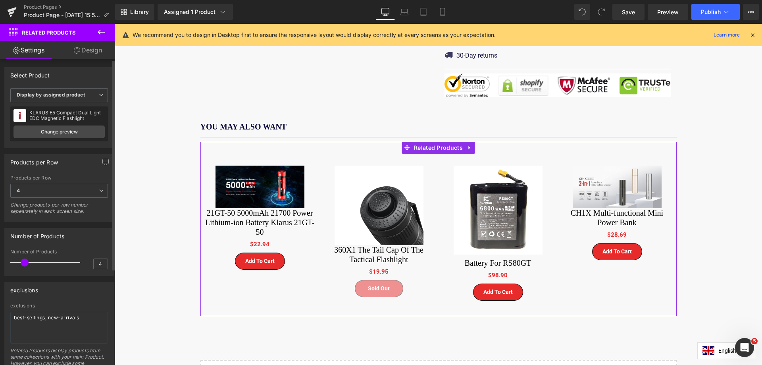
click at [93, 117] on div "KLARUS E5 Compact Dual Light EDC Magnetic Flashlight" at bounding box center [66, 115] width 75 height 11
click at [85, 113] on div "KLARUS E5 Compact Dual Light EDC Magnetic Flashlight" at bounding box center [66, 115] width 75 height 11
click at [70, 129] on link "Change preview" at bounding box center [58, 131] width 91 height 13
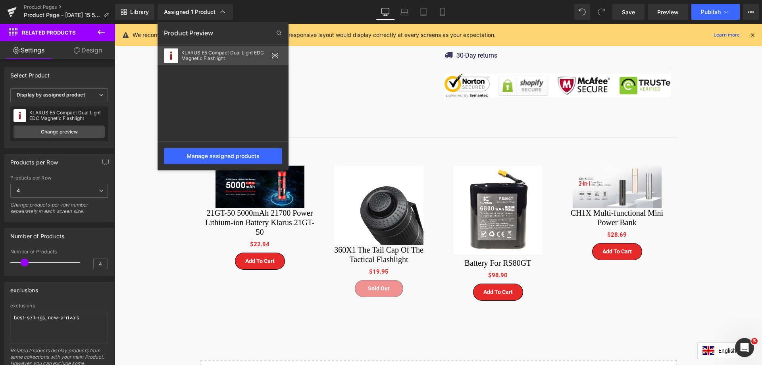
click at [206, 50] on div "KLARUS E5 Compact Dual Light EDC Magnetic Flashlight" at bounding box center [224, 55] width 87 height 11
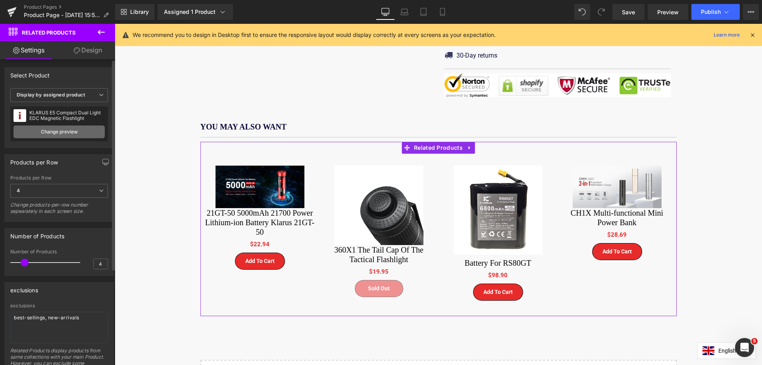
click at [58, 130] on link "Change preview" at bounding box center [58, 131] width 91 height 13
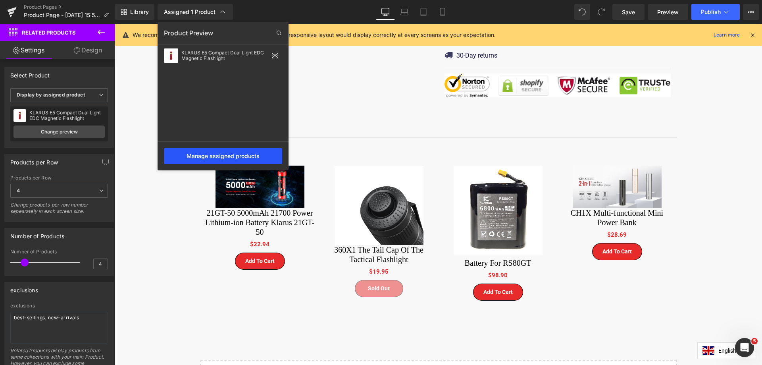
click at [205, 157] on div "Manage assigned products" at bounding box center [223, 156] width 118 height 16
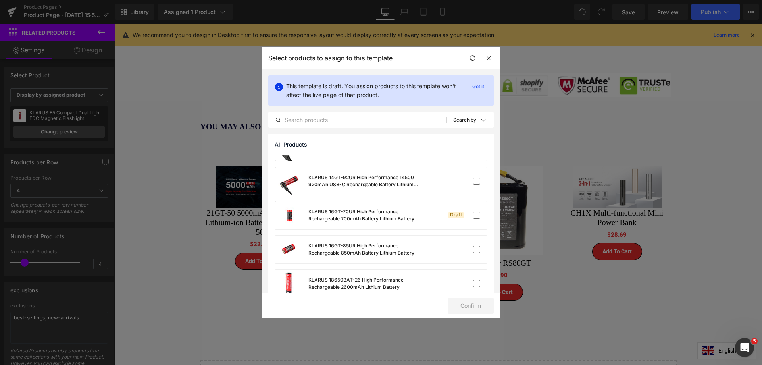
scroll to position [405, 0]
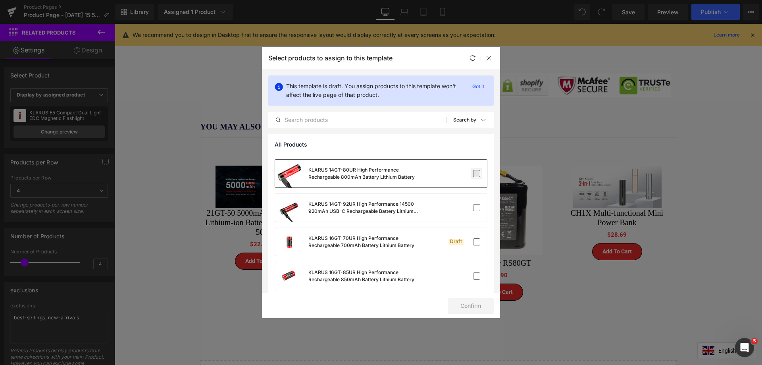
click at [476, 171] on label at bounding box center [476, 173] width 7 height 7
click at [476, 173] on input "checkbox" at bounding box center [476, 173] width 0 height 0
click at [473, 210] on label at bounding box center [476, 207] width 7 height 7
click at [476, 207] on input "checkbox" at bounding box center [476, 207] width 0 height 0
click at [473, 274] on label at bounding box center [476, 275] width 7 height 7
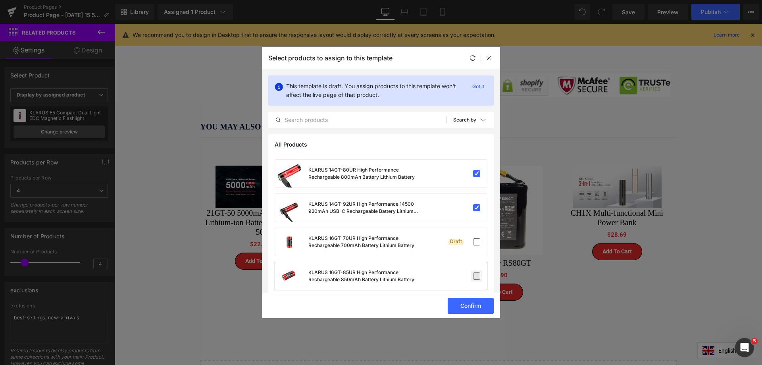
click at [476, 276] on input "checkbox" at bounding box center [476, 276] width 0 height 0
click at [466, 305] on button "Confirm" at bounding box center [470, 305] width 46 height 16
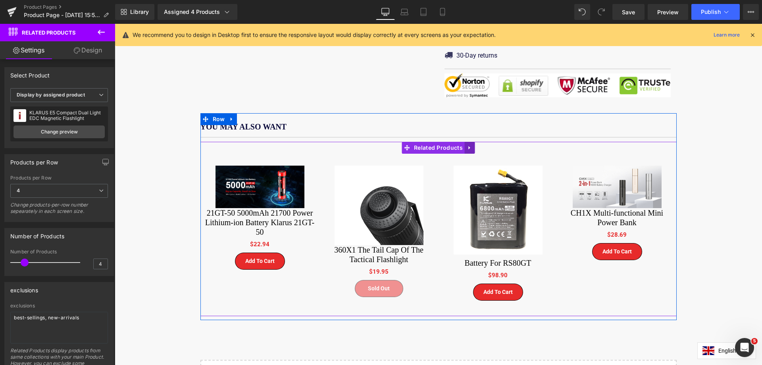
click at [467, 145] on icon at bounding box center [470, 148] width 6 height 6
click at [418, 142] on span "Related Products" at bounding box center [438, 148] width 53 height 12
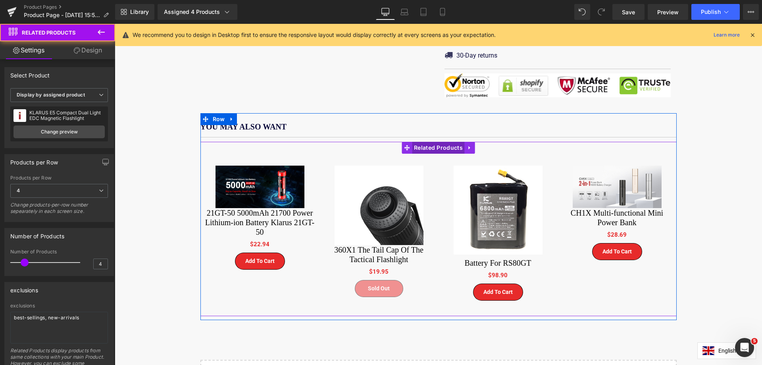
click at [418, 142] on span "Related Products" at bounding box center [438, 148] width 53 height 12
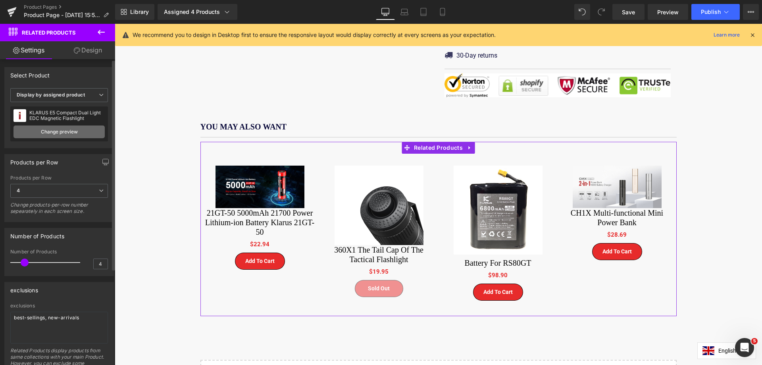
click at [73, 130] on link "Change preview" at bounding box center [58, 131] width 91 height 13
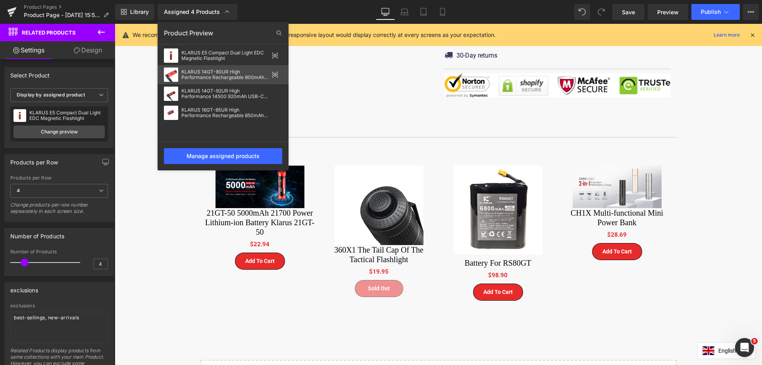
click at [277, 74] on icon at bounding box center [275, 74] width 6 height 6
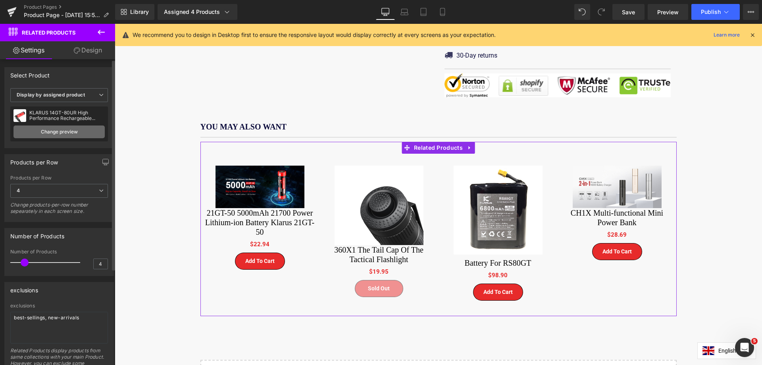
click at [77, 132] on link "Change preview" at bounding box center [58, 131] width 91 height 13
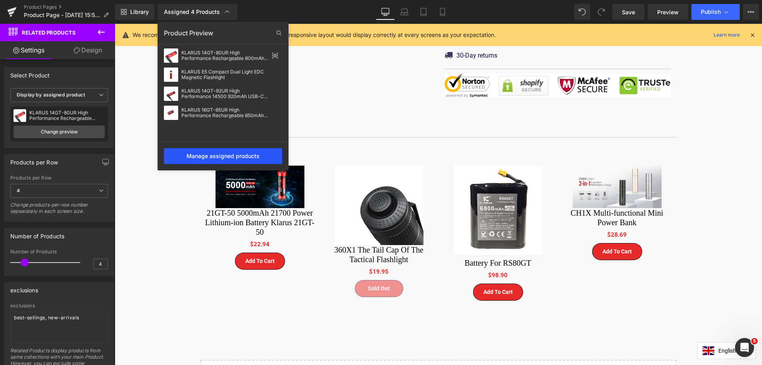
click at [219, 157] on div "Manage assigned products" at bounding box center [223, 156] width 118 height 16
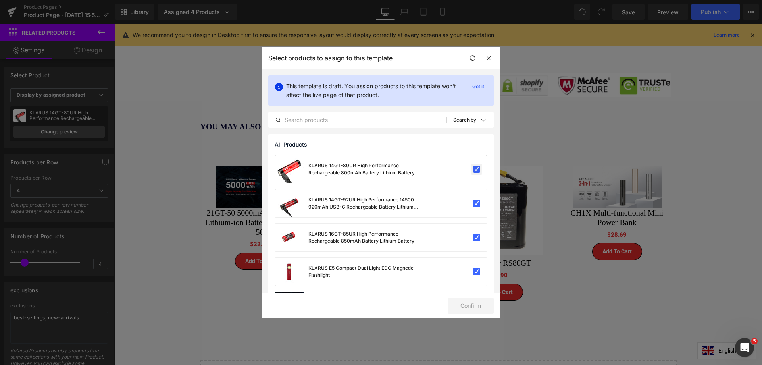
click at [473, 165] on label at bounding box center [476, 168] width 7 height 7
click at [476, 169] on input "checkbox" at bounding box center [476, 169] width 0 height 0
click at [474, 204] on label at bounding box center [476, 203] width 7 height 7
click at [476, 203] on input "checkbox" at bounding box center [476, 203] width 0 height 0
click at [475, 238] on label at bounding box center [476, 237] width 7 height 7
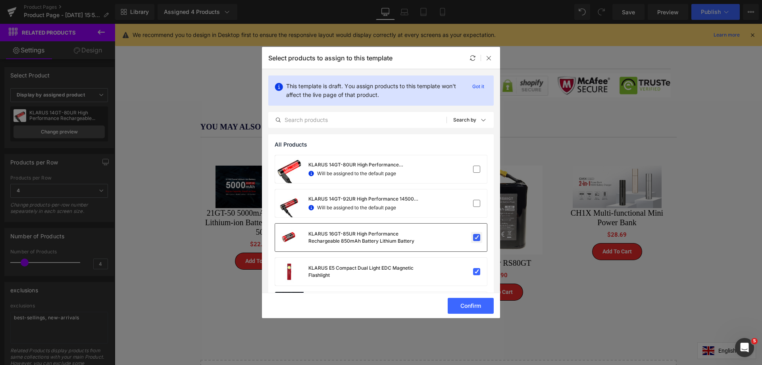
click at [476, 237] on input "checkbox" at bounding box center [476, 237] width 0 height 0
click at [473, 271] on label at bounding box center [476, 271] width 7 height 7
click at [476, 271] on input "checkbox" at bounding box center [476, 271] width 0 height 0
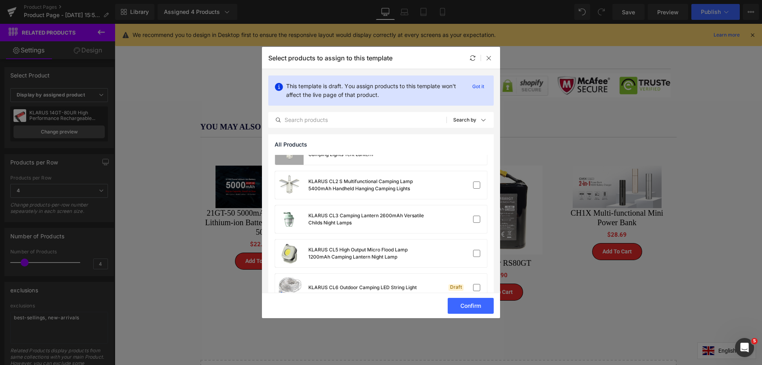
scroll to position [1459, 0]
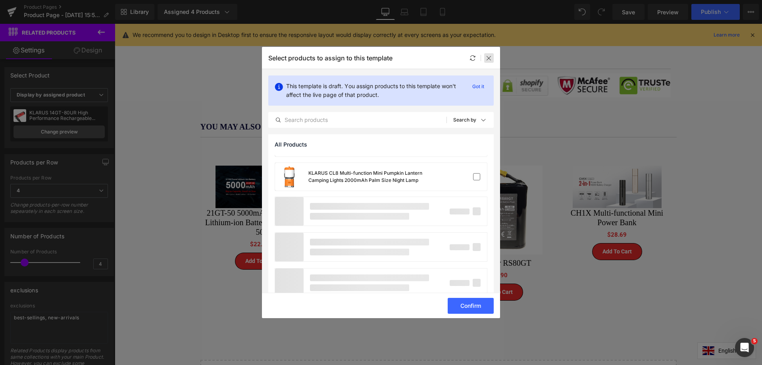
click at [489, 58] on icon at bounding box center [488, 58] width 6 height 6
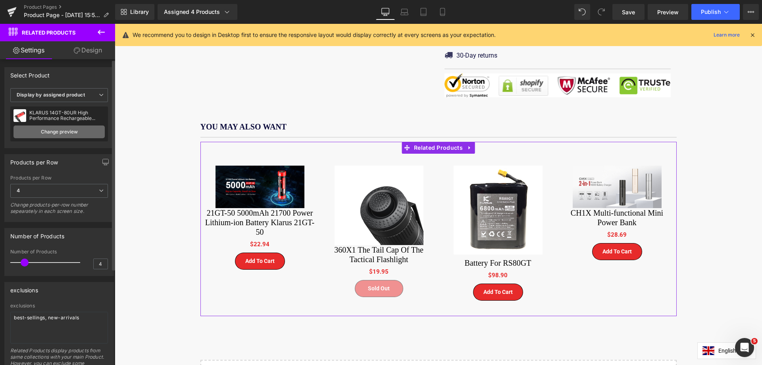
click at [56, 134] on link "Change preview" at bounding box center [58, 131] width 91 height 13
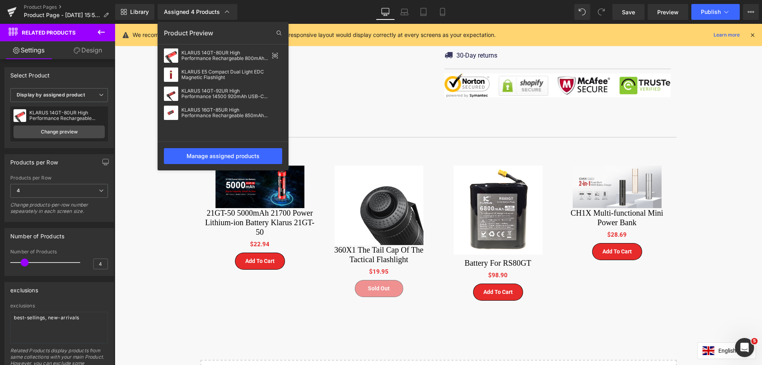
click at [144, 186] on div at bounding box center [438, 194] width 647 height 341
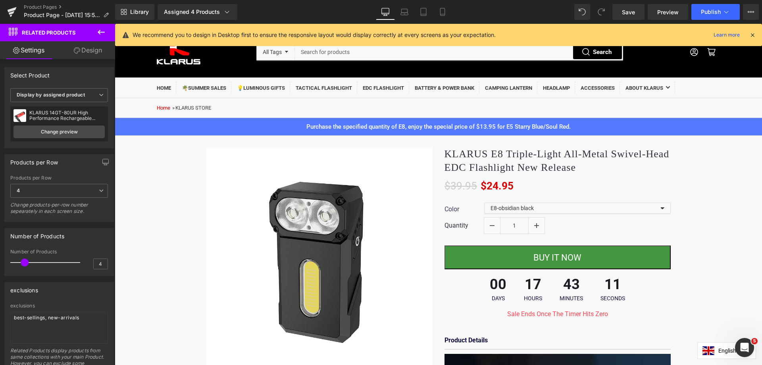
scroll to position [0, 0]
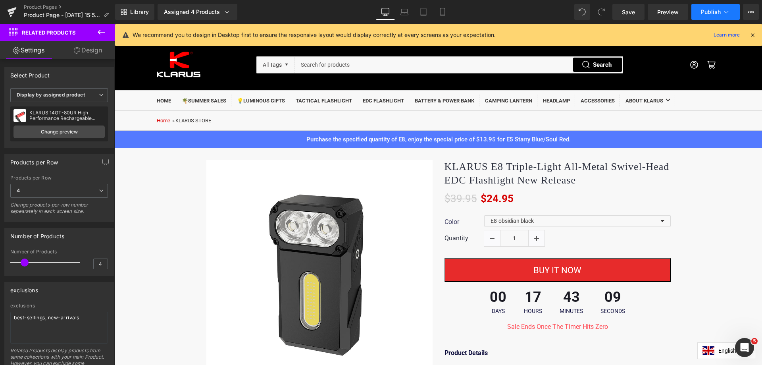
click at [727, 9] on icon at bounding box center [726, 12] width 8 height 8
click at [756, 11] on button "View Live Page View with current Template Save Template to Library Schedule Pub…" at bounding box center [751, 12] width 16 height 16
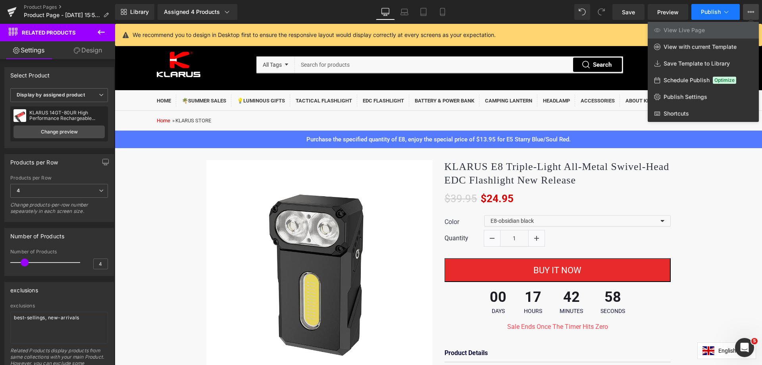
click at [729, 12] on icon at bounding box center [726, 12] width 8 height 8
click at [753, 8] on button "View Live Page View with current Template Save Template to Library Schedule Pub…" at bounding box center [751, 12] width 16 height 16
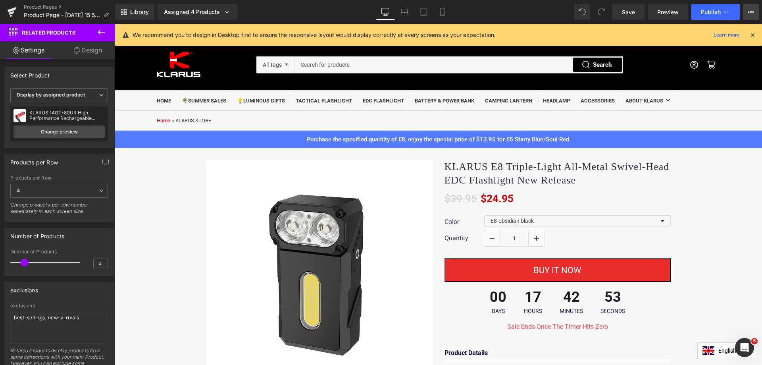
click at [753, 8] on button "View Live Page View with current Template Save Template to Library Schedule Pub…" at bounding box center [751, 12] width 16 height 16
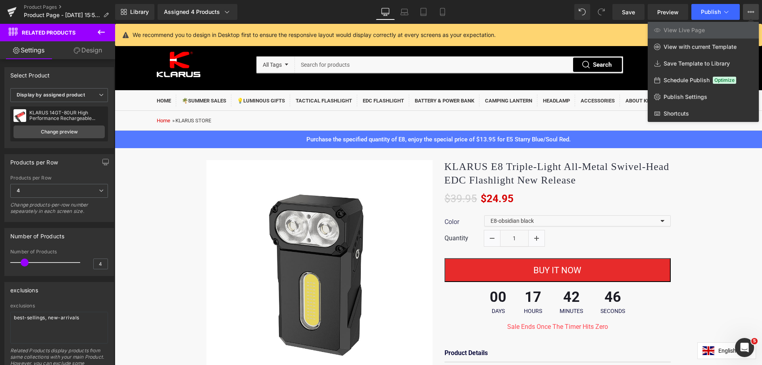
click at [156, 191] on div at bounding box center [438, 194] width 647 height 341
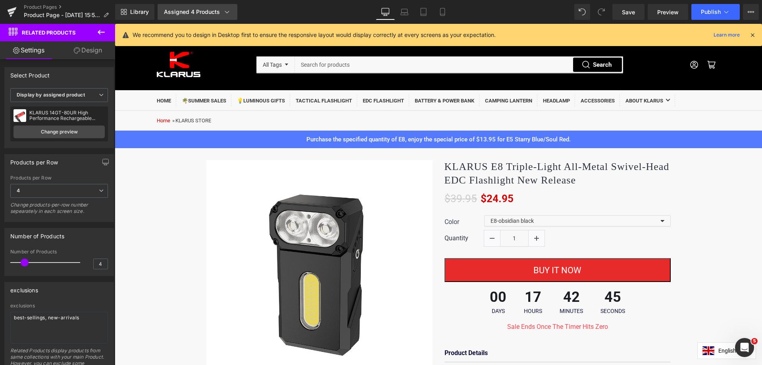
click at [222, 11] on div "Assigned 4 Products" at bounding box center [197, 12] width 67 height 8
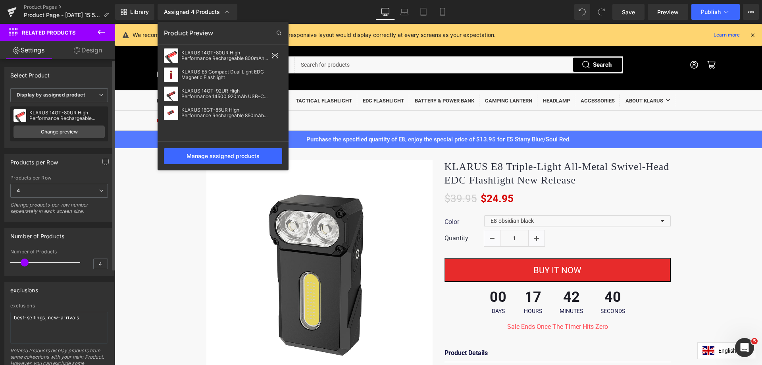
click at [50, 113] on div "KLARUS 14GT-80UR High Performance Rechargeable 800mAh Battery Lithium Battery" at bounding box center [66, 115] width 75 height 11
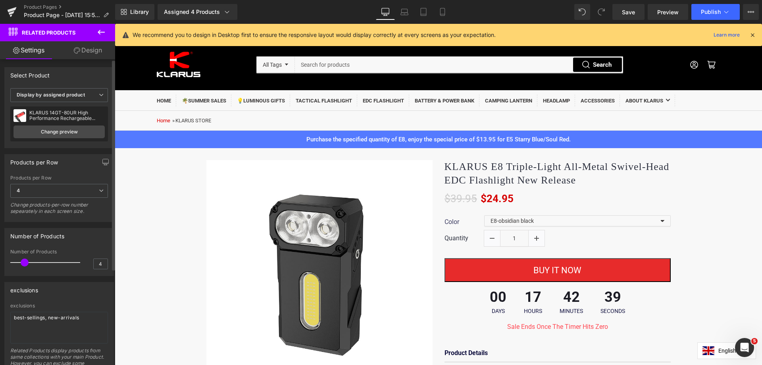
click at [74, 111] on div "KLARUS 14GT-80UR High Performance Rechargeable 800mAh Battery Lithium Battery" at bounding box center [66, 115] width 75 height 11
click at [83, 115] on div "KLARUS 14GT-80UR High Performance Rechargeable 800mAh Battery Lithium Battery" at bounding box center [66, 115] width 75 height 11
click at [94, 97] on span "Display by assigned product" at bounding box center [59, 95] width 98 height 14
click at [70, 115] on li "Select manually" at bounding box center [57, 119] width 94 height 12
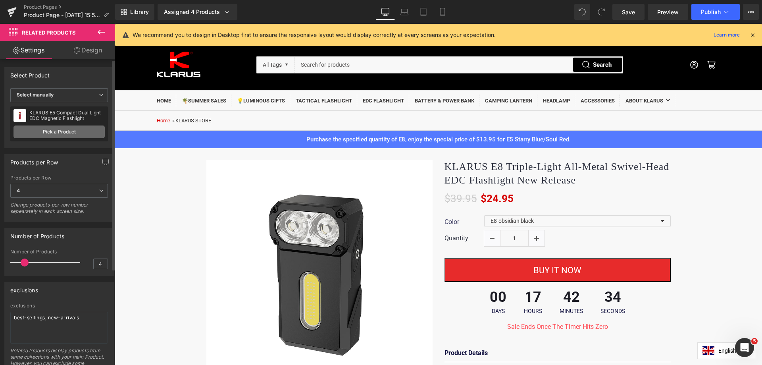
click at [65, 133] on link "Pick a Product" at bounding box center [58, 131] width 91 height 13
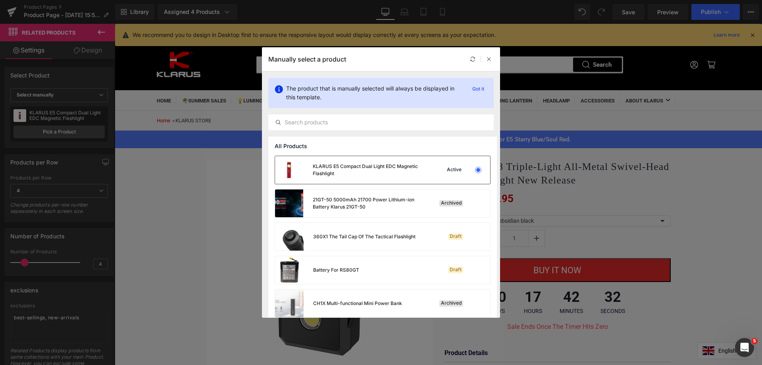
click at [475, 170] on div at bounding box center [478, 170] width 6 height 6
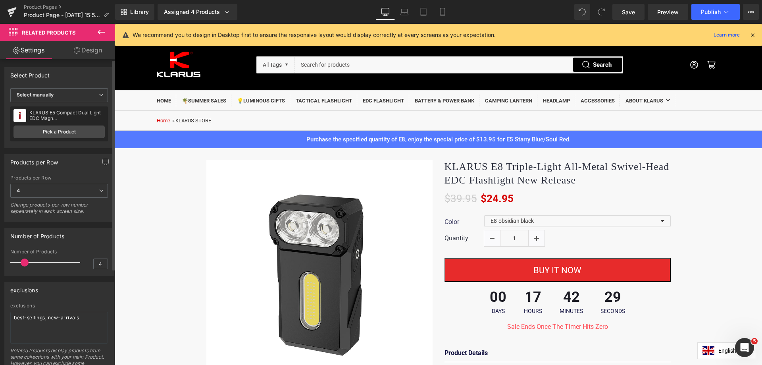
click at [59, 118] on div "KLARUS E5 Compact Dual Light EDC Magn..." at bounding box center [66, 115] width 75 height 11
click at [58, 112] on div "KLARUS E5 Compact Dual Light EDC Magn..." at bounding box center [66, 115] width 75 height 11
click at [65, 134] on link "Pick a Product" at bounding box center [58, 131] width 91 height 13
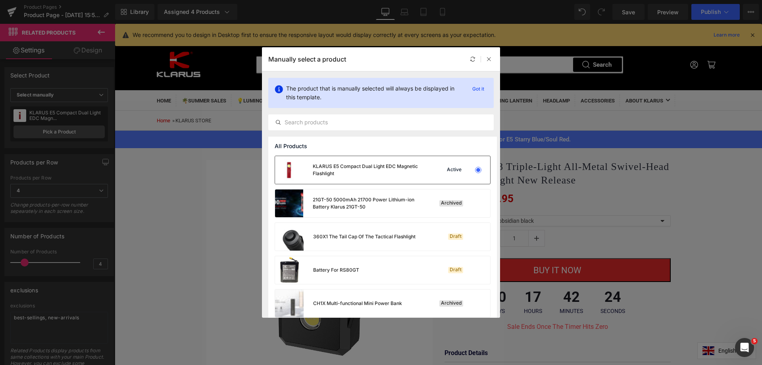
click at [475, 169] on div at bounding box center [478, 170] width 6 height 6
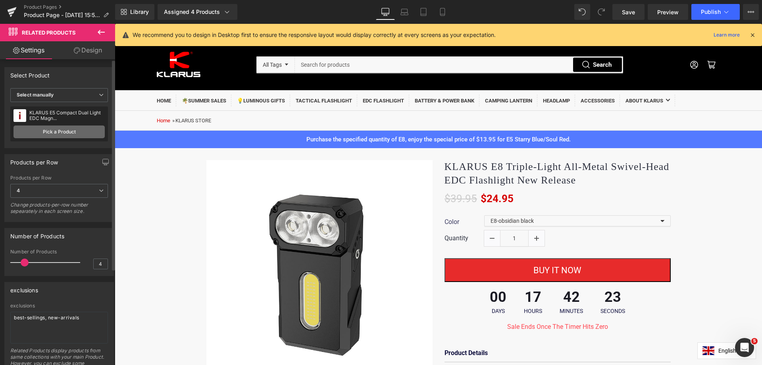
drag, startPoint x: 40, startPoint y: 116, endPoint x: 50, endPoint y: 128, distance: 15.4
click at [42, 119] on div "KLARUS E5 Compact Dual Light EDC Magn..." at bounding box center [66, 115] width 75 height 11
click at [52, 132] on link "Pick a Product" at bounding box center [58, 131] width 91 height 13
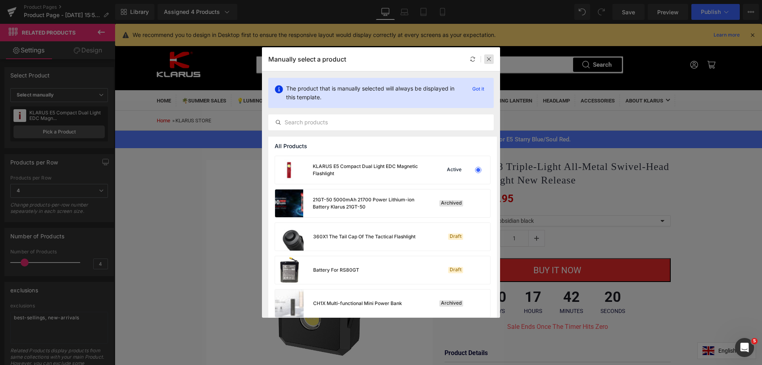
click at [488, 58] on icon at bounding box center [489, 59] width 6 height 6
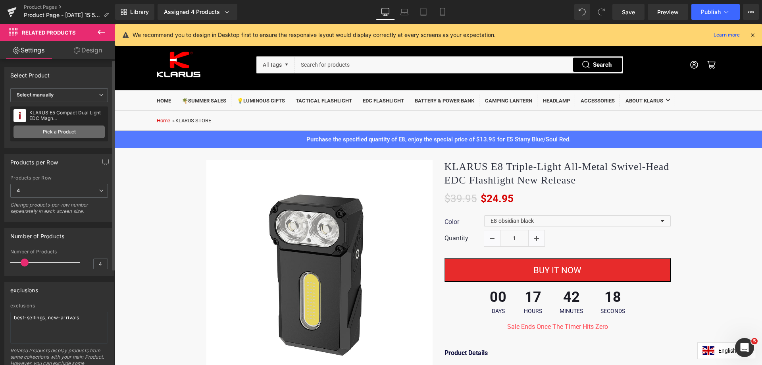
click at [48, 134] on link "Pick a Product" at bounding box center [58, 131] width 91 height 13
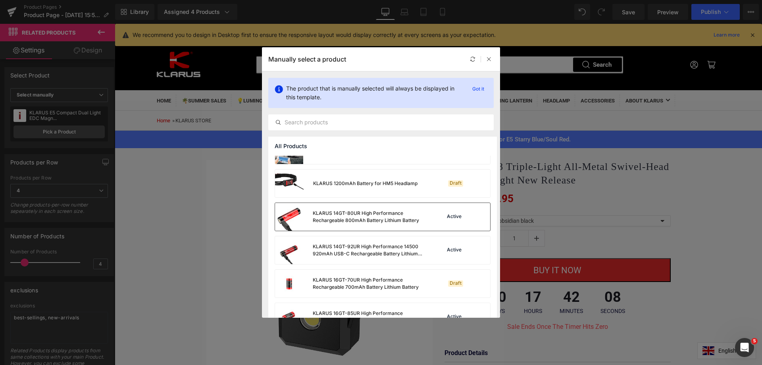
scroll to position [357, 0]
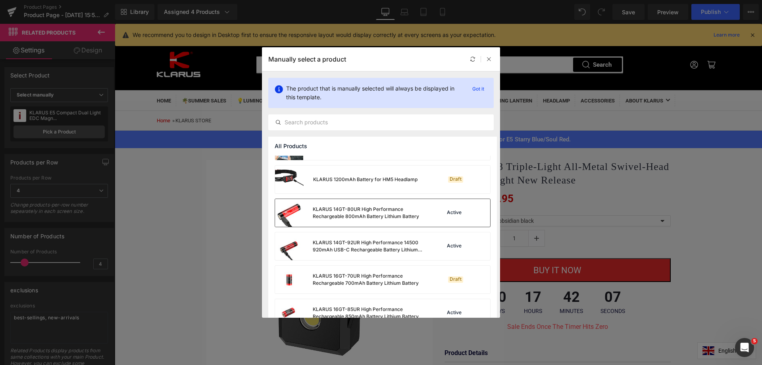
click at [430, 217] on div "Active" at bounding box center [457, 212] width 54 height 11
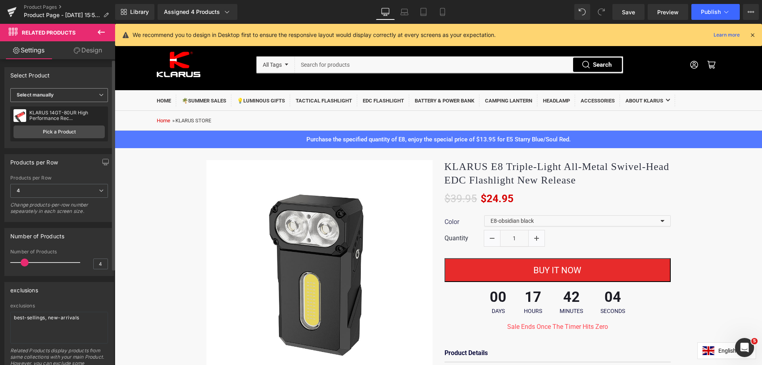
click at [48, 91] on span "Select manually" at bounding box center [59, 95] width 98 height 14
click at [48, 131] on link "Pick a Product" at bounding box center [58, 131] width 91 height 13
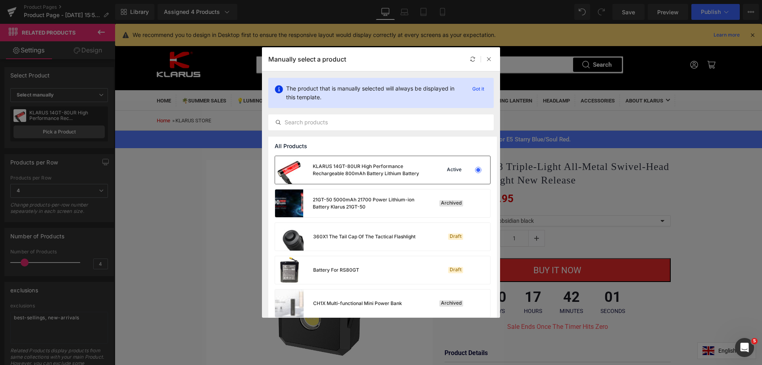
click at [472, 172] on div at bounding box center [477, 169] width 11 height 11
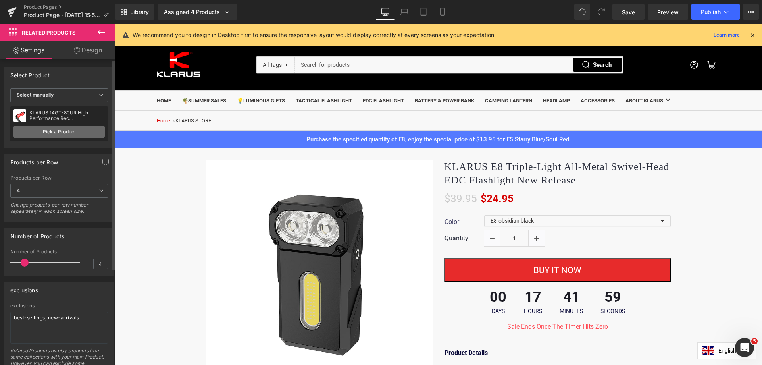
click at [51, 133] on link "Pick a Product" at bounding box center [58, 131] width 91 height 13
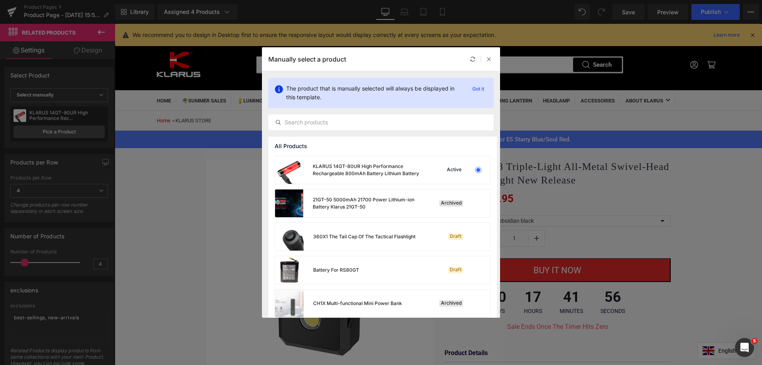
click at [376, 88] on p "The product that is manually selected will always be displayed in this template." at bounding box center [374, 92] width 177 height 17
click at [488, 60] on icon at bounding box center [489, 59] width 6 height 6
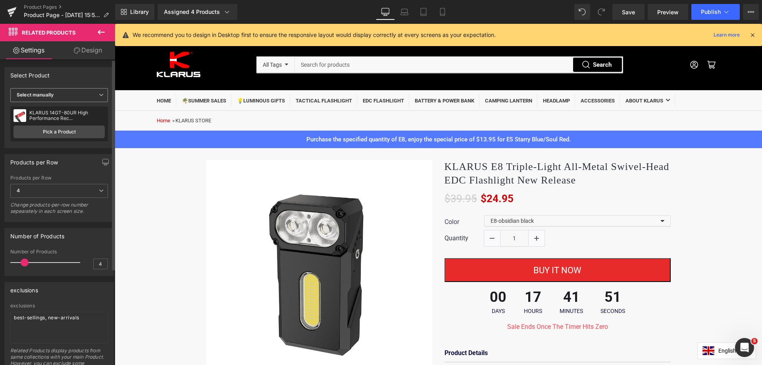
click at [99, 94] on icon at bounding box center [101, 94] width 5 height 5
click at [48, 107] on div "Display by assigned product" at bounding box center [54, 108] width 65 height 6
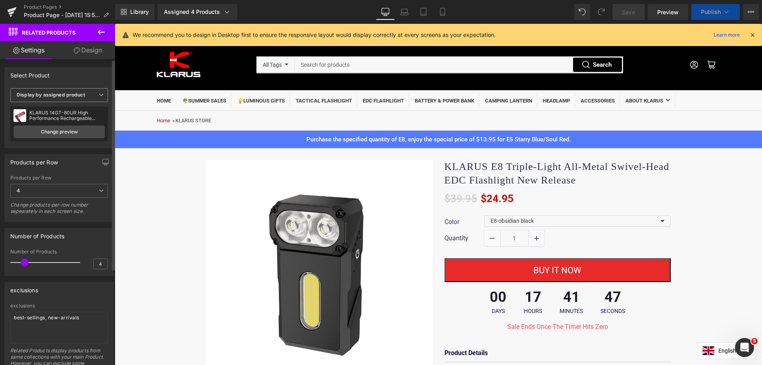
click at [54, 94] on b "Display by assigned product" at bounding box center [51, 95] width 68 height 6
click at [41, 116] on li "Select manually" at bounding box center [57, 119] width 94 height 12
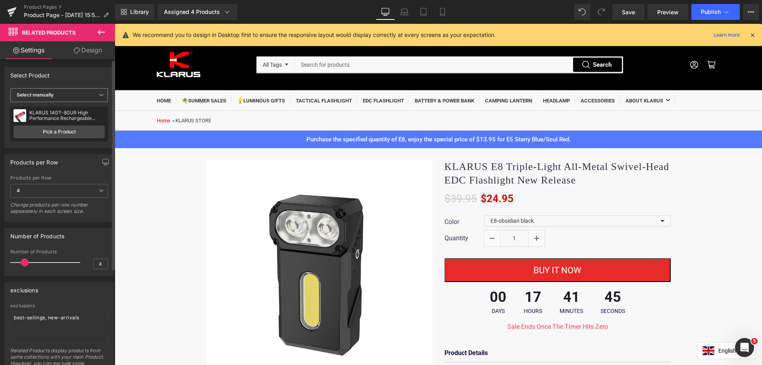
click at [44, 98] on span "Select manually" at bounding box center [59, 95] width 98 height 14
click at [81, 135] on link "Pick a Product" at bounding box center [58, 131] width 91 height 13
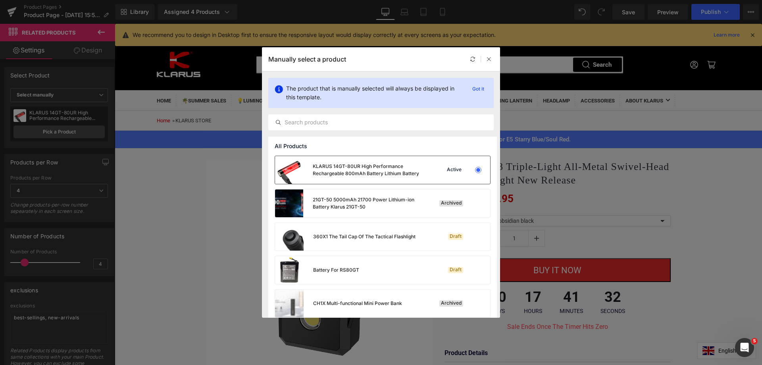
click at [475, 168] on div at bounding box center [478, 170] width 6 height 6
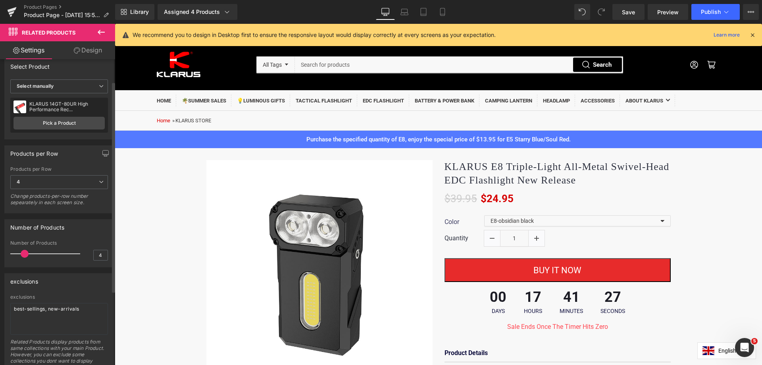
scroll to position [0, 0]
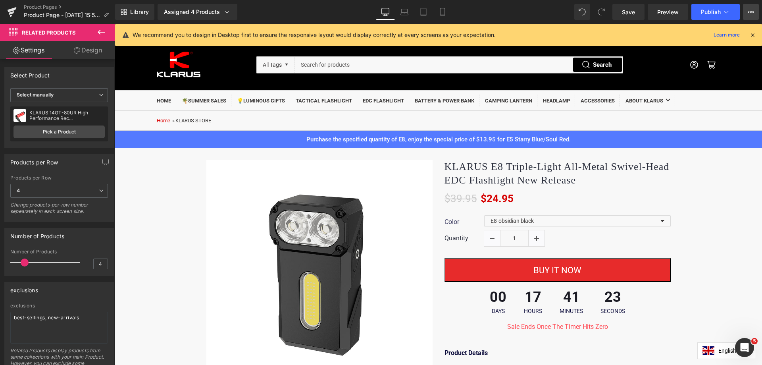
click at [749, 13] on icon at bounding box center [750, 12] width 6 height 6
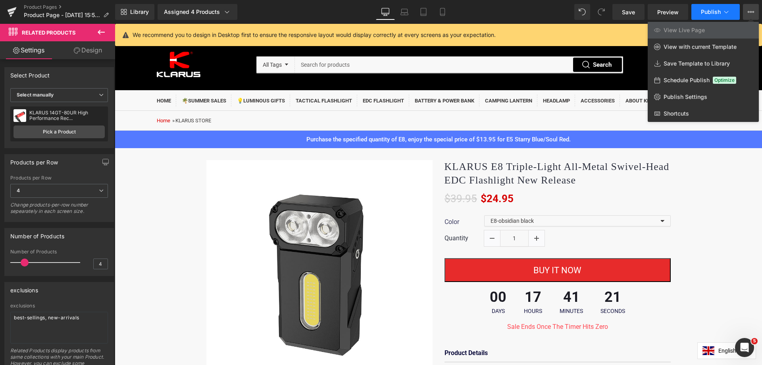
click at [725, 13] on icon at bounding box center [726, 12] width 8 height 8
click at [632, 13] on span "Save" at bounding box center [628, 12] width 13 height 8
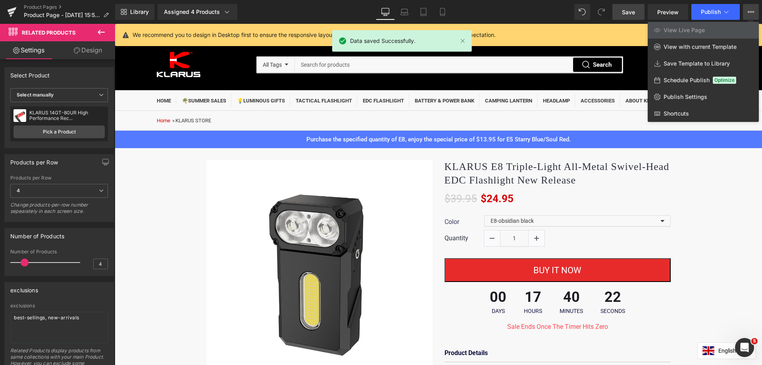
click at [752, 12] on icon at bounding box center [750, 12] width 6 height 6
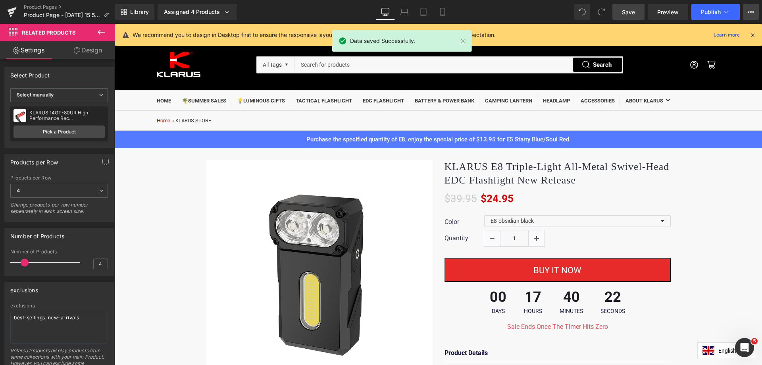
click at [752, 12] on icon at bounding box center [750, 12] width 6 height 6
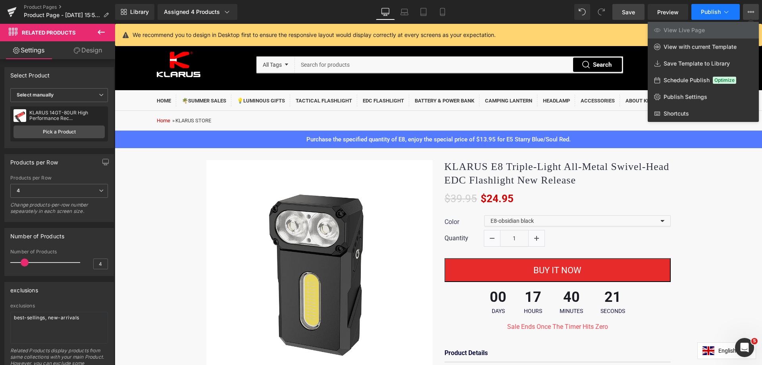
click at [723, 12] on icon at bounding box center [726, 12] width 8 height 8
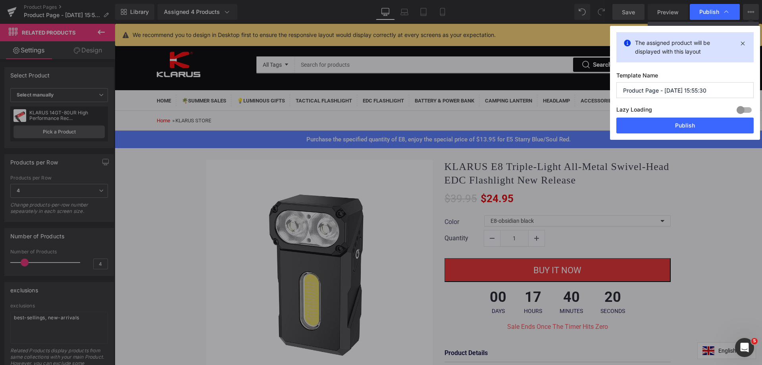
click at [723, 12] on icon at bounding box center [726, 12] width 8 height 8
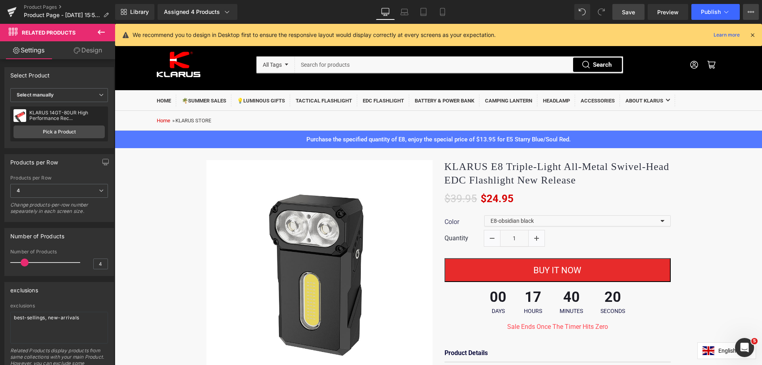
click at [754, 10] on button "View Live Page View with current Template Save Template to Library Schedule Pub…" at bounding box center [751, 12] width 16 height 16
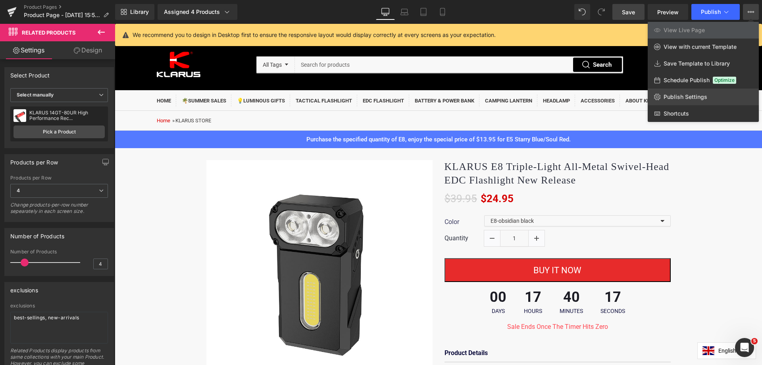
click at [674, 98] on span "Publish Settings" at bounding box center [685, 96] width 44 height 7
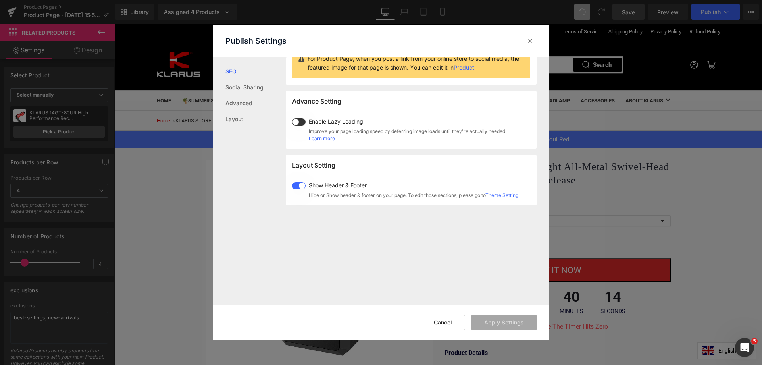
scroll to position [38, 0]
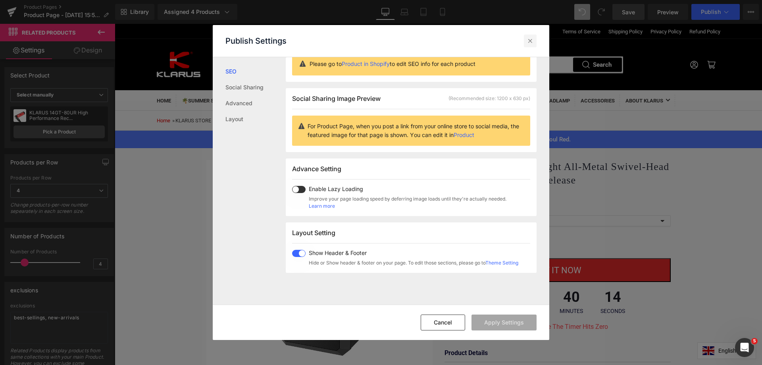
click at [531, 40] on icon at bounding box center [530, 41] width 8 height 8
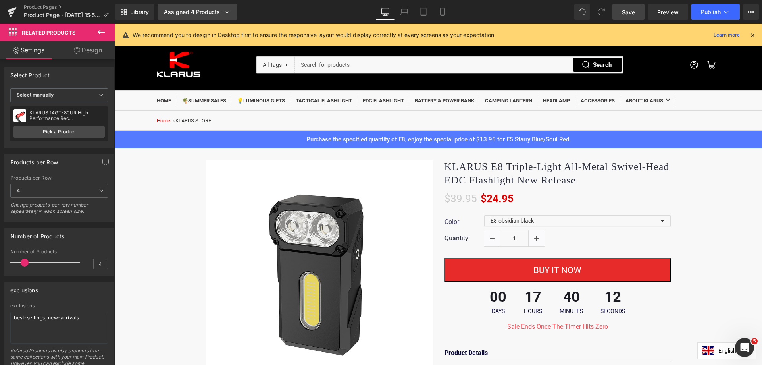
click at [187, 16] on link "Assigned 4 Products" at bounding box center [197, 12] width 80 height 16
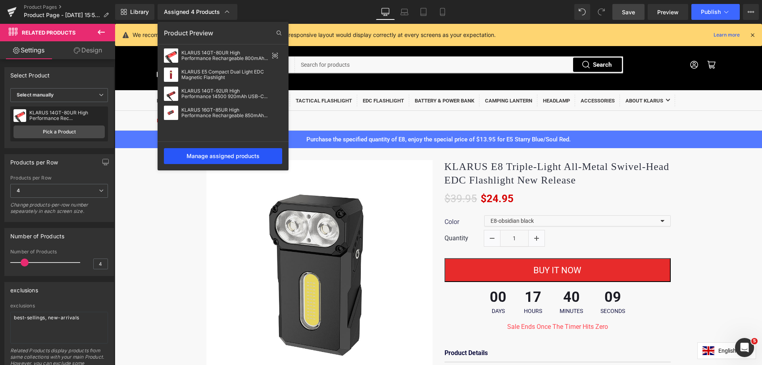
click at [210, 156] on div "Manage assigned products" at bounding box center [223, 156] width 118 height 16
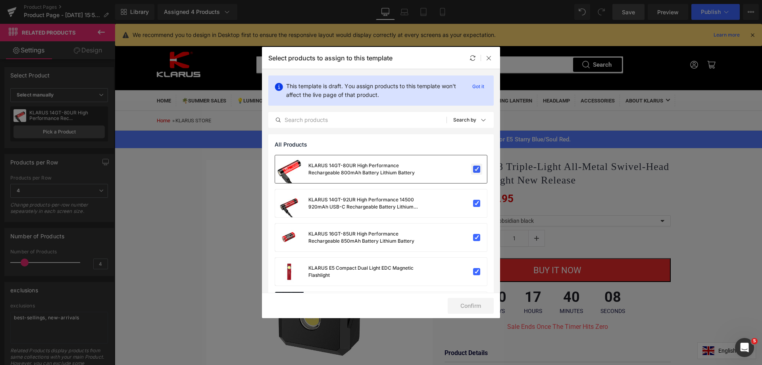
click at [473, 168] on label at bounding box center [476, 168] width 7 height 7
click at [476, 169] on input "checkbox" at bounding box center [476, 169] width 0 height 0
click at [474, 207] on label at bounding box center [476, 203] width 7 height 7
click at [476, 203] on input "checkbox" at bounding box center [476, 203] width 0 height 0
drag, startPoint x: 474, startPoint y: 239, endPoint x: 479, endPoint y: 260, distance: 21.6
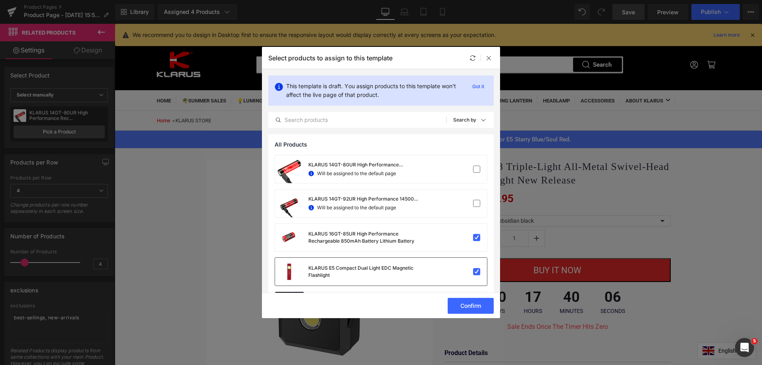
click at [474, 241] on label at bounding box center [476, 237] width 7 height 7
click at [476, 237] on input "checkbox" at bounding box center [476, 237] width 0 height 0
drag, startPoint x: 476, startPoint y: 272, endPoint x: 474, endPoint y: 268, distance: 5.2
click at [476, 272] on label at bounding box center [476, 271] width 7 height 7
click at [476, 271] on input "checkbox" at bounding box center [476, 271] width 0 height 0
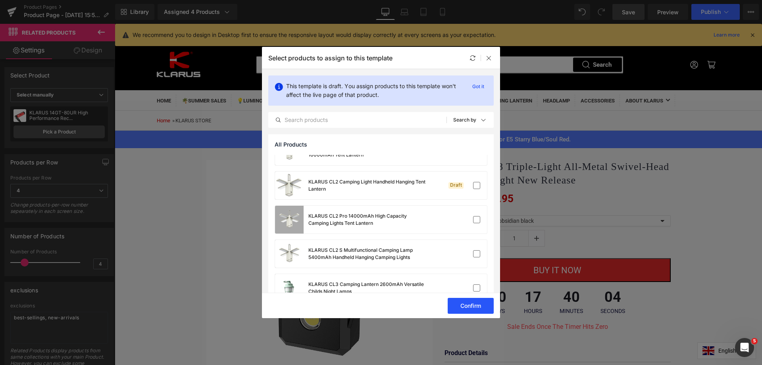
scroll to position [1468, 0]
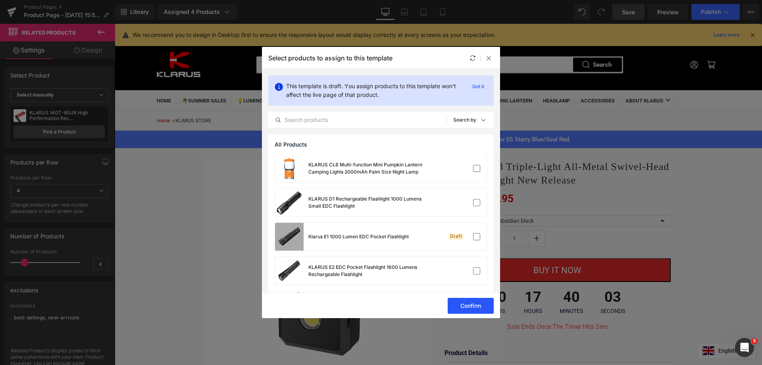
click at [471, 305] on button "Confirm" at bounding box center [470, 305] width 46 height 16
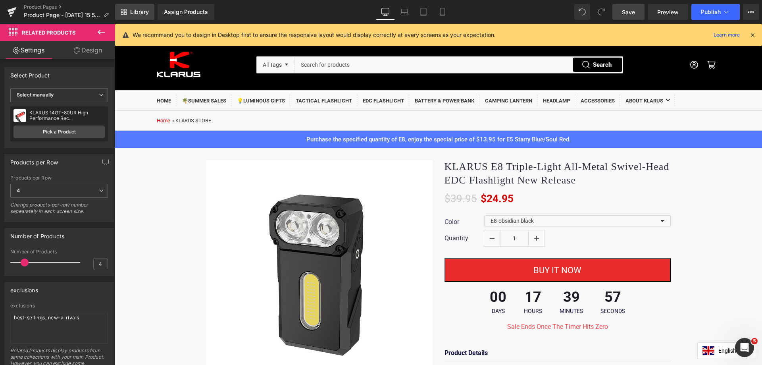
click at [125, 15] on icon at bounding box center [125, 13] width 3 height 3
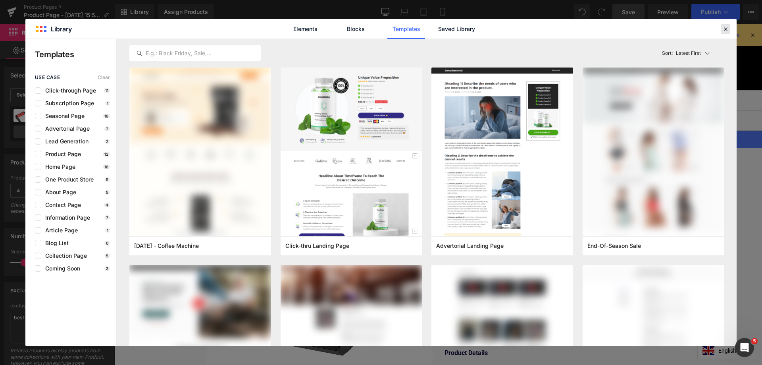
click at [724, 27] on icon at bounding box center [724, 28] width 7 height 7
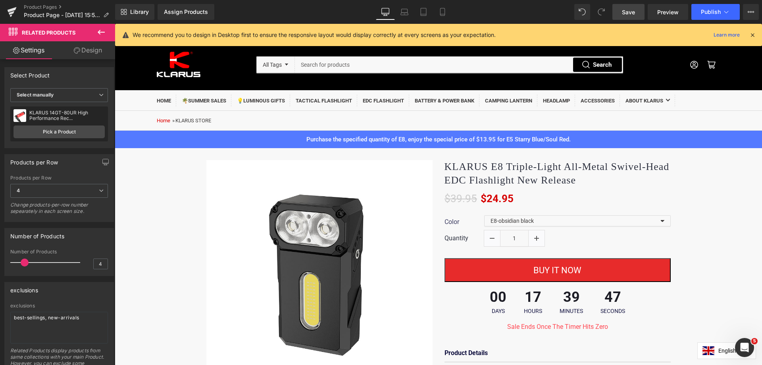
click at [104, 32] on icon at bounding box center [101, 32] width 7 height 5
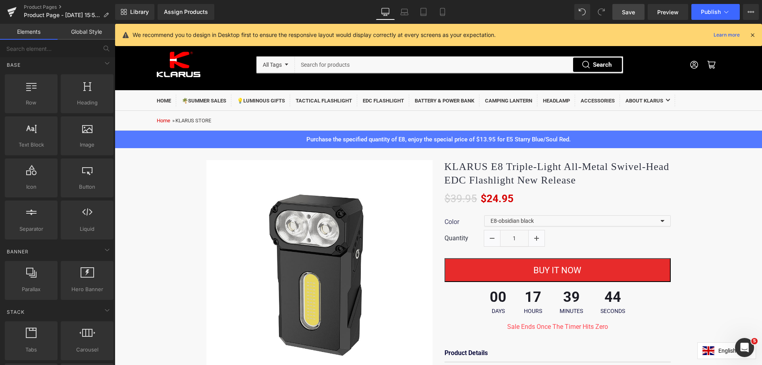
scroll to position [0, 0]
